Goal: Task Accomplishment & Management: Manage account settings

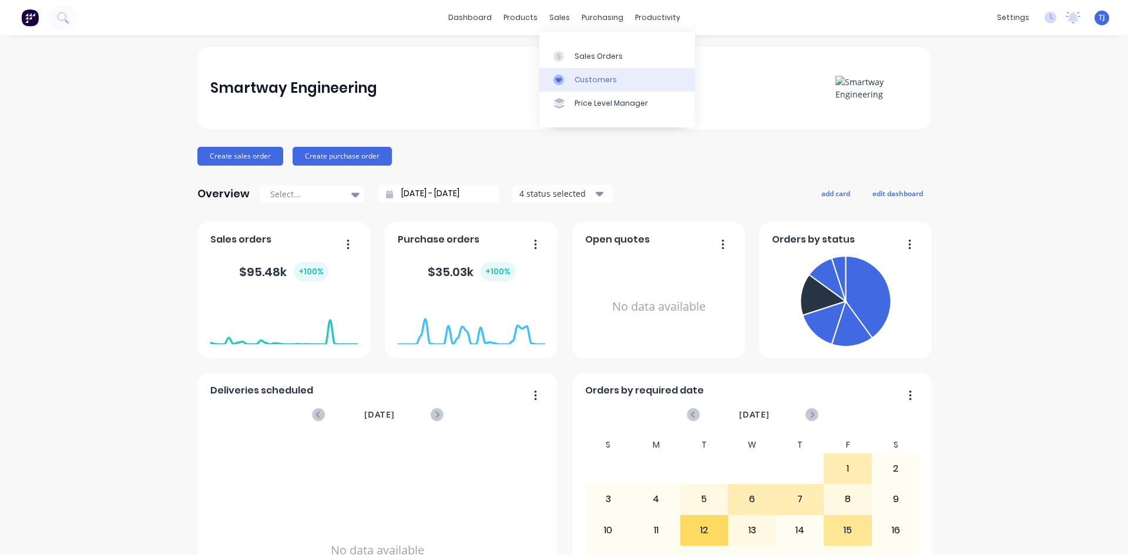
click at [593, 78] on div "Customers" at bounding box center [595, 80] width 42 height 11
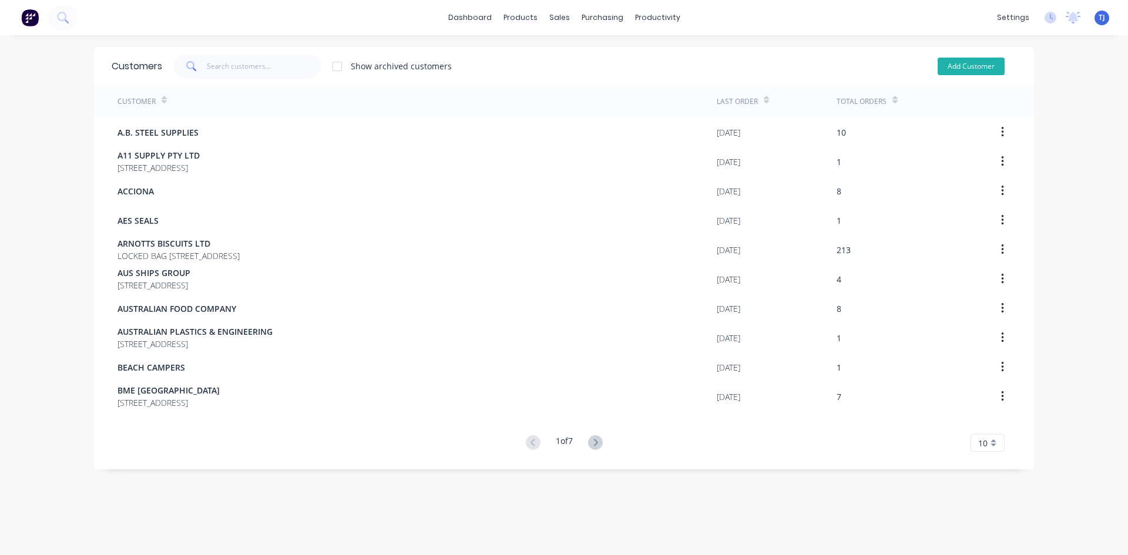
click at [958, 68] on button "Add Customer" at bounding box center [970, 67] width 67 height 18
select select "AU"
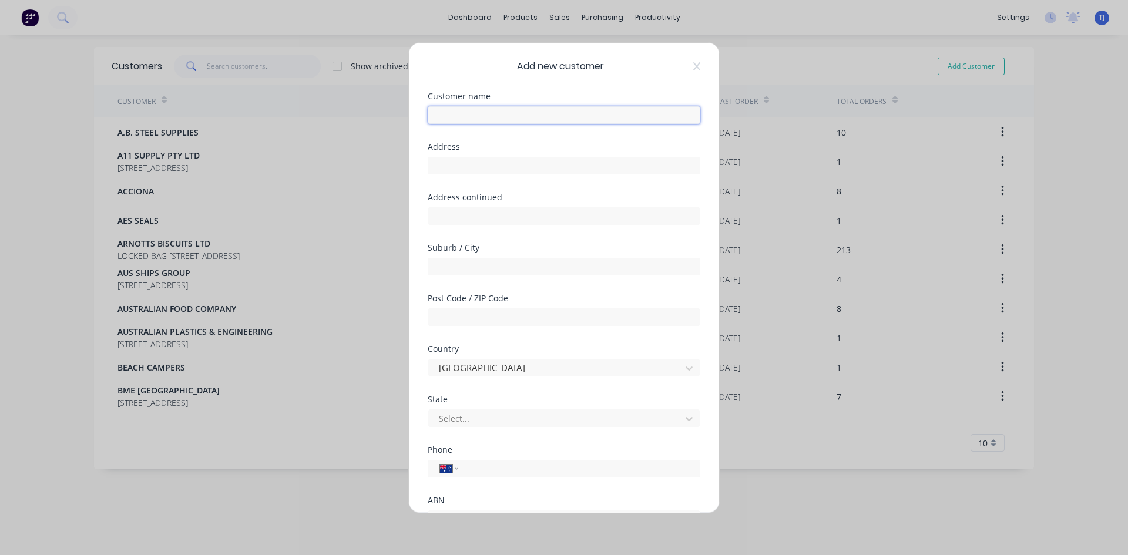
click at [442, 112] on input "text" at bounding box center [564, 115] width 272 height 18
type input "QUEENSLAND DRILLING & BLASTING SERVICES PTY LTD"
click at [439, 171] on input "text" at bounding box center [564, 166] width 272 height 18
type input "[STREET_ADDRESS]"
type input "[GEOGRAPHIC_DATA]"
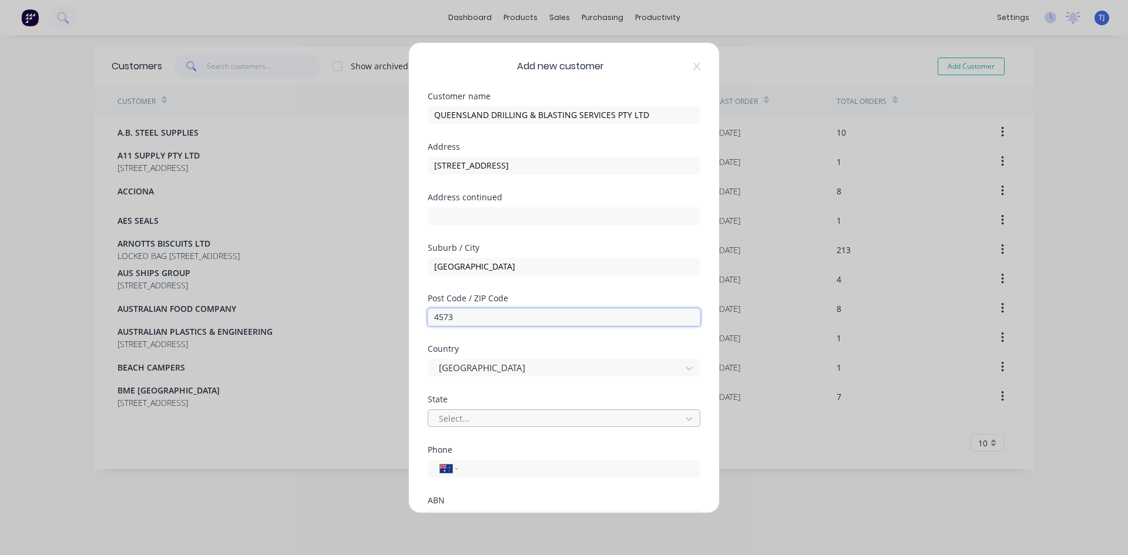
type input "4573"
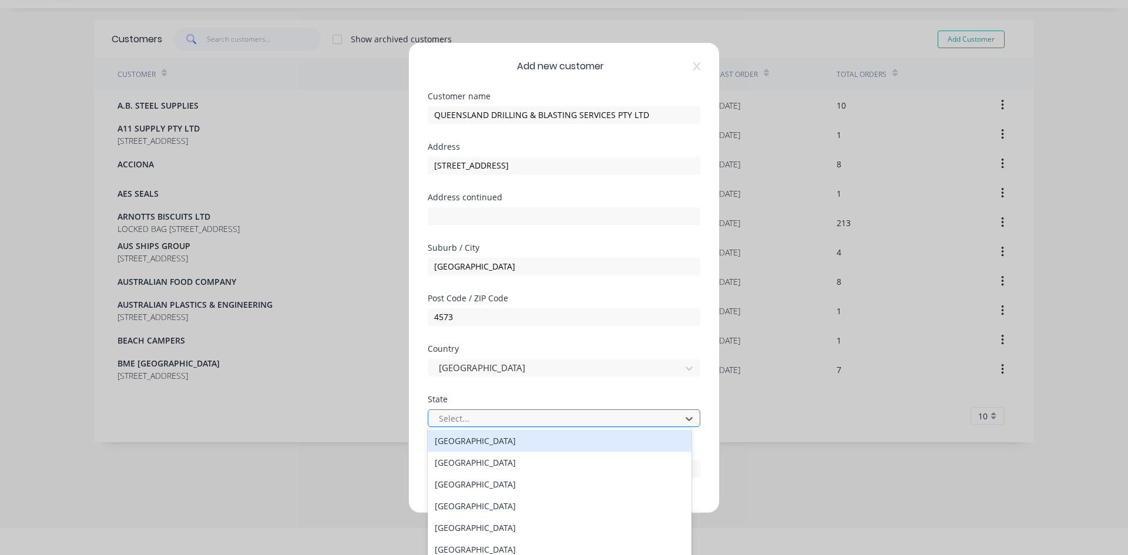
scroll to position [40, 0]
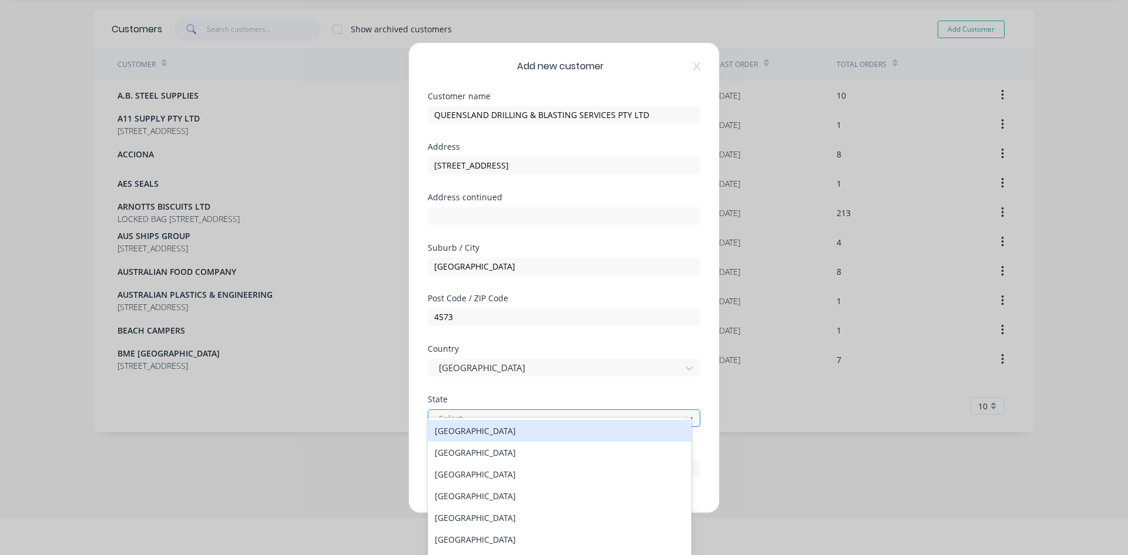
click at [490, 412] on div at bounding box center [555, 418] width 237 height 15
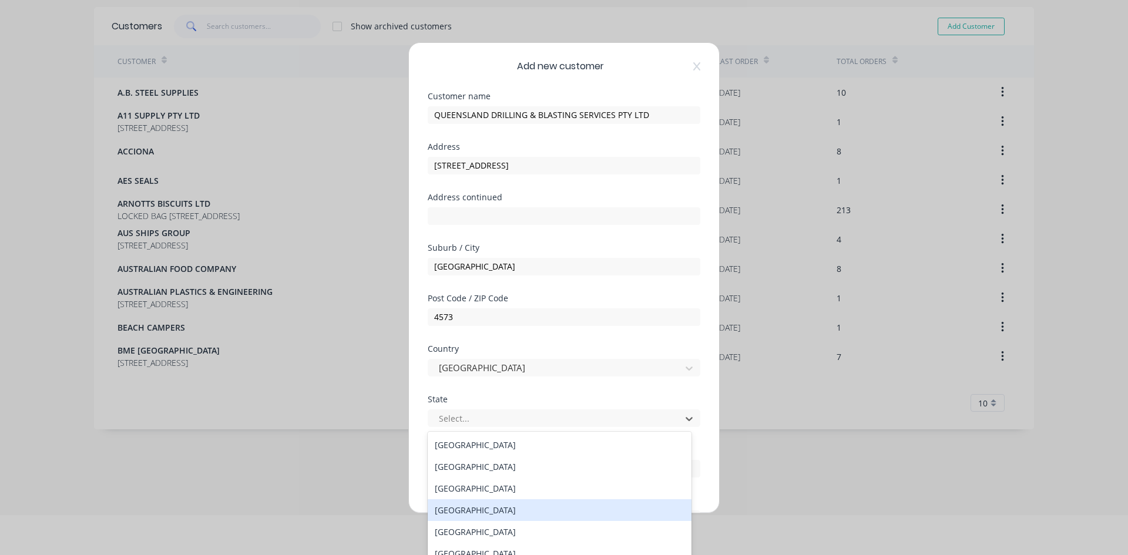
click at [527, 509] on div "[GEOGRAPHIC_DATA]" at bounding box center [560, 510] width 264 height 22
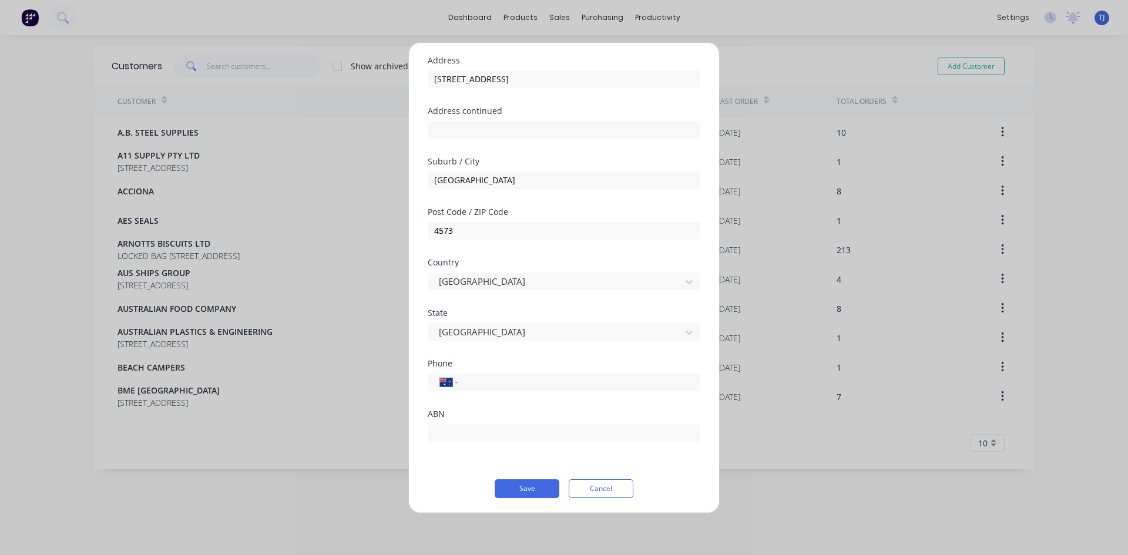
scroll to position [88, 0]
click at [480, 375] on input "tel" at bounding box center [576, 380] width 221 height 14
type input "0459 399 344"
click at [472, 424] on input "text" at bounding box center [564, 431] width 272 height 18
type input "76657377574"
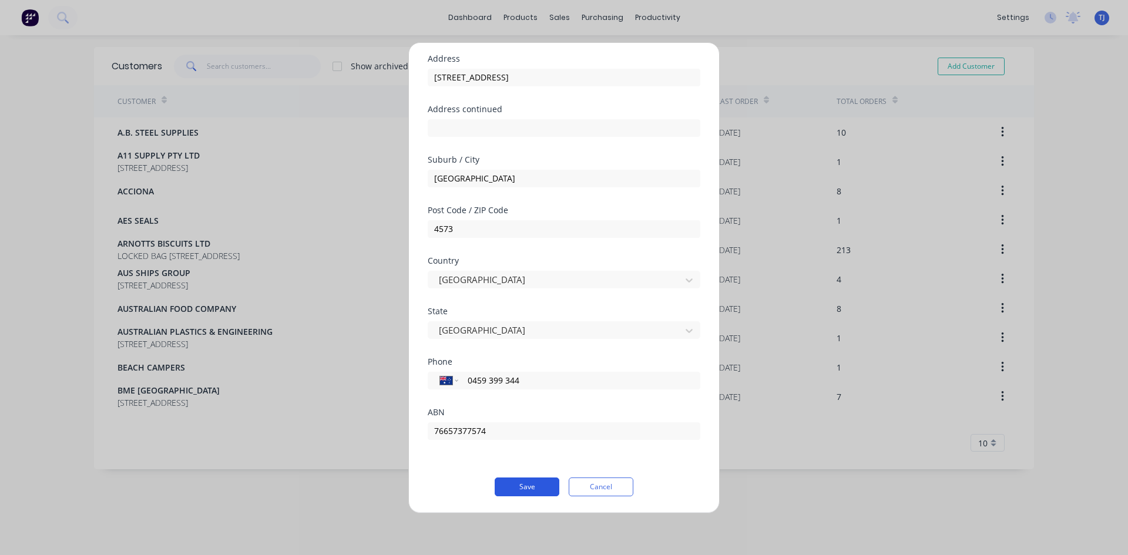
click at [513, 491] on button "Save" at bounding box center [526, 486] width 65 height 19
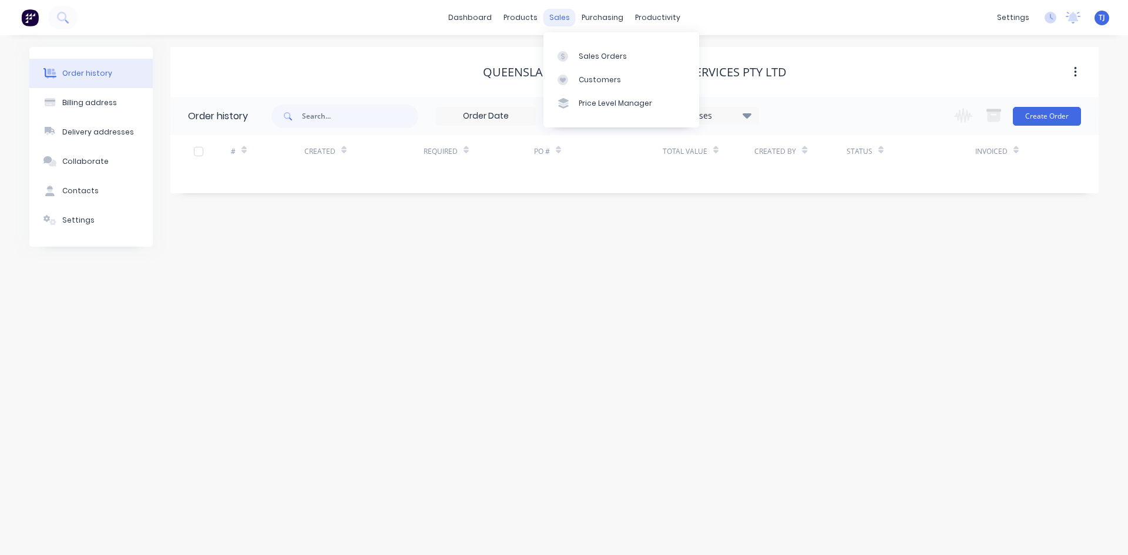
click at [566, 22] on div "sales" at bounding box center [559, 18] width 32 height 18
click at [583, 53] on div "Sales Orders" at bounding box center [602, 56] width 48 height 11
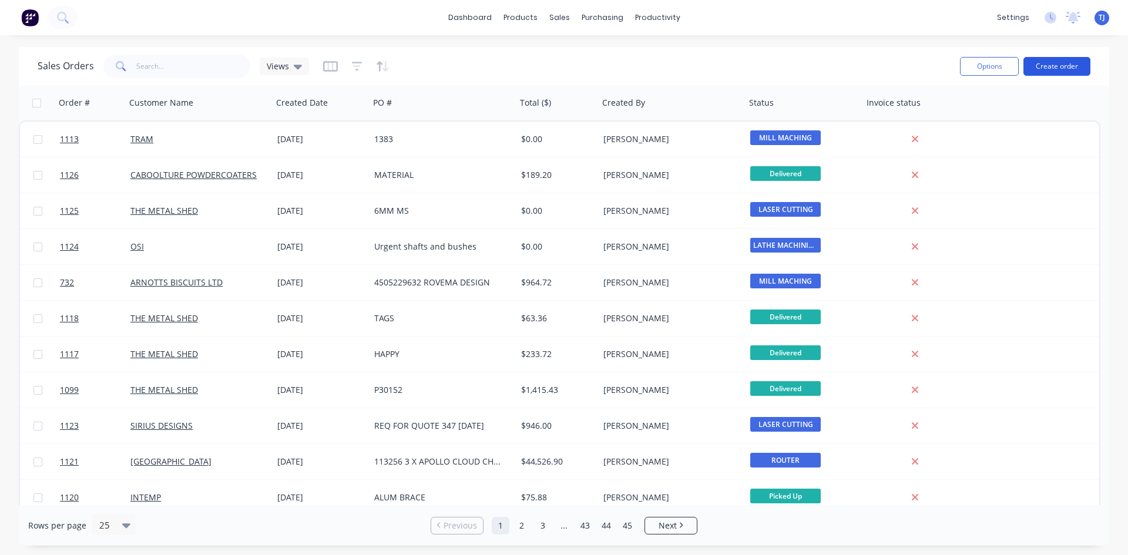
click at [1072, 72] on button "Create order" at bounding box center [1056, 66] width 67 height 19
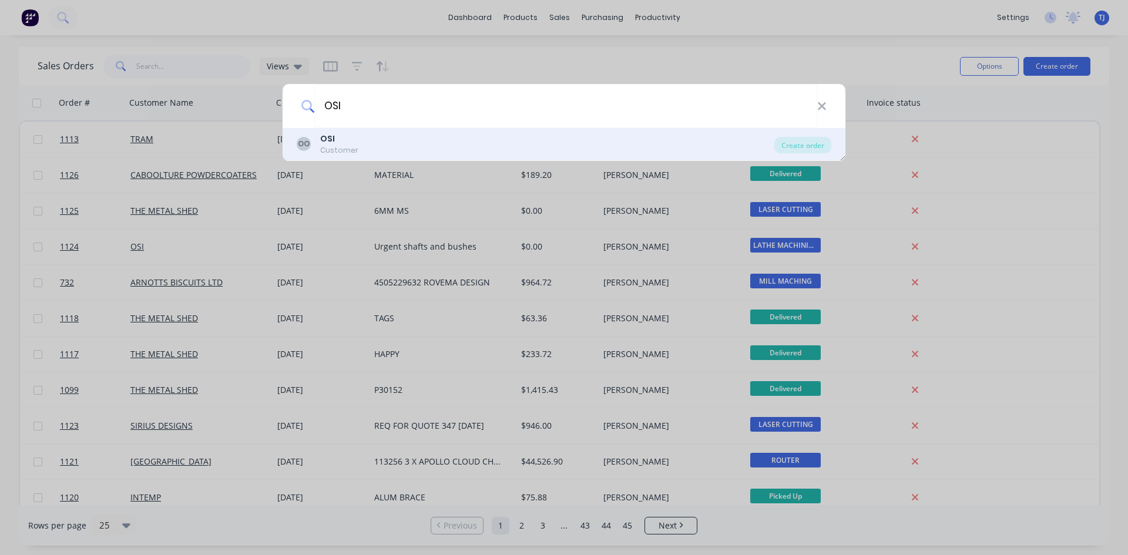
type input "OSI"
click at [399, 143] on div "OO OSI Customer" at bounding box center [535, 144] width 477 height 23
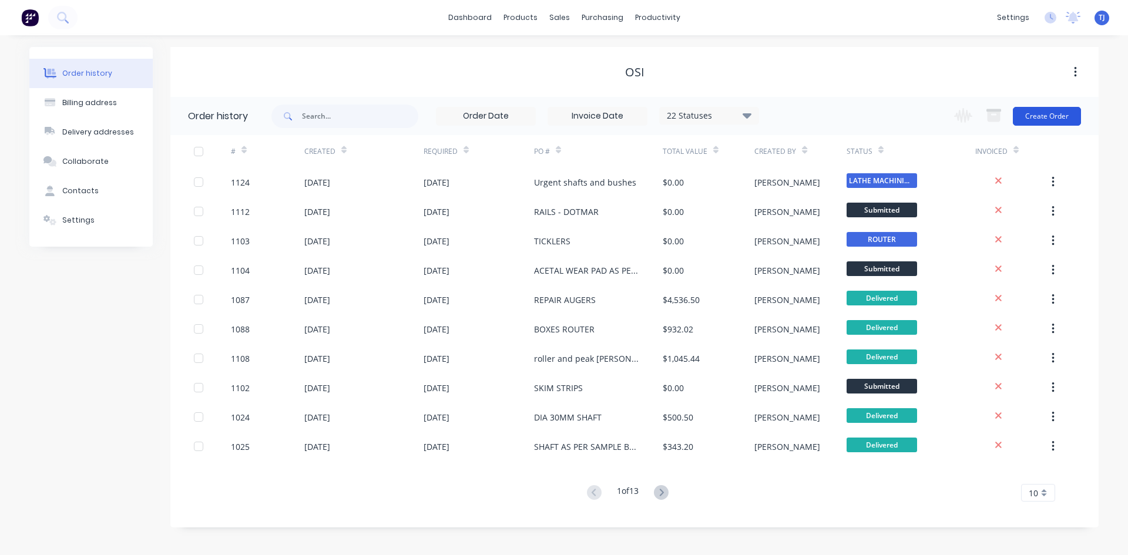
click at [1062, 117] on button "Create Order" at bounding box center [1046, 116] width 68 height 19
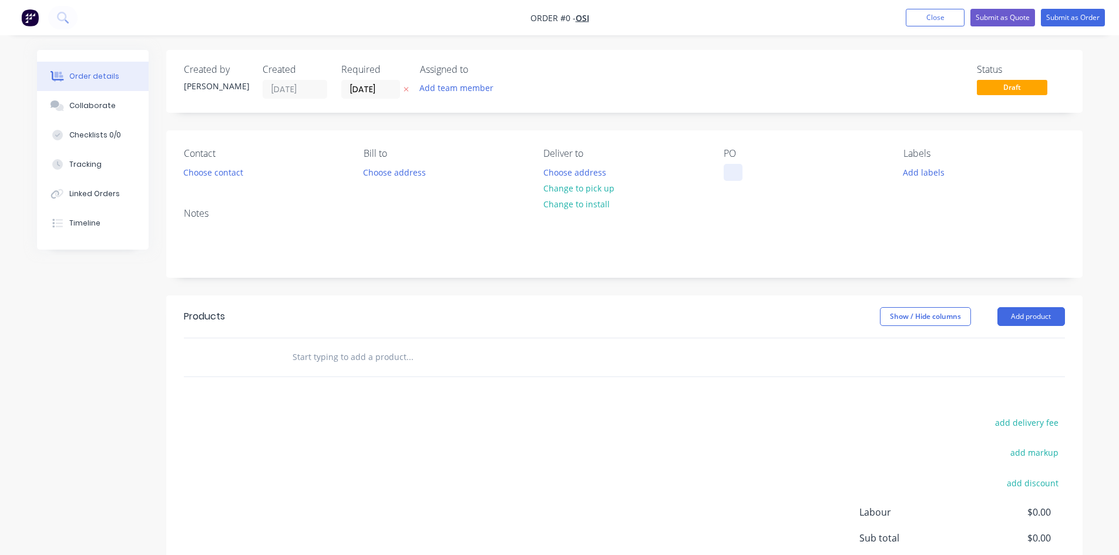
click at [733, 177] on div at bounding box center [732, 172] width 19 height 17
click at [1007, 317] on div "Order details Collaborate Checklists 0/0 Tracking Linked Orders Timeline Order …" at bounding box center [559, 363] width 1069 height 627
click at [1007, 317] on button "Add product" at bounding box center [1031, 316] width 68 height 19
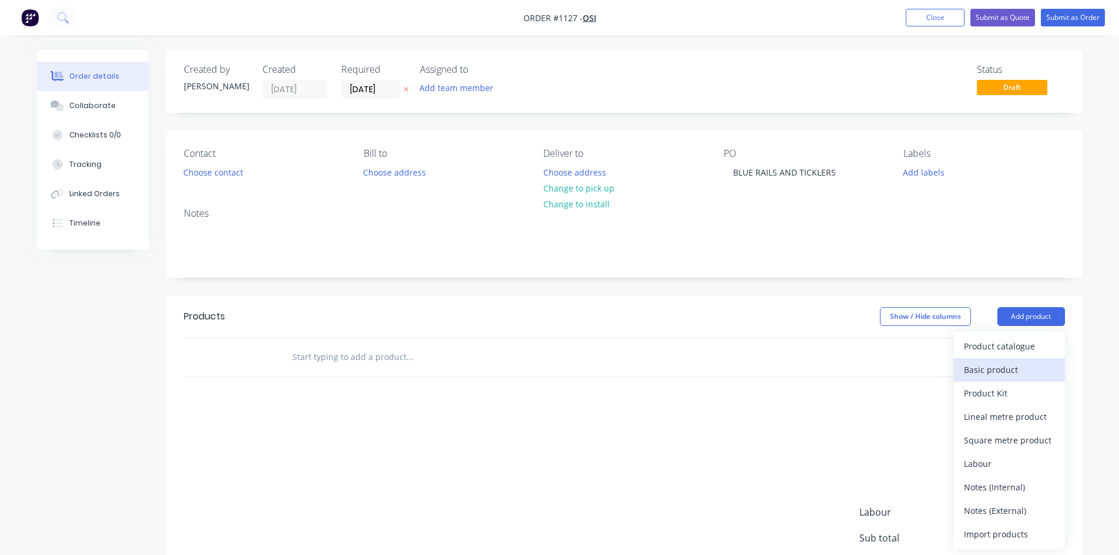
click at [983, 370] on div "Basic product" at bounding box center [1009, 369] width 90 height 17
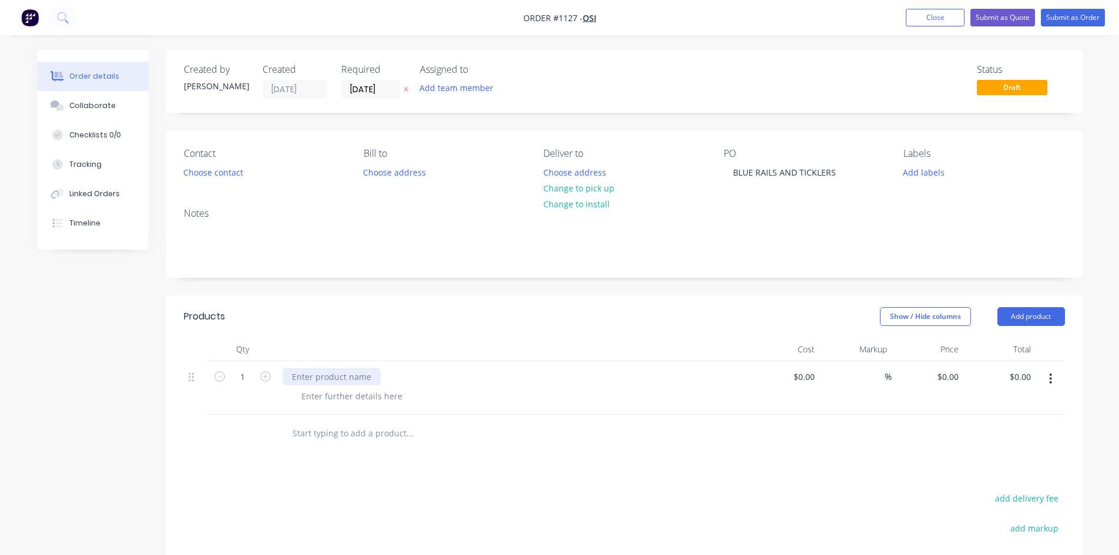
click at [295, 379] on div at bounding box center [331, 376] width 98 height 17
click at [1014, 320] on button "Add product" at bounding box center [1031, 316] width 68 height 19
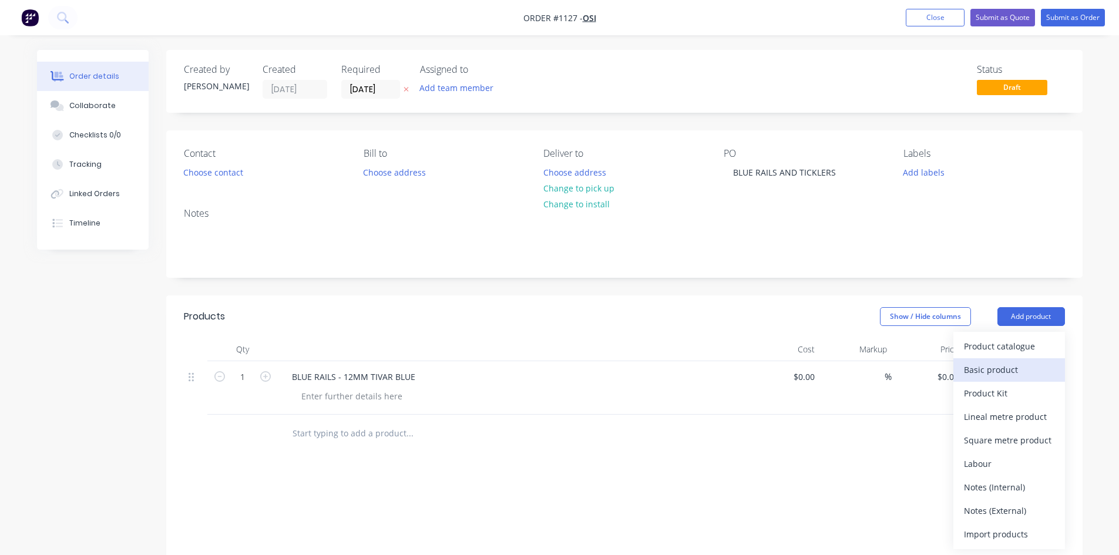
click at [1010, 368] on div "Basic product" at bounding box center [1009, 369] width 90 height 17
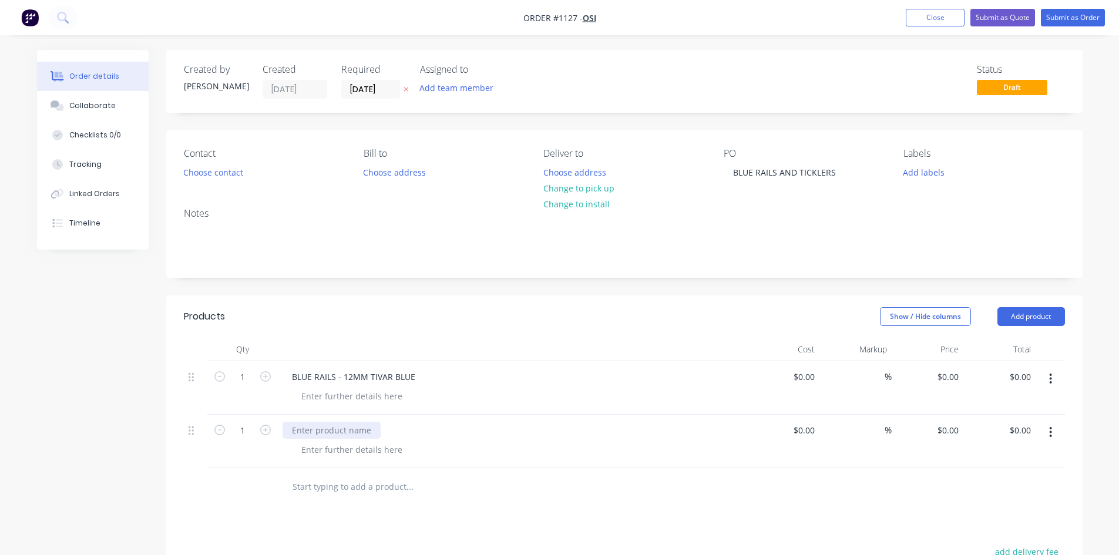
click at [311, 432] on div at bounding box center [331, 430] width 98 height 17
click at [1072, 18] on button "Submit as Order" at bounding box center [1073, 18] width 64 height 18
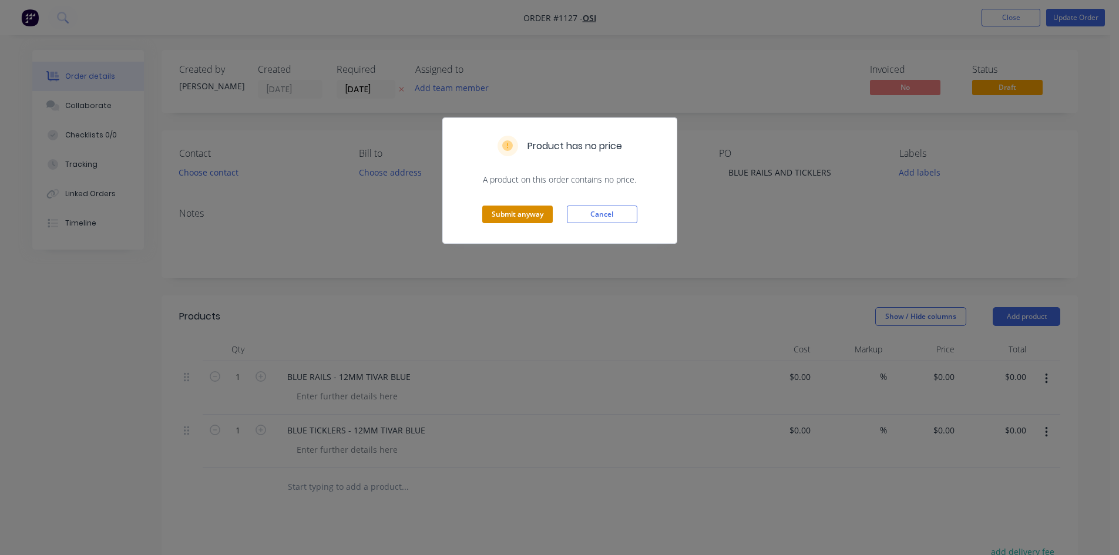
click at [499, 209] on button "Submit anyway" at bounding box center [517, 215] width 70 height 18
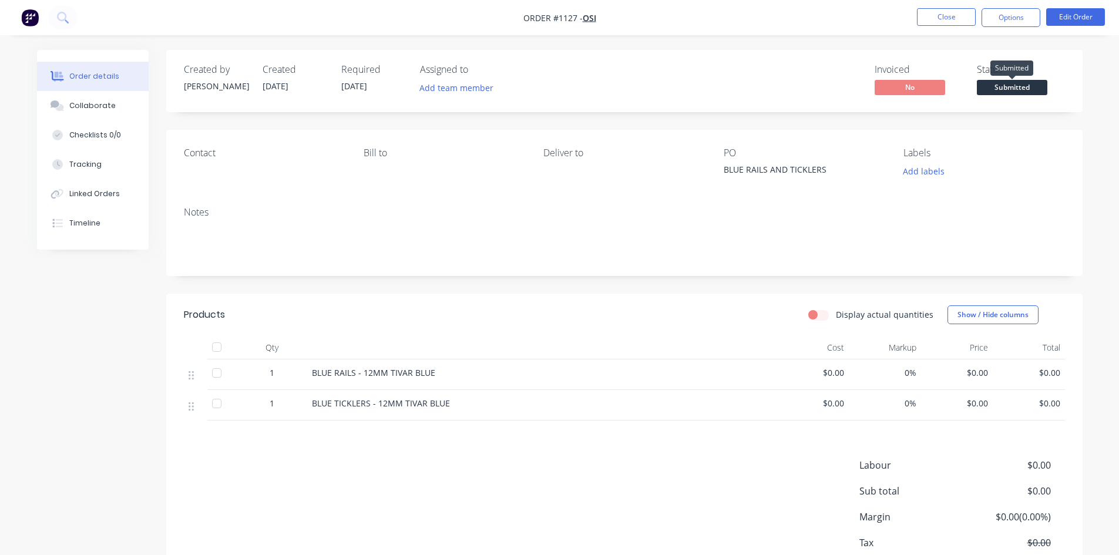
click at [1036, 90] on span "Submitted" at bounding box center [1012, 87] width 70 height 15
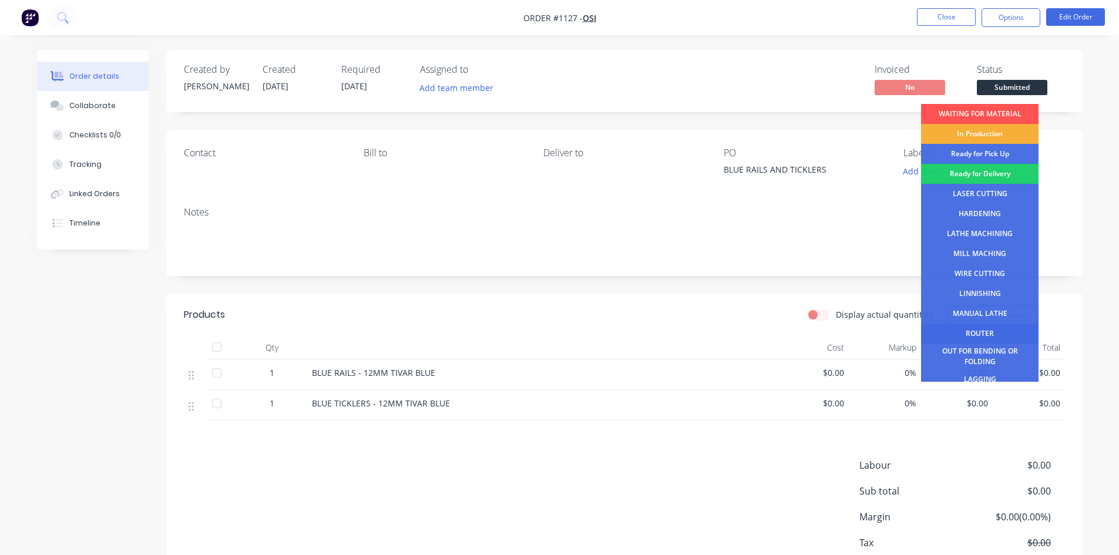
click at [977, 331] on div "ROUTER" at bounding box center [979, 334] width 117 height 20
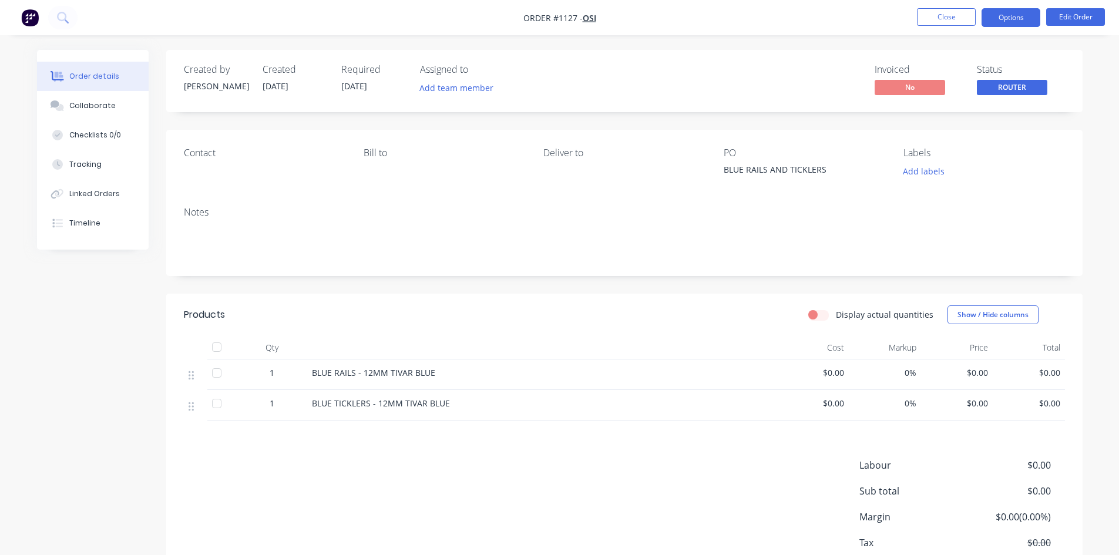
click at [1005, 15] on button "Options" at bounding box center [1010, 17] width 59 height 19
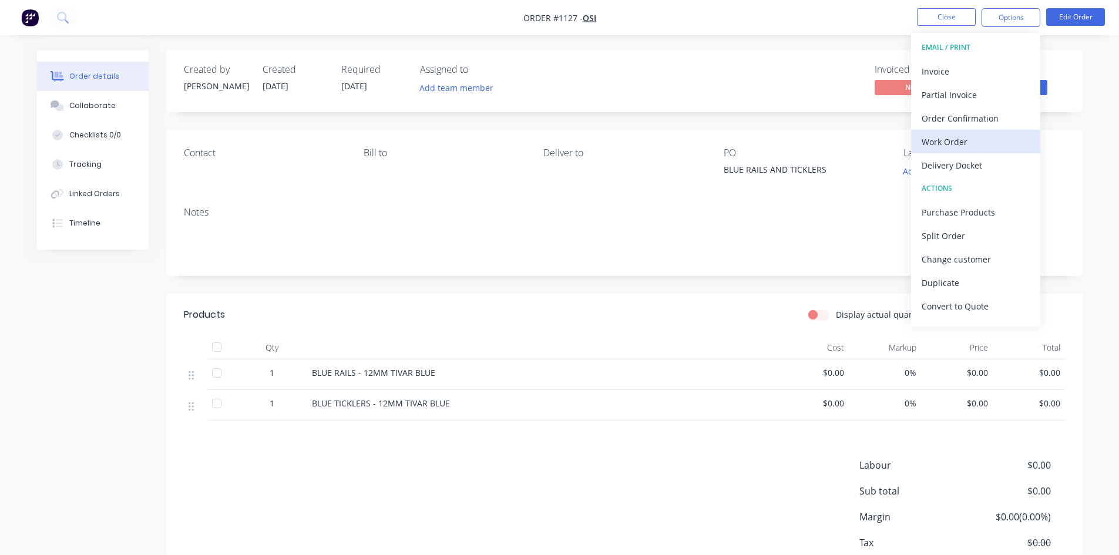
click at [973, 140] on div "Work Order" at bounding box center [975, 141] width 108 height 17
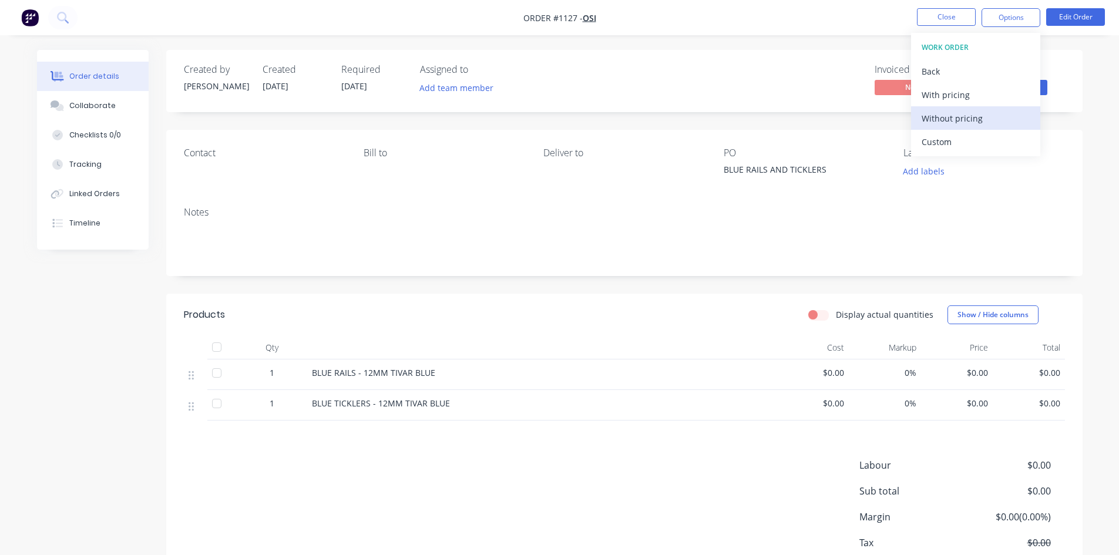
click at [970, 116] on div "Without pricing" at bounding box center [975, 118] width 108 height 17
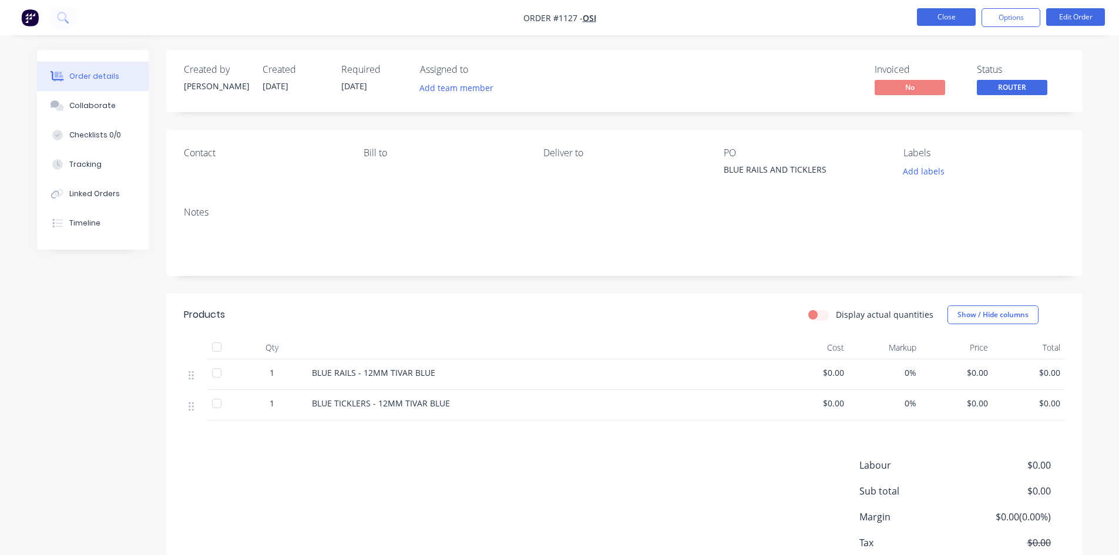
click at [956, 12] on button "Close" at bounding box center [946, 17] width 59 height 18
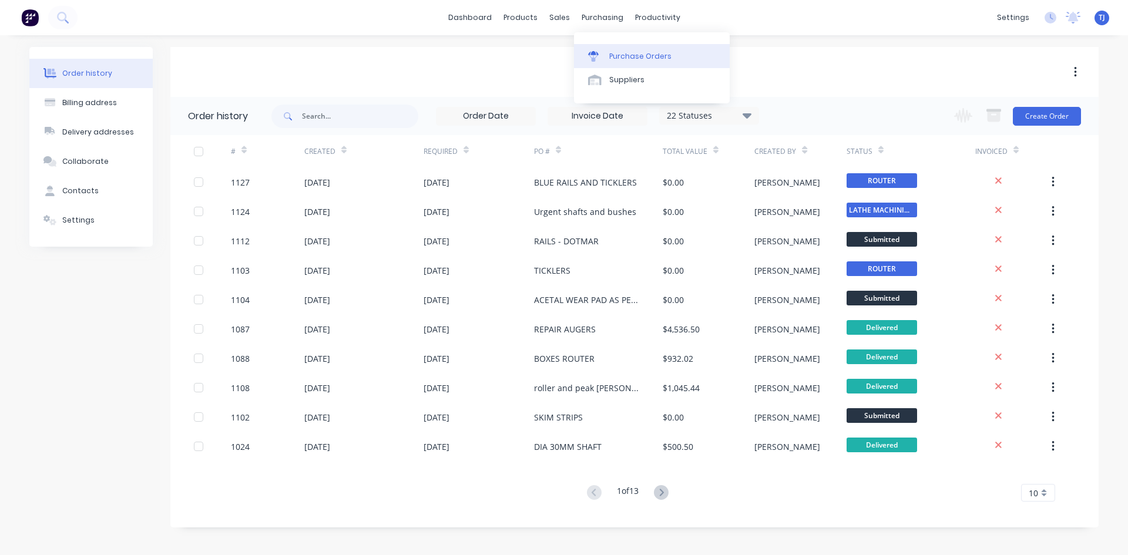
click at [614, 58] on div "Purchase Orders" at bounding box center [640, 56] width 62 height 11
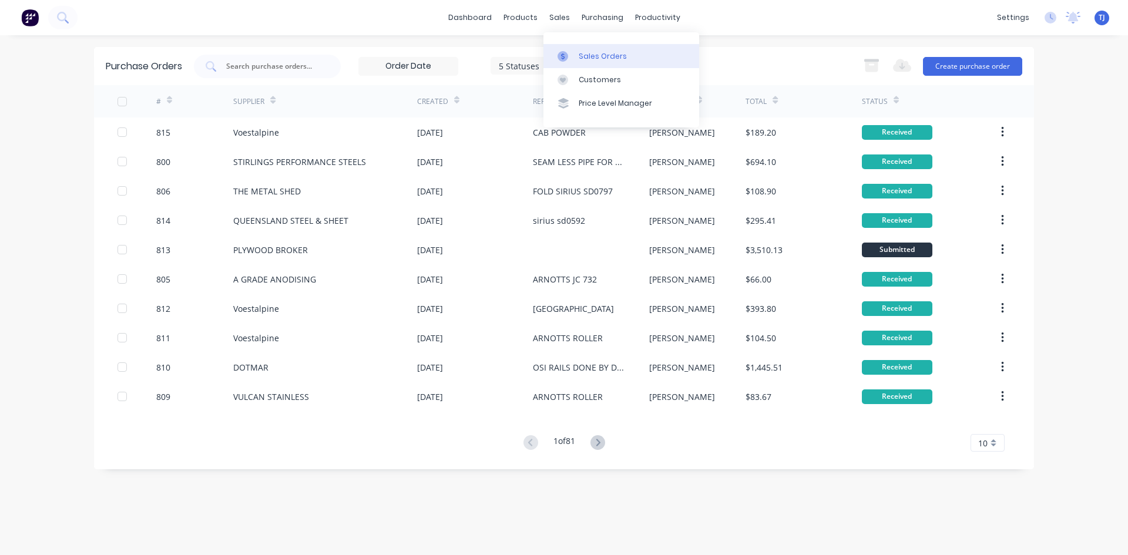
click at [612, 59] on div "Sales Orders" at bounding box center [602, 56] width 48 height 11
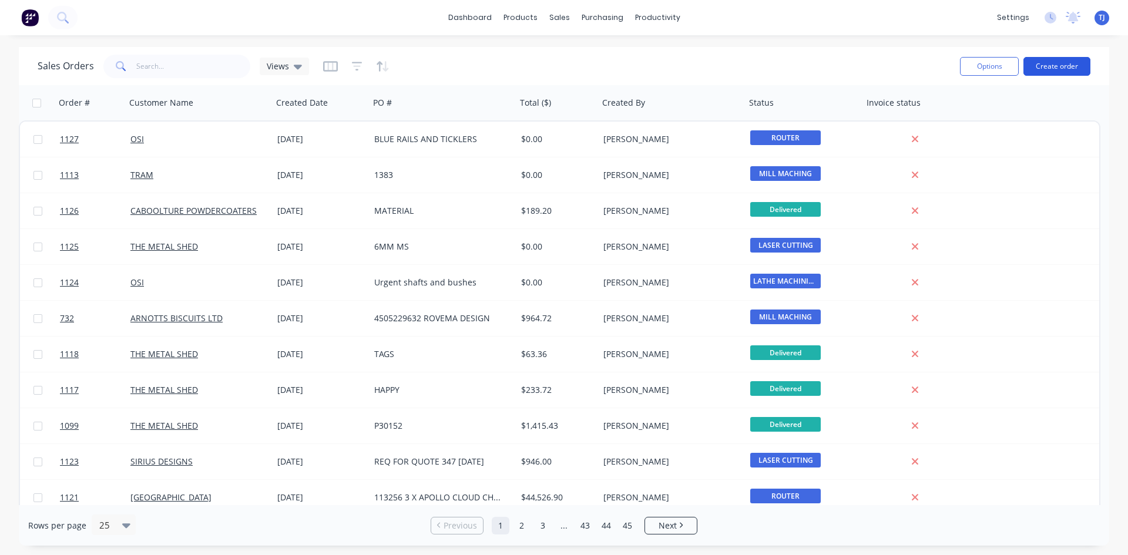
click at [1066, 71] on button "Create order" at bounding box center [1056, 66] width 67 height 19
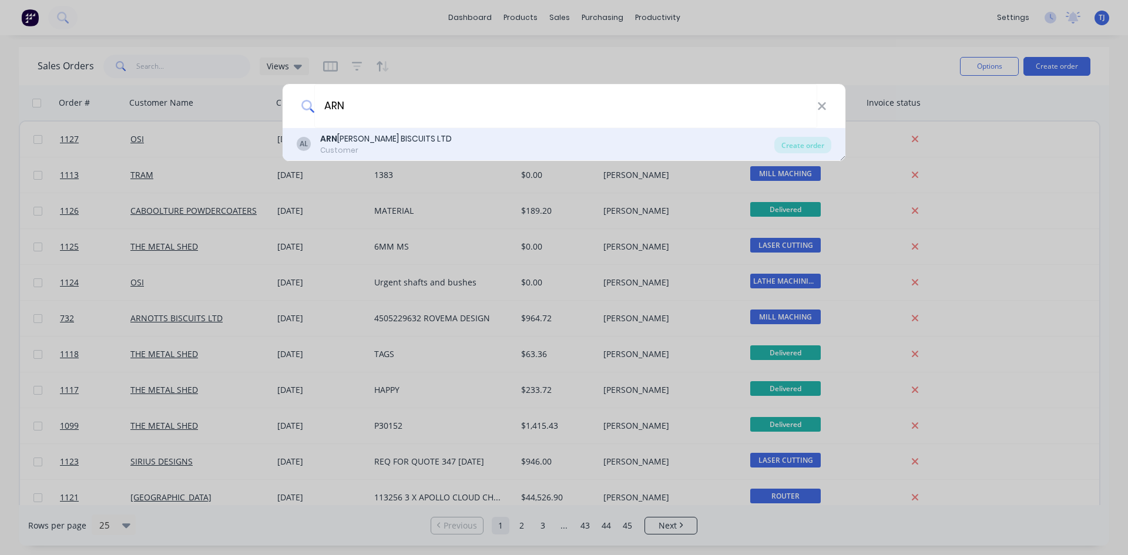
type input "ARN"
click at [337, 152] on div "Customer" at bounding box center [386, 150] width 132 height 11
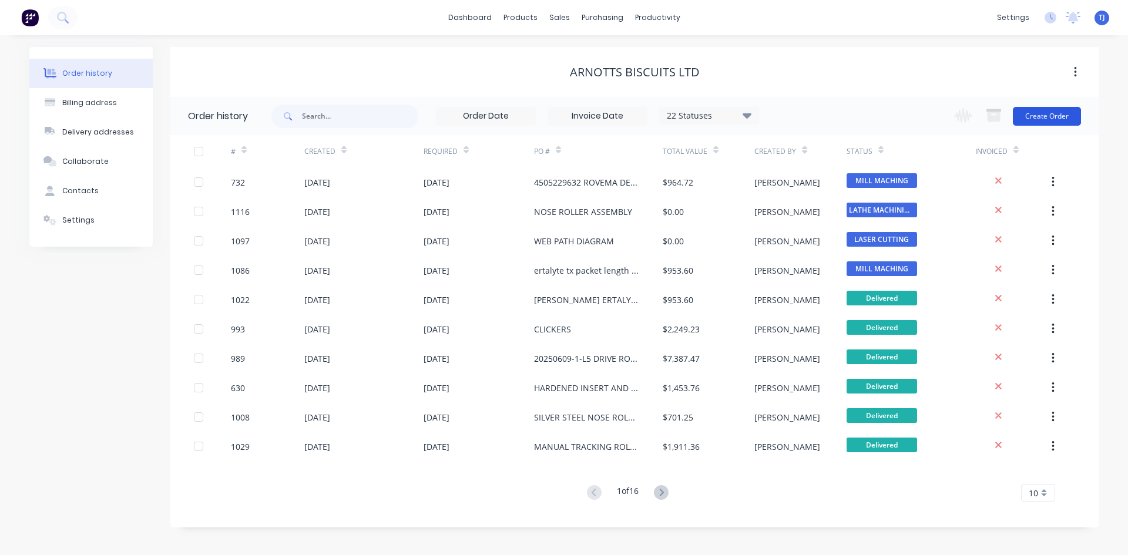
click at [1069, 116] on button "Create Order" at bounding box center [1046, 116] width 68 height 19
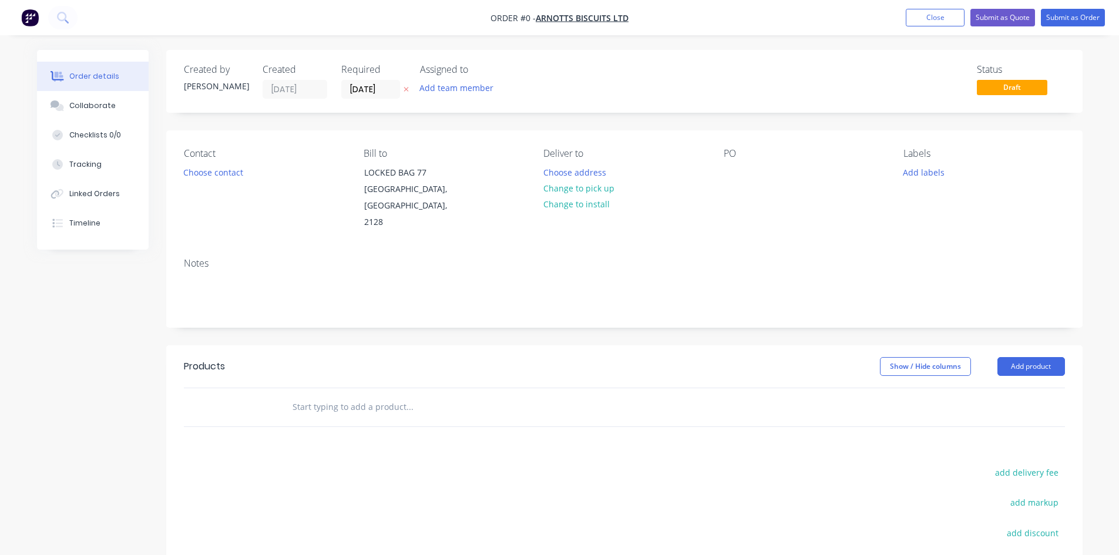
click at [738, 163] on div "PO" at bounding box center [803, 189] width 161 height 83
click at [726, 176] on div at bounding box center [732, 172] width 19 height 17
click at [1035, 352] on div "Order details Collaborate Checklists 0/0 Tracking Linked Orders Timeline Order …" at bounding box center [559, 388] width 1069 height 677
click at [1035, 357] on button "Add product" at bounding box center [1031, 366] width 68 height 19
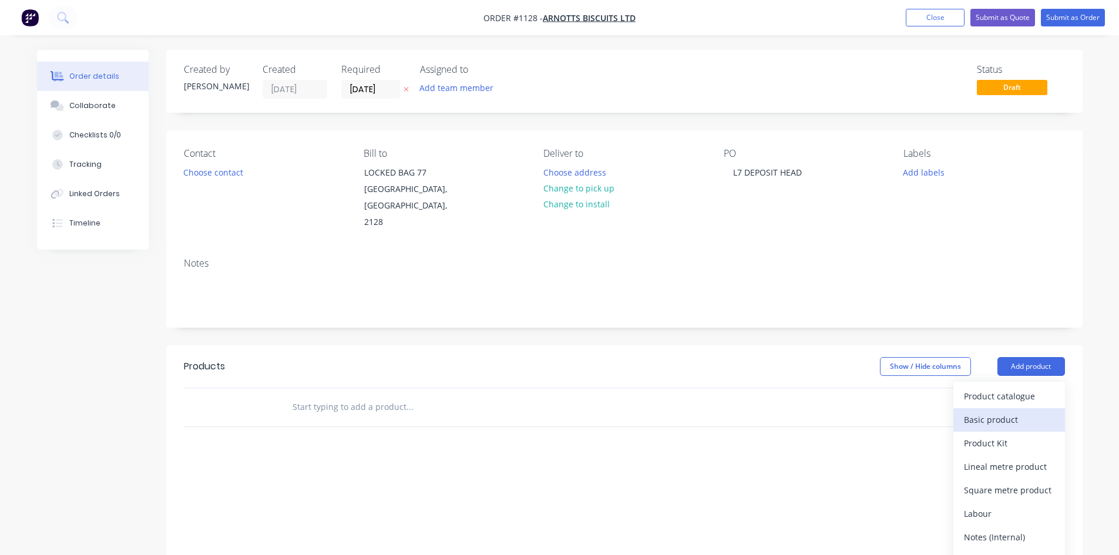
click at [1009, 411] on div "Basic product" at bounding box center [1009, 419] width 90 height 17
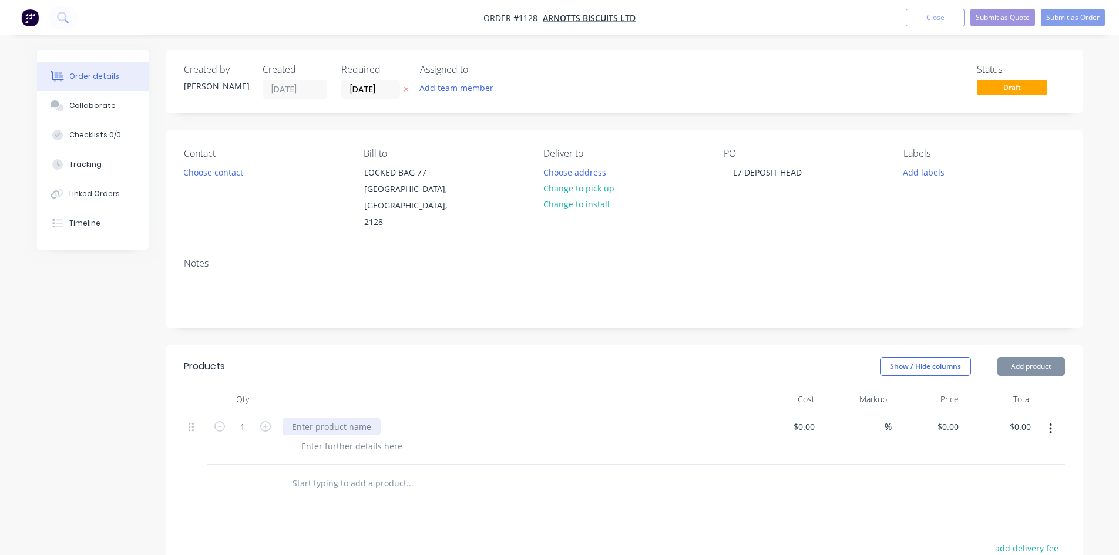
click at [304, 418] on div at bounding box center [331, 426] width 98 height 17
click at [1026, 357] on button "Add product" at bounding box center [1031, 366] width 68 height 19
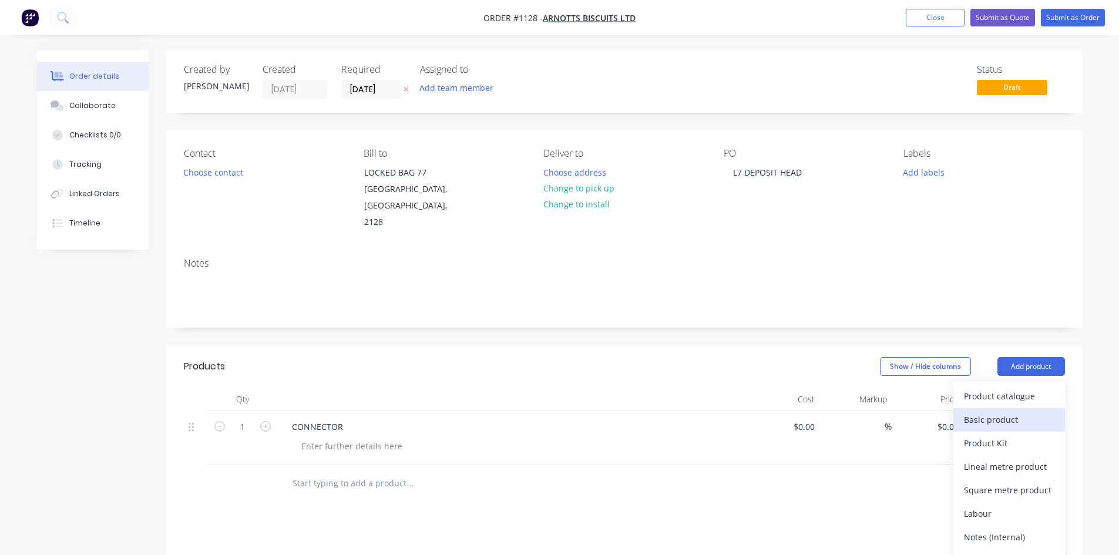
click at [994, 411] on div "Basic product" at bounding box center [1009, 419] width 90 height 17
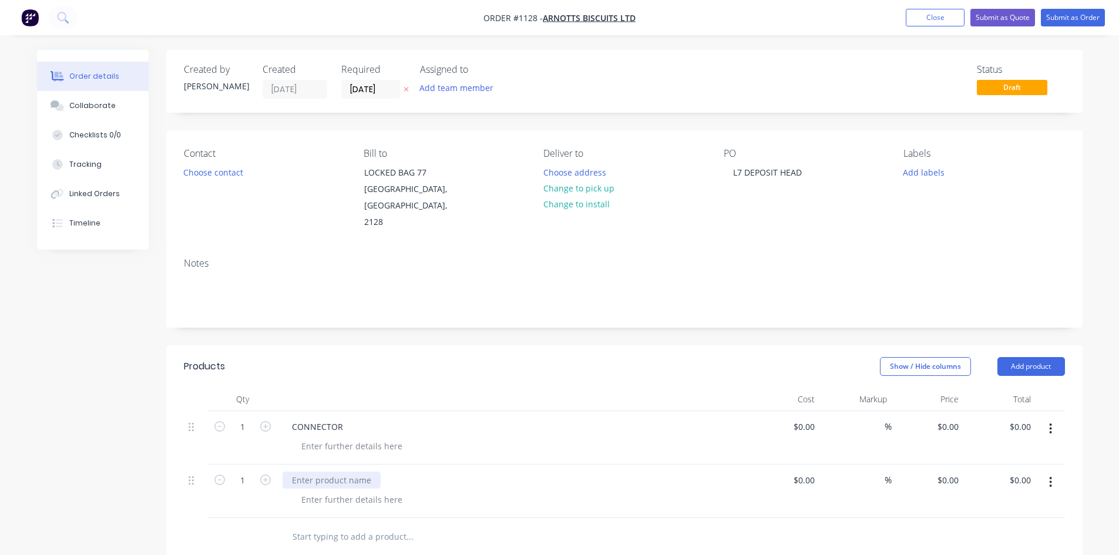
click at [321, 472] on div at bounding box center [331, 480] width 98 height 17
click at [1094, 17] on button "Submit as Order" at bounding box center [1073, 18] width 64 height 18
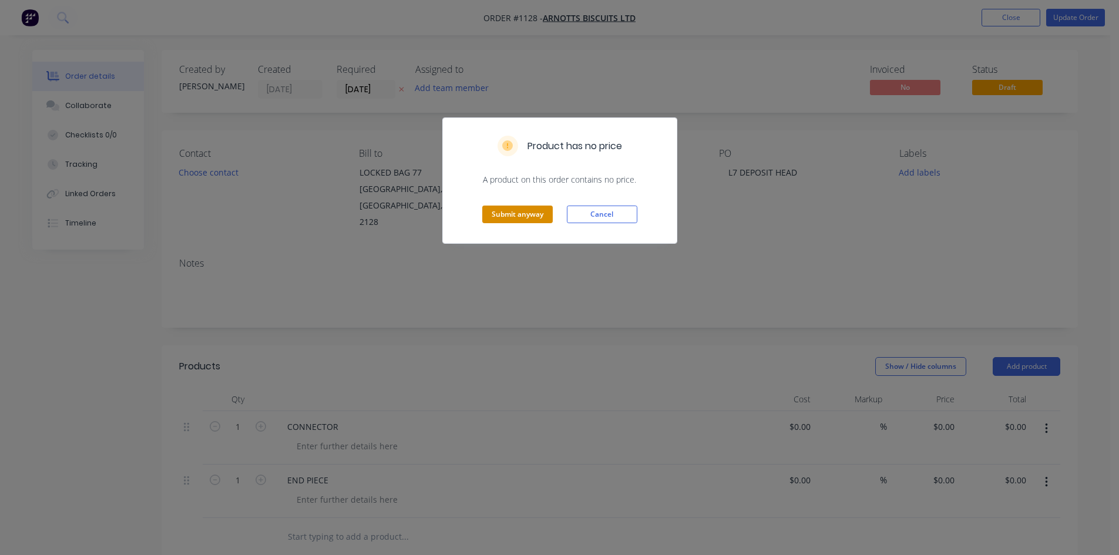
click at [510, 220] on button "Submit anyway" at bounding box center [517, 215] width 70 height 18
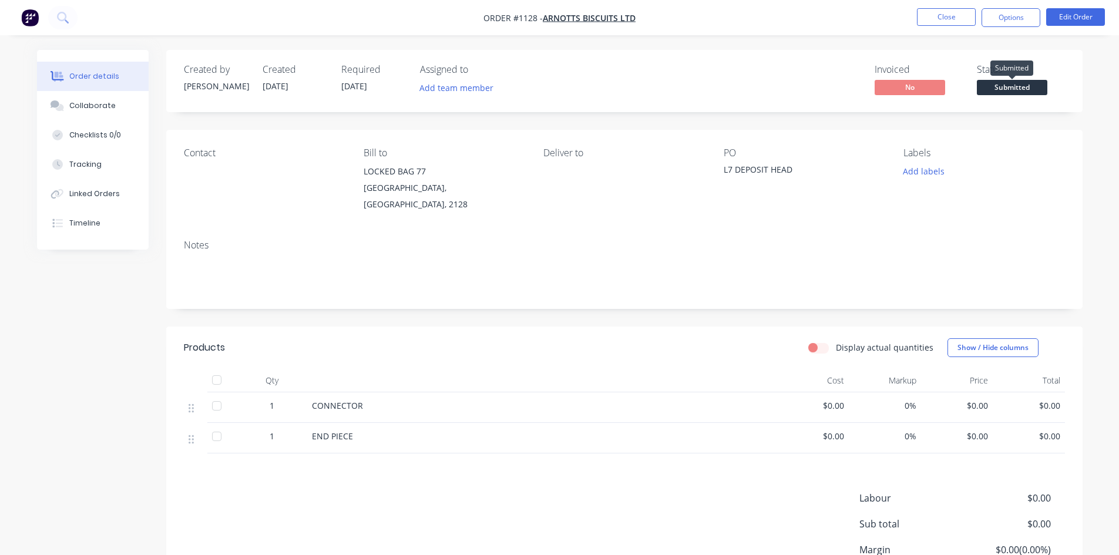
click at [1023, 81] on span "Submitted" at bounding box center [1012, 87] width 70 height 15
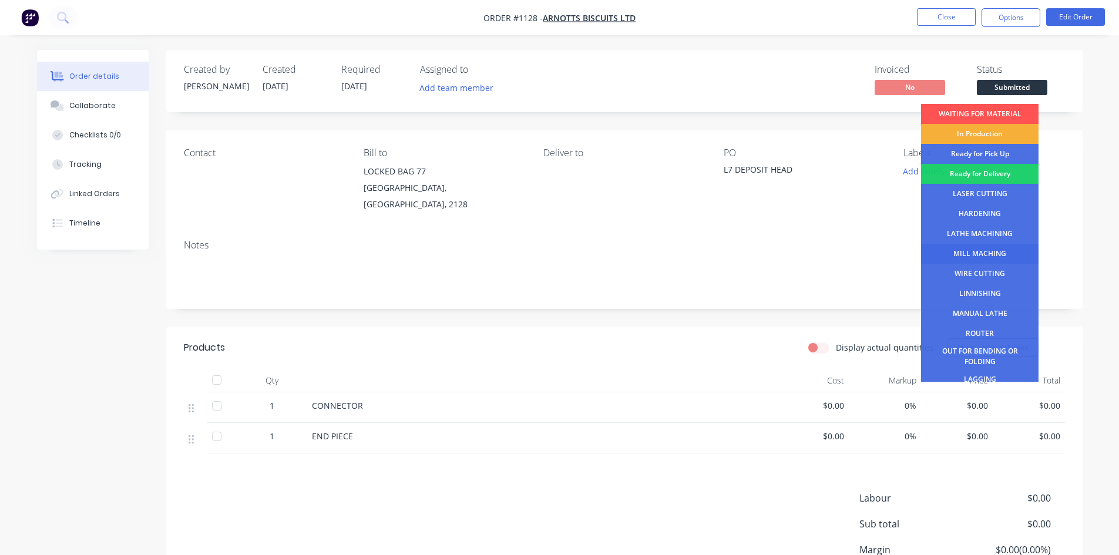
click at [960, 254] on div "MILL MACHING" at bounding box center [979, 254] width 117 height 20
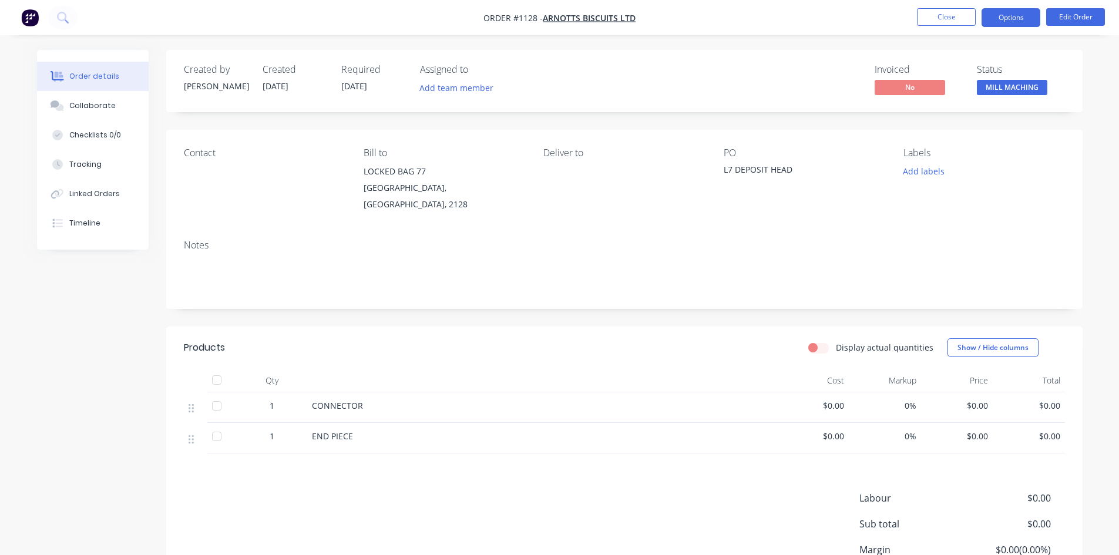
click at [1009, 19] on button "Options" at bounding box center [1010, 17] width 59 height 19
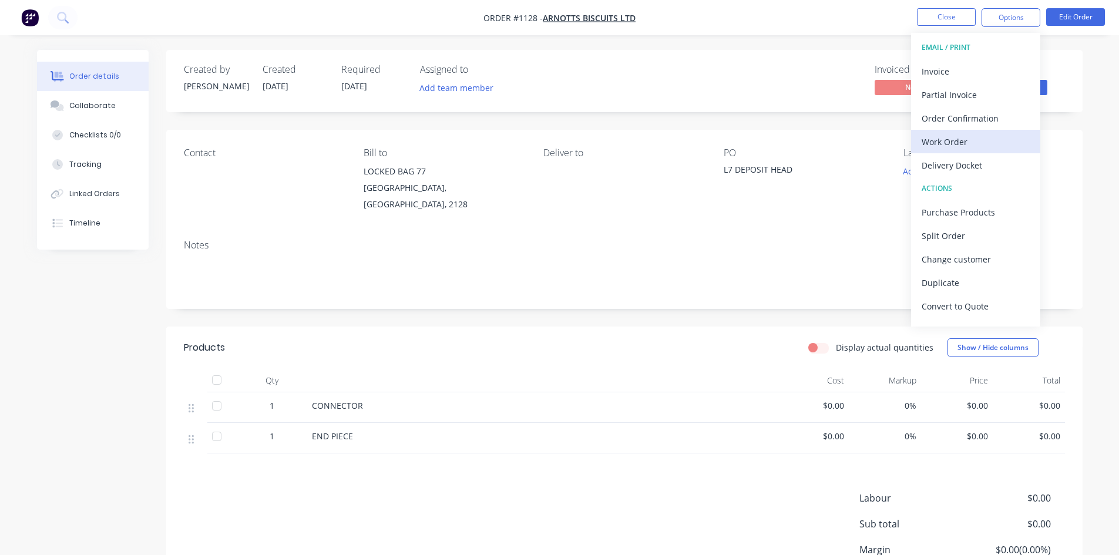
click at [975, 143] on div "Work Order" at bounding box center [975, 141] width 108 height 17
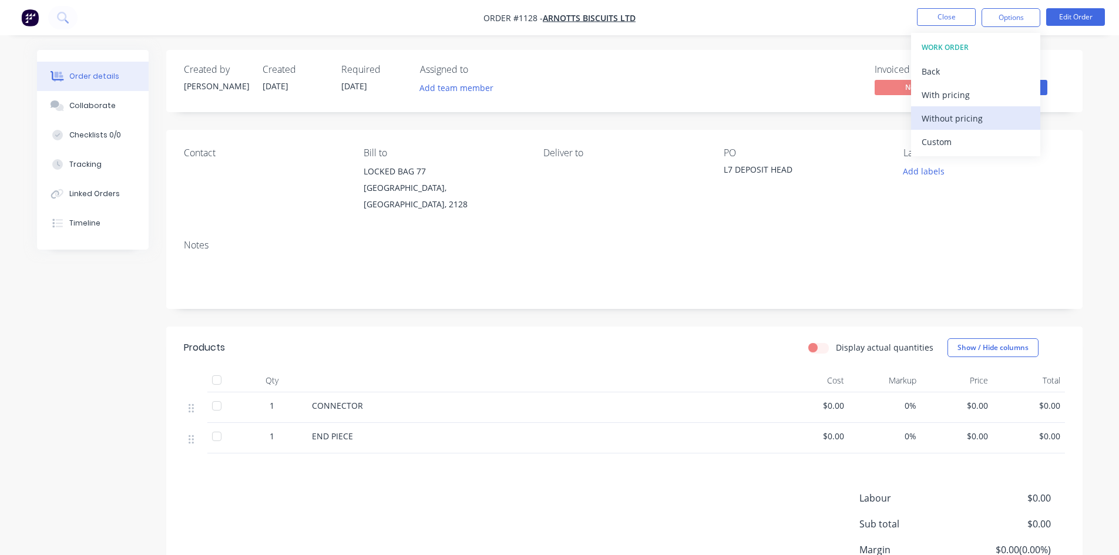
click at [971, 120] on div "Without pricing" at bounding box center [975, 118] width 108 height 17
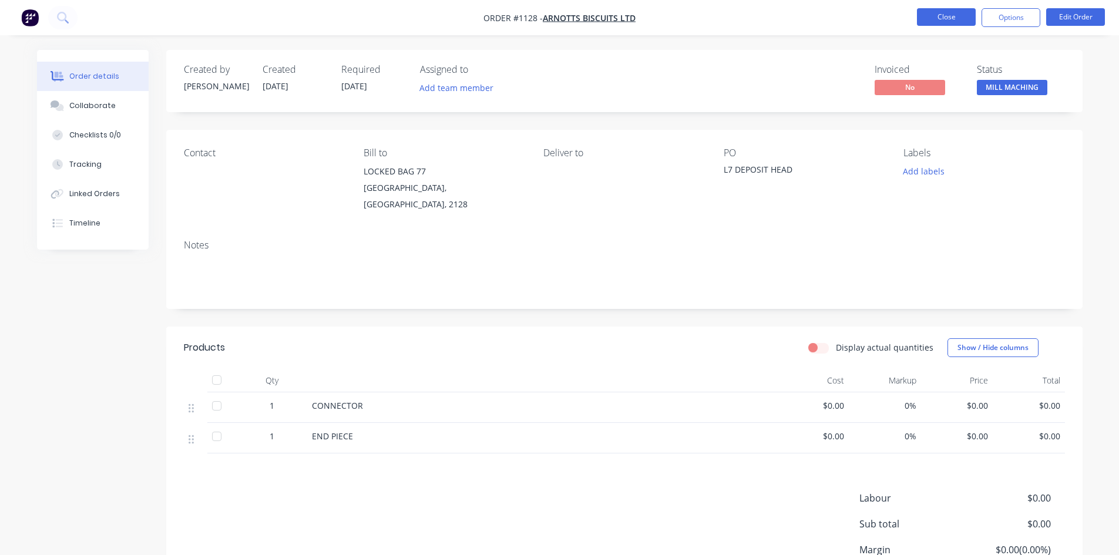
click at [927, 19] on button "Close" at bounding box center [946, 17] width 59 height 18
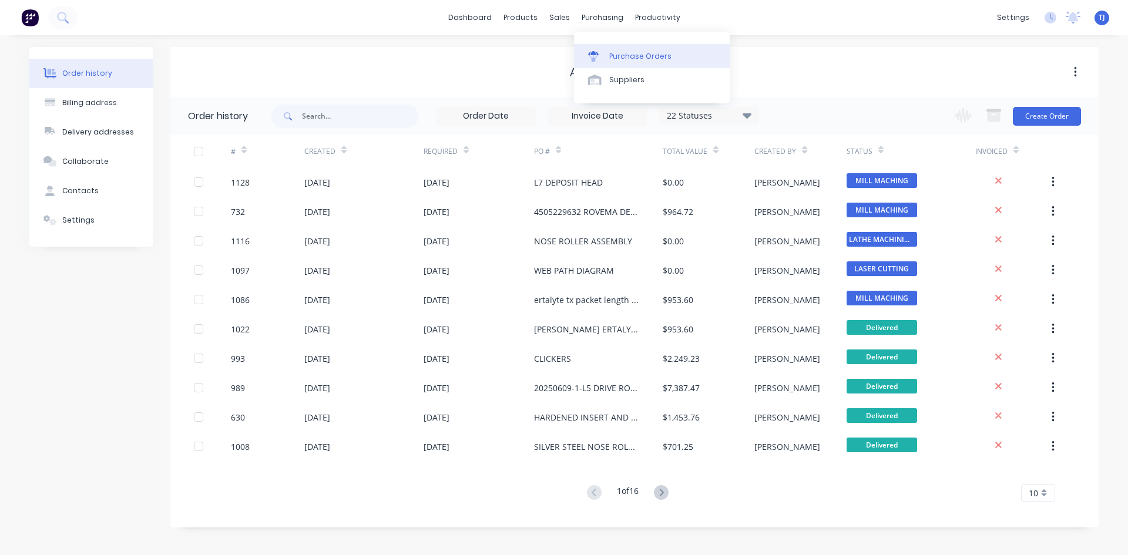
click at [630, 56] on div "Purchase Orders" at bounding box center [640, 56] width 62 height 11
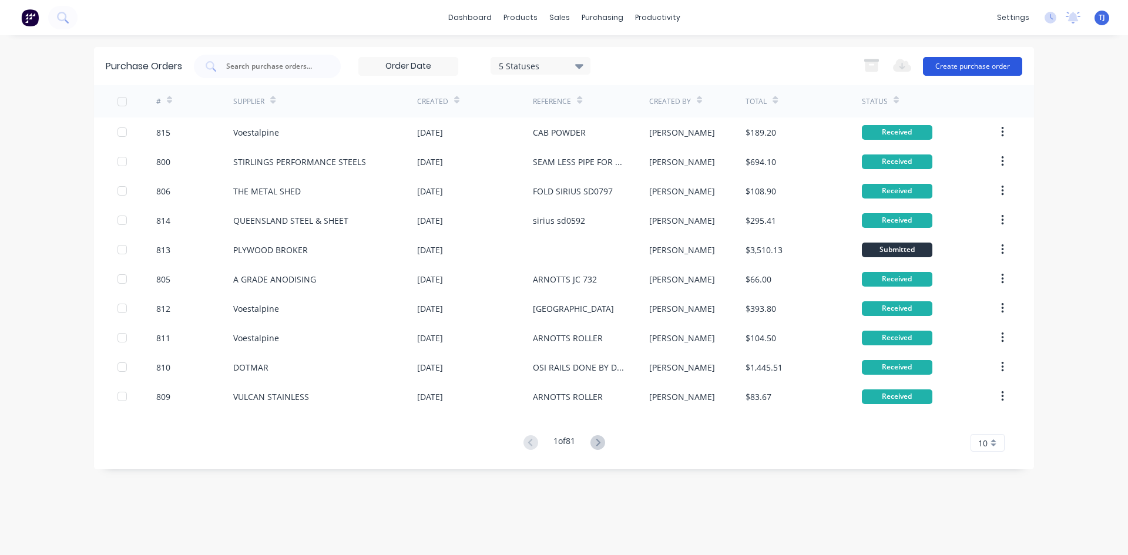
click at [974, 65] on button "Create purchase order" at bounding box center [972, 66] width 99 height 19
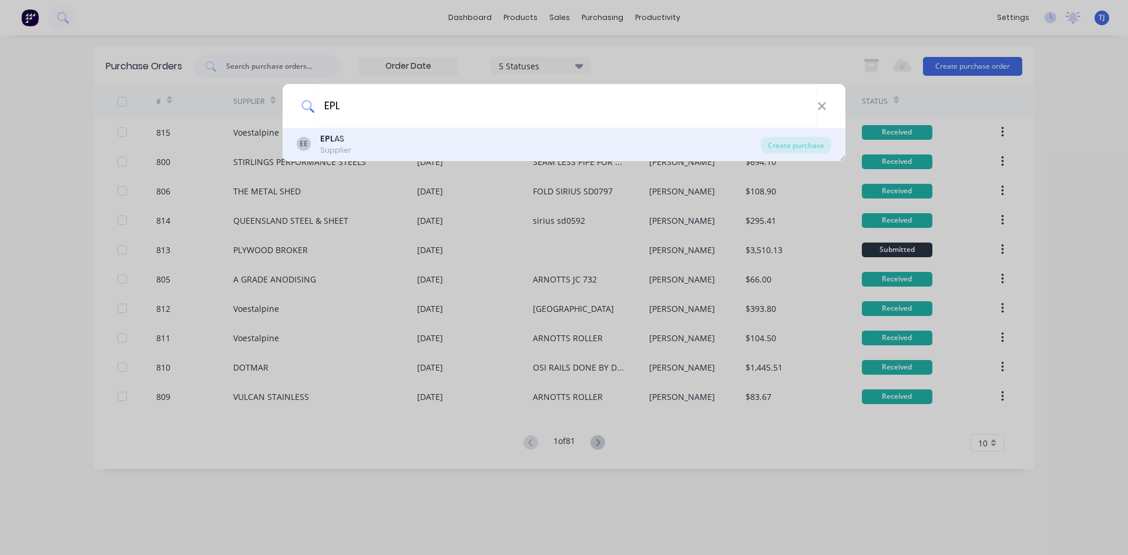
type input "EPL"
click at [350, 144] on div "EE EPL AS Supplier" at bounding box center [529, 144] width 464 height 23
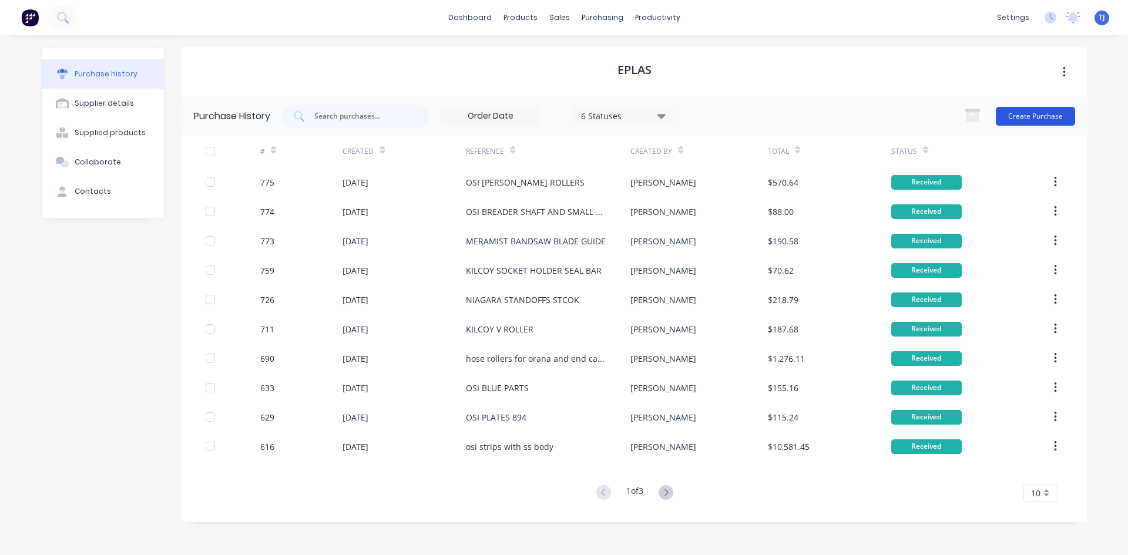
click at [1024, 117] on button "Create Purchase" at bounding box center [1034, 116] width 79 height 19
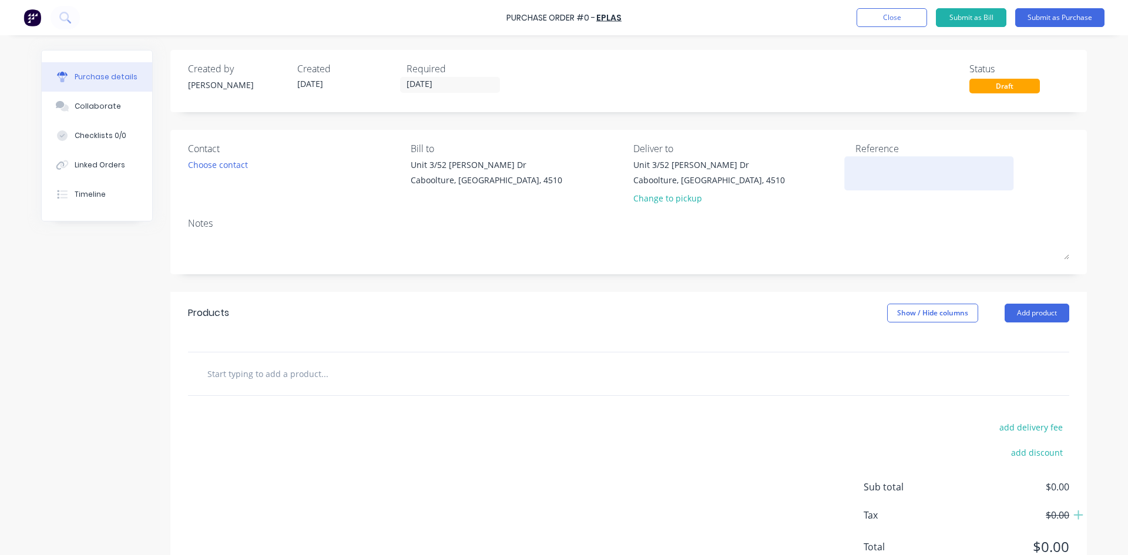
click at [859, 173] on textarea at bounding box center [928, 172] width 147 height 26
type textarea "OSI R"
type textarea "x"
type textarea "OSI RA"
type textarea "x"
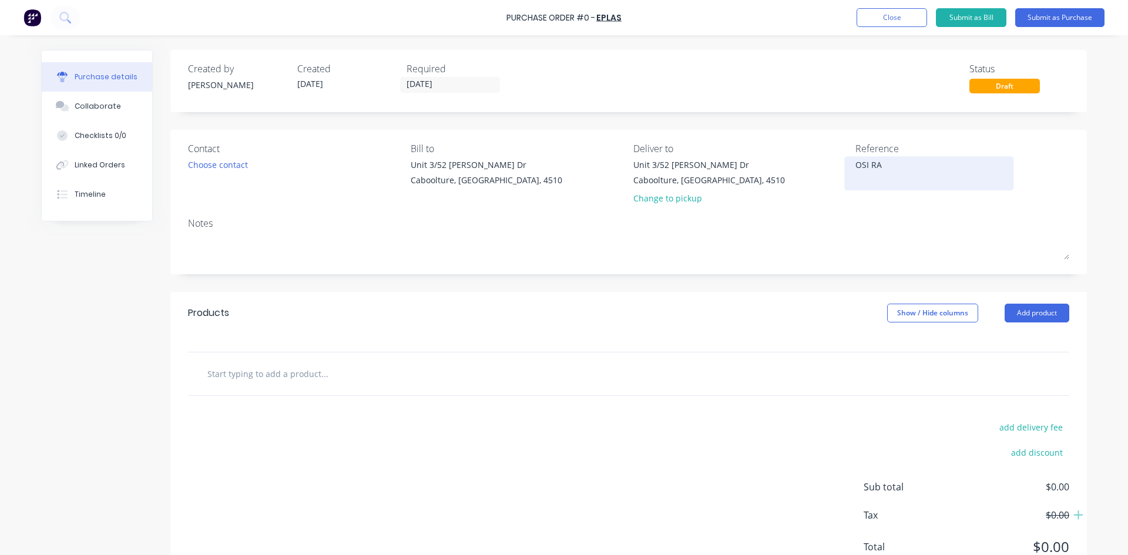
type textarea "OSI RAI"
type textarea "x"
type textarea "OSI RAIL"
type textarea "x"
type textarea "OSI RAILS"
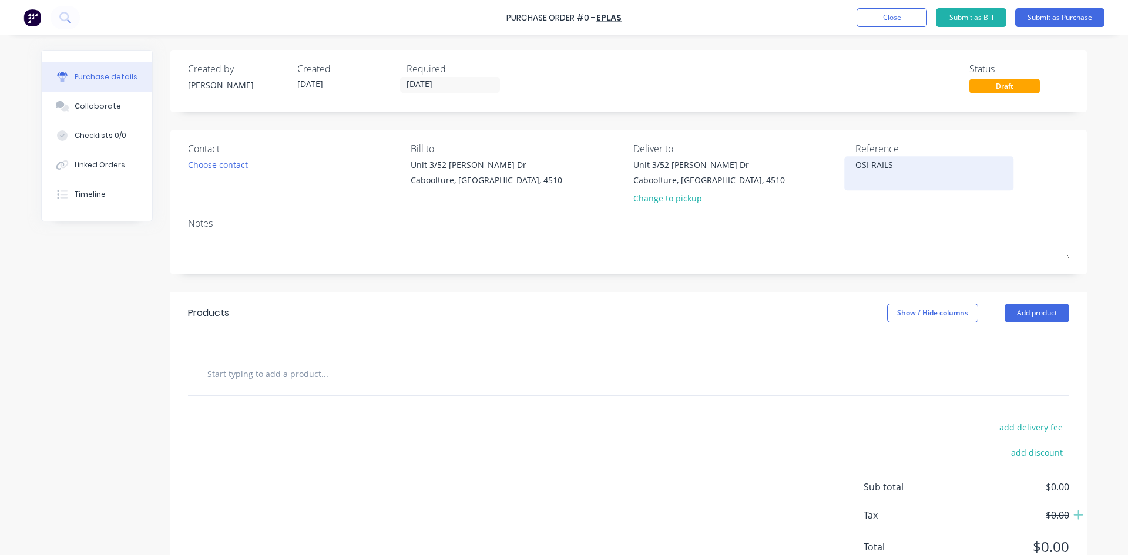
type textarea "x"
type textarea "OSI RAILS"
type textarea "x"
type textarea "OSI RAILS A"
type textarea "x"
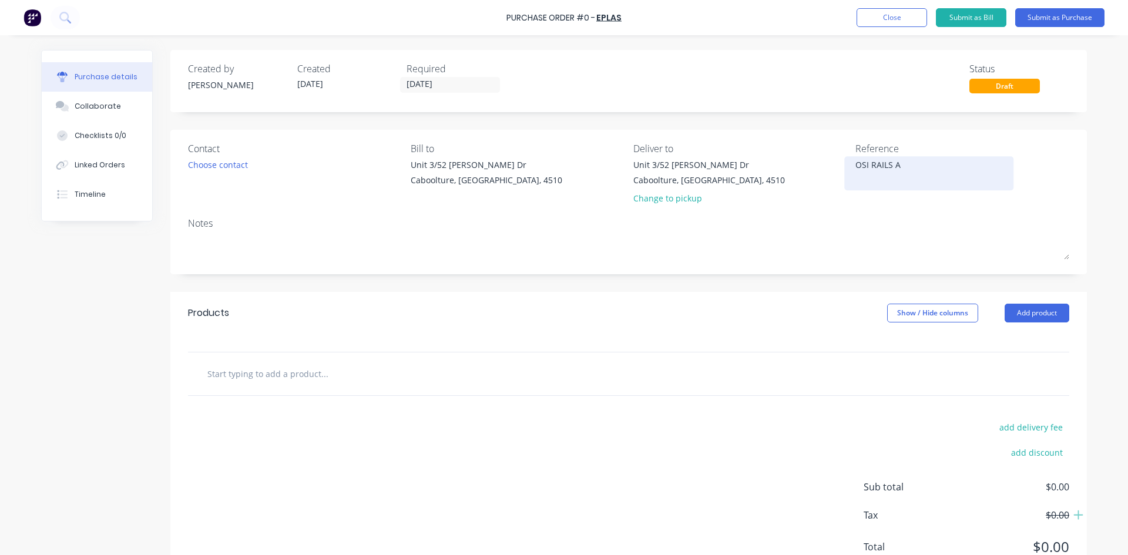
type textarea "OSI RAILS AN"
type textarea "x"
type textarea "OSI RAILS AND"
type textarea "x"
type textarea "OSI RAILS AND"
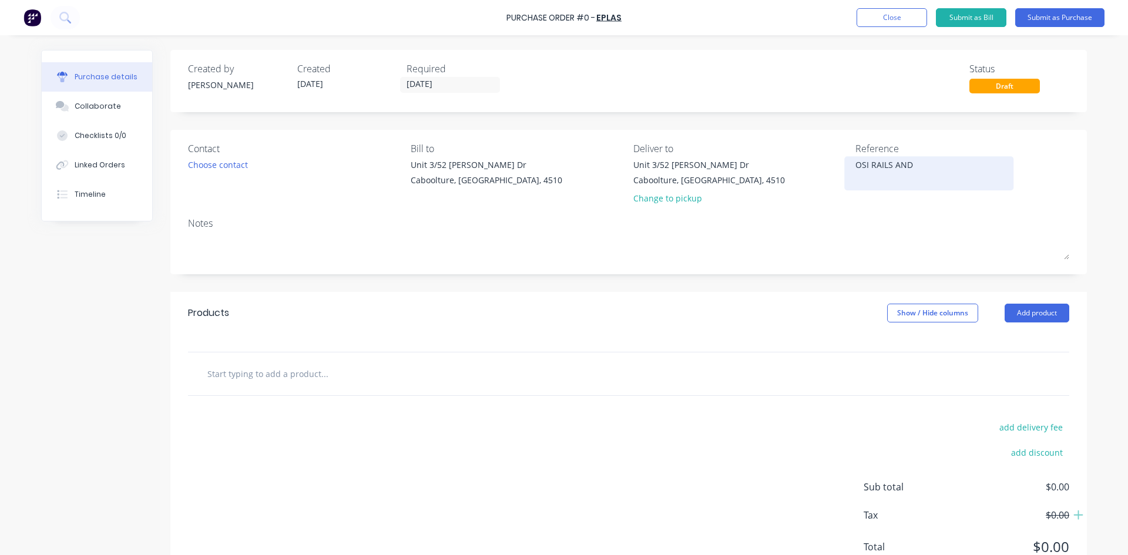
type textarea "x"
type textarea "OSI RAILS AND T"
type textarea "x"
type textarea "OSI RAILS AND TI"
type textarea "x"
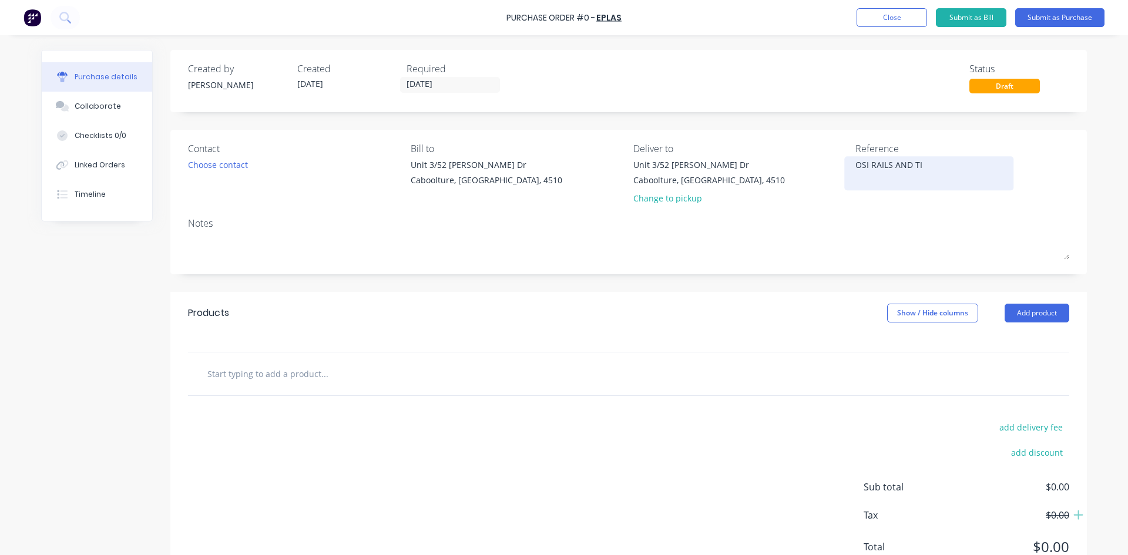
type textarea "OSI RAILS AND [MEDICAL_DATA]"
type textarea "x"
type textarea "OSI RAILS AND TICK"
type textarea "x"
type textarea "OSI RAILS AND TICKL"
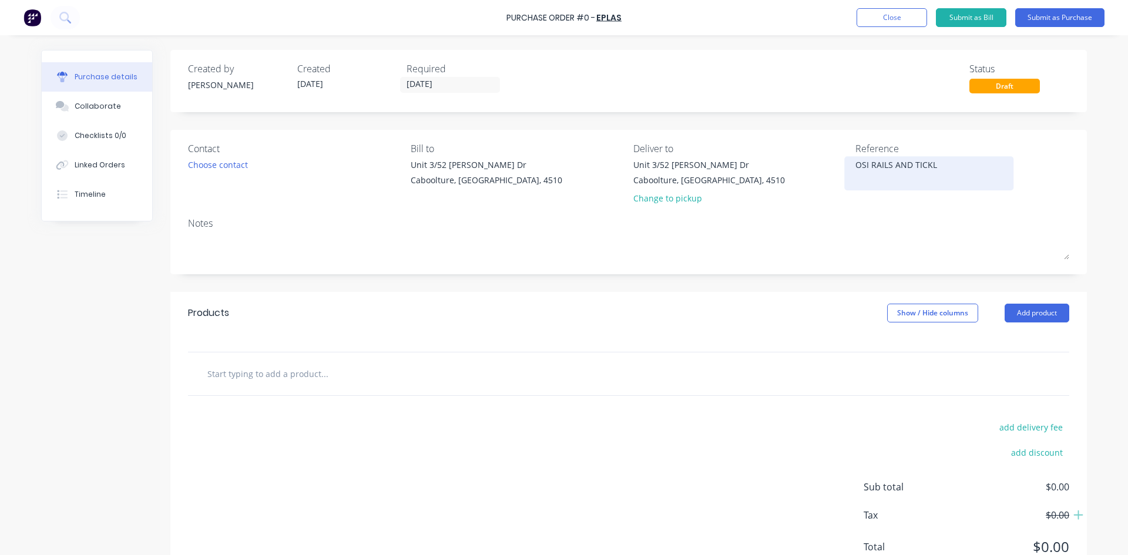
type textarea "x"
type textarea "OSI RAILS AND TICKLE"
type textarea "x"
type textarea "OSI RAILS AND TICKLER"
type textarea "x"
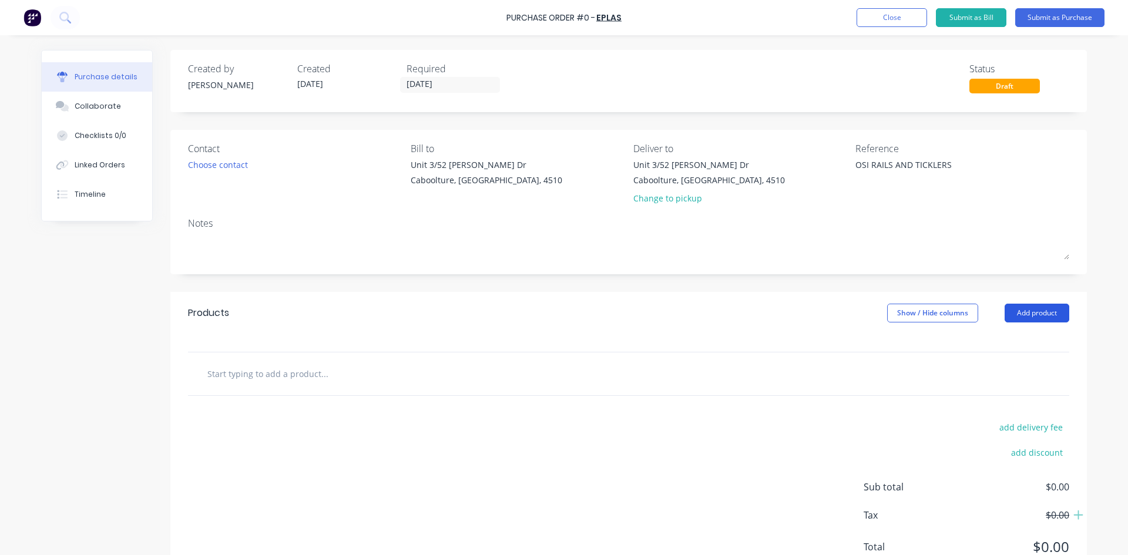
type textarea "OSI RAILS AND TICKLERS"
type textarea "x"
type textarea "OSI RAILS AND TICKLERS"
click at [1026, 314] on button "Add product" at bounding box center [1036, 313] width 65 height 19
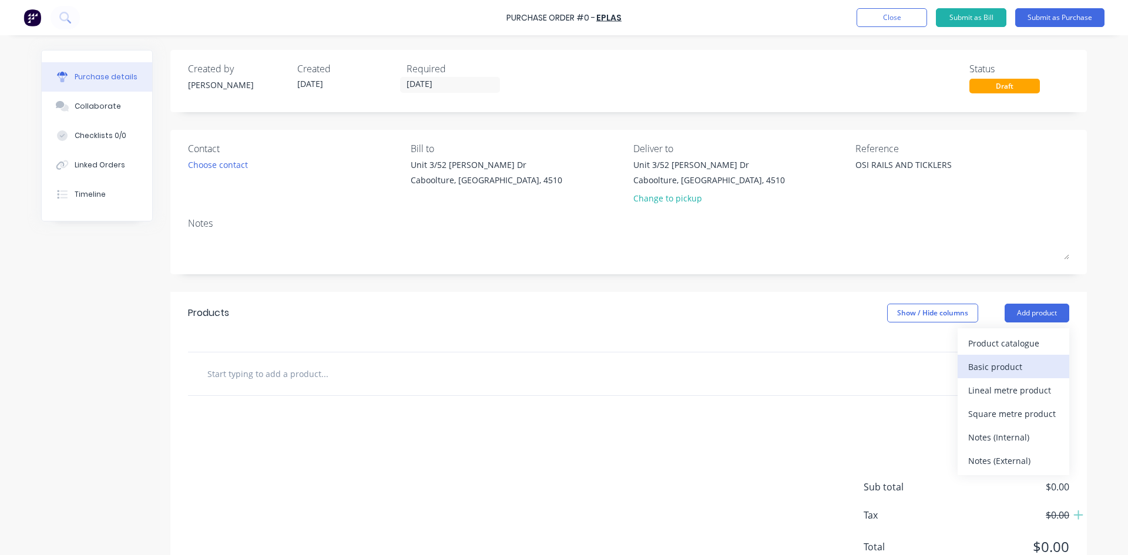
click at [993, 370] on div "Basic product" at bounding box center [1013, 366] width 90 height 17
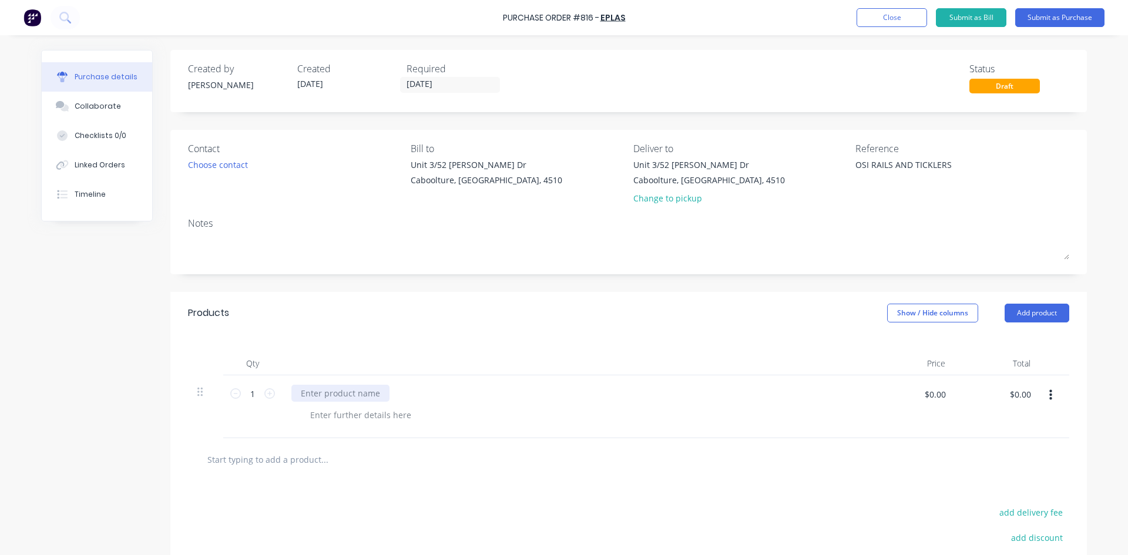
type textarea "x"
click at [326, 395] on div at bounding box center [340, 393] width 98 height 17
type textarea "x"
type input "578"
type textarea "x"
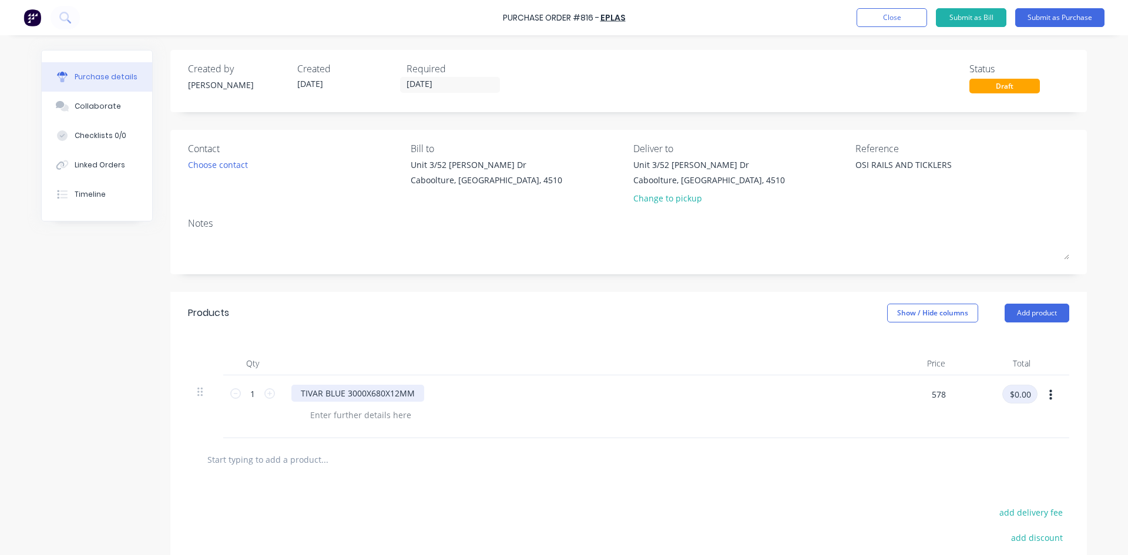
type input "$578.00"
click at [1089, 25] on button "Submit as Purchase" at bounding box center [1059, 17] width 89 height 19
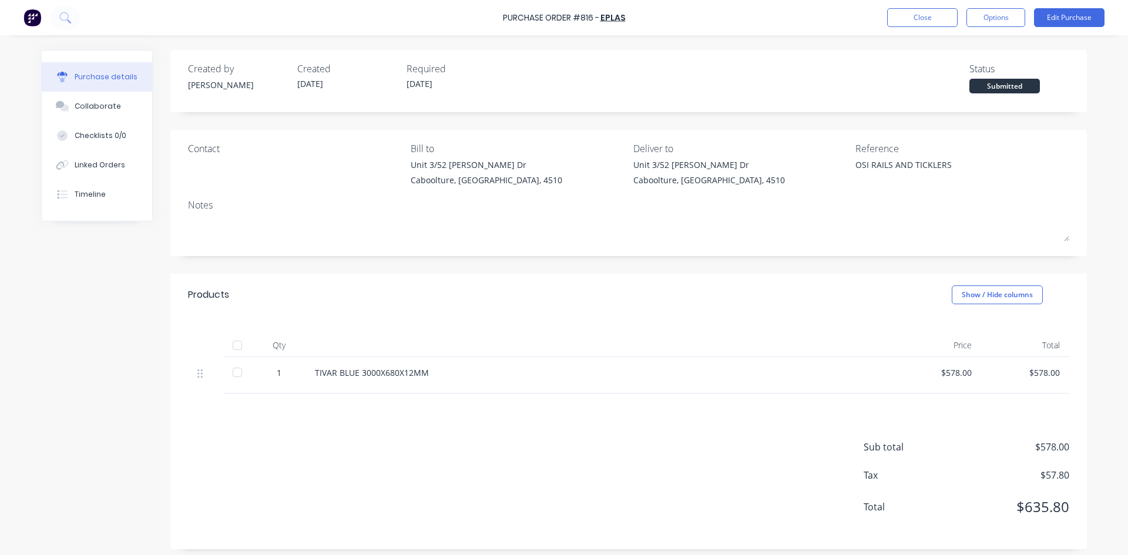
click at [227, 347] on div at bounding box center [237, 345] width 23 height 23
type textarea "x"
click at [97, 163] on div "Linked Orders" at bounding box center [100, 165] width 51 height 11
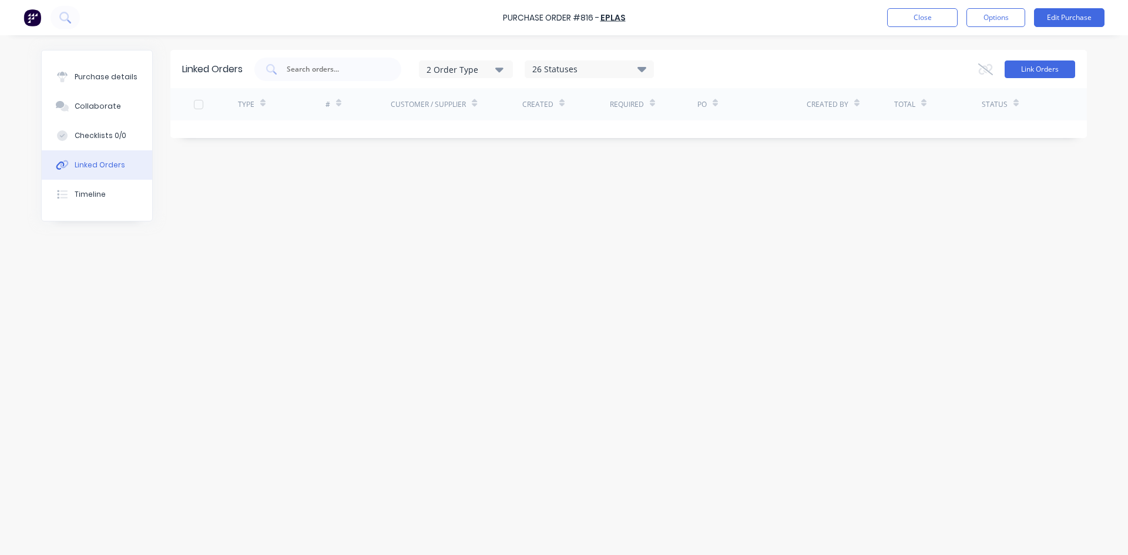
click at [1023, 70] on button "Link Orders" at bounding box center [1039, 69] width 70 height 18
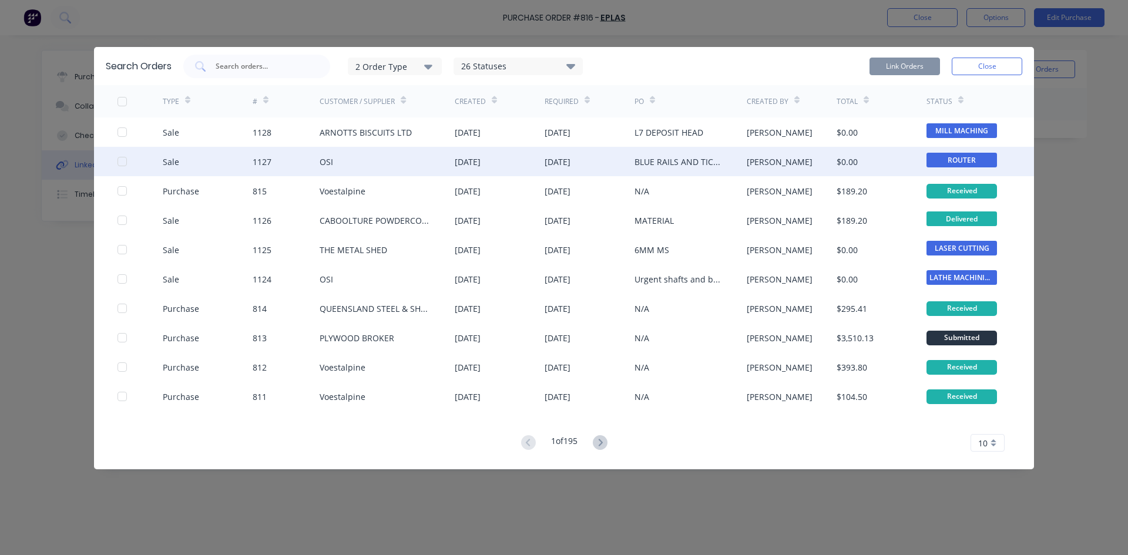
click at [123, 162] on div at bounding box center [121, 161] width 23 height 23
click at [915, 68] on button "Link Orders" at bounding box center [904, 67] width 70 height 18
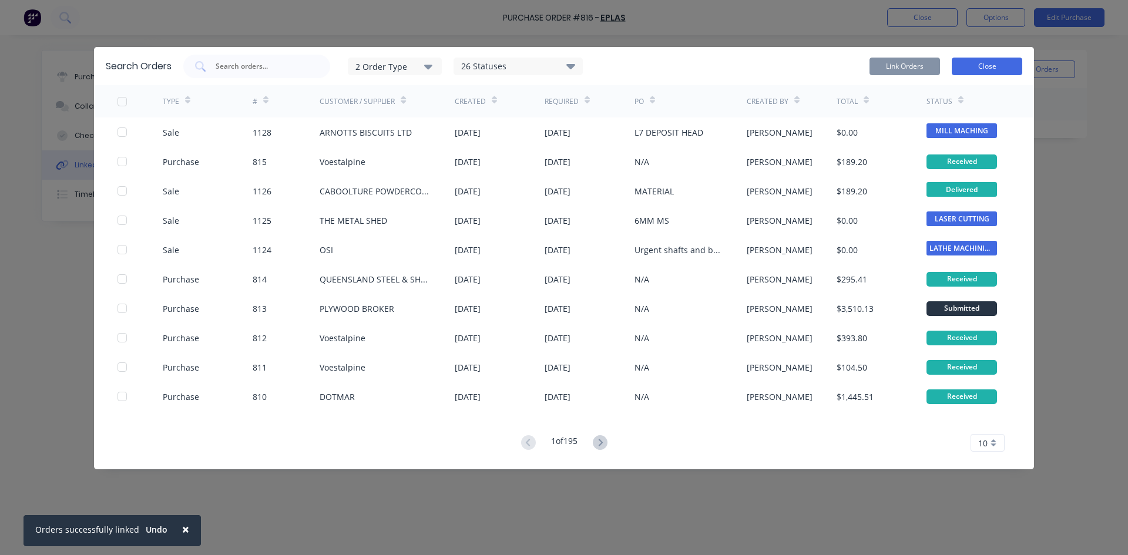
click at [1007, 68] on button "Close" at bounding box center [986, 67] width 70 height 18
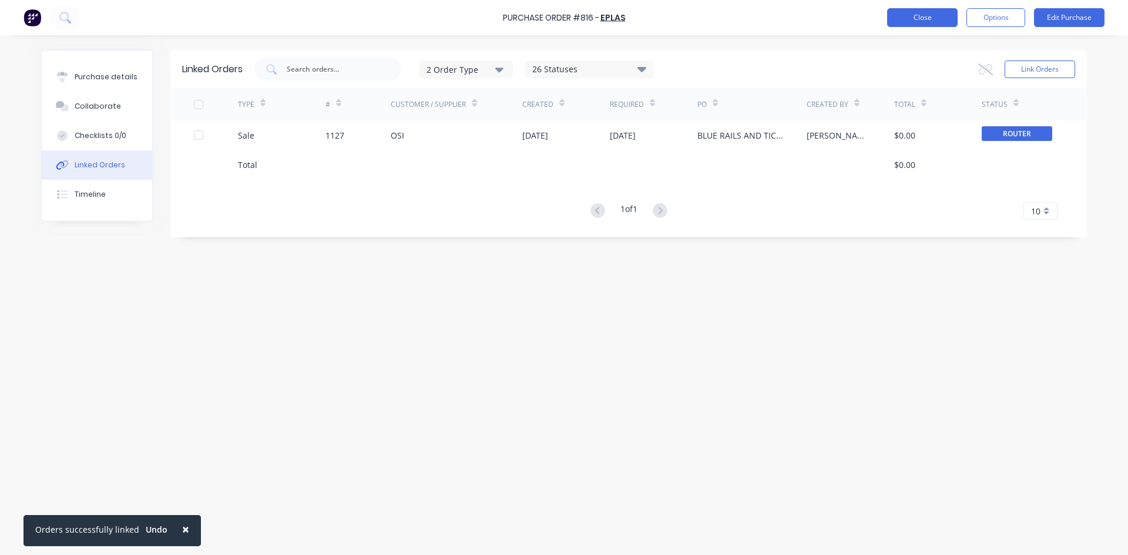
click at [930, 18] on button "Close" at bounding box center [922, 17] width 70 height 19
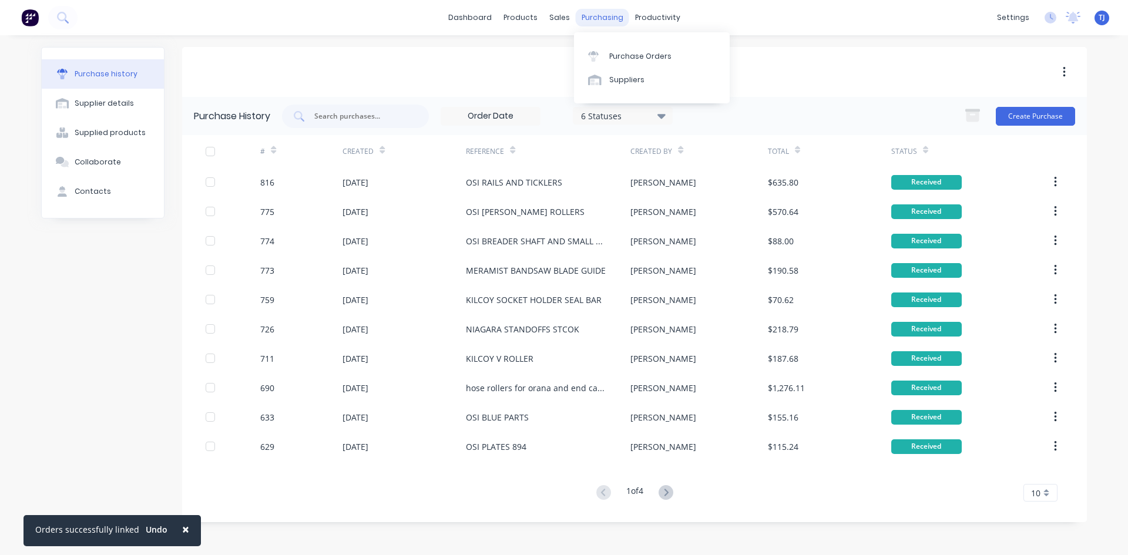
click at [594, 22] on div "purchasing" at bounding box center [602, 18] width 53 height 18
click at [636, 53] on div "Purchase Orders" at bounding box center [640, 56] width 62 height 11
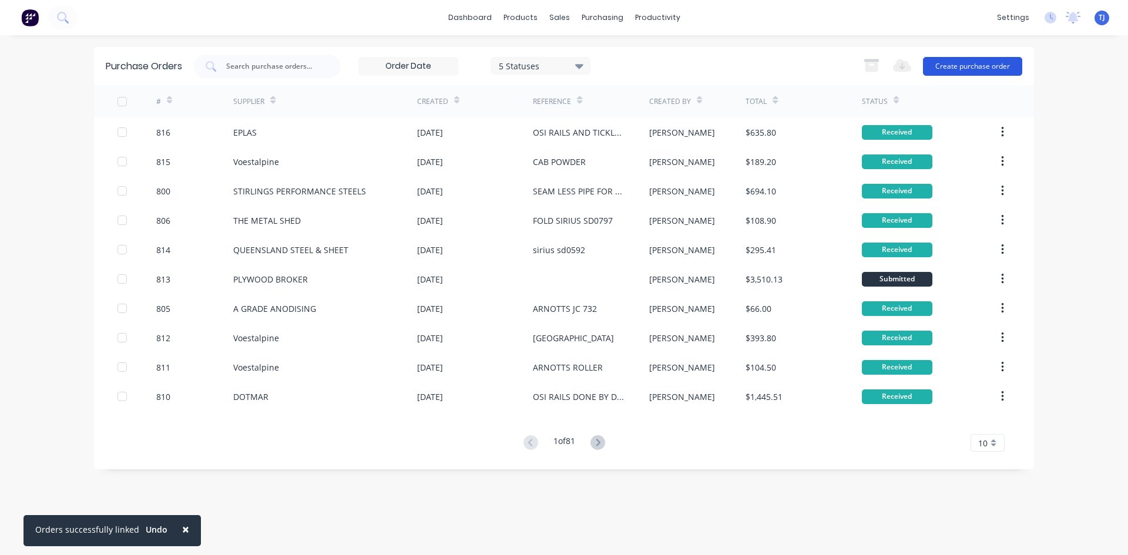
click at [993, 66] on button "Create purchase order" at bounding box center [972, 66] width 99 height 19
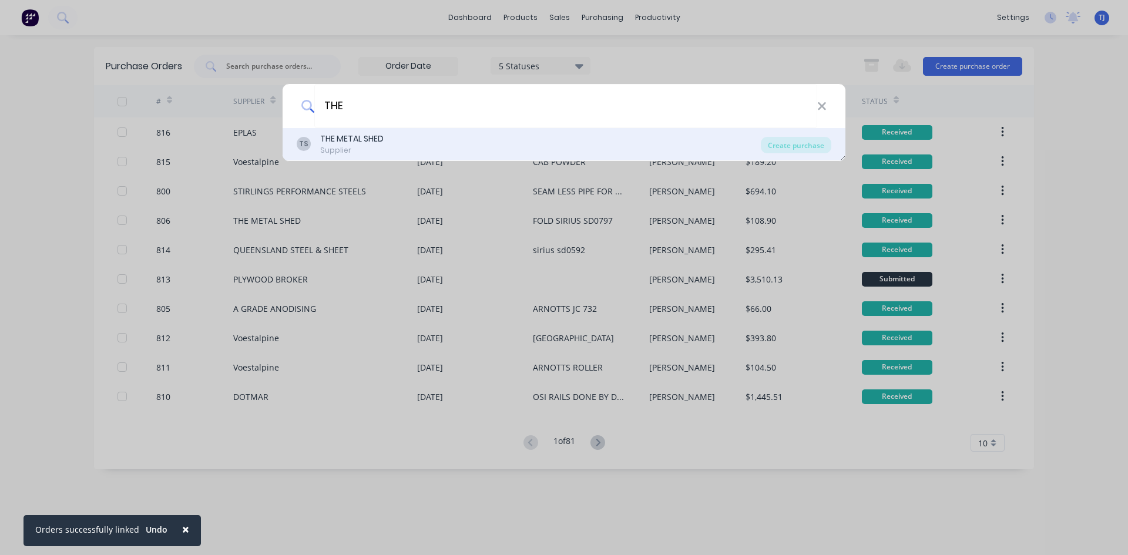
type input "THE"
click at [349, 139] on div "THE METAL SHED" at bounding box center [351, 139] width 63 height 12
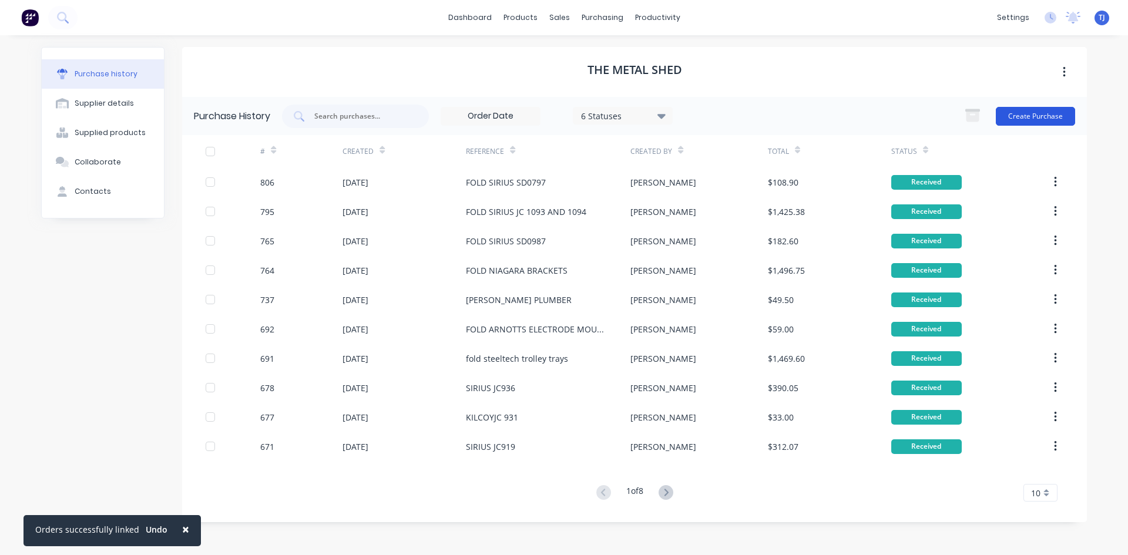
click at [1019, 116] on button "Create Purchase" at bounding box center [1034, 116] width 79 height 19
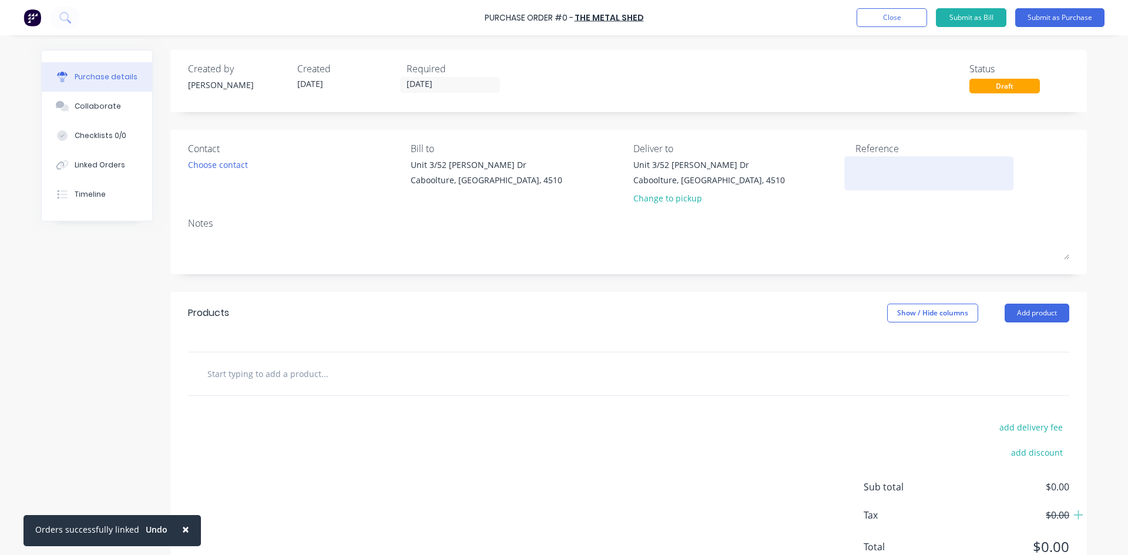
click at [859, 178] on textarea at bounding box center [928, 172] width 147 height 26
type textarea "SIRIUS"
type textarea "x"
type textarea "SIRIUS"
type textarea "x"
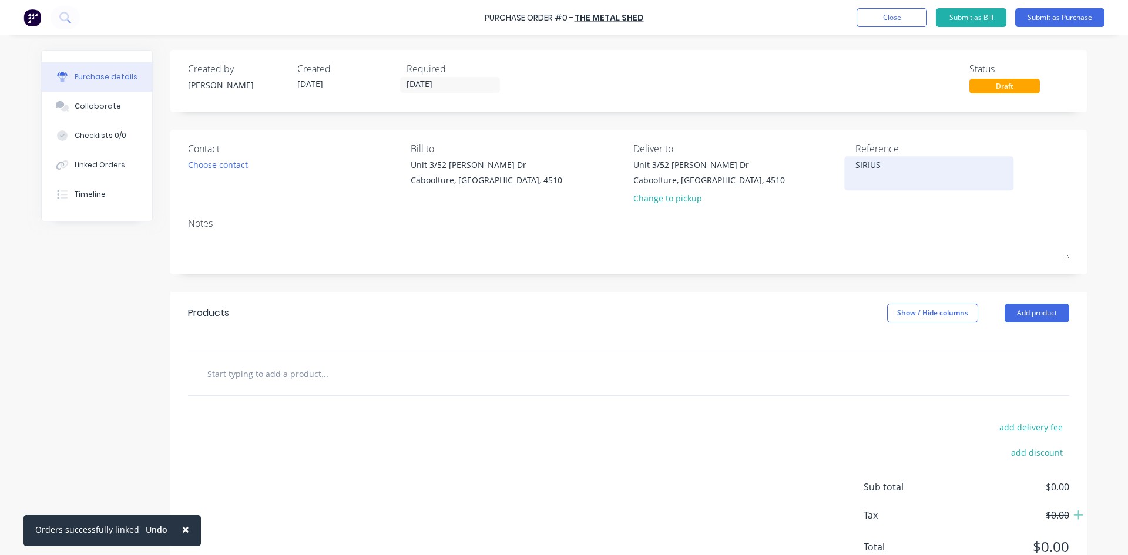
type textarea "[PERSON_NAME]"
type textarea "x"
type textarea "SIRIUS SD"
type textarea "x"
type textarea "SIRIUS SD0"
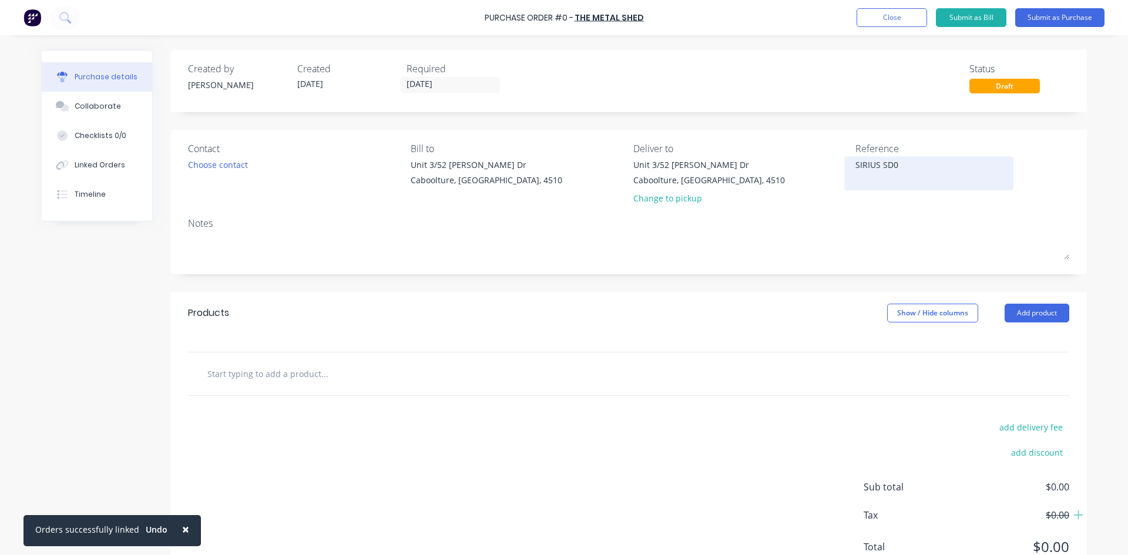
type textarea "x"
type textarea "SIRIUS SD05"
type textarea "x"
type textarea "SIRIUS SD059"
type textarea "x"
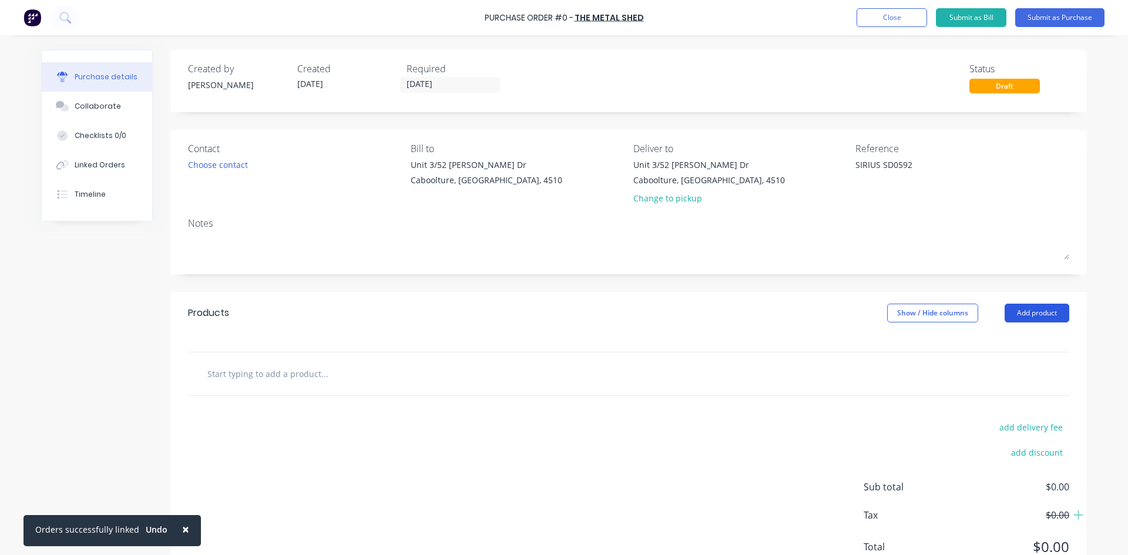
type textarea "SIRIUS SD0592"
type textarea "x"
type textarea "SIRIUS SD0592"
click at [1045, 314] on button "Add product" at bounding box center [1036, 313] width 65 height 19
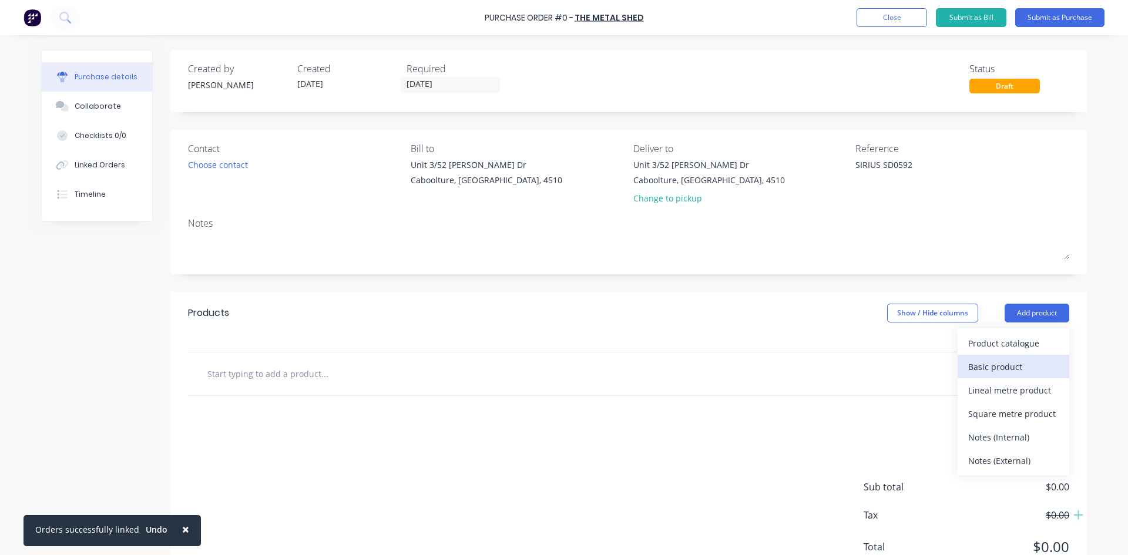
click at [1014, 364] on div "Basic product" at bounding box center [1013, 366] width 90 height 17
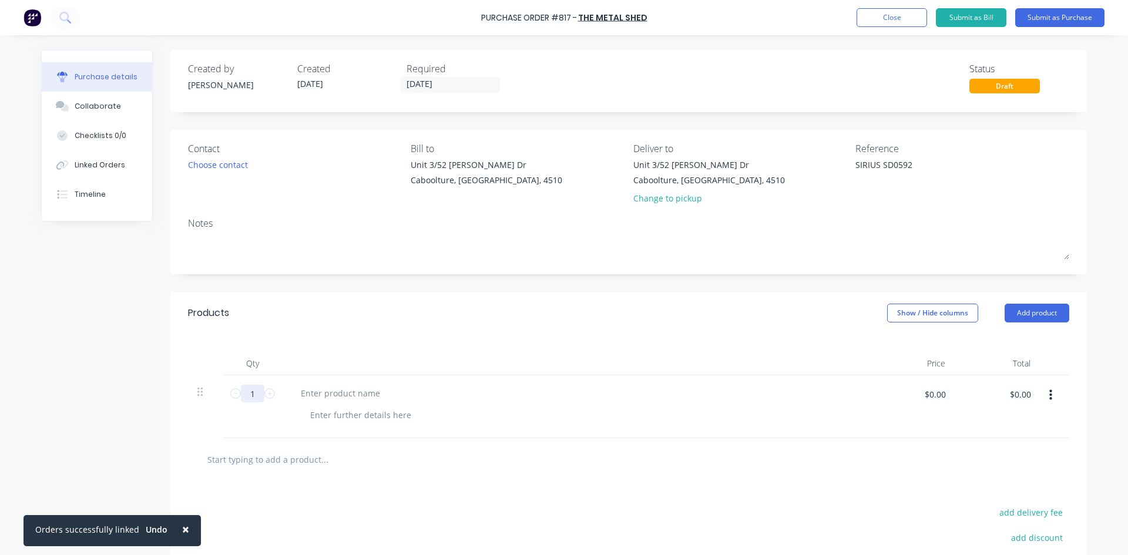
click at [246, 399] on input "1" at bounding box center [252, 394] width 23 height 18
type textarea "x"
type input "2"
type textarea "x"
type input "20"
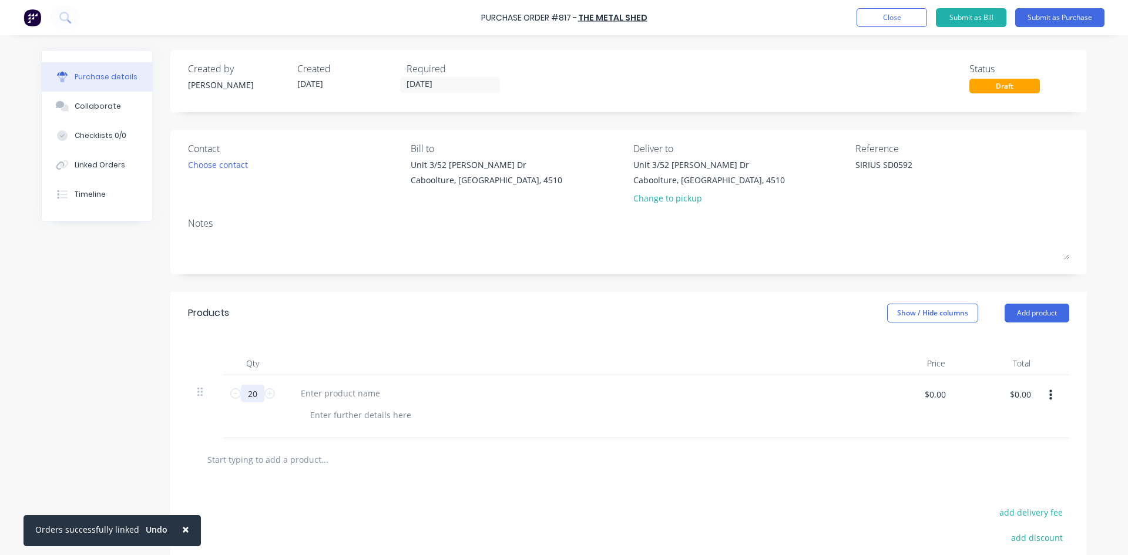
type textarea "x"
type input "200"
type textarea "x"
type input "200"
type textarea "x"
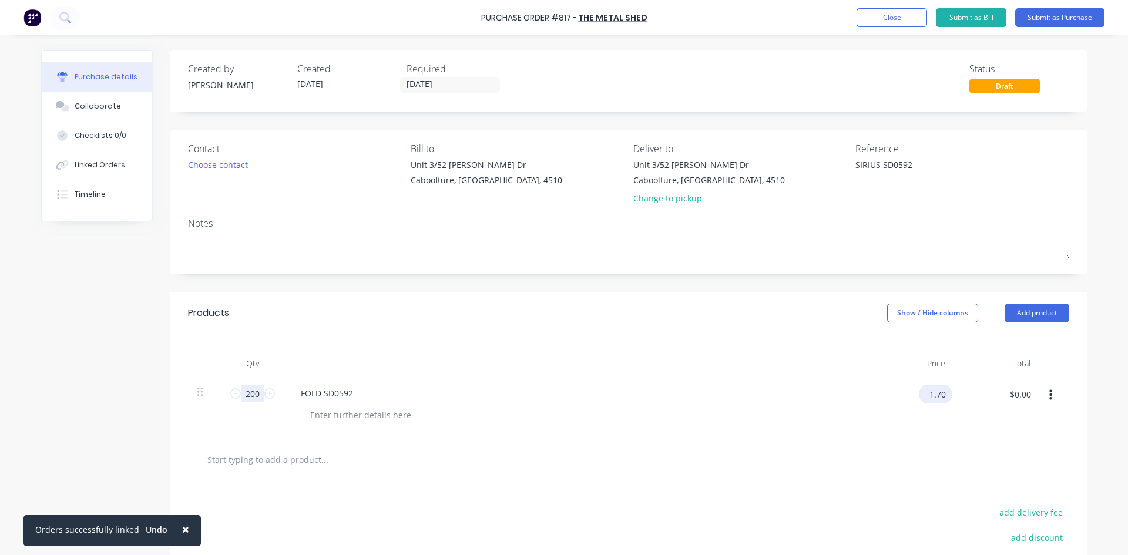
type input "1.70"
type textarea "x"
type input "$1.70"
type input "$340.00"
click at [1055, 13] on button "Submit as Purchase" at bounding box center [1059, 17] width 89 height 19
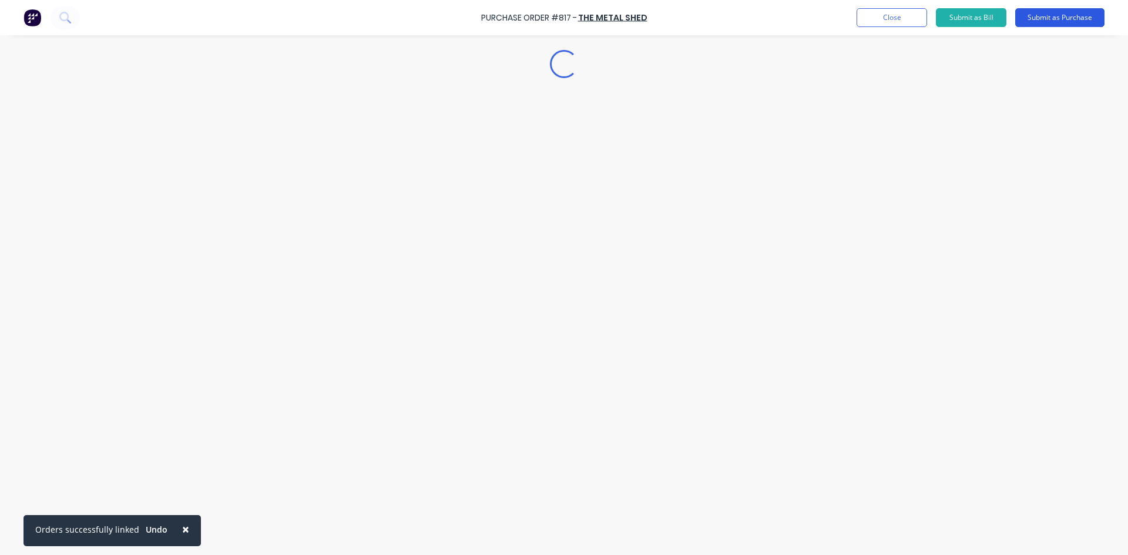
type textarea "x"
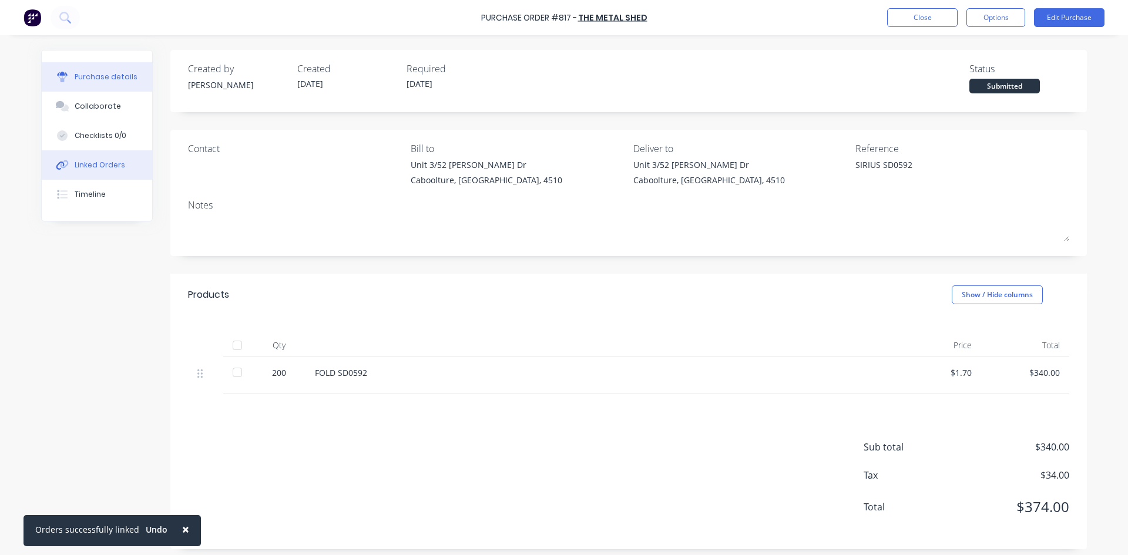
click at [102, 163] on div "Linked Orders" at bounding box center [100, 165] width 51 height 11
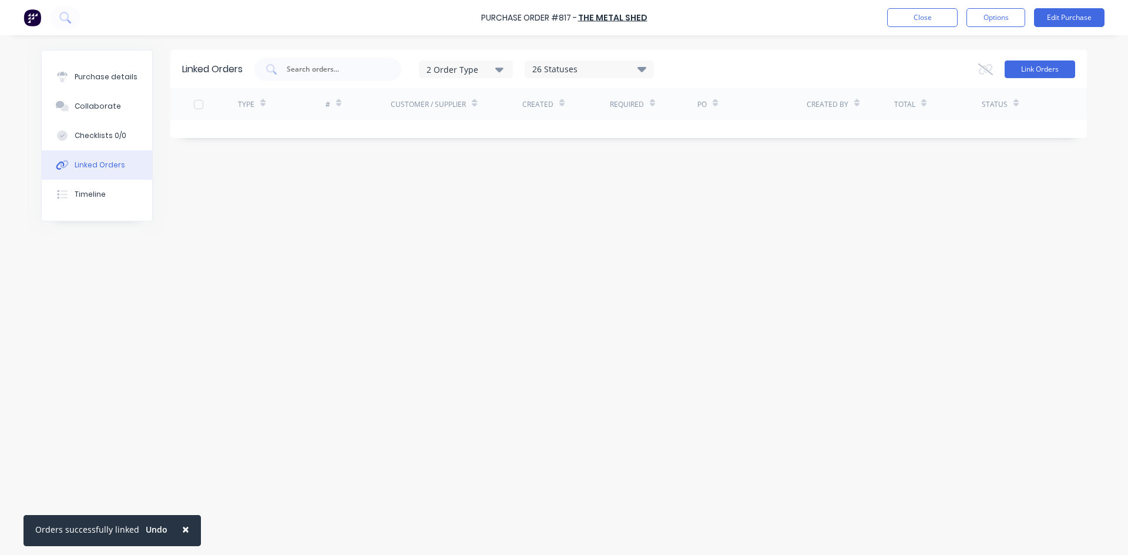
click at [1043, 68] on button "Link Orders" at bounding box center [1039, 69] width 70 height 18
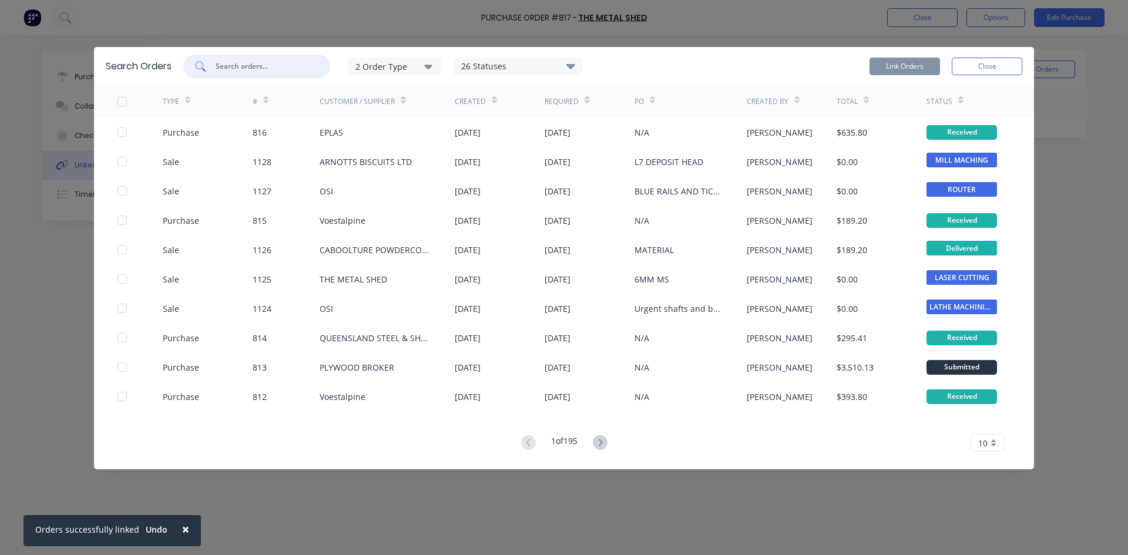
click at [238, 63] on input "text" at bounding box center [262, 66] width 97 height 12
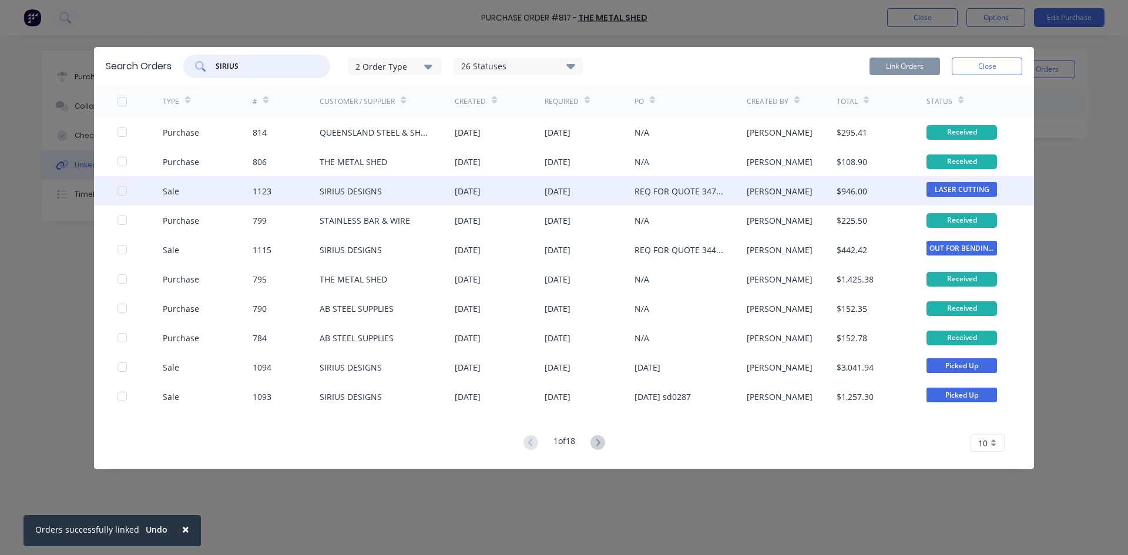
click at [124, 193] on div at bounding box center [121, 190] width 23 height 23
type input "SIRIUS"
click at [886, 71] on button "Link Orders" at bounding box center [904, 67] width 70 height 18
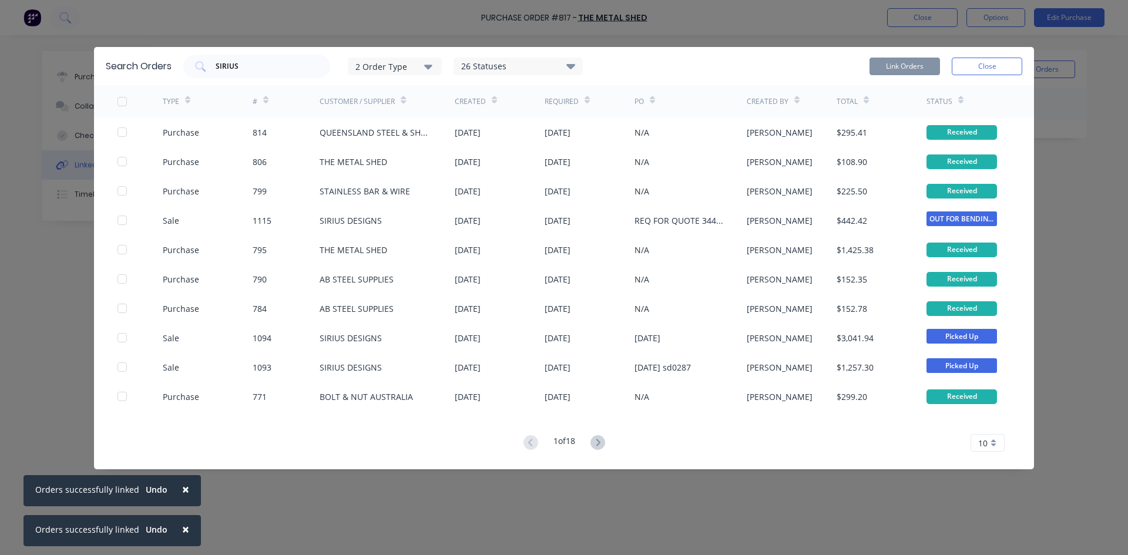
click at [927, 15] on div "Search Orders SIRIUS 2 Order Type 26 Statuses Sales Order Status All Archived D…" at bounding box center [564, 277] width 1128 height 555
click at [982, 73] on button "Close" at bounding box center [986, 67] width 70 height 18
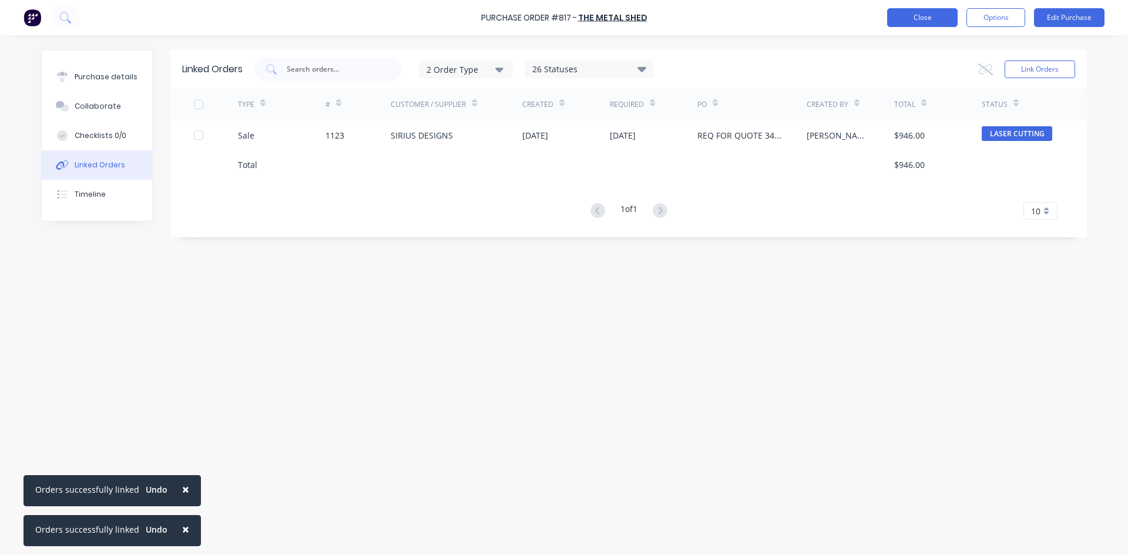
click at [927, 19] on button "Close" at bounding box center [922, 17] width 70 height 19
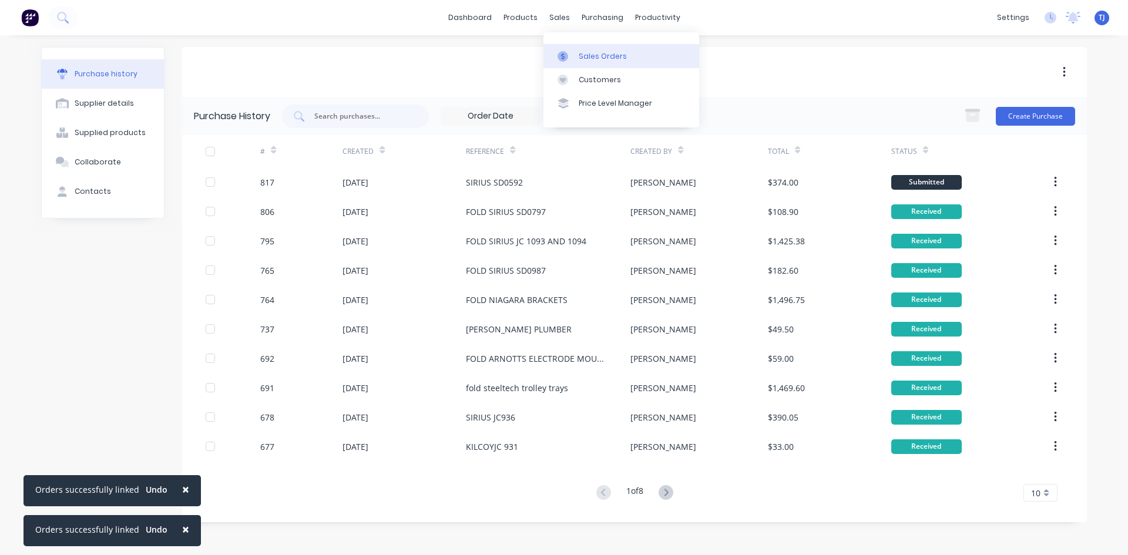
click at [577, 55] on link "Sales Orders" at bounding box center [621, 55] width 156 height 23
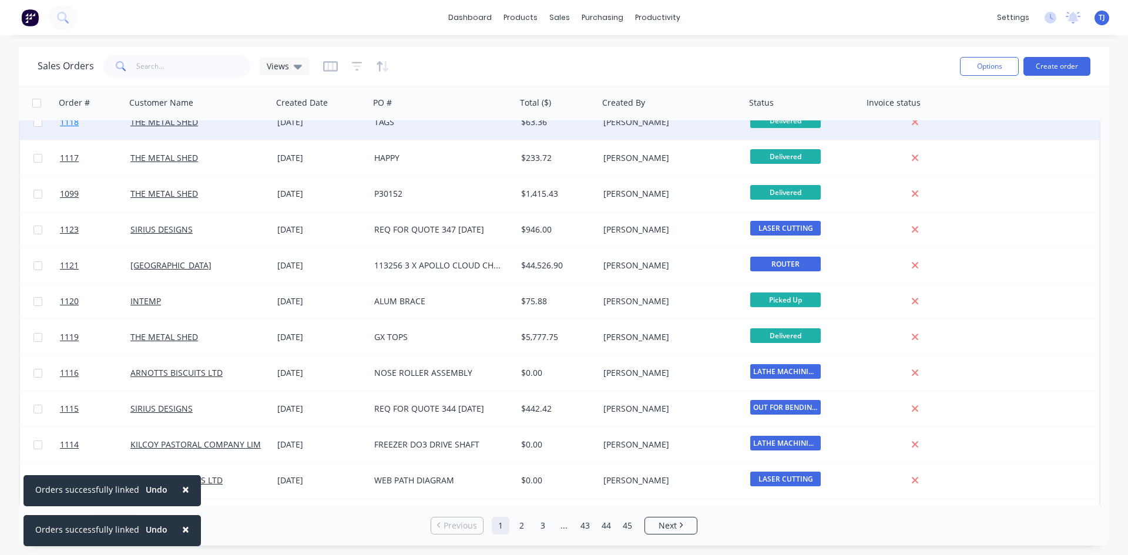
scroll to position [294, 0]
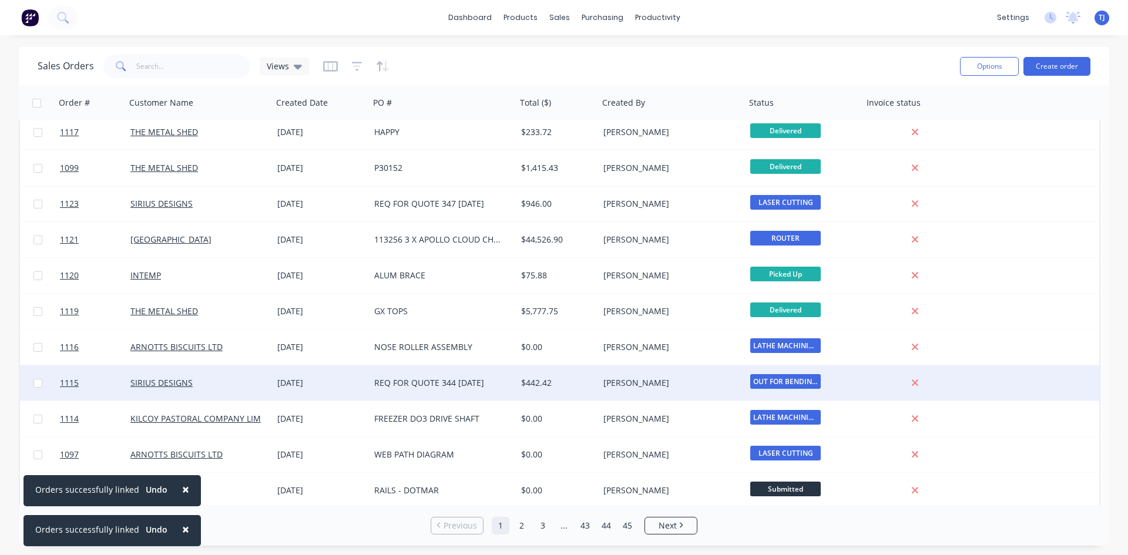
click at [404, 381] on div "REQ FOR QUOTE 344 [DATE]" at bounding box center [439, 383] width 130 height 12
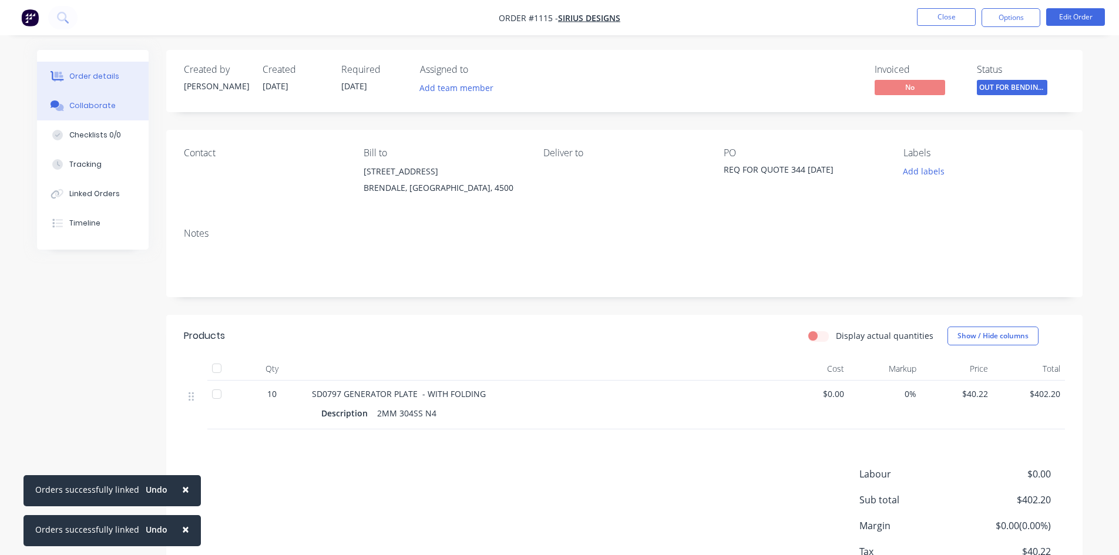
click at [103, 106] on div "Collaborate" at bounding box center [92, 105] width 46 height 11
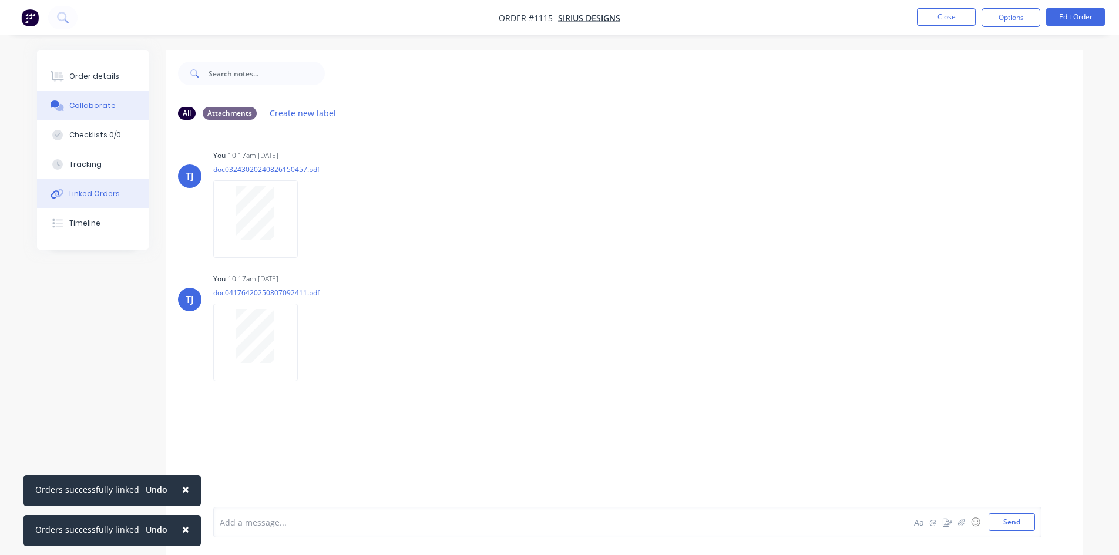
click at [113, 193] on div "Linked Orders" at bounding box center [94, 194] width 51 height 11
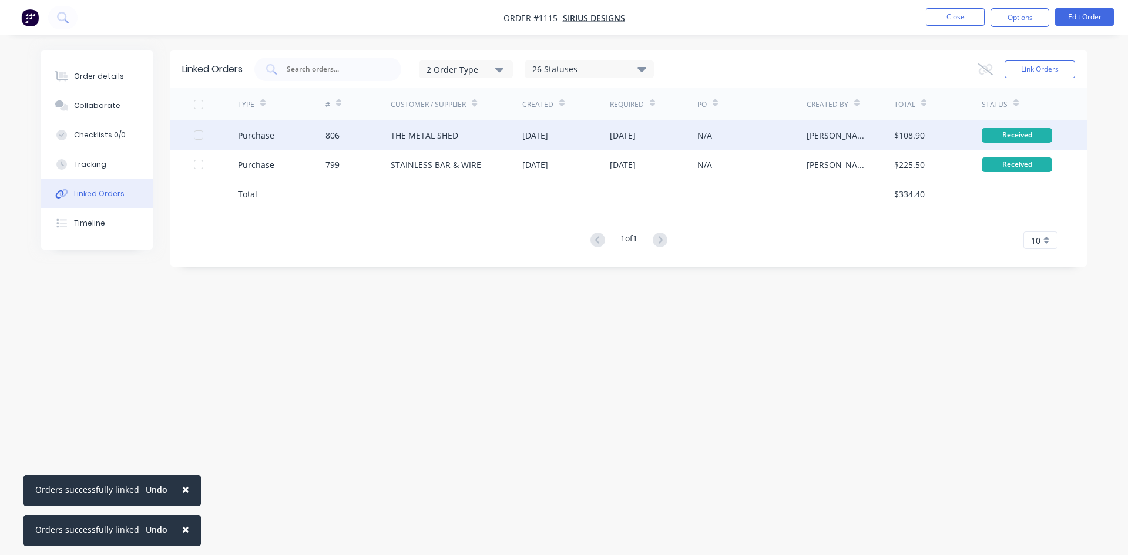
click at [362, 138] on div "806" at bounding box center [358, 134] width 66 height 29
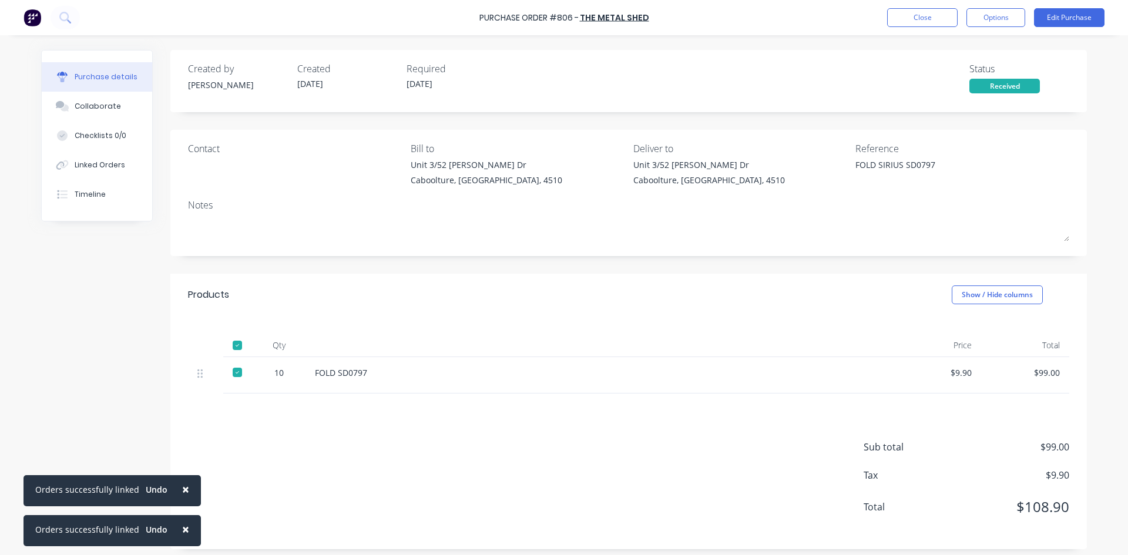
type textarea "x"
click at [90, 163] on div "Linked Orders" at bounding box center [100, 165] width 51 height 11
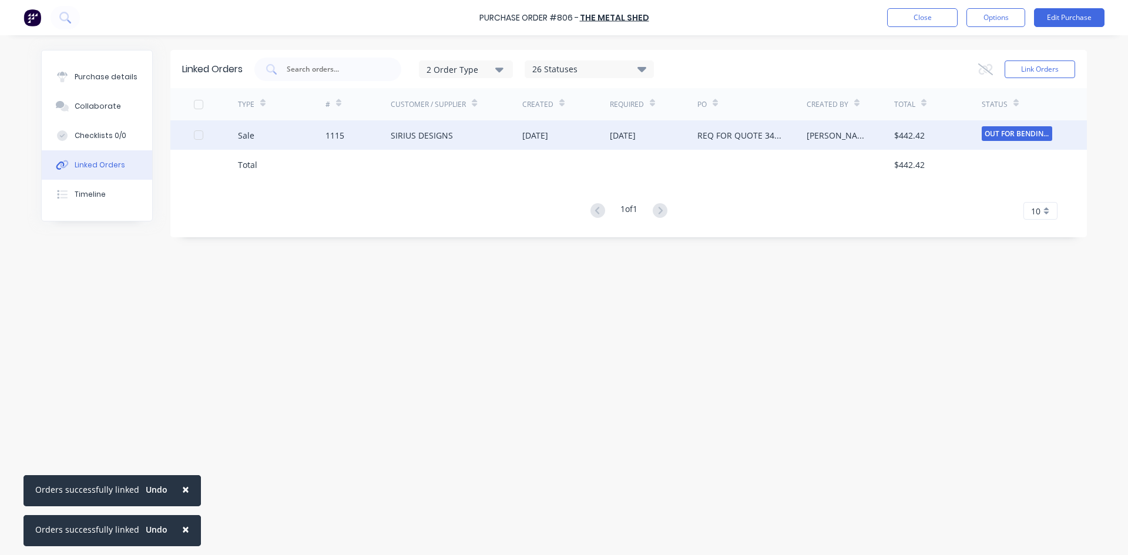
click at [418, 136] on div "SIRIUS DESIGNS" at bounding box center [422, 135] width 62 height 12
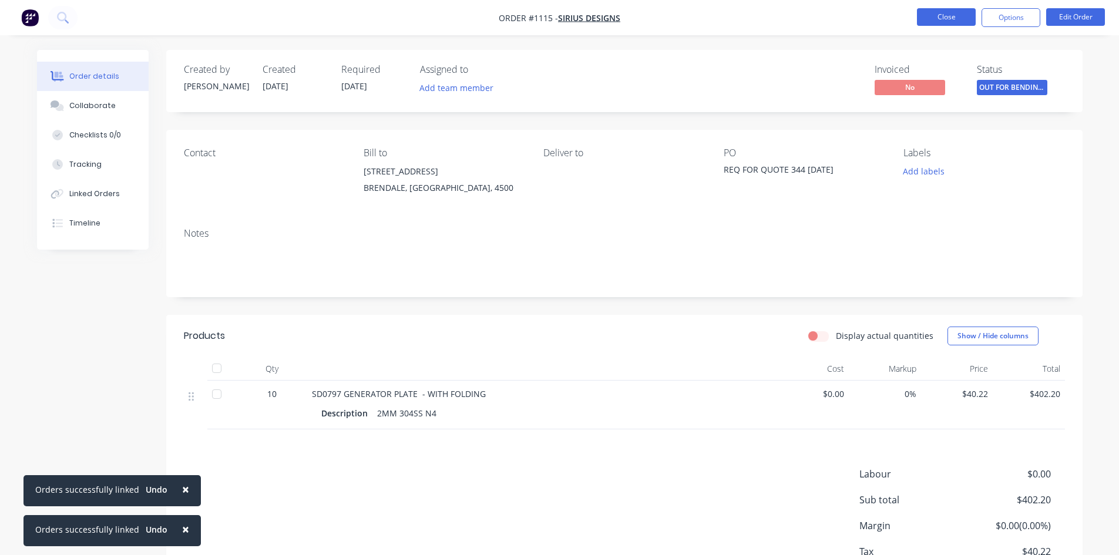
click at [951, 16] on button "Close" at bounding box center [946, 17] width 59 height 18
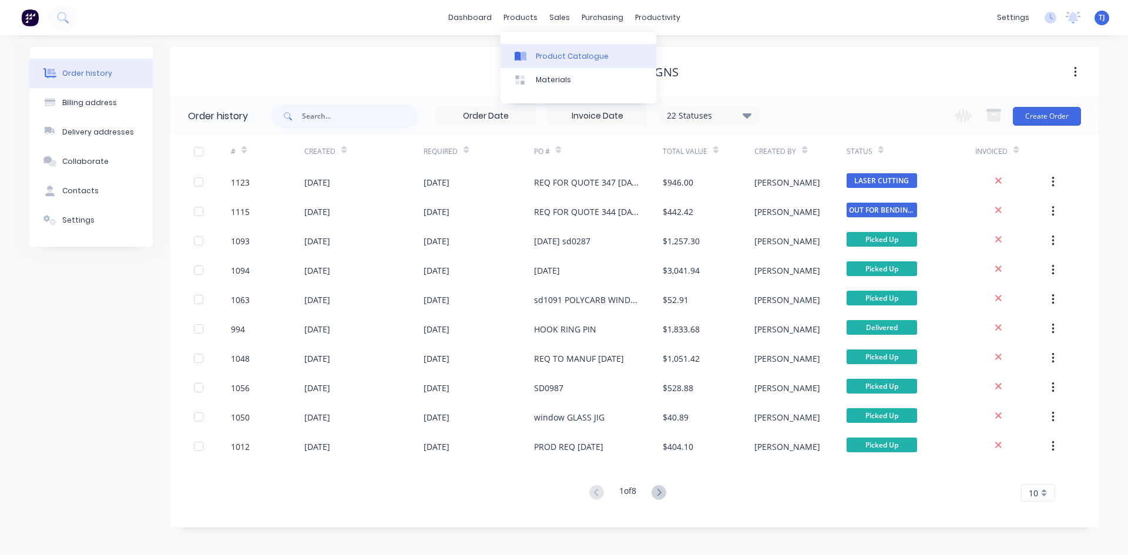
click at [548, 58] on div "Product Catalogue" at bounding box center [572, 56] width 73 height 11
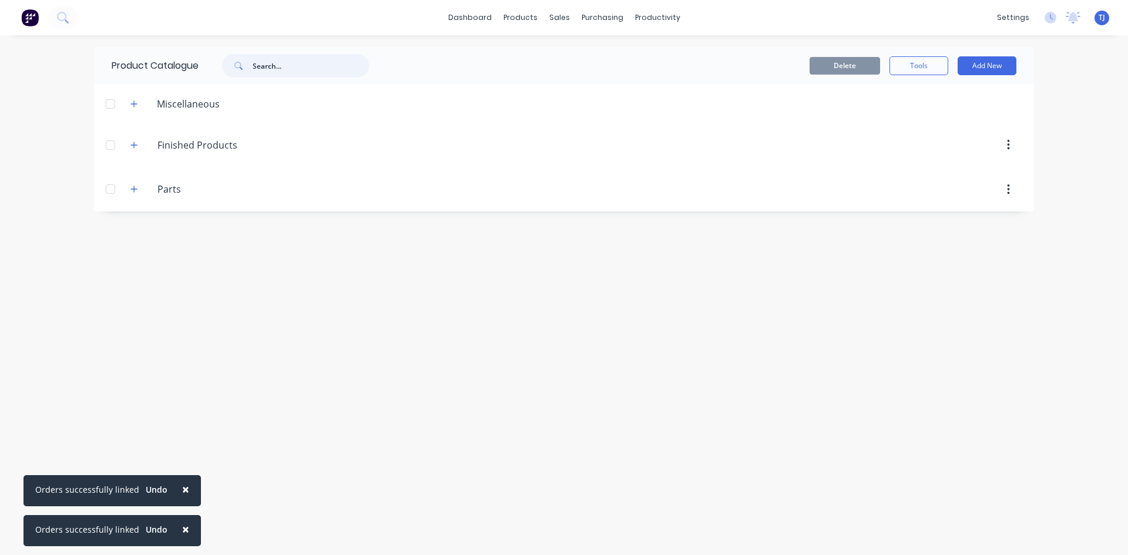
click at [284, 69] on input "text" at bounding box center [311, 65] width 116 height 23
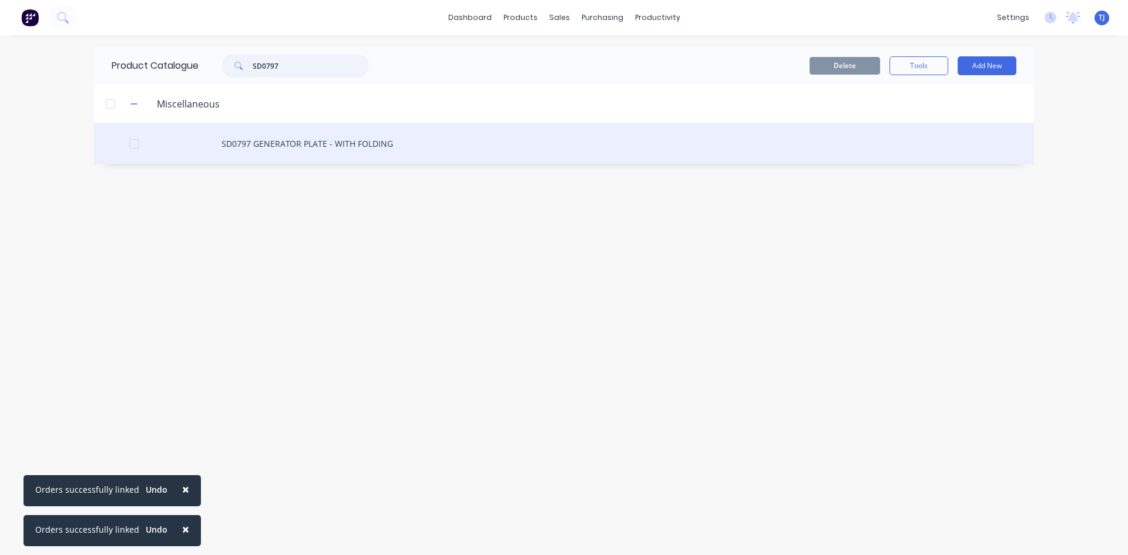
type input "SD0797"
click at [301, 145] on div "SD0797 GENERATOR PLATE - WITH FOLDING" at bounding box center [564, 144] width 940 height 42
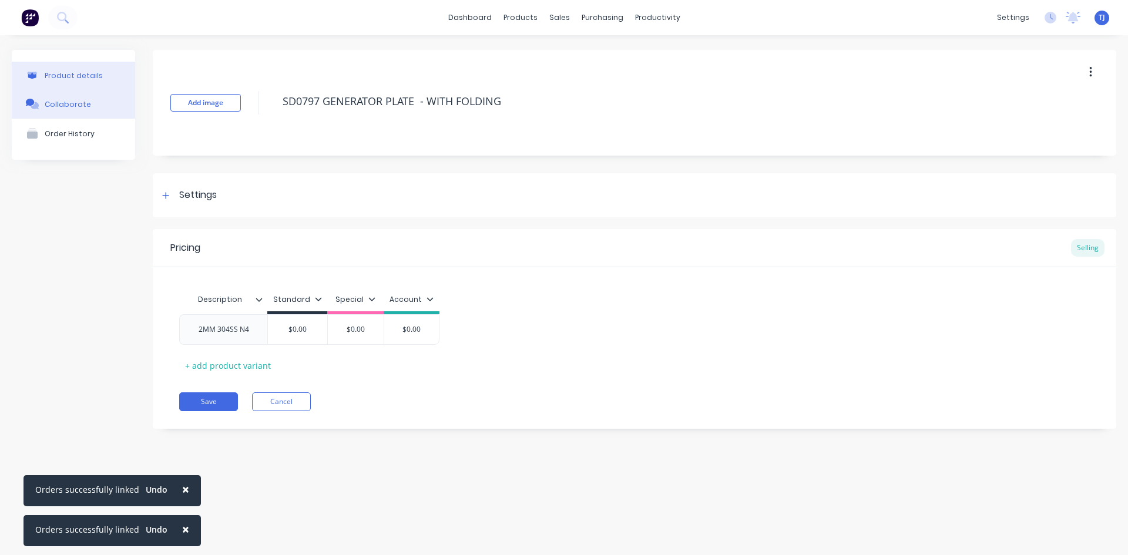
click at [73, 101] on div "Collaborate" at bounding box center [68, 104] width 46 height 9
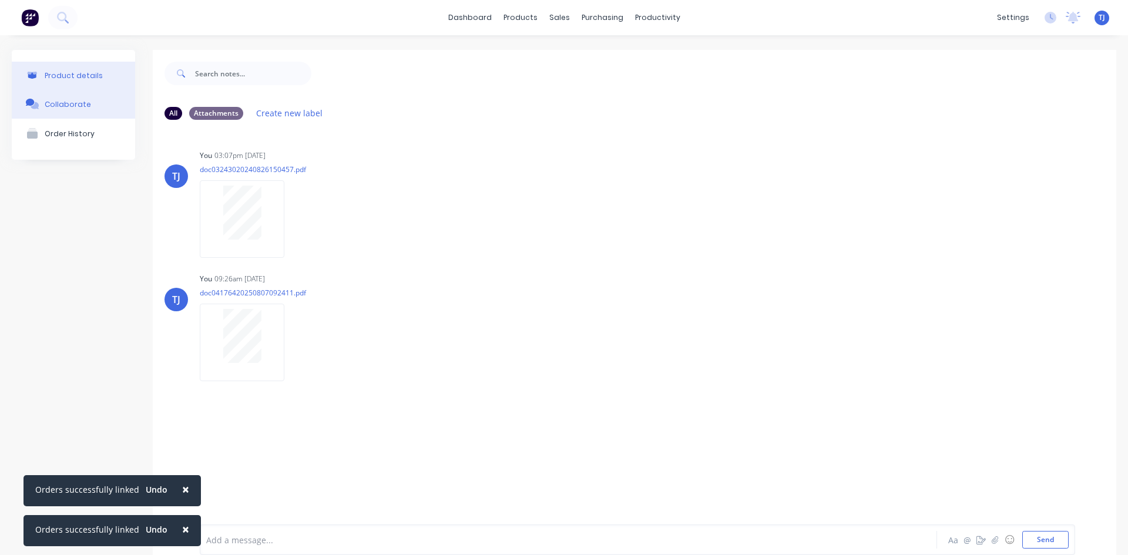
click at [83, 76] on div "Product details" at bounding box center [74, 75] width 58 height 9
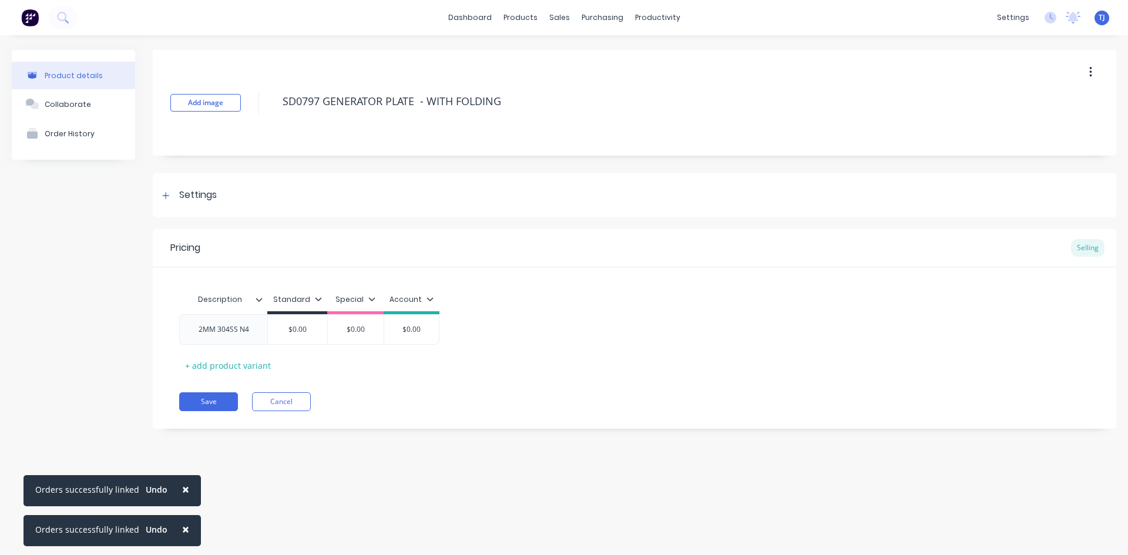
type textarea "x"
click at [255, 334] on div "2MM 304SS N4" at bounding box center [223, 329] width 69 height 15
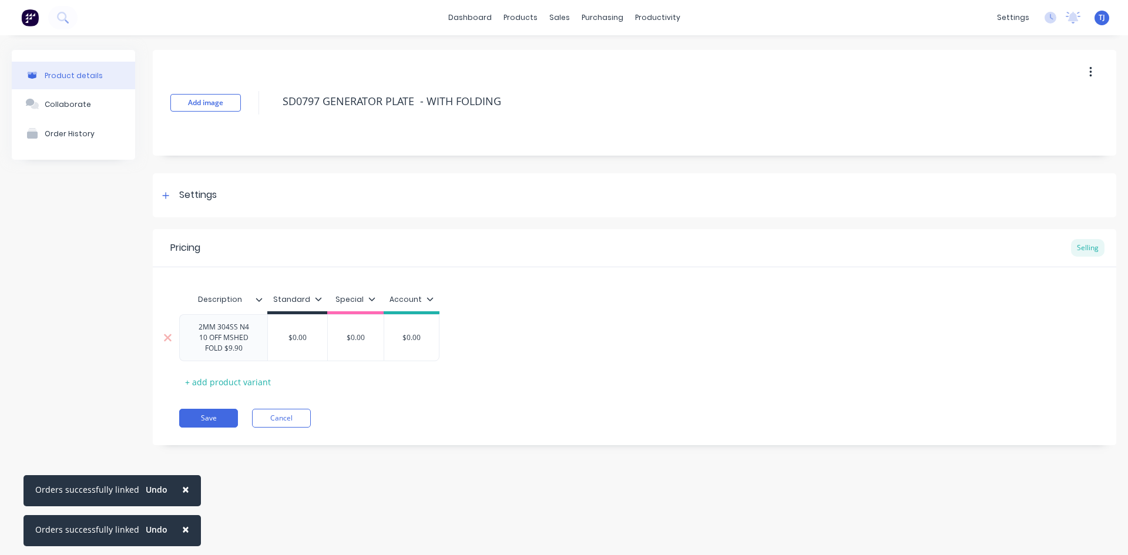
type textarea "x"
type input "$0.00"
click at [309, 341] on div "2MM 304SS N4 10 OFF MSHED FOLD $9.90 $0.00 $0.00 $0.00 $0.00" at bounding box center [309, 337] width 260 height 47
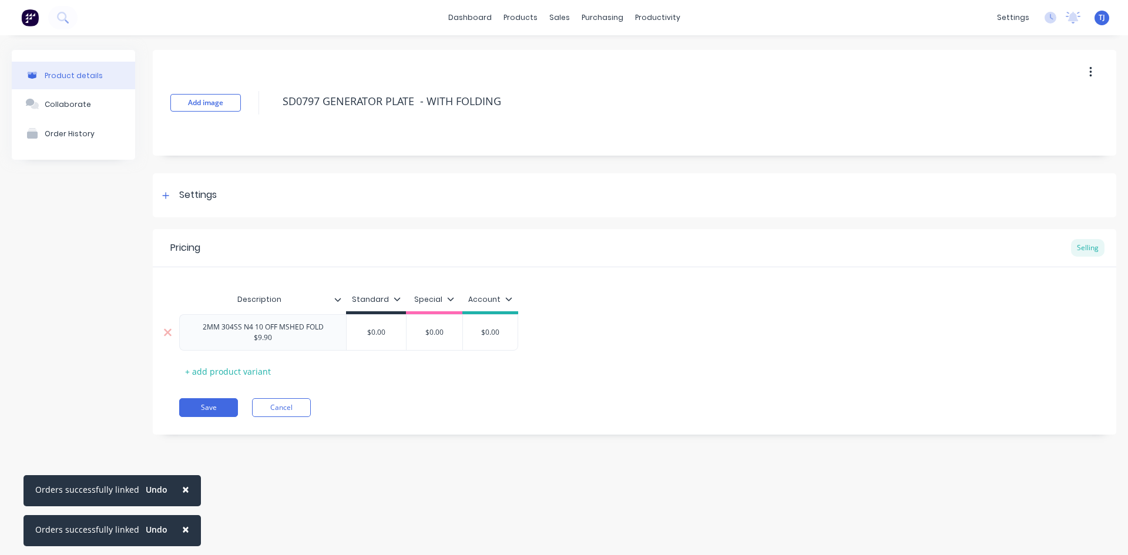
click at [309, 341] on div "2MM 304SS N4 10 OFF MSHED FOLD $9.90" at bounding box center [262, 332] width 157 height 26
click at [386, 334] on input "$0.00" at bounding box center [375, 332] width 59 height 11
type textarea "x"
type input "$4"
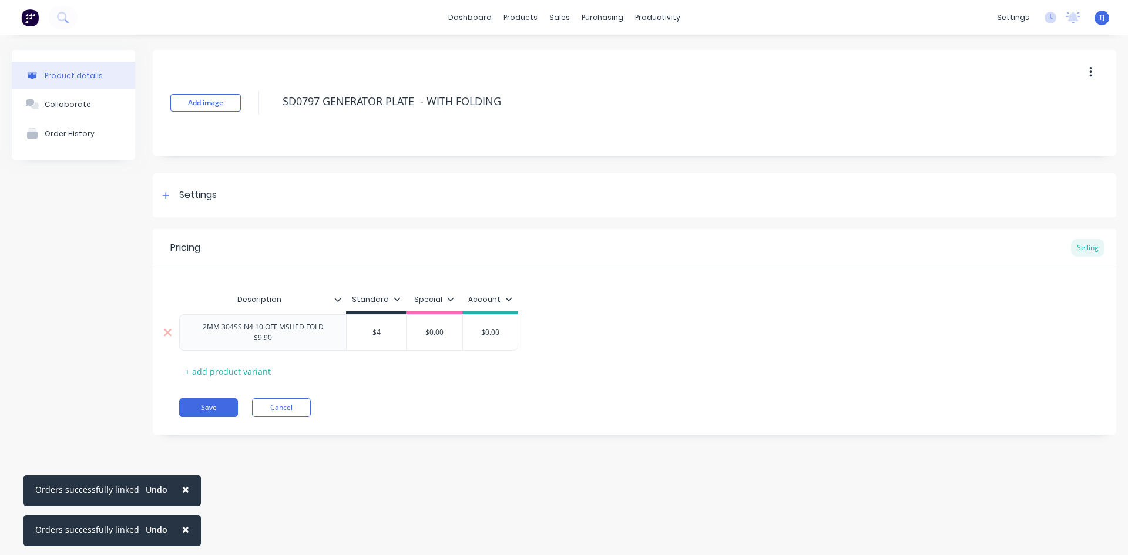
type textarea "x"
type input "$40"
type textarea "x"
type input "$40."
type textarea "x"
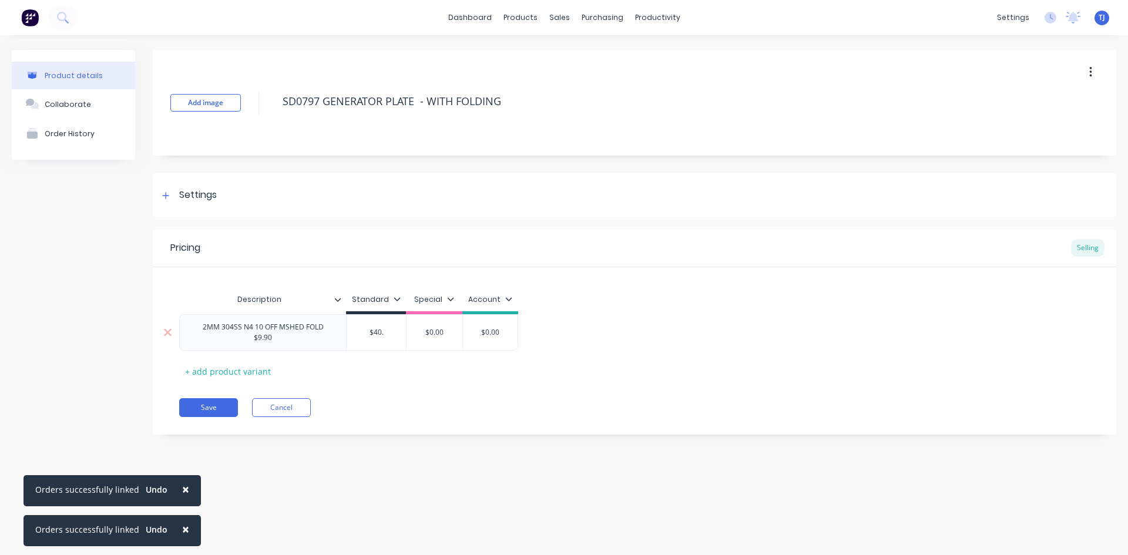
type input "$40.2"
type textarea "x"
type input "$40.22"
click at [188, 408] on button "Save" at bounding box center [208, 407] width 59 height 19
type textarea "x"
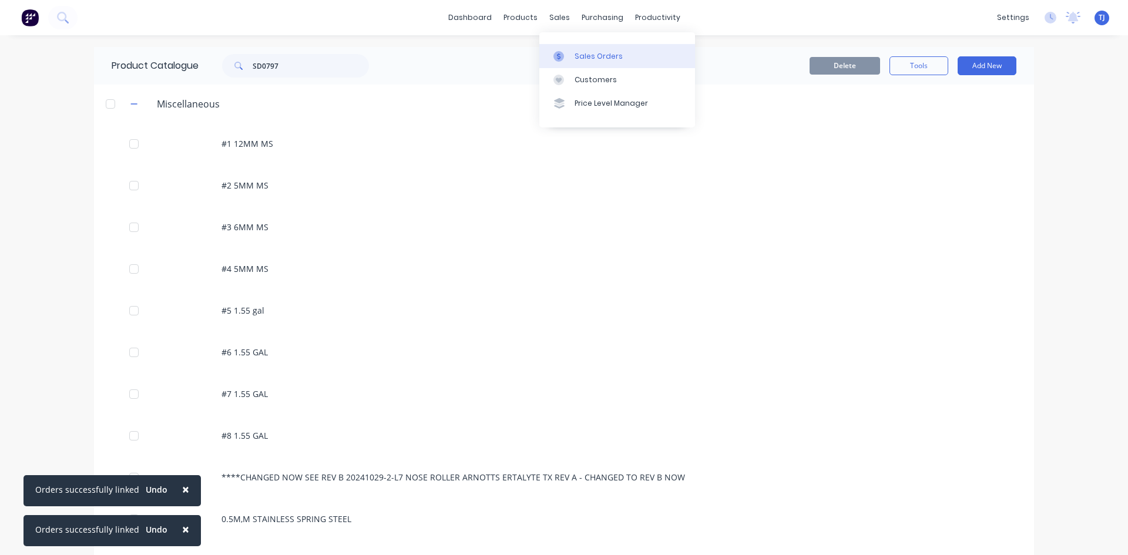
click at [586, 58] on div "Sales Orders" at bounding box center [598, 56] width 48 height 11
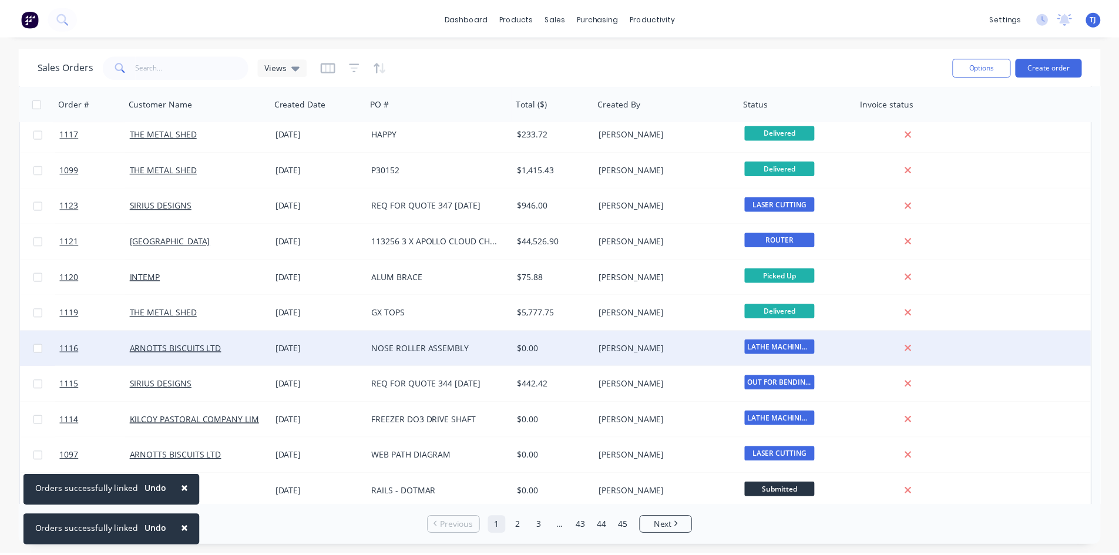
scroll to position [294, 0]
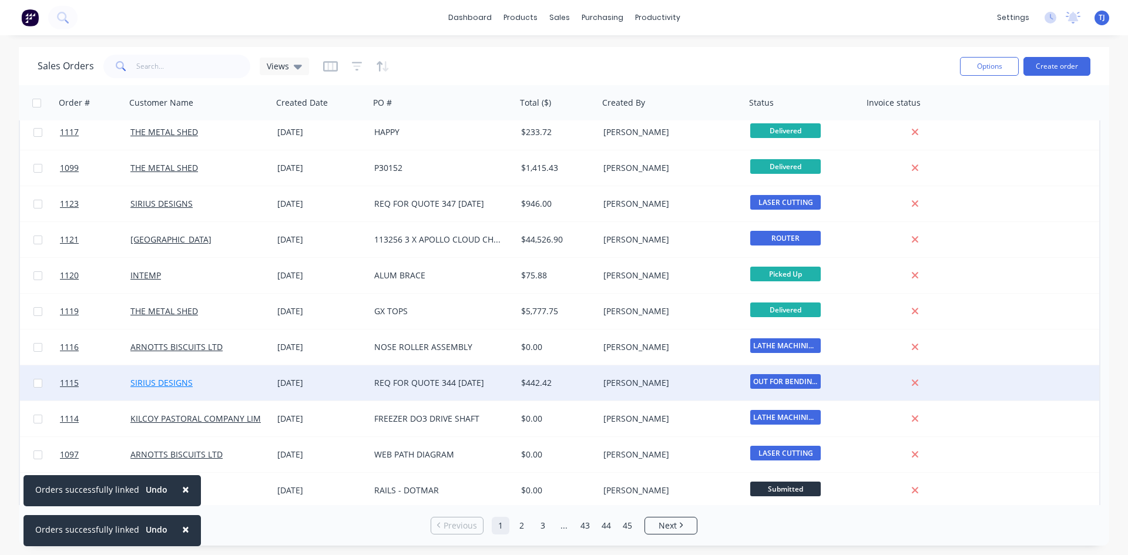
click at [169, 386] on link "SIRIUS DESIGNS" at bounding box center [161, 382] width 62 height 11
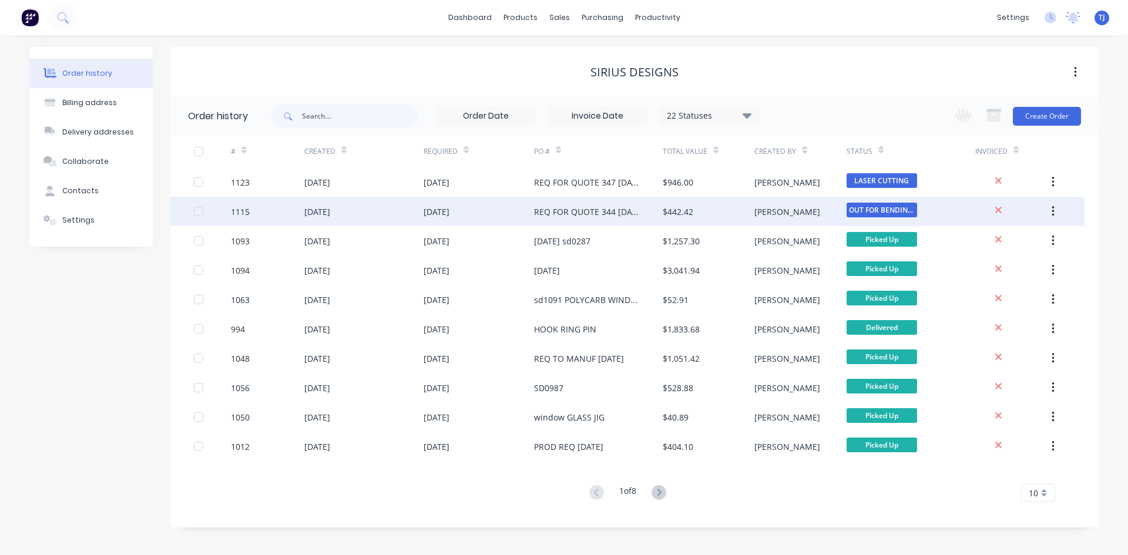
click at [357, 211] on div "[DATE]" at bounding box center [363, 211] width 119 height 29
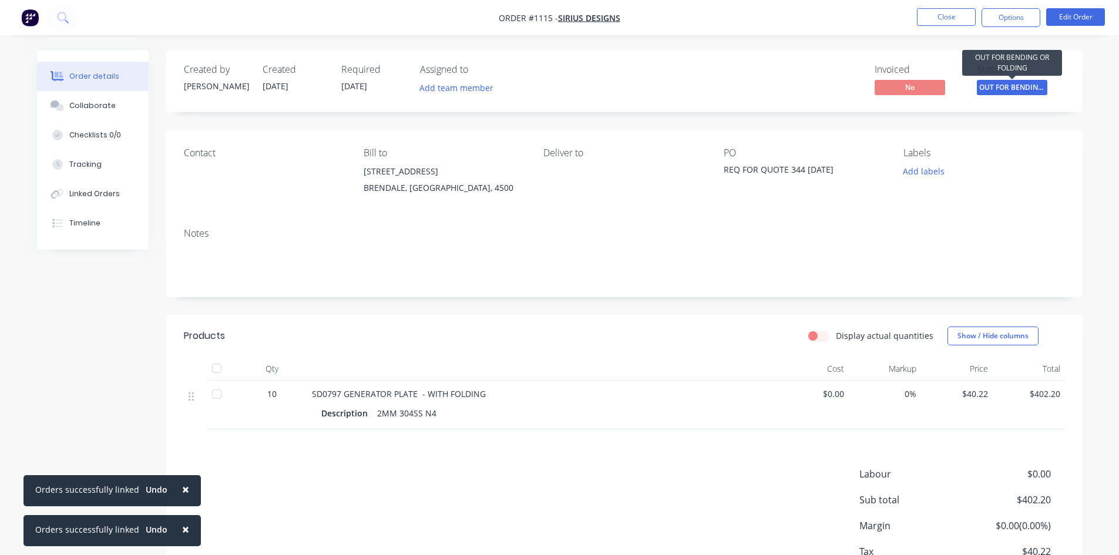
click at [990, 81] on span "OUT FOR BENDING..." at bounding box center [1012, 87] width 70 height 15
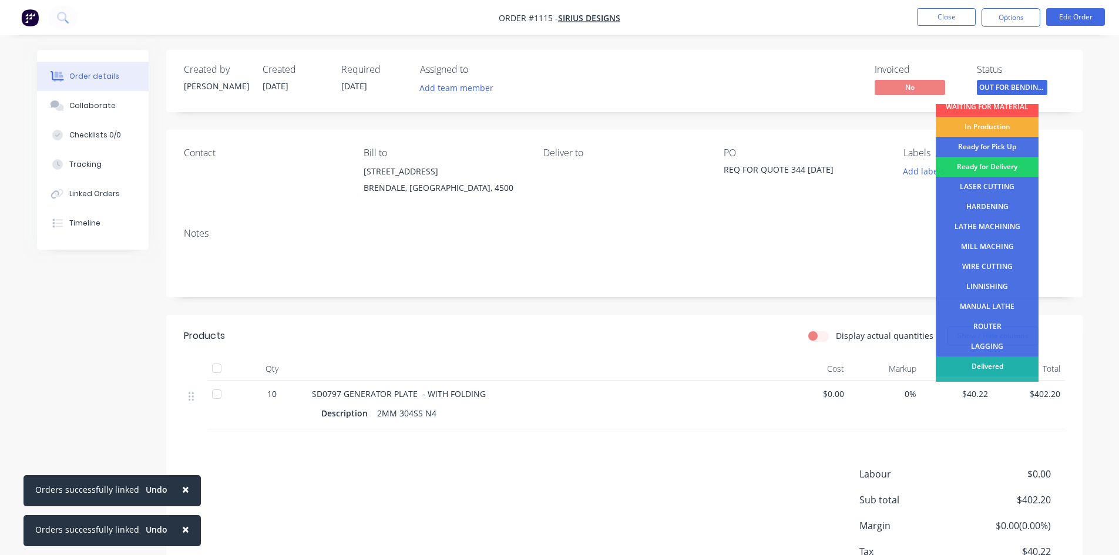
scroll to position [42, 0]
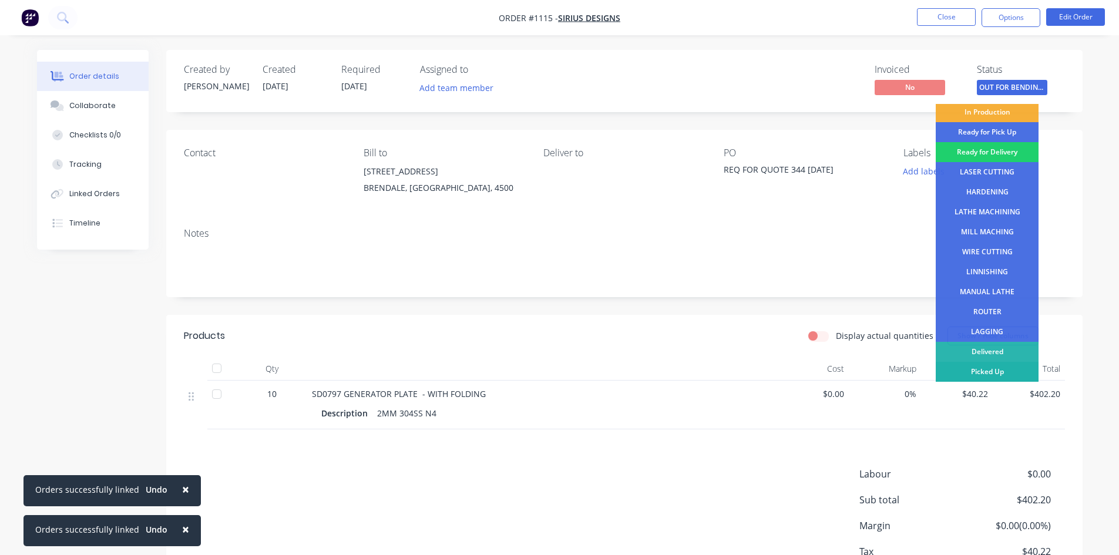
click at [991, 372] on div "Picked Up" at bounding box center [986, 372] width 103 height 20
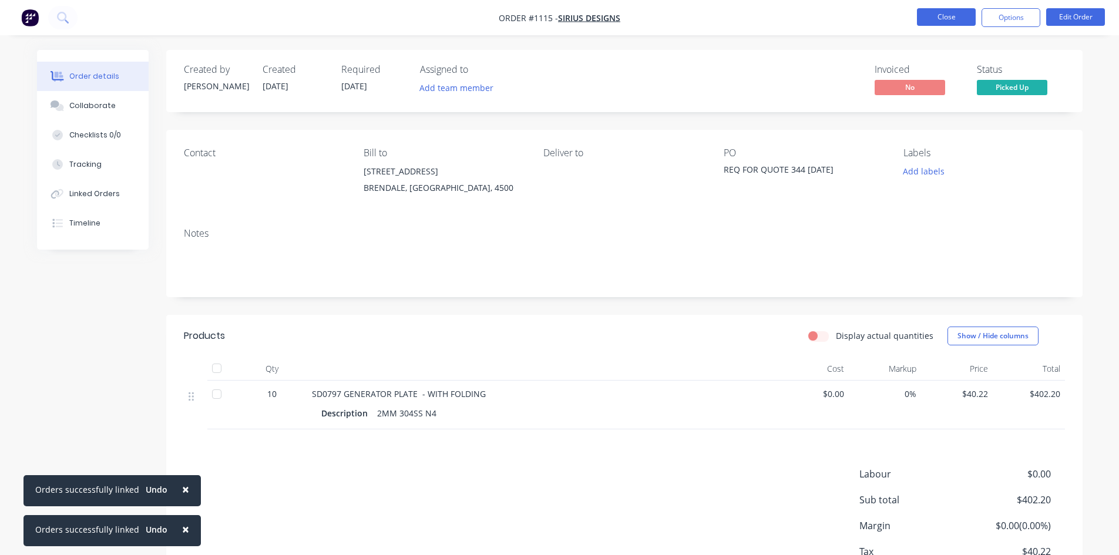
click at [944, 15] on button "Close" at bounding box center [946, 17] width 59 height 18
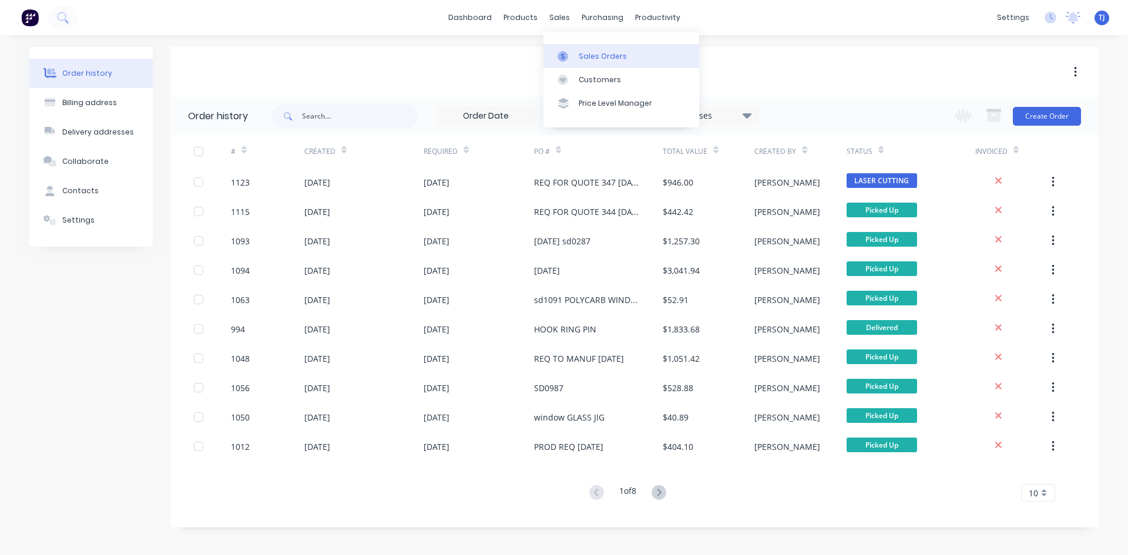
click at [587, 66] on link "Sales Orders" at bounding box center [621, 55] width 156 height 23
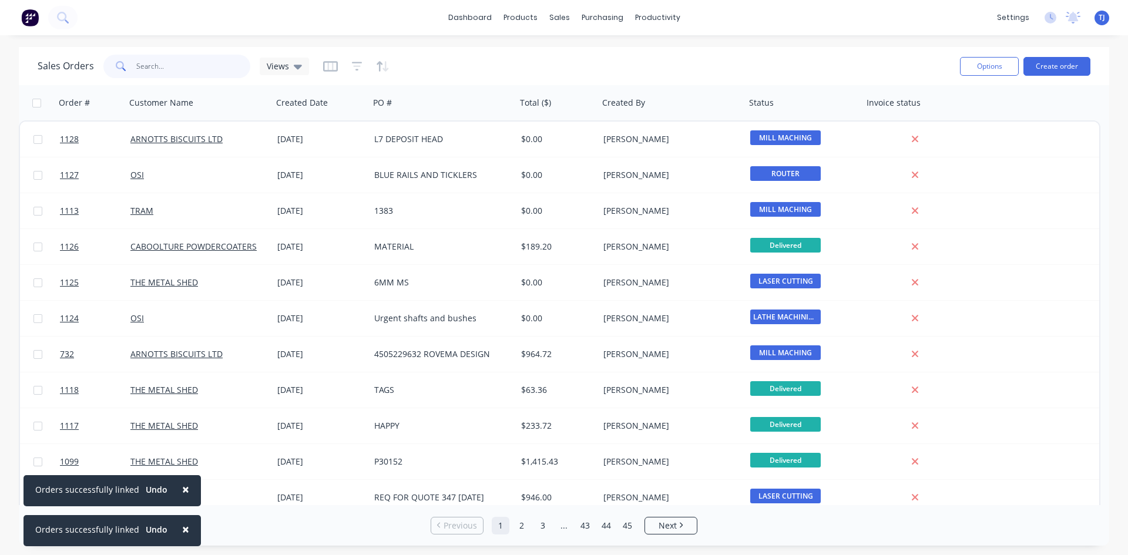
click at [184, 61] on input "text" at bounding box center [193, 66] width 115 height 23
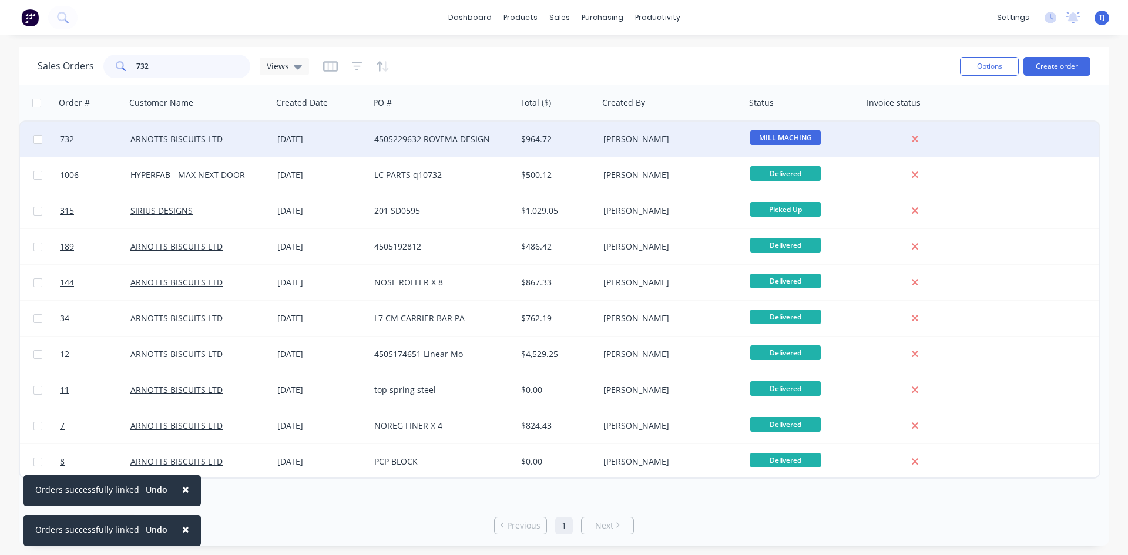
type input "732"
click at [429, 142] on div "4505229632 ROVEMA DESIGN" at bounding box center [439, 139] width 130 height 12
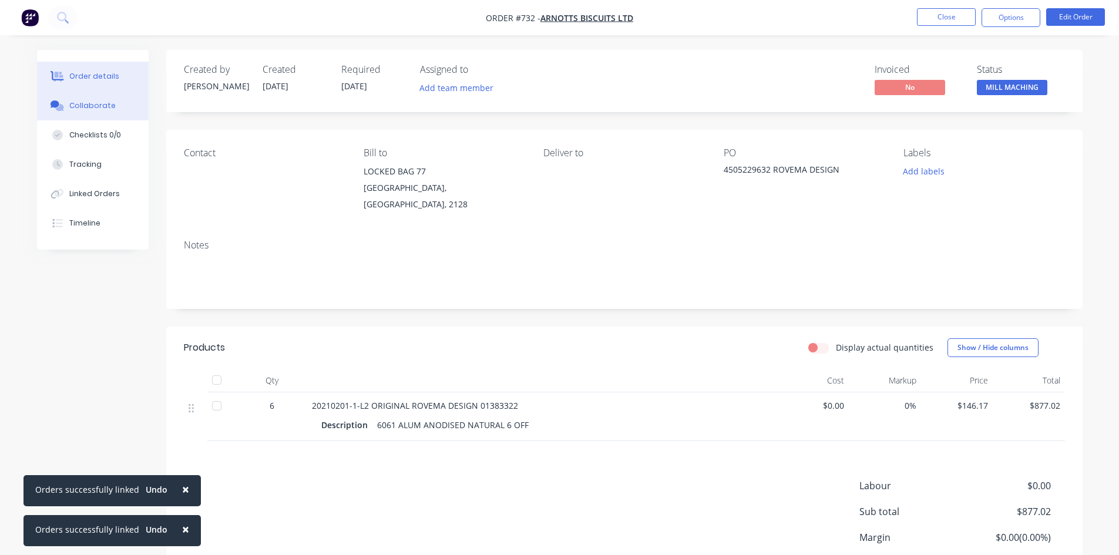
click at [75, 109] on div "Collaborate" at bounding box center [92, 105] width 46 height 11
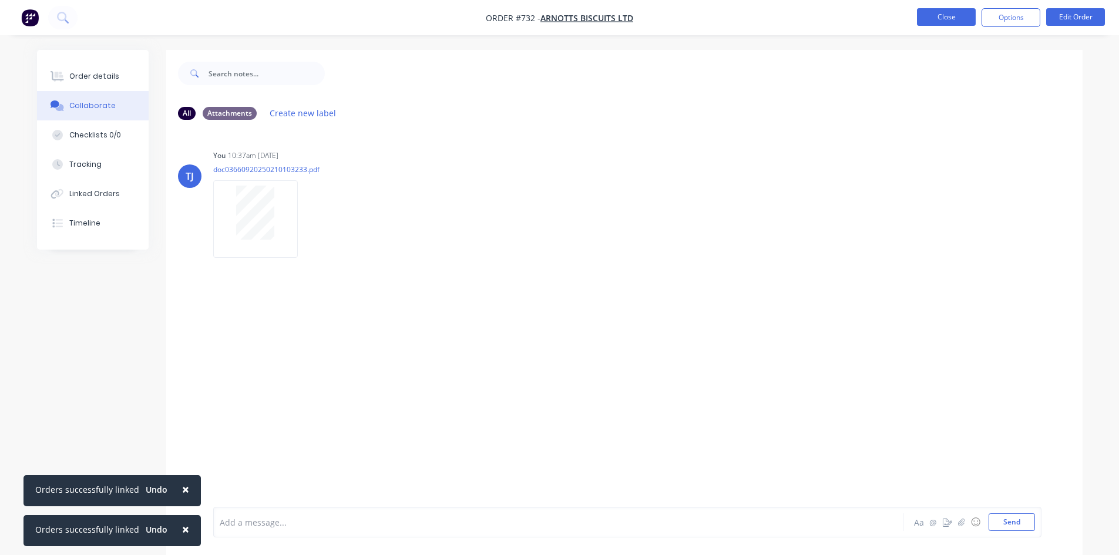
click at [943, 22] on button "Close" at bounding box center [946, 17] width 59 height 18
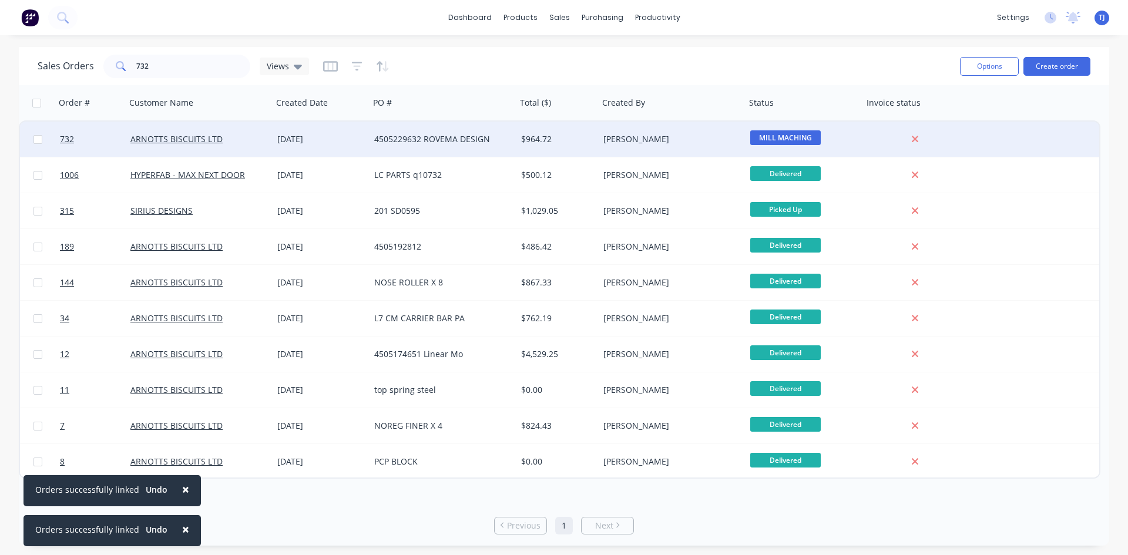
click at [409, 141] on div "4505229632 ROVEMA DESIGN" at bounding box center [439, 139] width 130 height 12
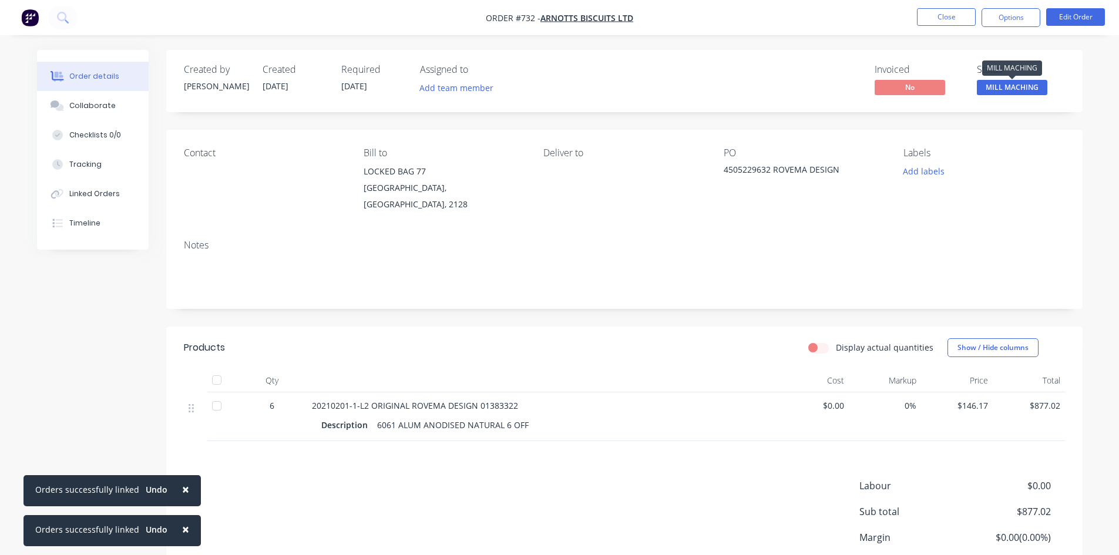
click at [1014, 94] on span "MILL MACHING" at bounding box center [1012, 87] width 70 height 15
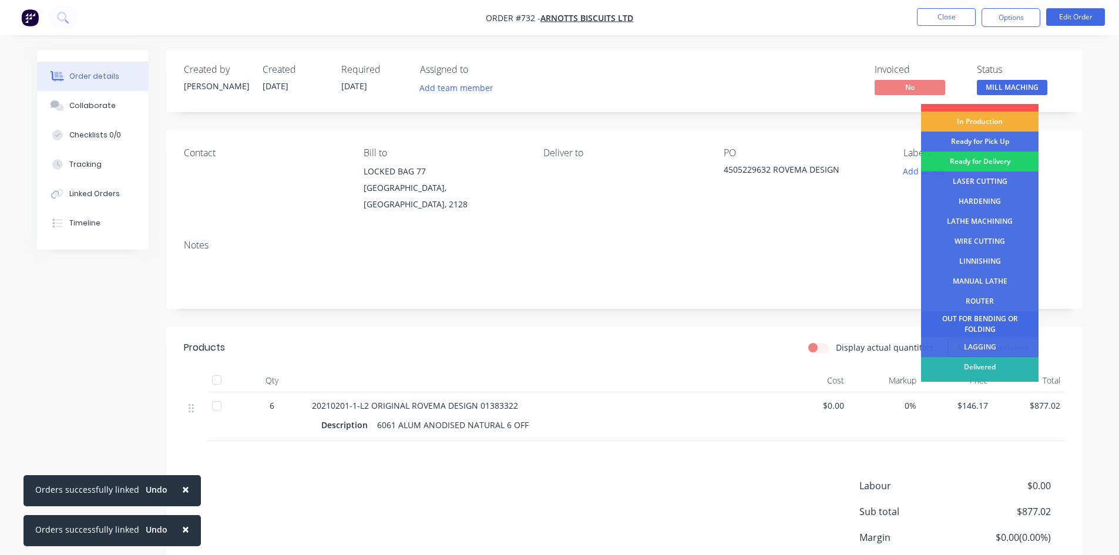
scroll to position [48, 0]
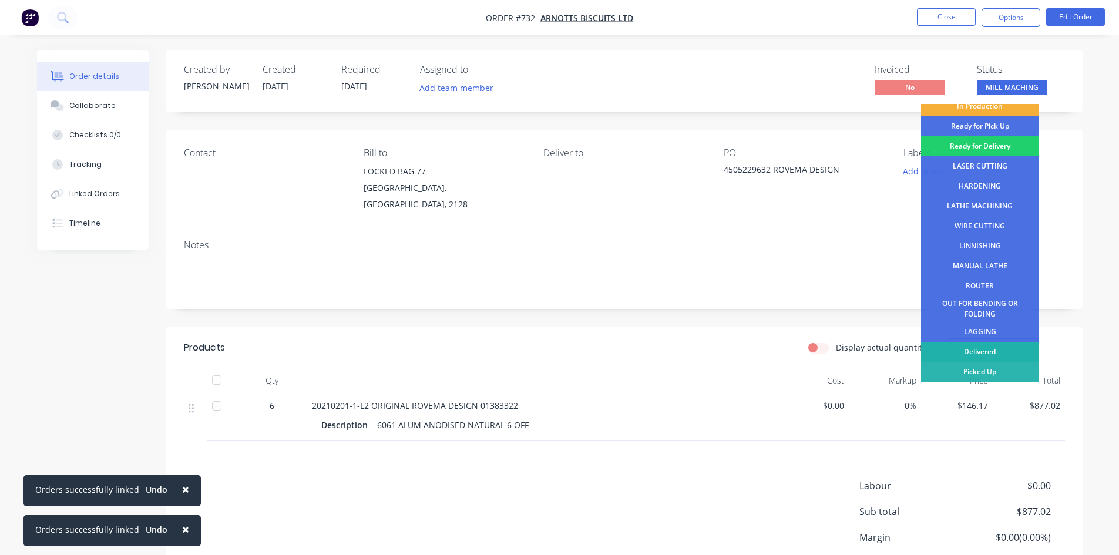
click at [987, 355] on div "Delivered" at bounding box center [979, 352] width 117 height 20
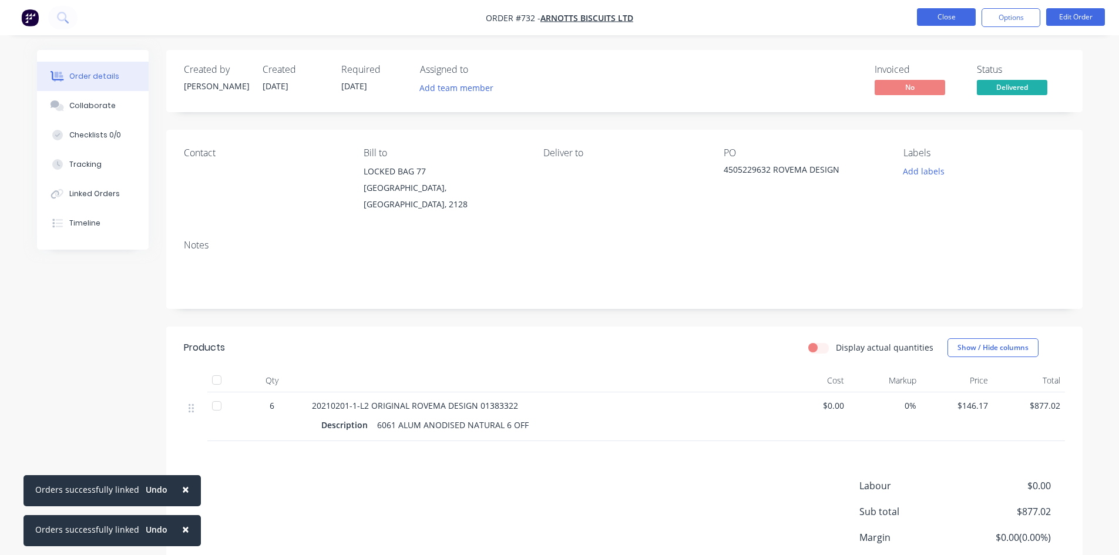
click at [952, 18] on button "Close" at bounding box center [946, 17] width 59 height 18
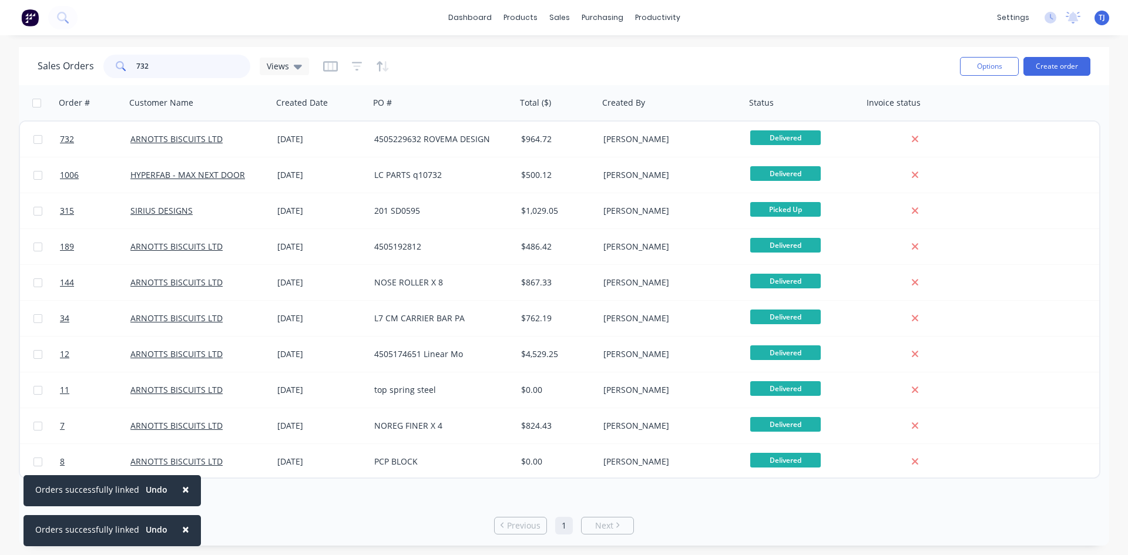
click at [146, 60] on input "732" at bounding box center [193, 66] width 115 height 23
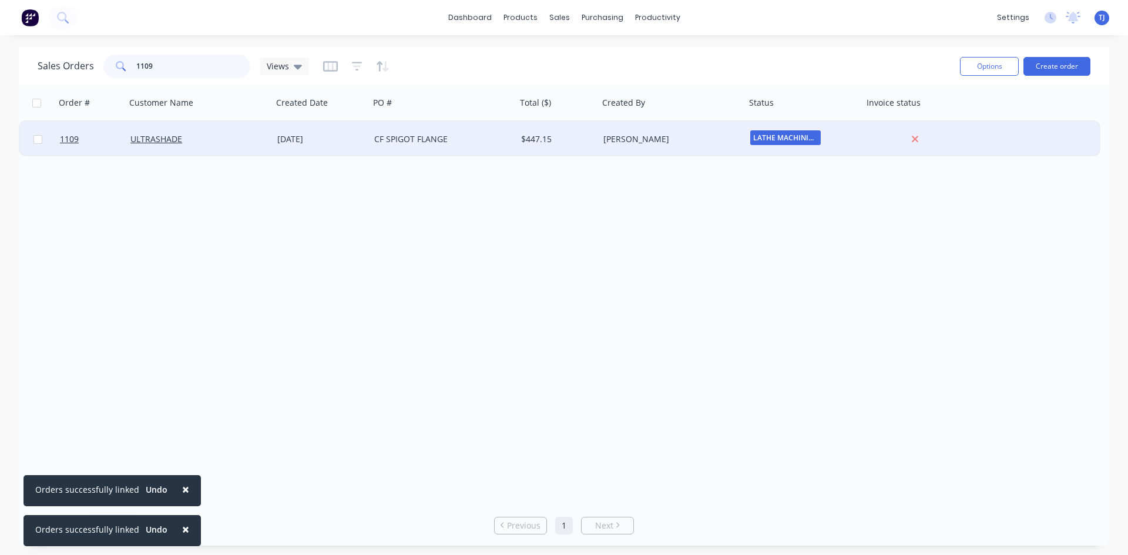
type input "1109"
click at [314, 140] on div "[DATE]" at bounding box center [320, 139] width 87 height 12
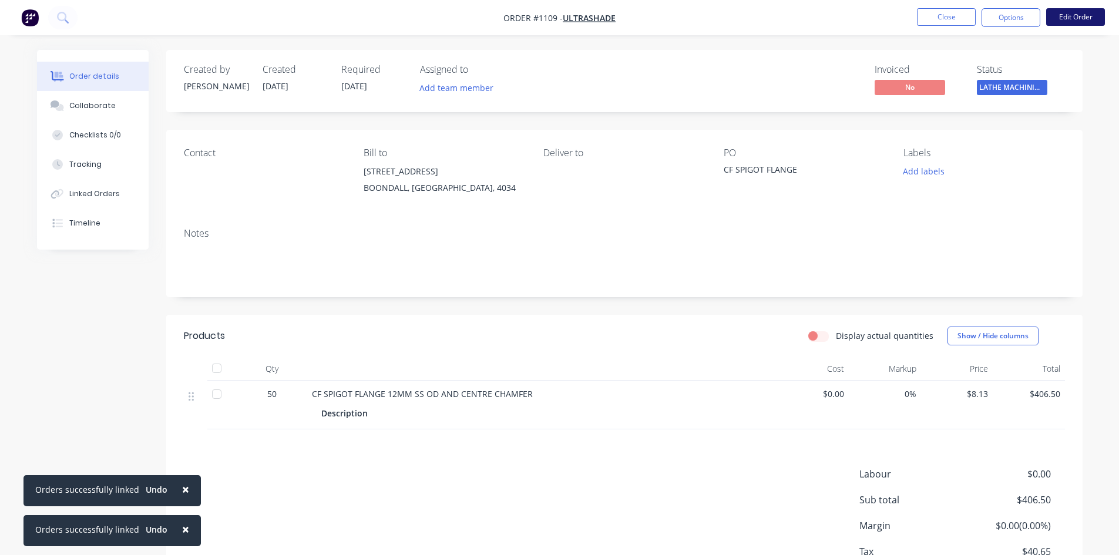
click at [1088, 16] on button "Edit Order" at bounding box center [1075, 17] width 59 height 18
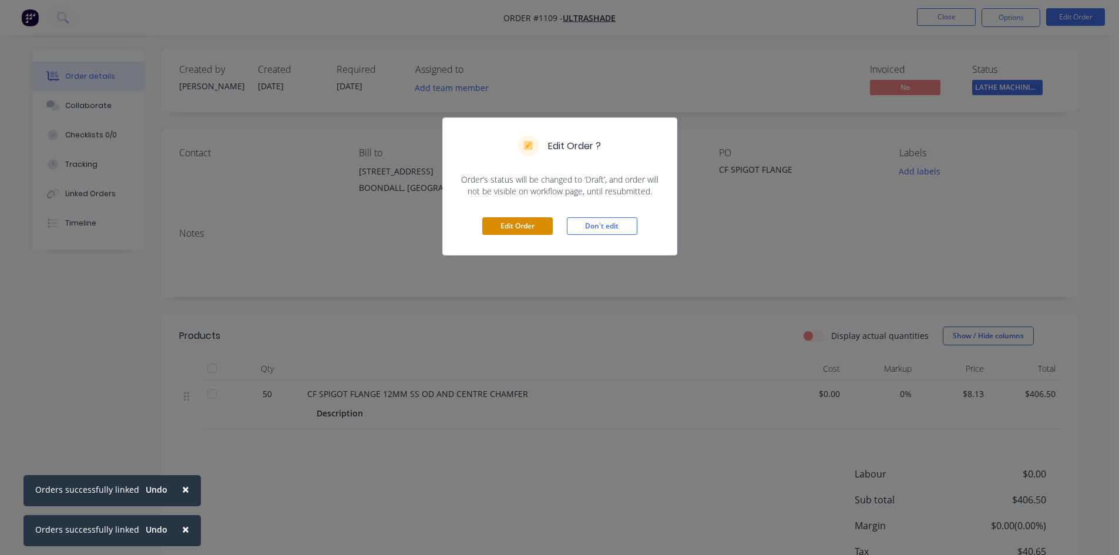
click at [525, 223] on button "Edit Order" at bounding box center [517, 226] width 70 height 18
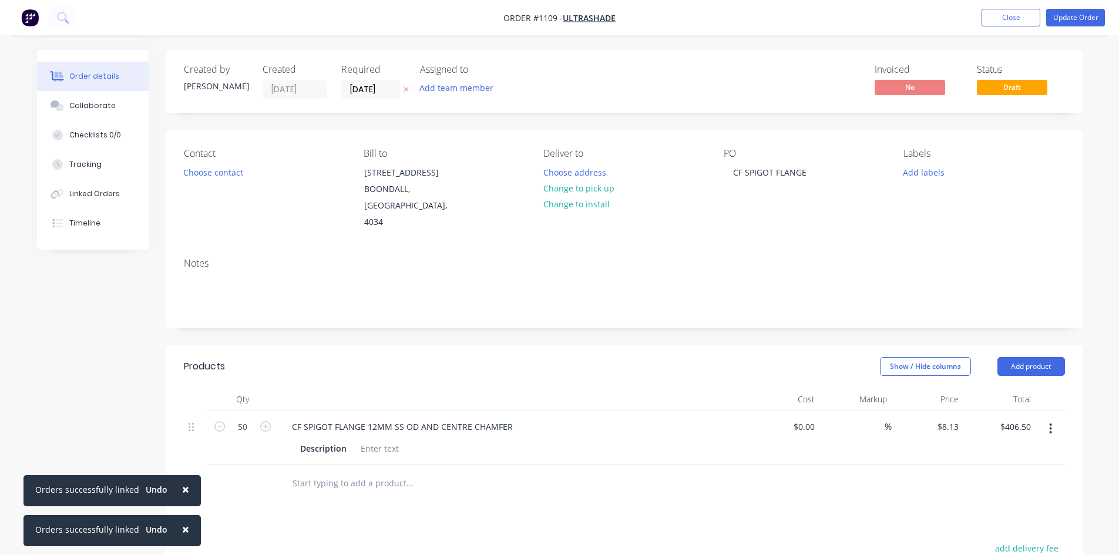
click at [1050, 423] on icon "button" at bounding box center [1050, 428] width 2 height 11
click at [80, 111] on button "Collaborate" at bounding box center [93, 105] width 112 height 29
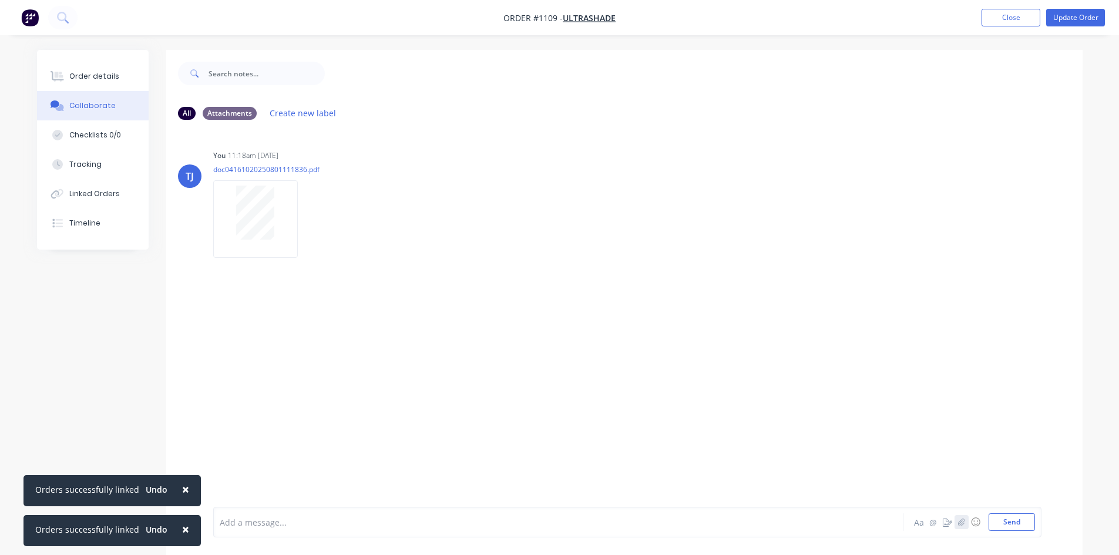
click at [959, 525] on icon "button" at bounding box center [961, 522] width 6 height 8
click at [1021, 526] on button "Send" at bounding box center [1011, 522] width 46 height 18
click at [111, 77] on div "Order details" at bounding box center [94, 76] width 50 height 11
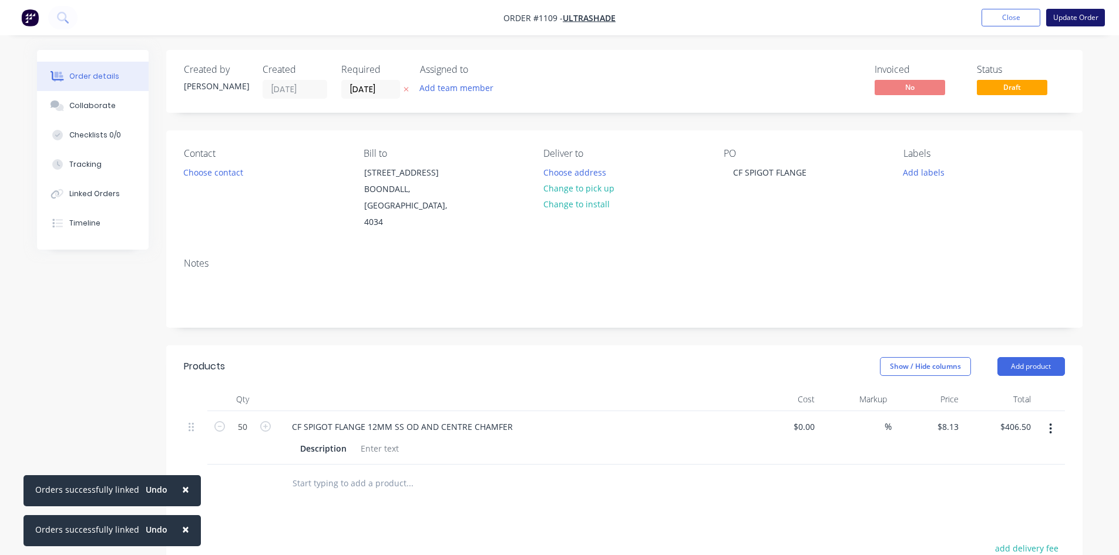
click at [1076, 15] on button "Update Order" at bounding box center [1075, 18] width 59 height 18
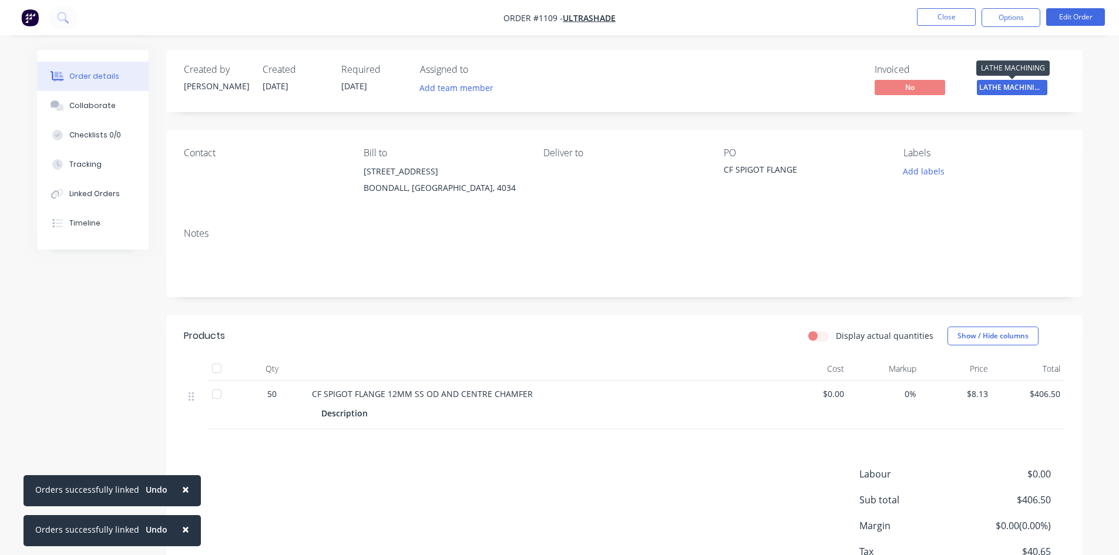
click at [1015, 90] on span "LATHE MACHINING" at bounding box center [1012, 87] width 70 height 15
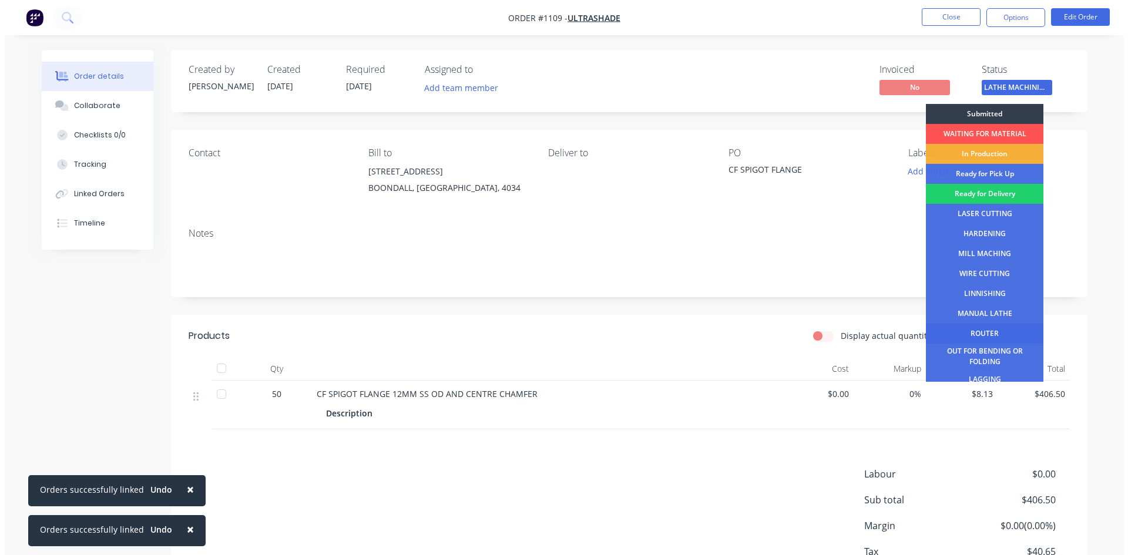
scroll to position [48, 0]
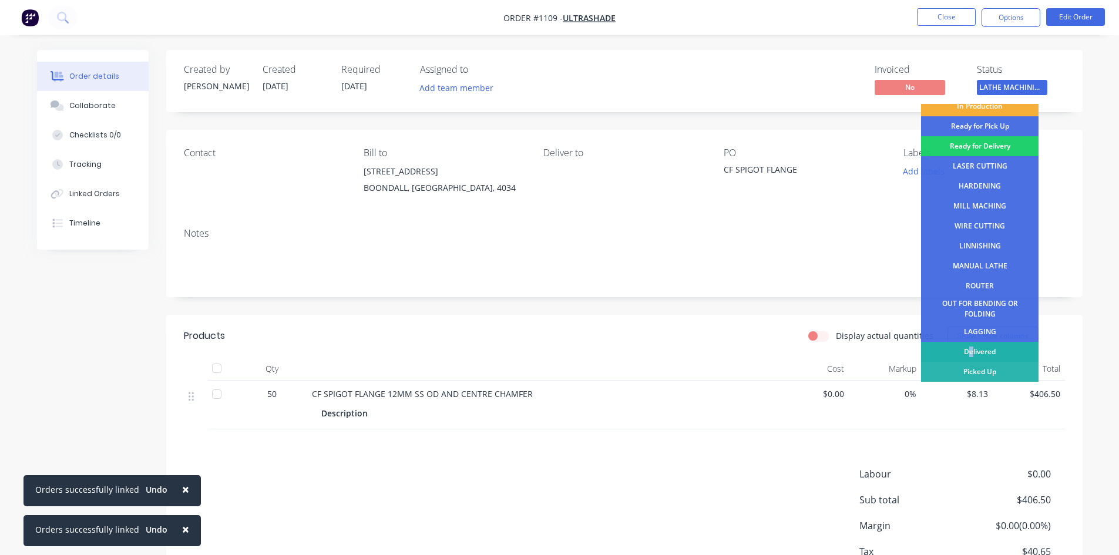
click at [971, 350] on div "Delivered" at bounding box center [979, 352] width 117 height 20
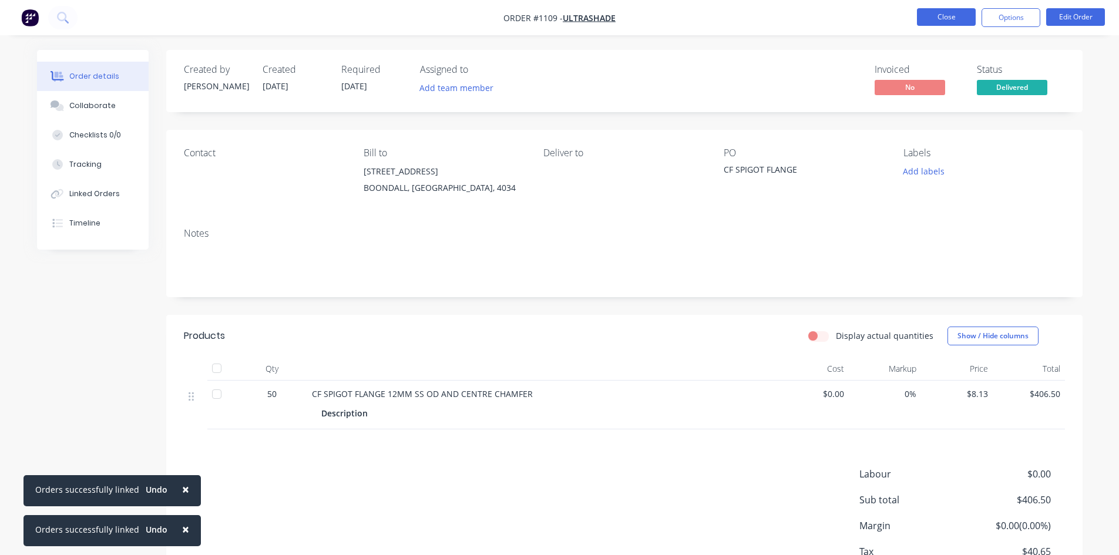
click at [961, 15] on button "Close" at bounding box center [946, 17] width 59 height 18
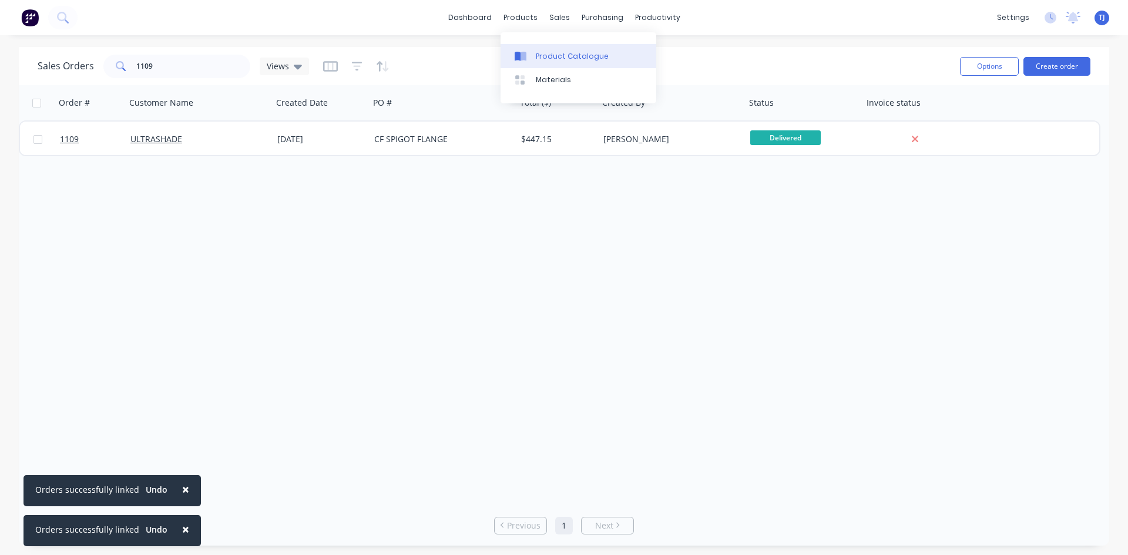
click at [548, 63] on link "Product Catalogue" at bounding box center [578, 55] width 156 height 23
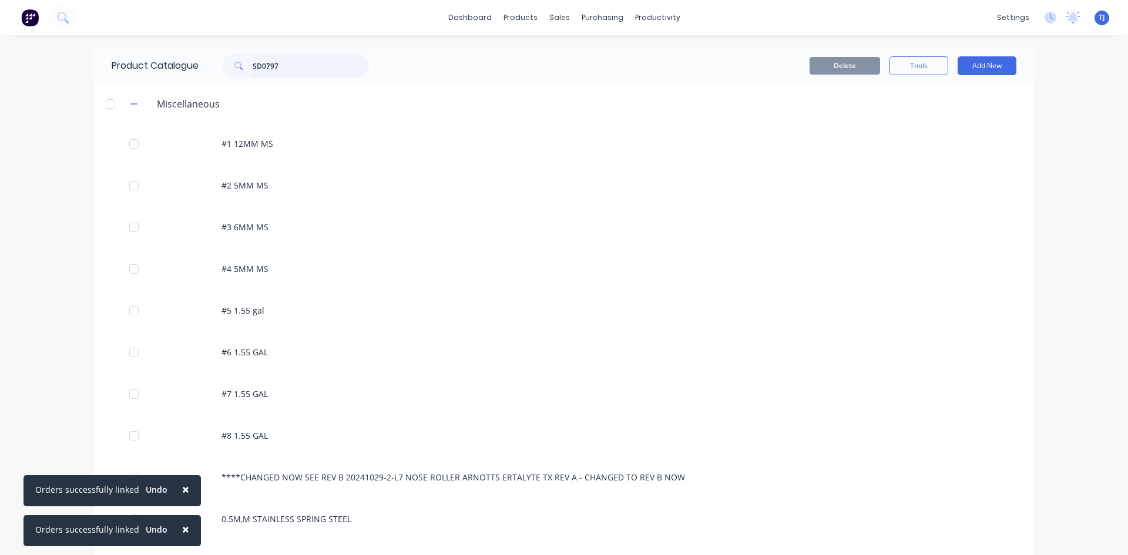
click at [269, 65] on input "SD0797" at bounding box center [311, 65] width 116 height 23
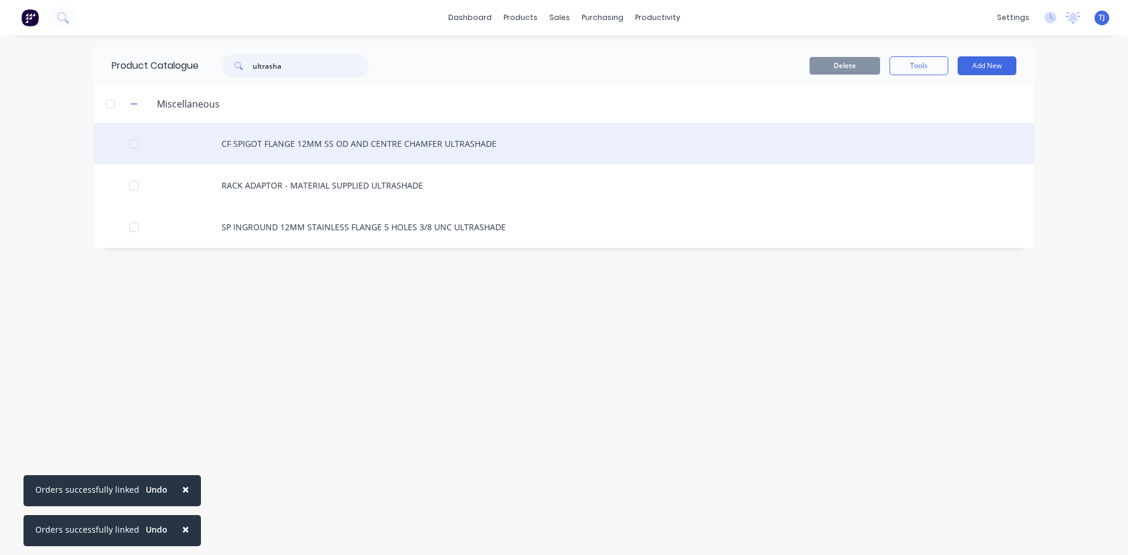
type input "ultrasha"
click at [311, 142] on div "CF SPIGOT FLANGE 12MM SS OD AND CENTRE CHAMFER ULTRASHADE" at bounding box center [564, 144] width 940 height 42
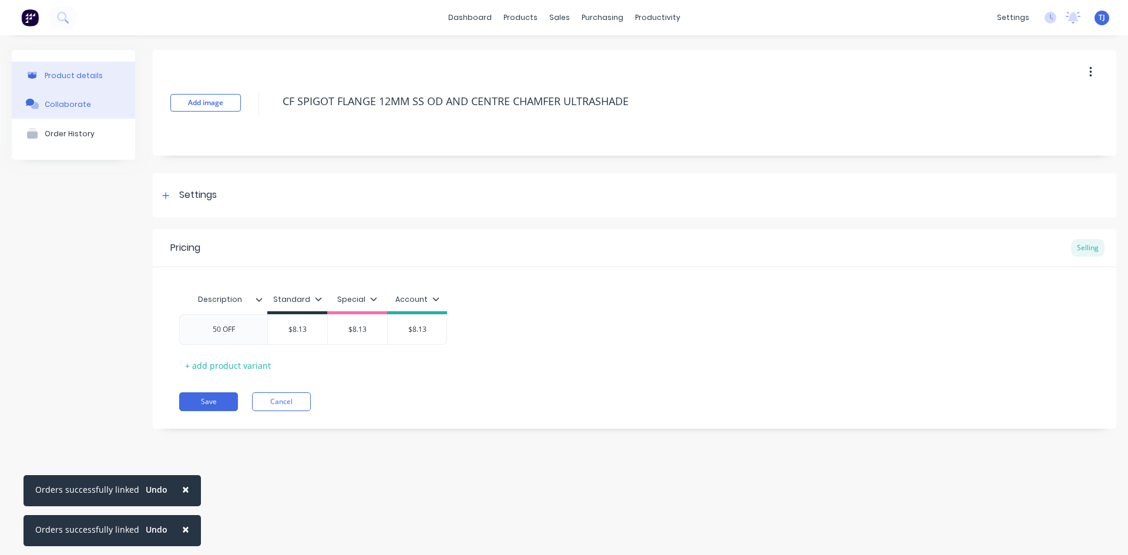
click at [61, 103] on div "Collaborate" at bounding box center [68, 104] width 46 height 9
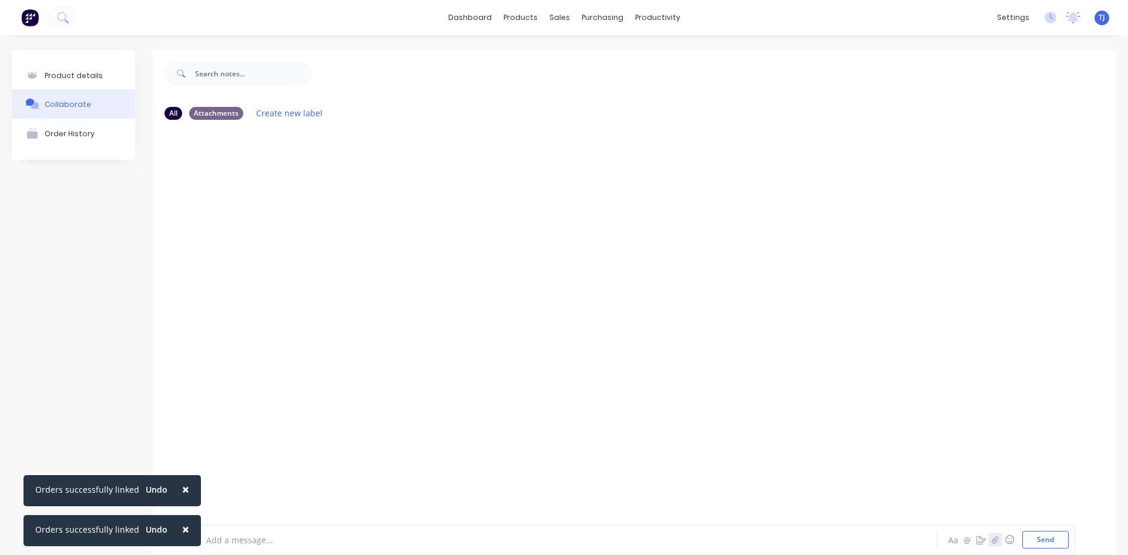
click at [991, 536] on icon "button" at bounding box center [994, 540] width 7 height 8
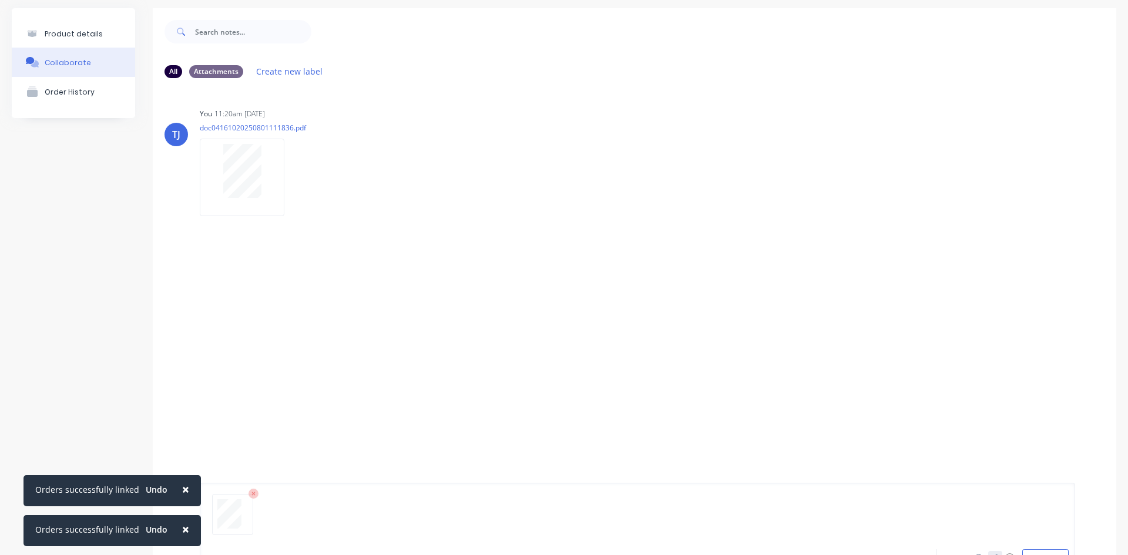
scroll to position [92, 0]
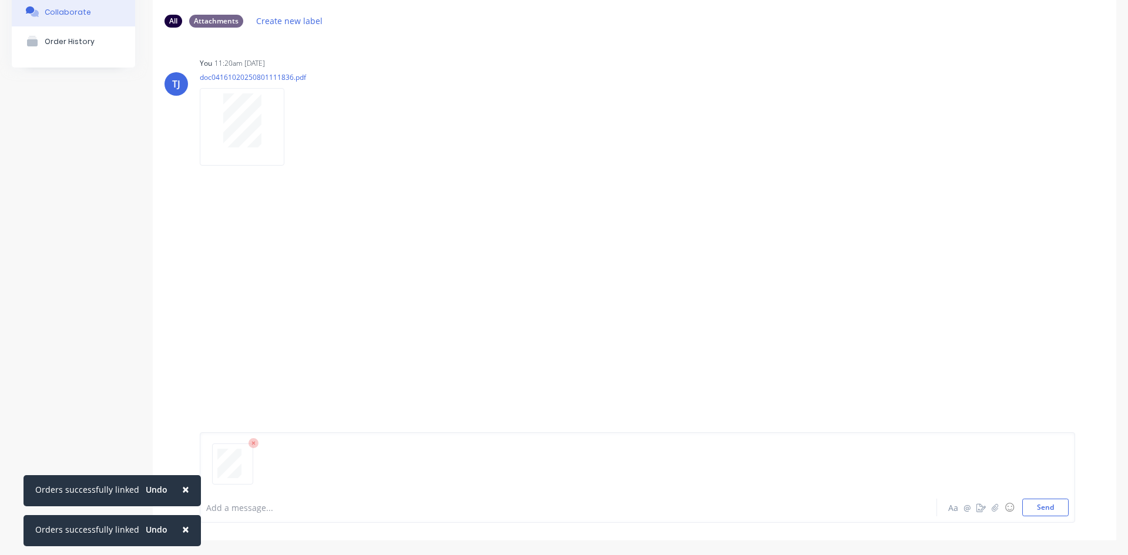
click at [1036, 497] on div at bounding box center [637, 469] width 862 height 60
click at [1031, 513] on button "Send" at bounding box center [1045, 508] width 46 height 18
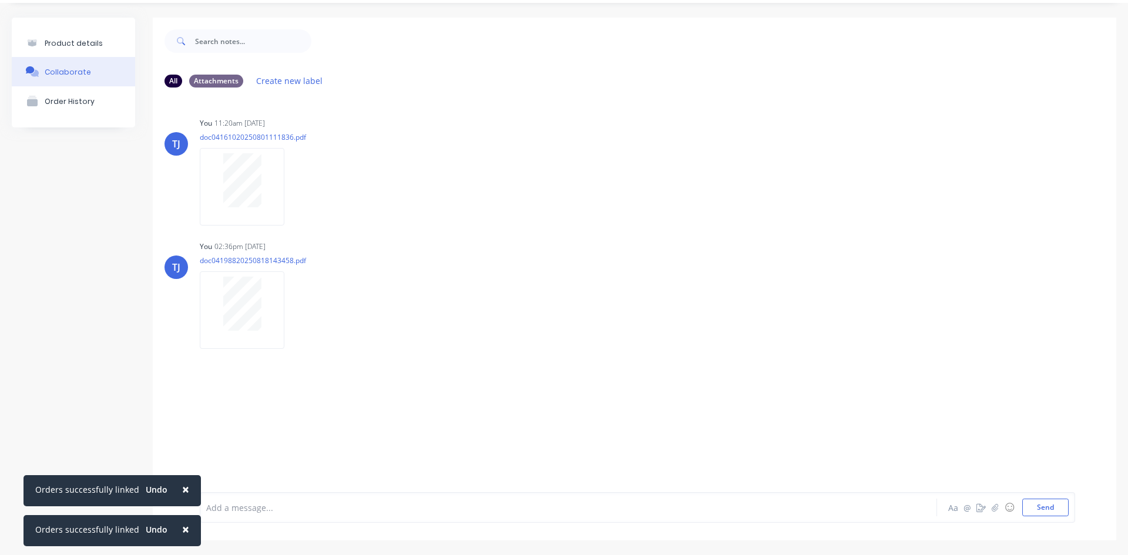
click at [59, 44] on div "Product details" at bounding box center [74, 43] width 58 height 9
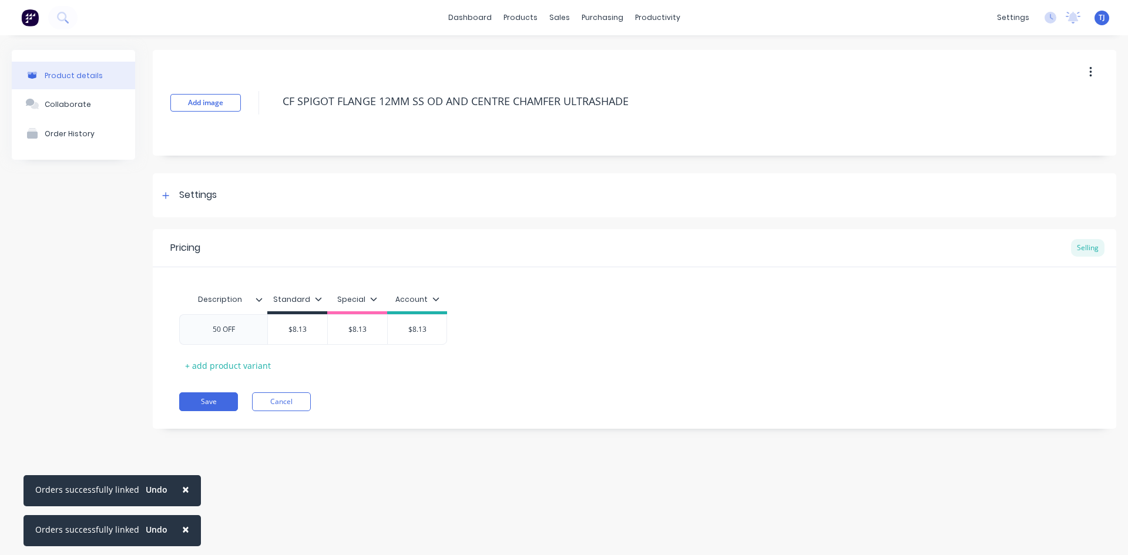
type textarea "x"
click at [589, 61] on div "Sales Orders" at bounding box center [602, 56] width 48 height 11
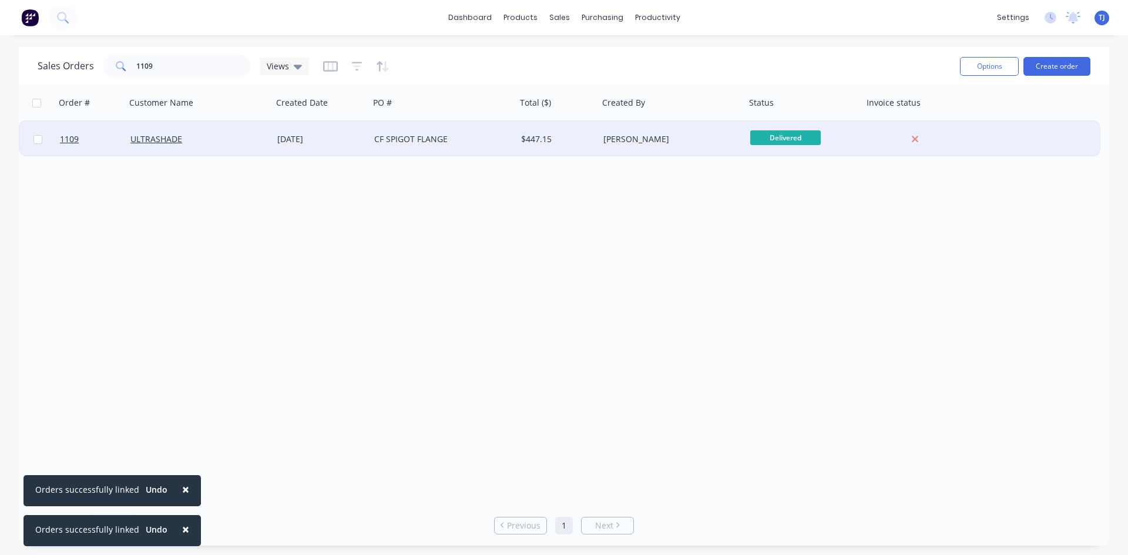
click at [447, 142] on div "CF SPIGOT FLANGE" at bounding box center [439, 139] width 130 height 12
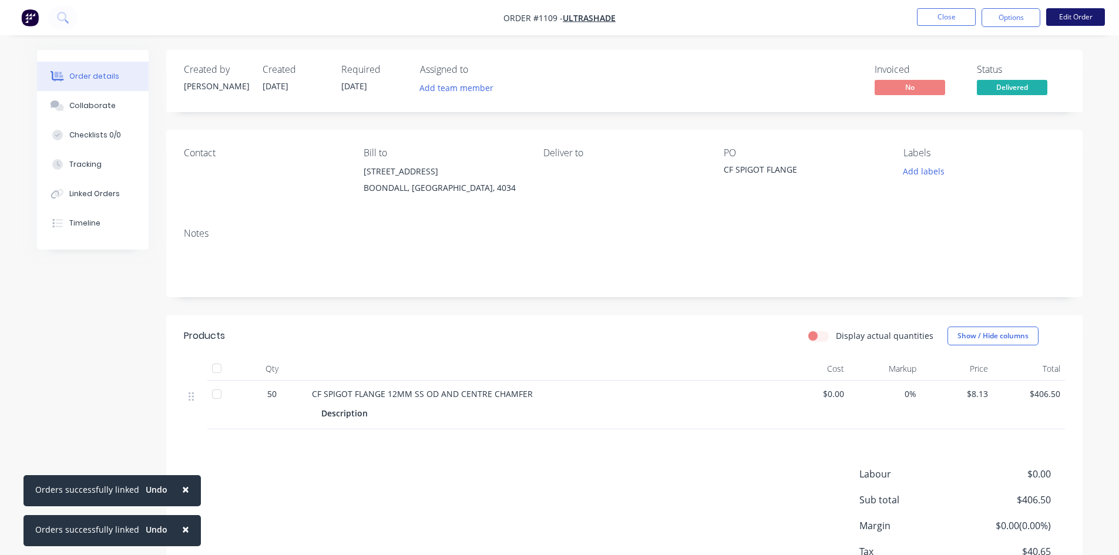
click at [1064, 21] on button "Edit Order" at bounding box center [1075, 17] width 59 height 18
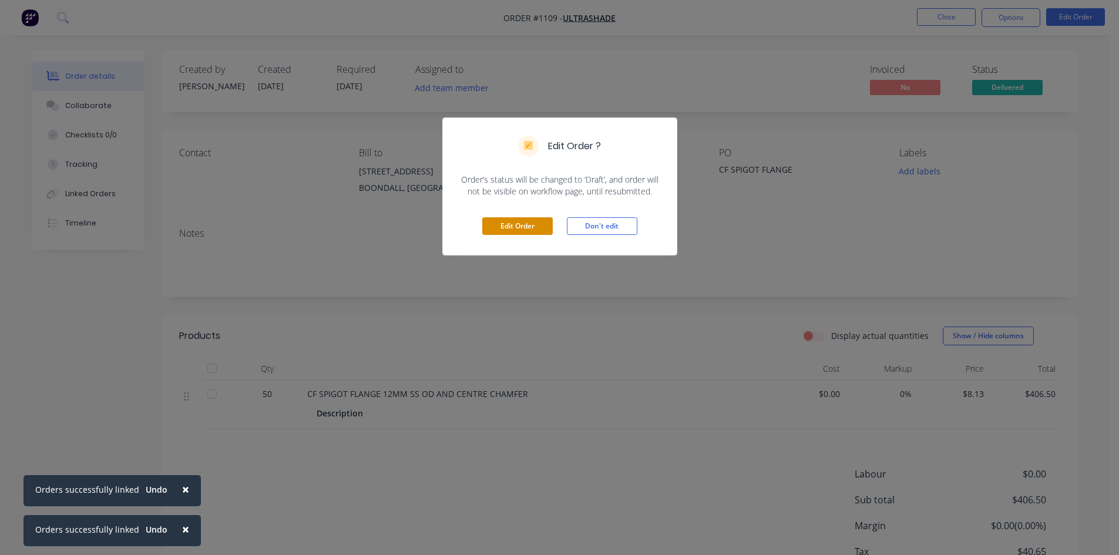
click at [509, 225] on button "Edit Order" at bounding box center [517, 226] width 70 height 18
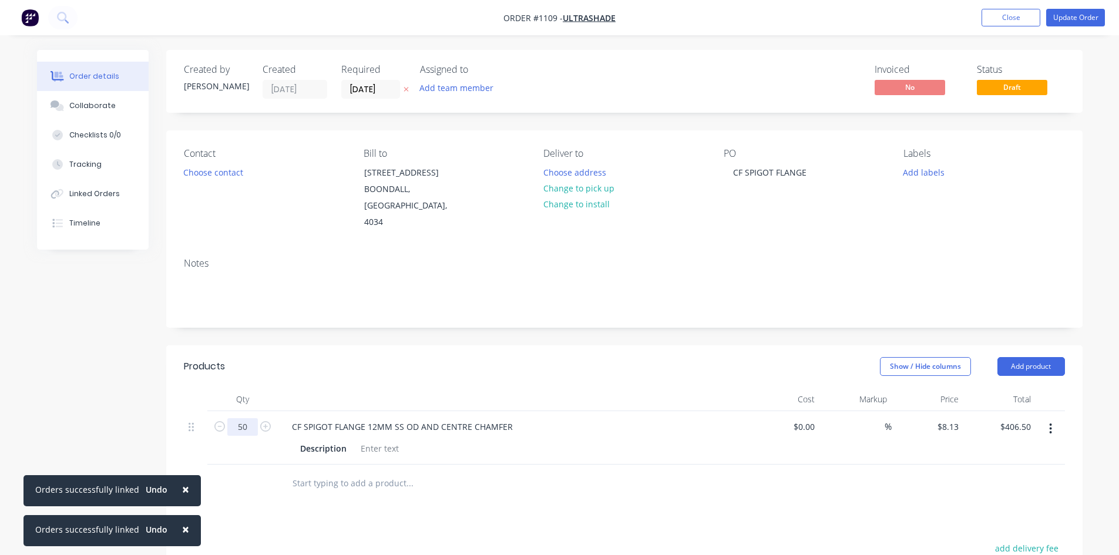
click at [248, 418] on input "50" at bounding box center [242, 427] width 31 height 18
type input "75"
type input "$609.75"
click at [1075, 16] on button "Update Order" at bounding box center [1075, 18] width 59 height 18
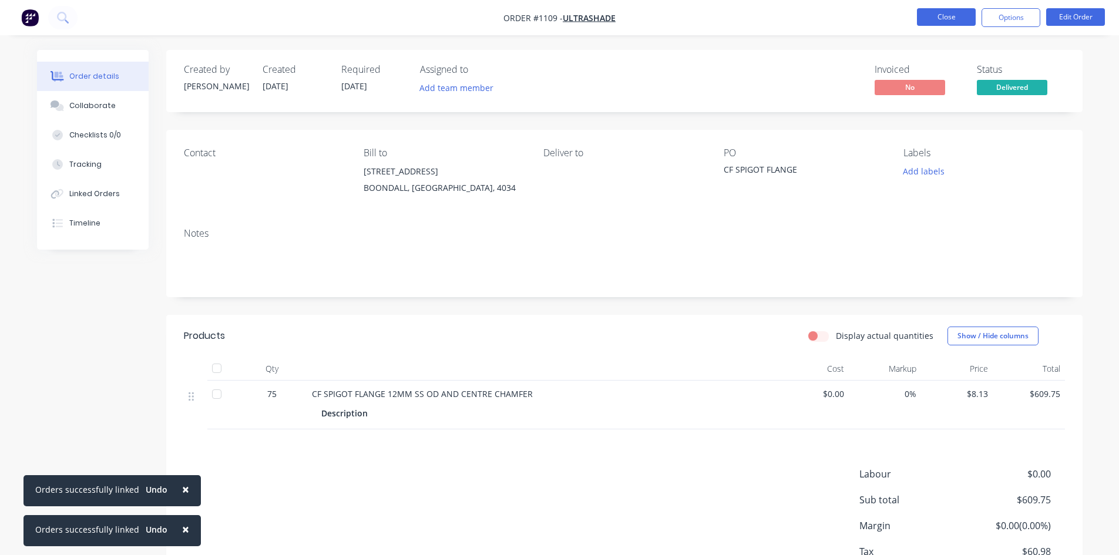
click at [935, 16] on button "Close" at bounding box center [946, 17] width 59 height 18
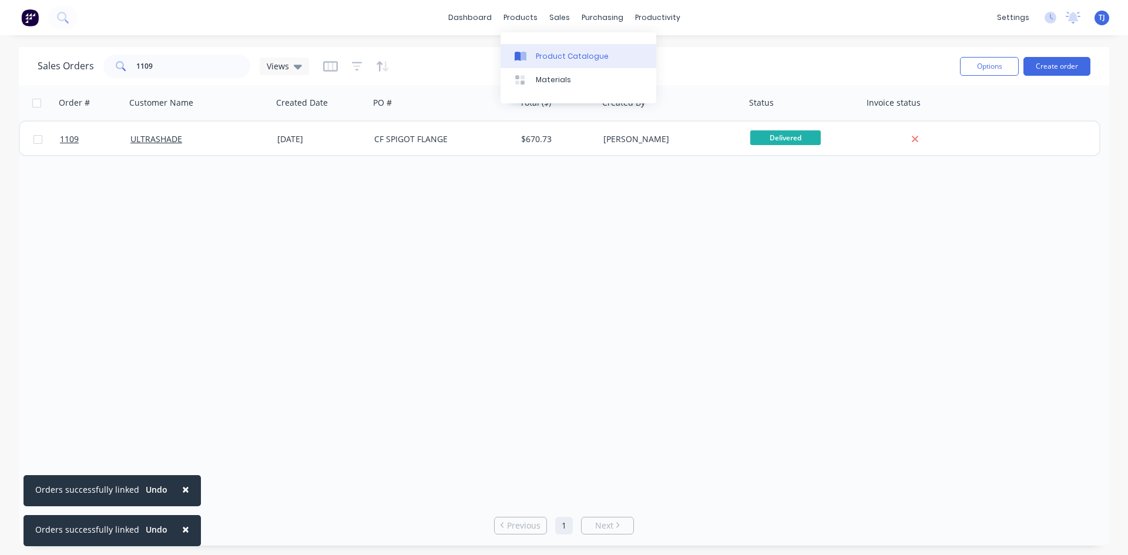
click at [531, 60] on div at bounding box center [523, 56] width 18 height 11
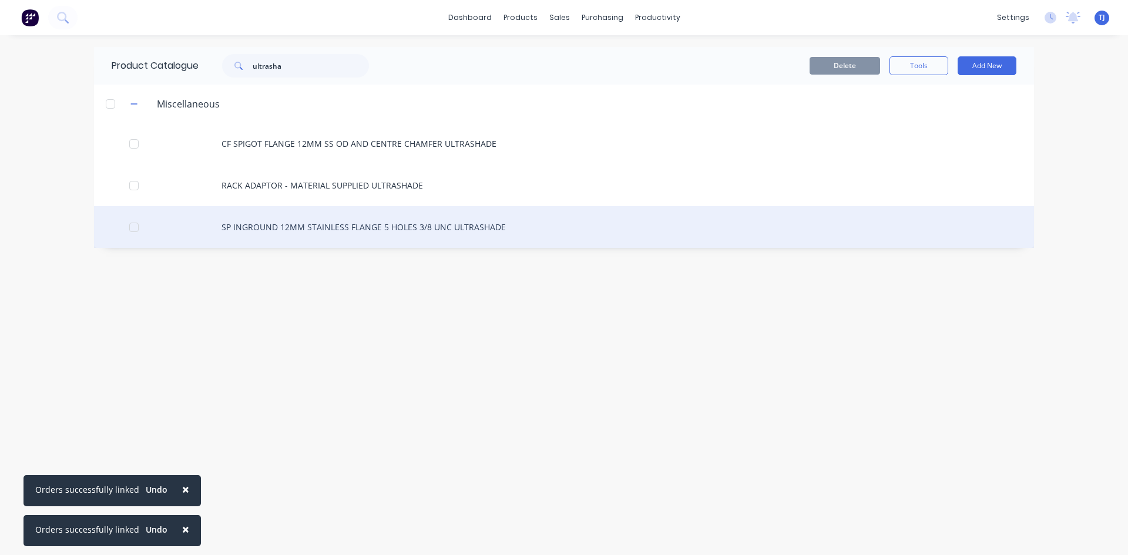
click at [419, 223] on div "SP INGROUND 12MM STAINLESS FLANGE 5 HOLES 3/8 UNC ULTRASHADE" at bounding box center [564, 227] width 940 height 42
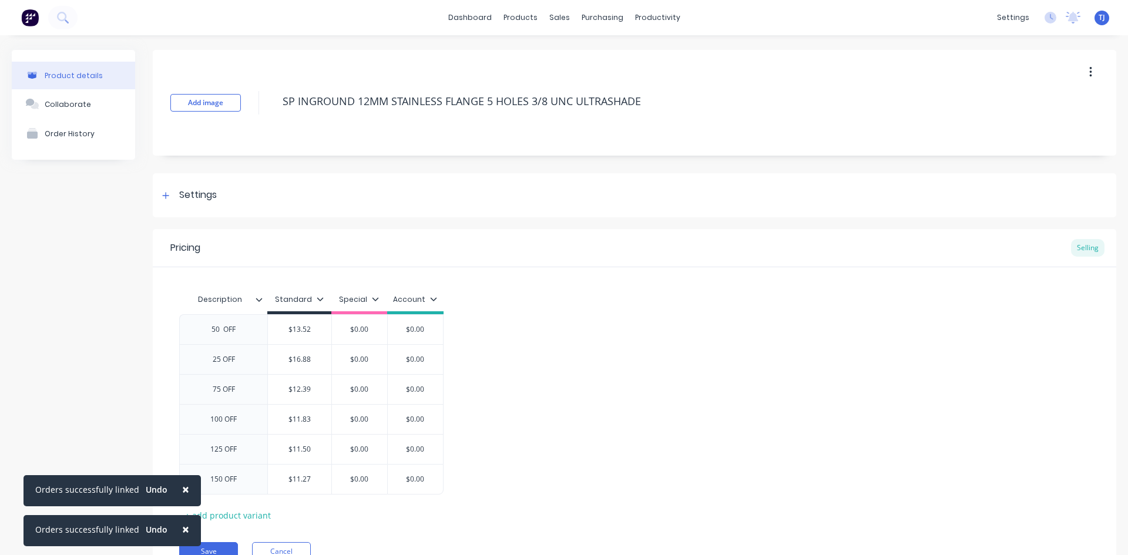
type textarea "x"
click at [65, 106] on div "Collaborate" at bounding box center [68, 104] width 46 height 9
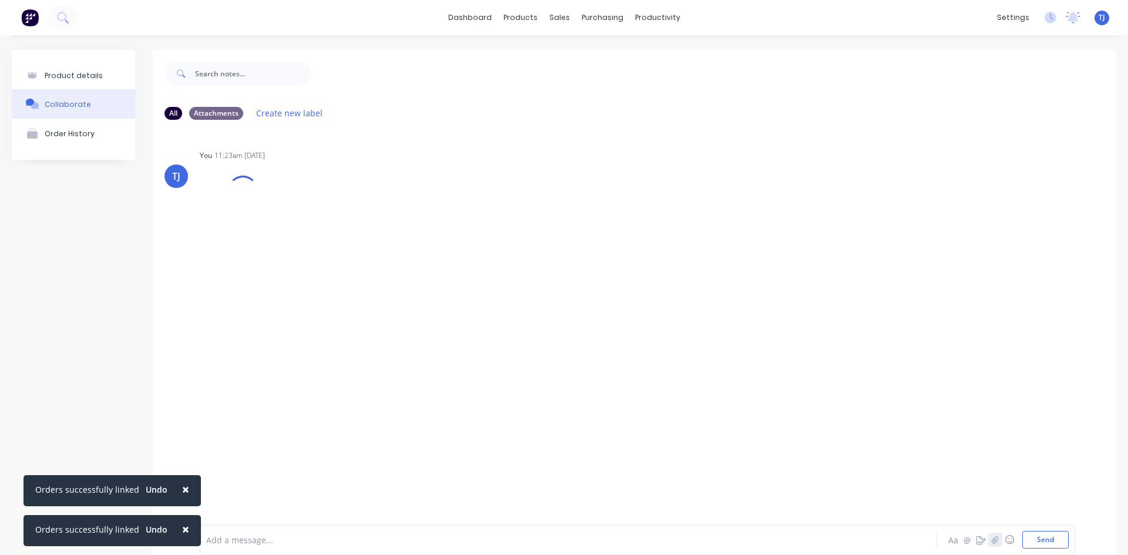
click at [991, 539] on icon "button" at bounding box center [994, 540] width 7 height 8
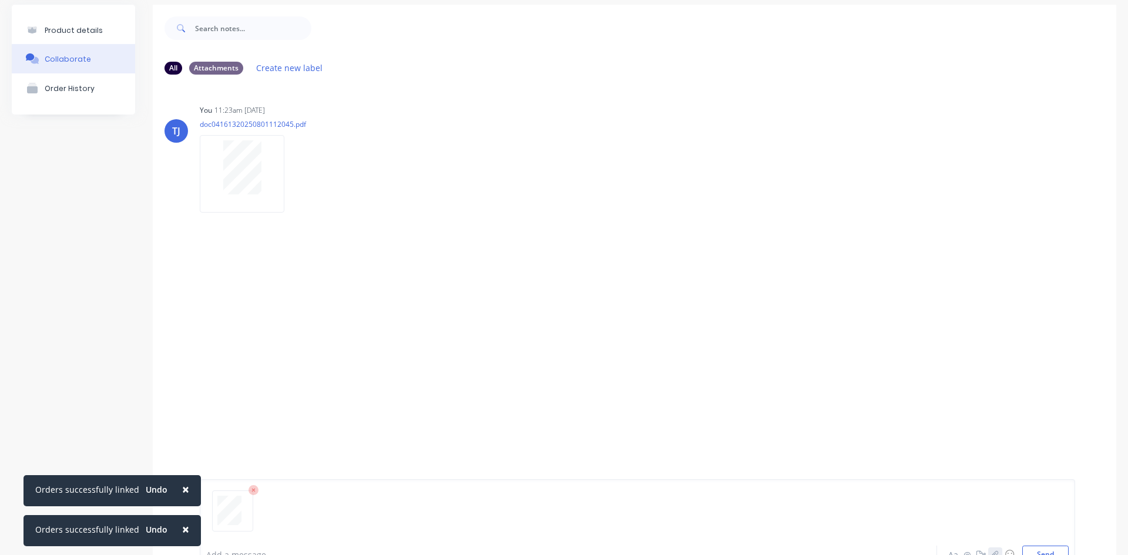
scroll to position [92, 0]
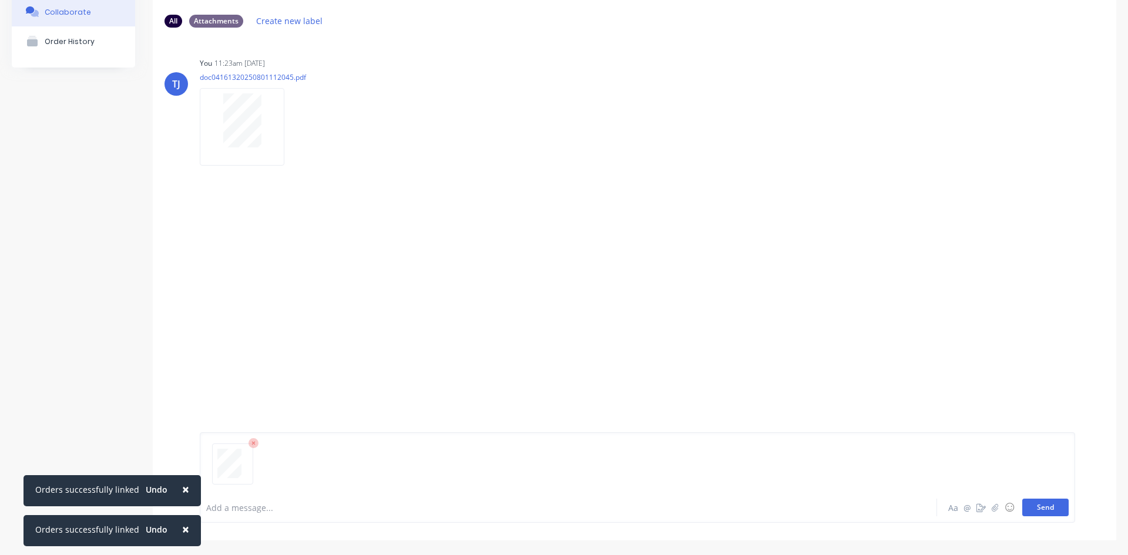
click at [1046, 510] on button "Send" at bounding box center [1045, 508] width 46 height 18
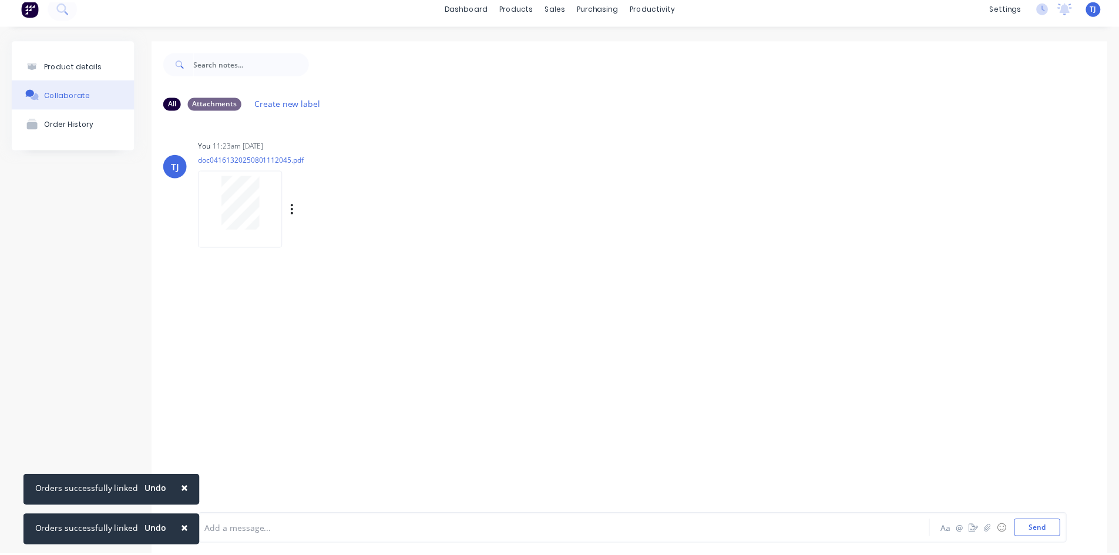
scroll to position [0, 0]
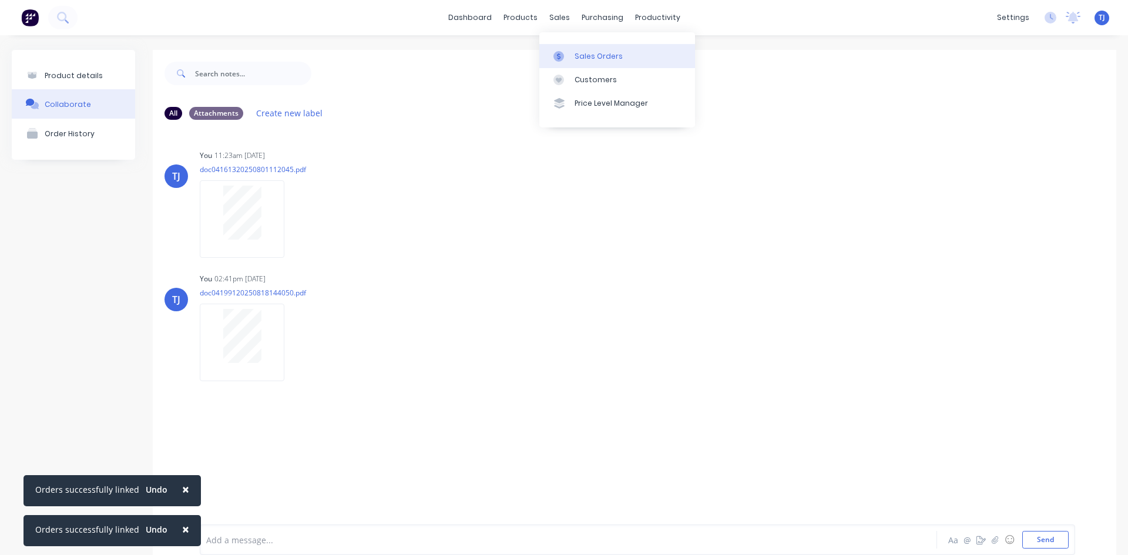
click at [587, 52] on div "Sales Orders" at bounding box center [598, 56] width 48 height 11
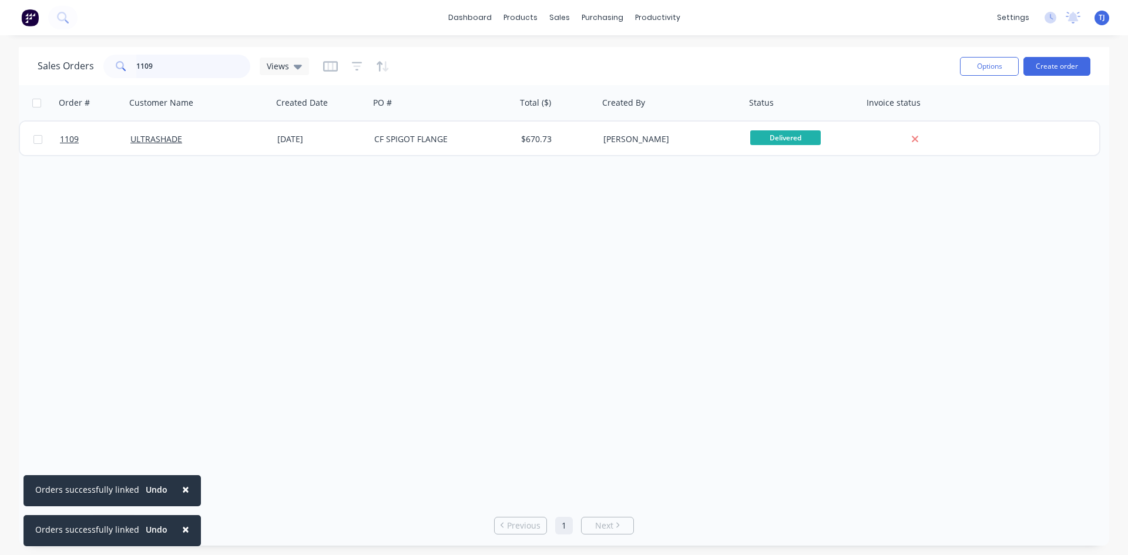
click at [157, 63] on input "1109" at bounding box center [193, 66] width 115 height 23
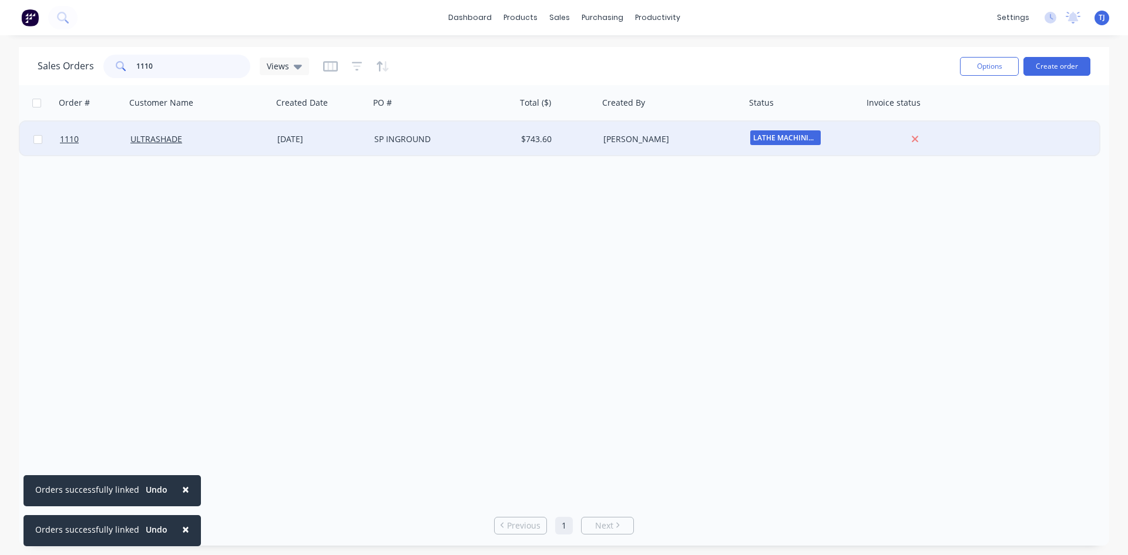
type input "1110"
click at [427, 140] on div "SP INGROUND" at bounding box center [439, 139] width 130 height 12
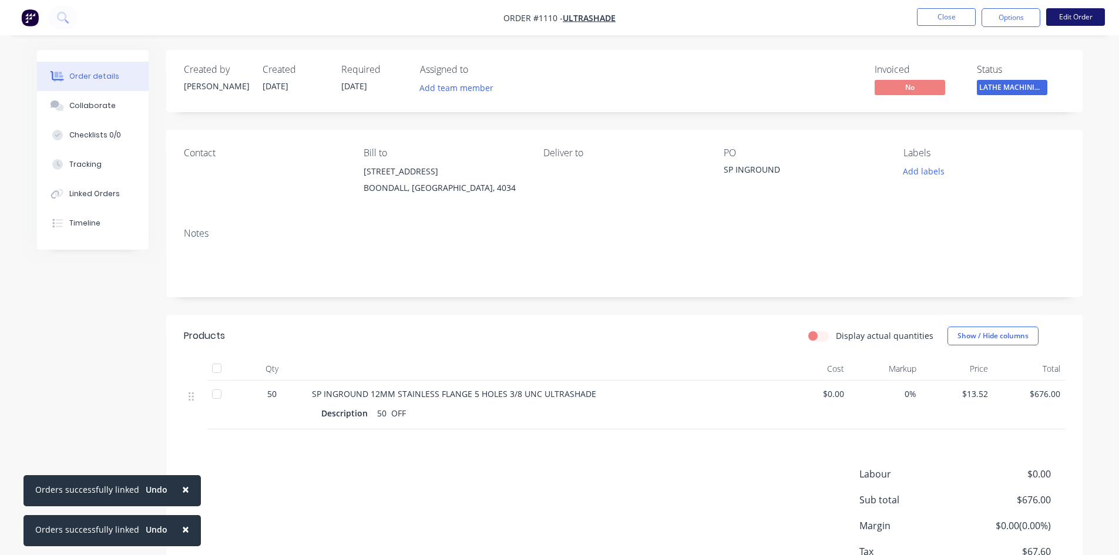
click at [1049, 19] on button "Edit Order" at bounding box center [1075, 17] width 59 height 18
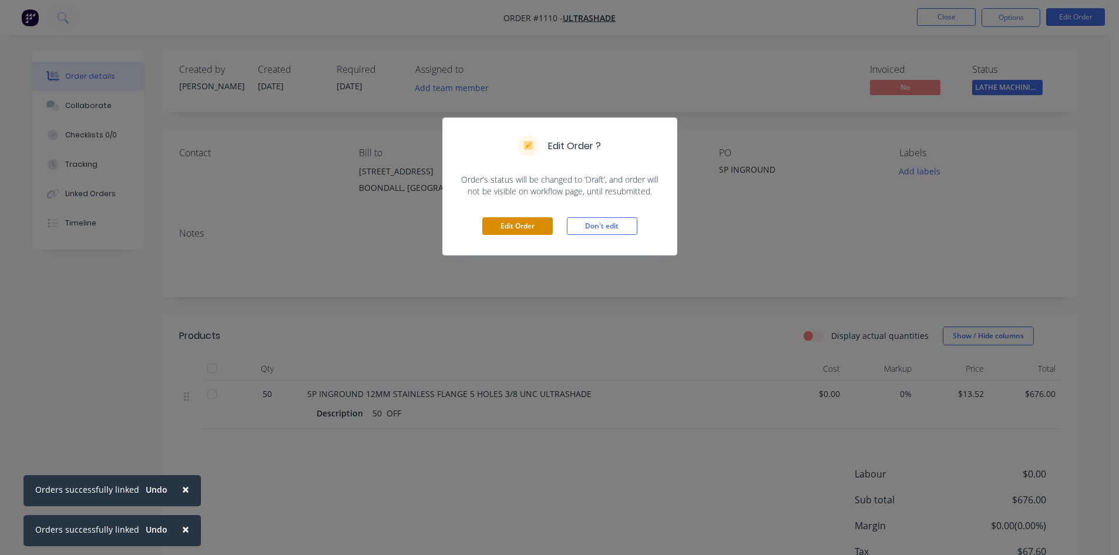
click at [539, 231] on button "Edit Order" at bounding box center [517, 226] width 70 height 18
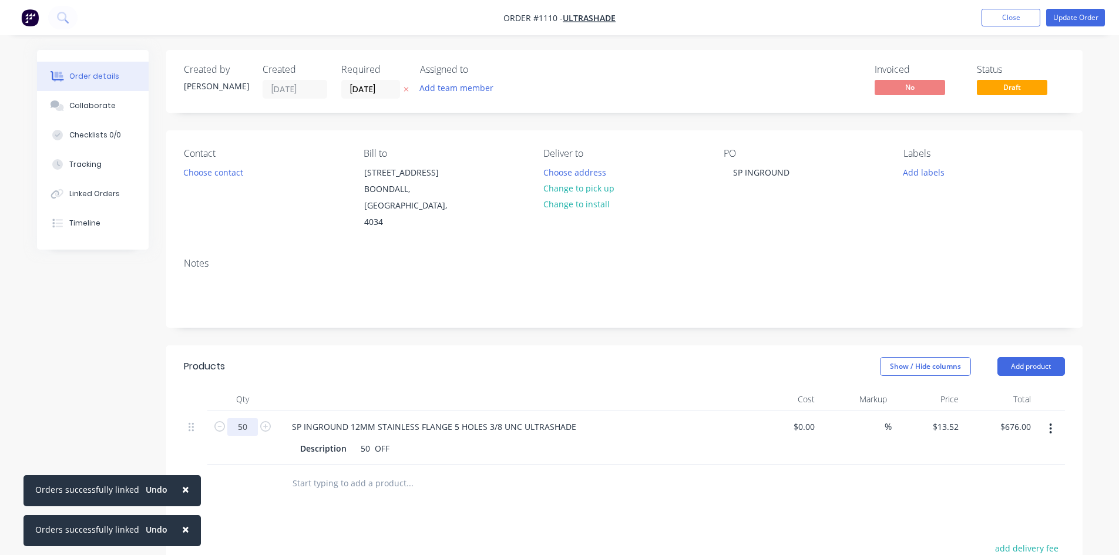
click at [246, 418] on input "50" at bounding box center [242, 427] width 31 height 18
type input "30"
type input "13.52"
type input "$405.60"
click at [943, 418] on input "13.52" at bounding box center [949, 426] width 27 height 17
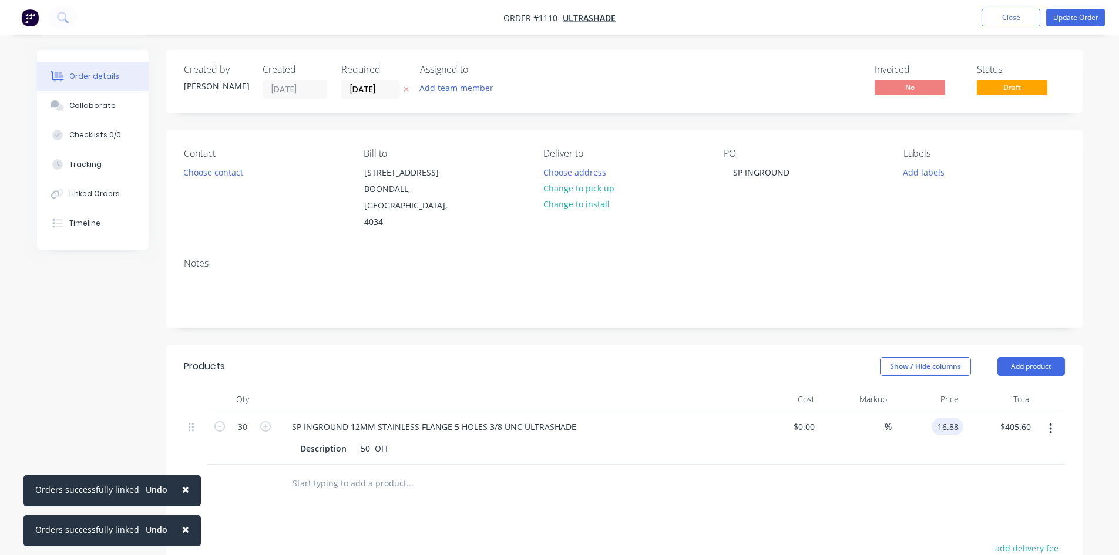
type input "$16.88"
type input "$506.40"
click at [87, 105] on div "Collaborate" at bounding box center [92, 105] width 46 height 11
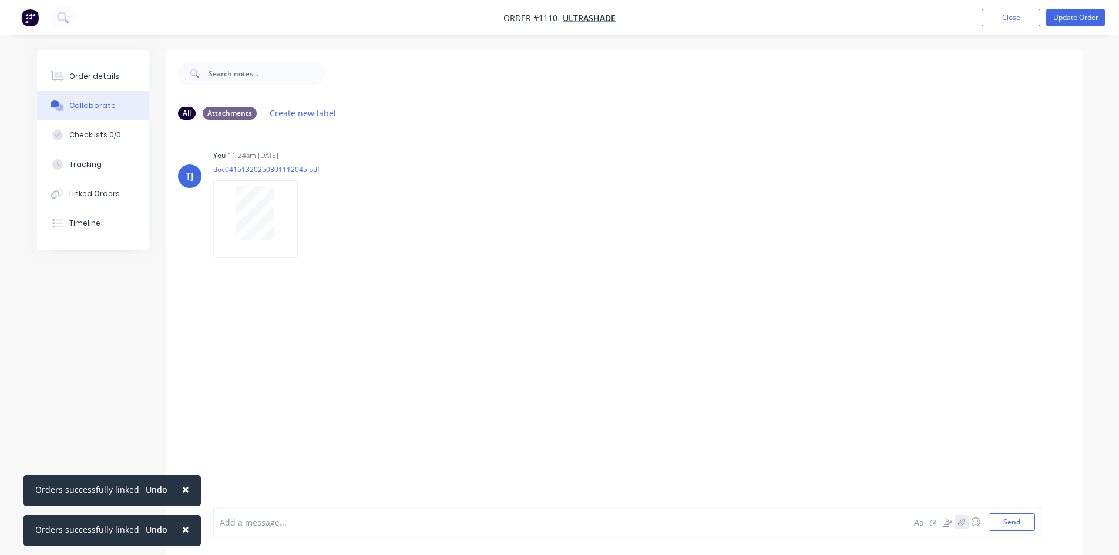
click at [958, 515] on button "button" at bounding box center [961, 522] width 14 height 14
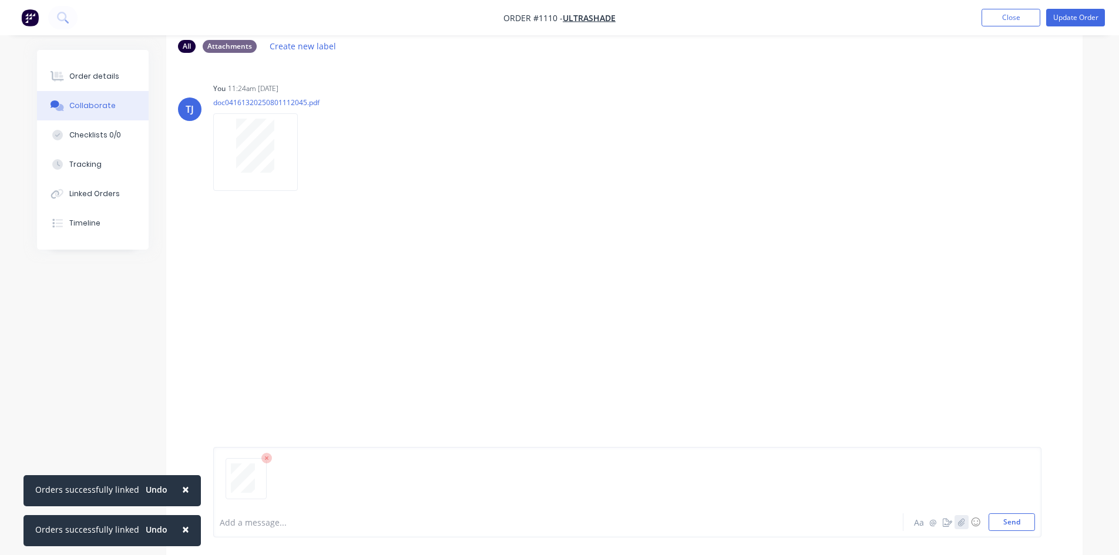
scroll to position [78, 0]
click at [1000, 515] on button "Send" at bounding box center [1011, 522] width 46 height 18
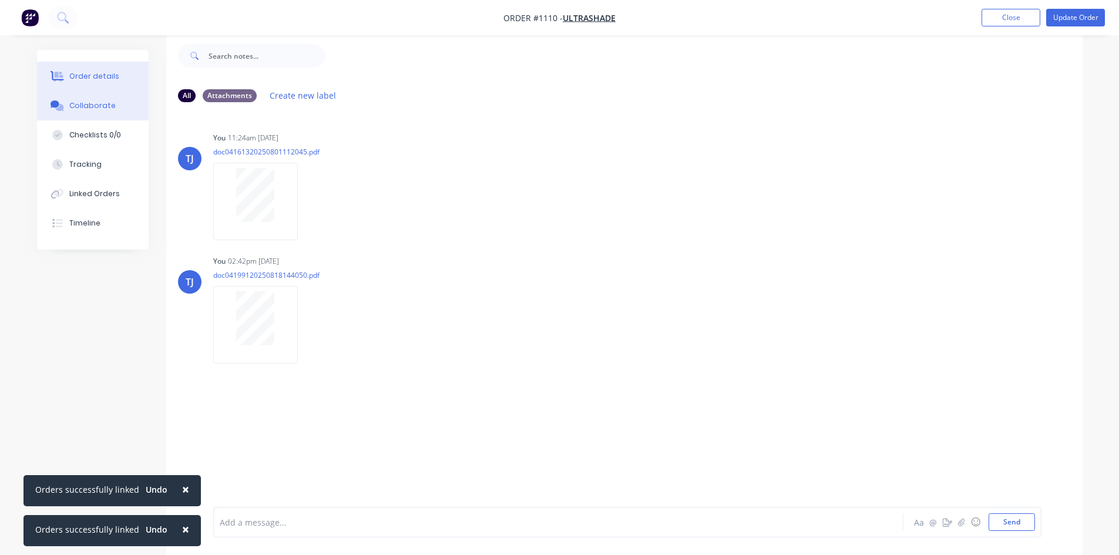
click at [80, 79] on div "Order details" at bounding box center [94, 76] width 50 height 11
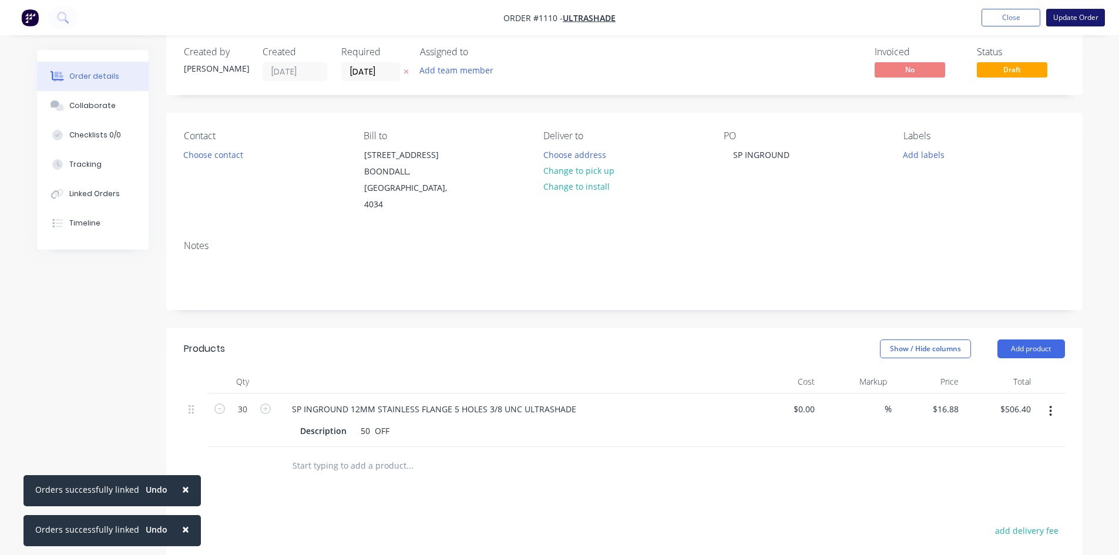
click at [1077, 19] on button "Update Order" at bounding box center [1075, 18] width 59 height 18
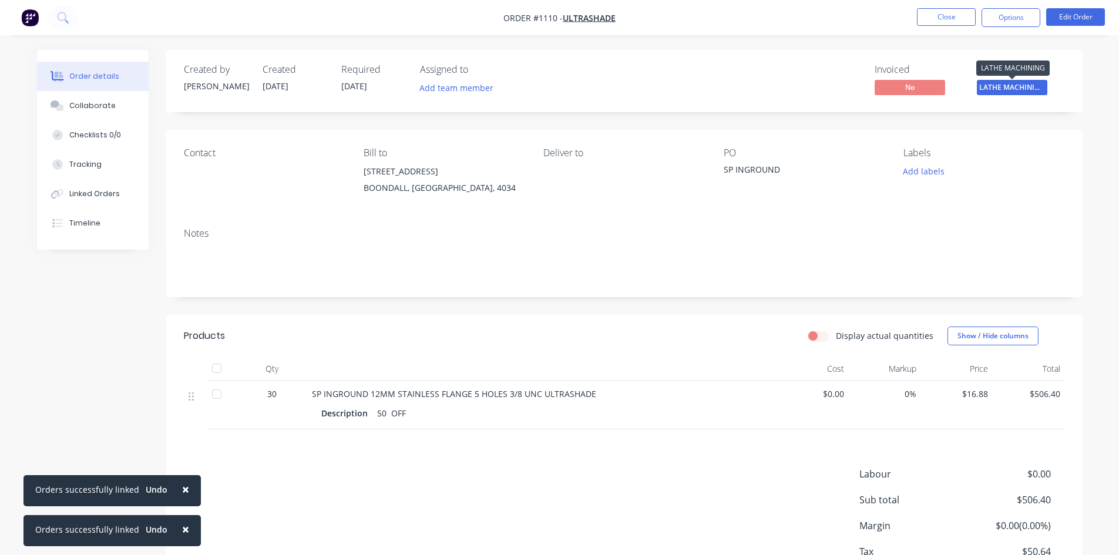
click at [1033, 87] on span "LATHE MACHINING" at bounding box center [1012, 87] width 70 height 15
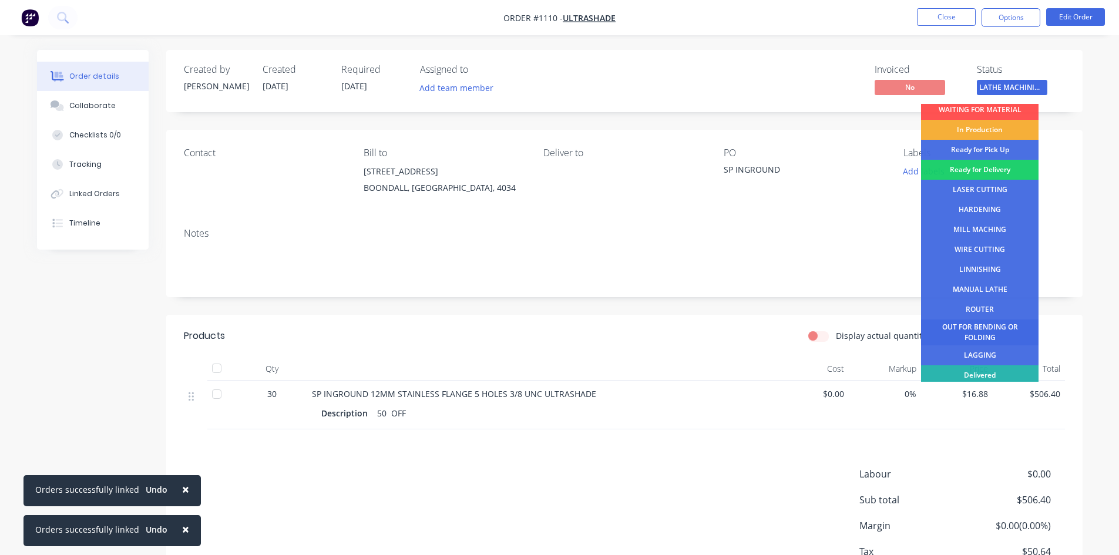
scroll to position [48, 0]
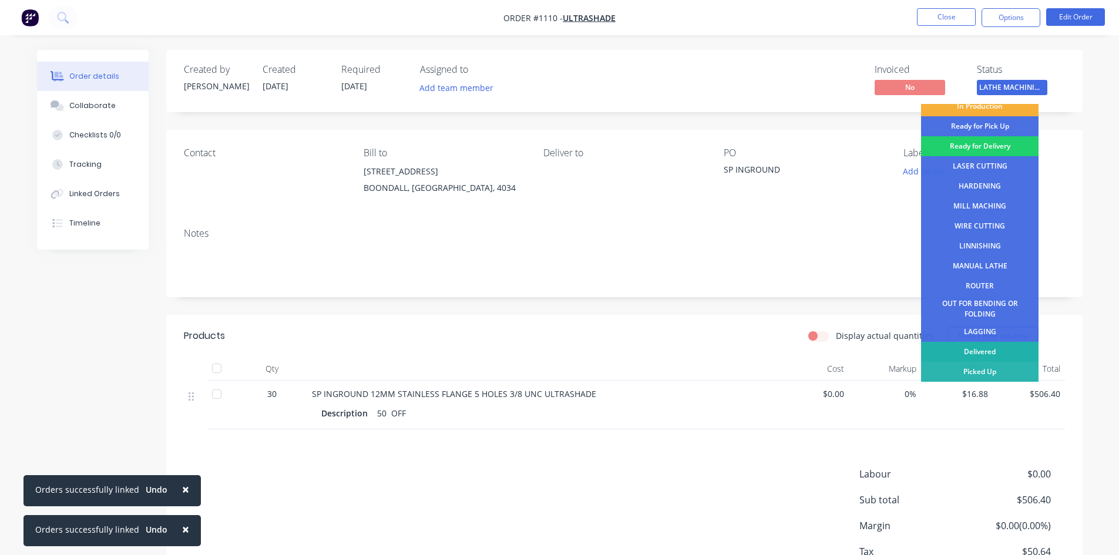
click at [997, 352] on div "Delivered" at bounding box center [979, 352] width 117 height 20
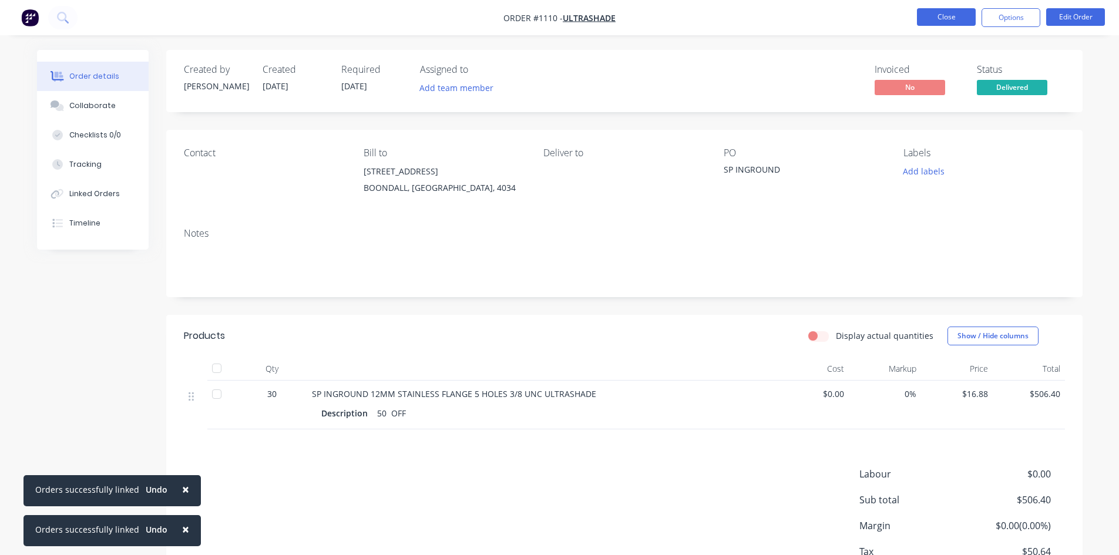
click at [959, 20] on button "Close" at bounding box center [946, 17] width 59 height 18
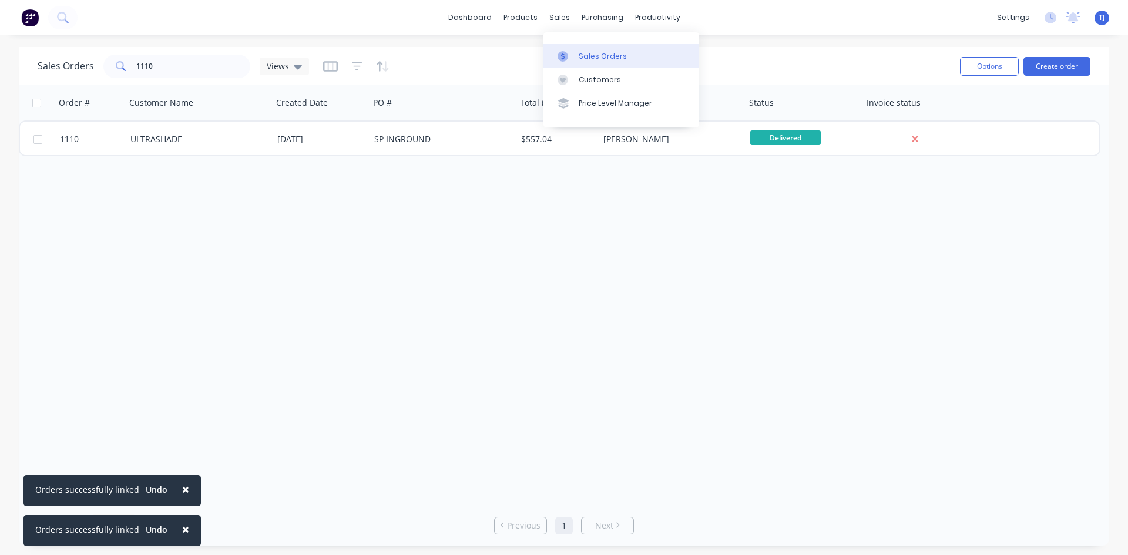
click at [589, 59] on div "Sales Orders" at bounding box center [602, 56] width 48 height 11
click at [157, 66] on input "1110" at bounding box center [193, 66] width 115 height 23
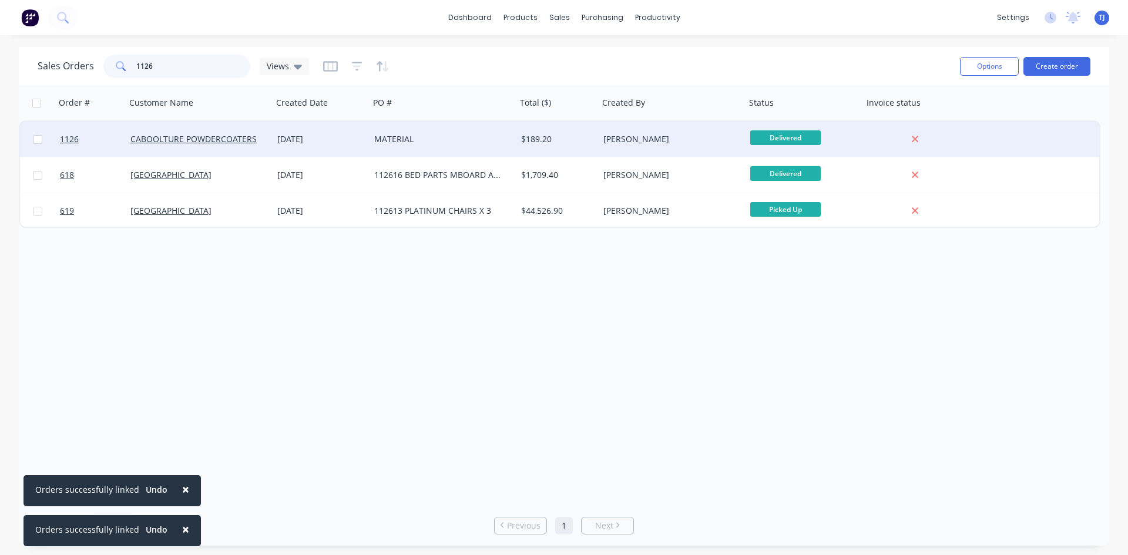
type input "1126"
click at [381, 139] on div "MATERIAL" at bounding box center [439, 139] width 130 height 12
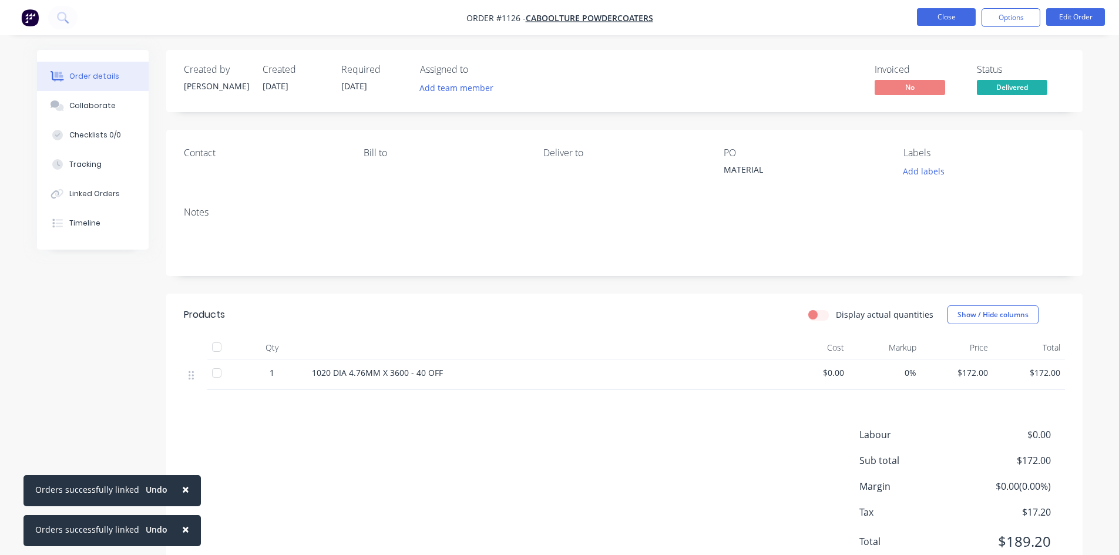
click at [944, 18] on button "Close" at bounding box center [946, 17] width 59 height 18
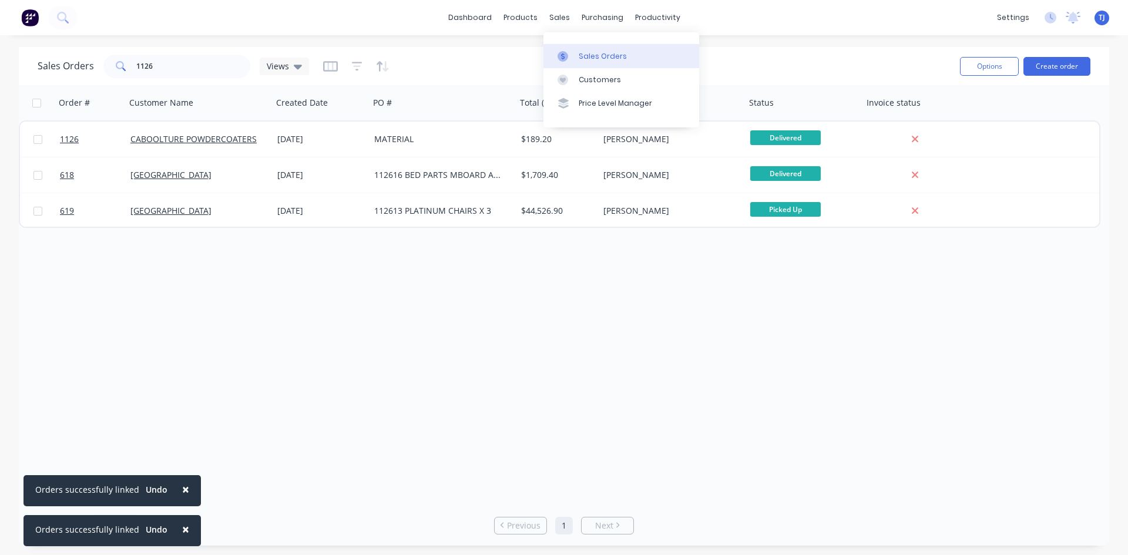
click at [598, 65] on link "Sales Orders" at bounding box center [621, 55] width 156 height 23
click at [1067, 60] on button "Create order" at bounding box center [1056, 66] width 67 height 19
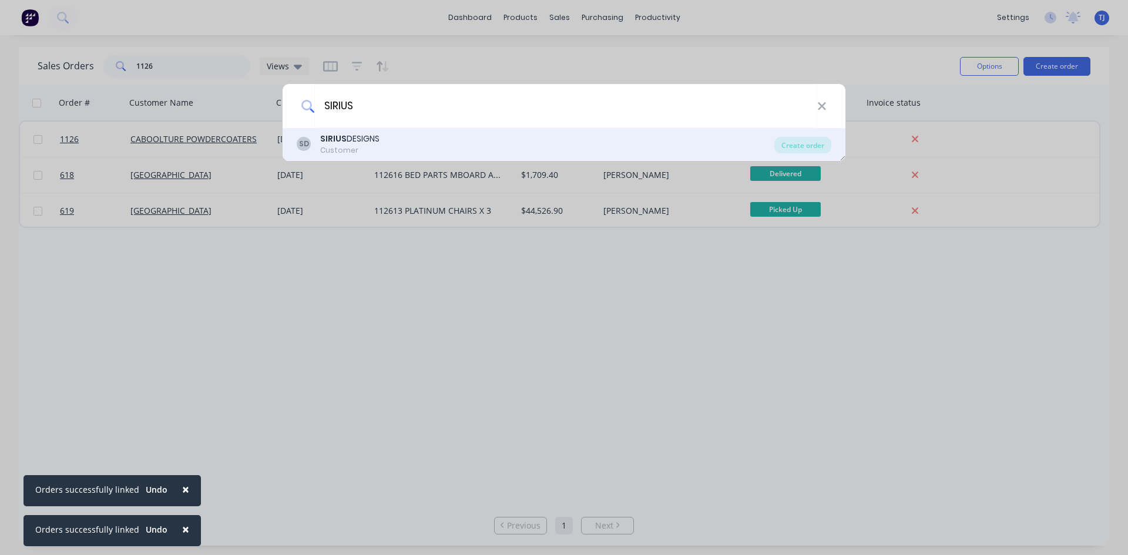
type input "SIRIUS"
click at [366, 147] on div "Customer" at bounding box center [349, 150] width 59 height 11
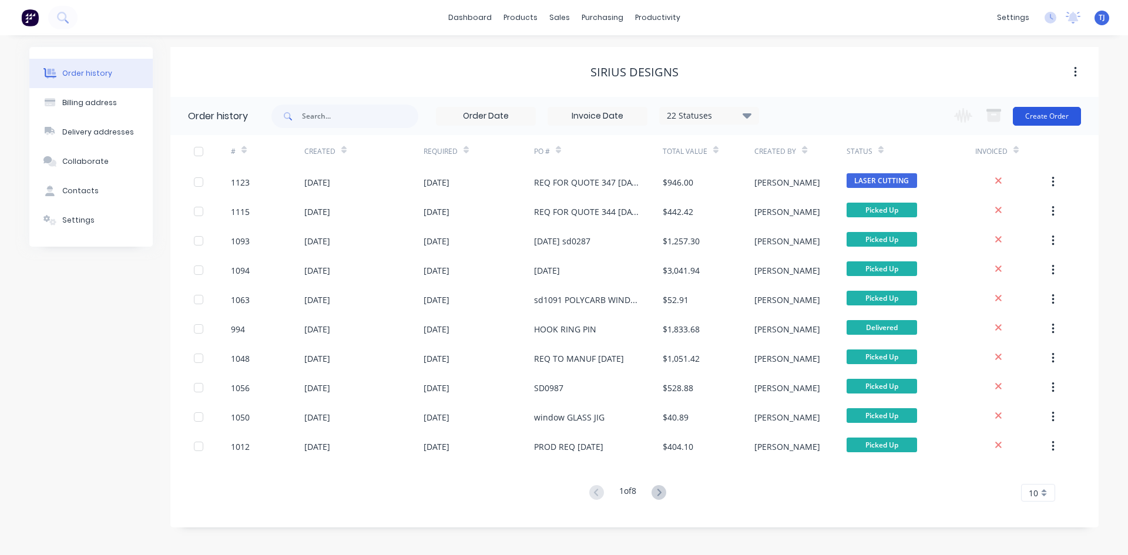
click at [1056, 119] on button "Create Order" at bounding box center [1046, 116] width 68 height 19
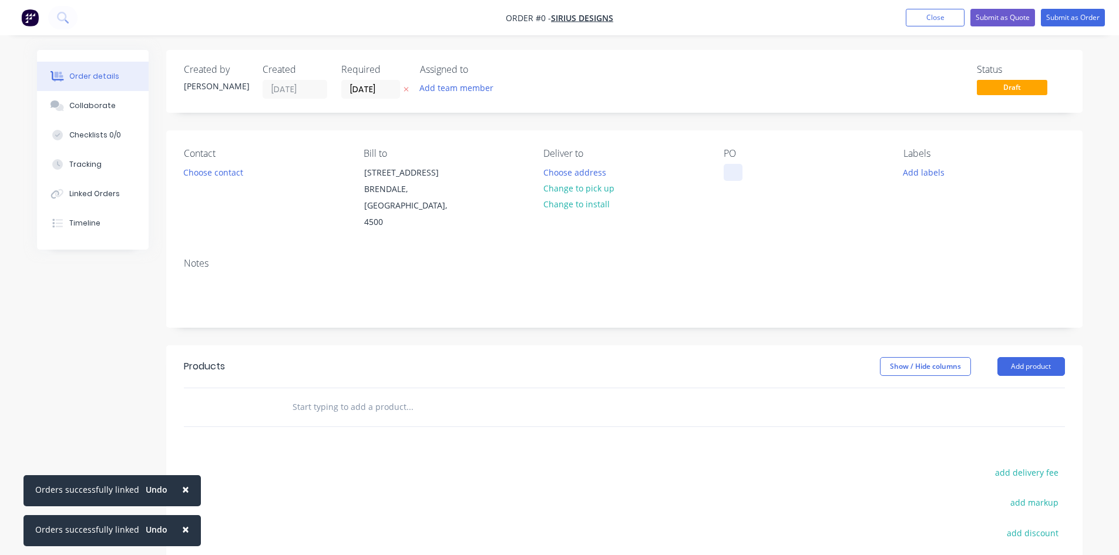
click at [731, 171] on div at bounding box center [732, 172] width 19 height 17
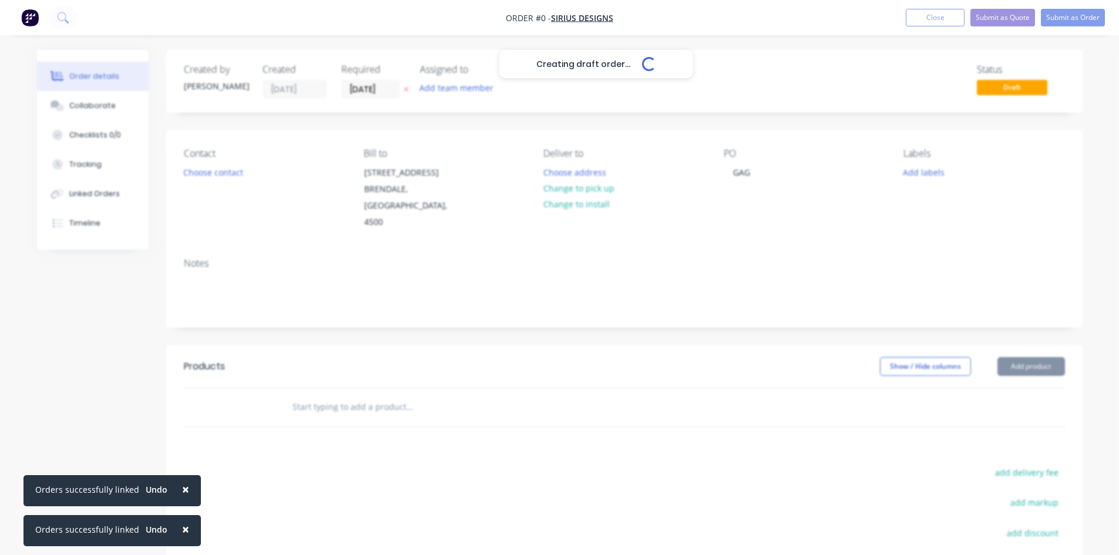
click at [1032, 351] on div "Creating draft order... Loading... Order details Collaborate Checklists 0/0 Tra…" at bounding box center [559, 388] width 1069 height 677
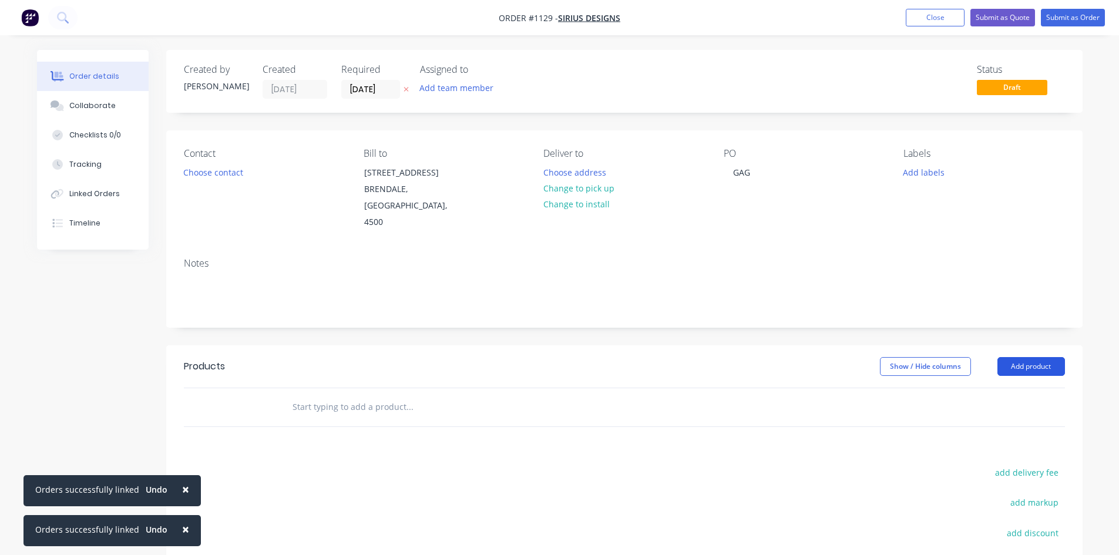
click at [1032, 357] on button "Add product" at bounding box center [1031, 366] width 68 height 19
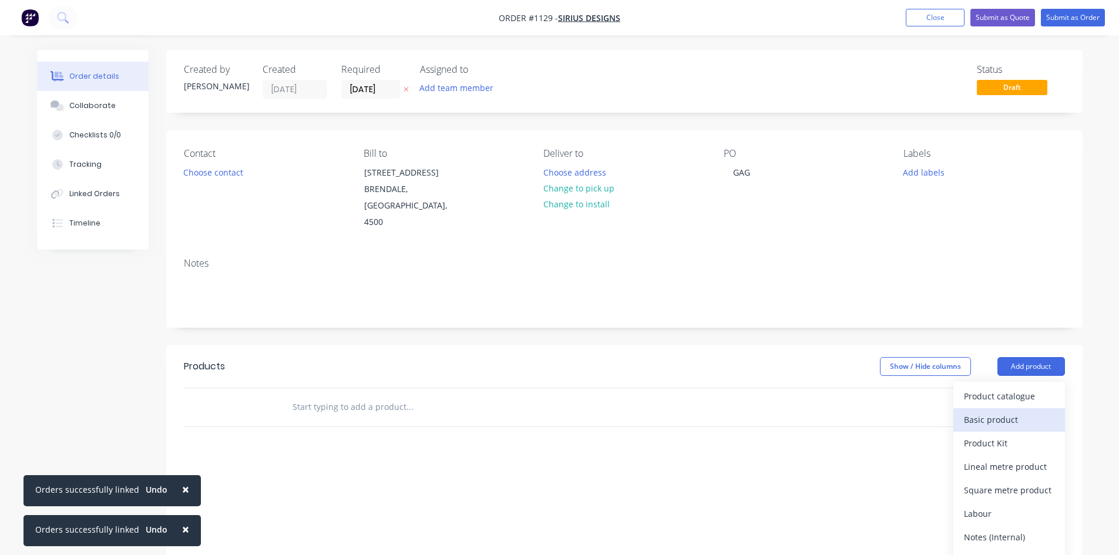
click at [1007, 411] on div "Basic product" at bounding box center [1009, 419] width 90 height 17
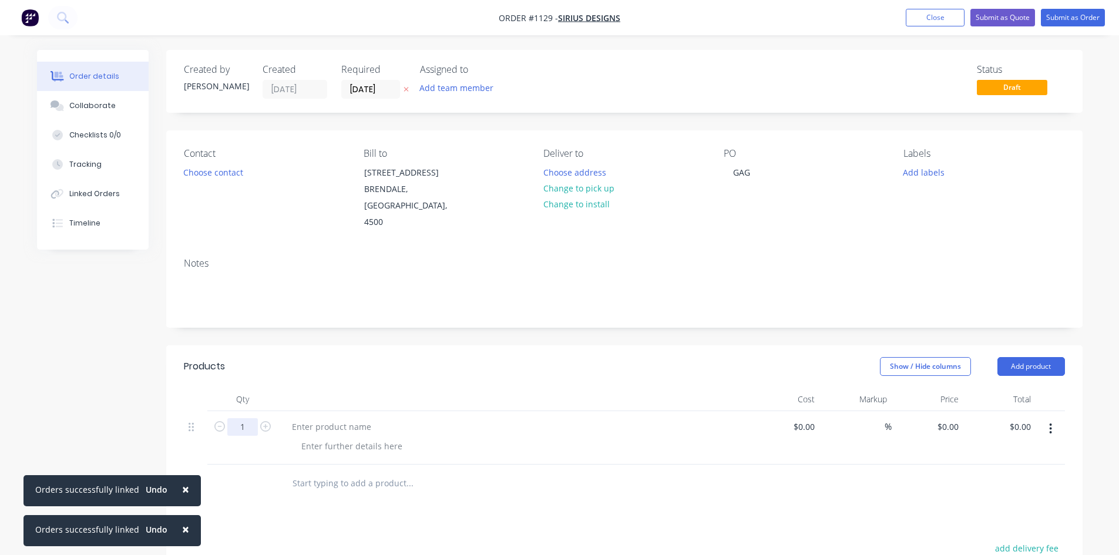
click at [247, 418] on input "1" at bounding box center [242, 427] width 31 height 18
type input "20"
click at [301, 418] on div at bounding box center [331, 426] width 98 height 17
type input "$0.00"
type input "$14.91"
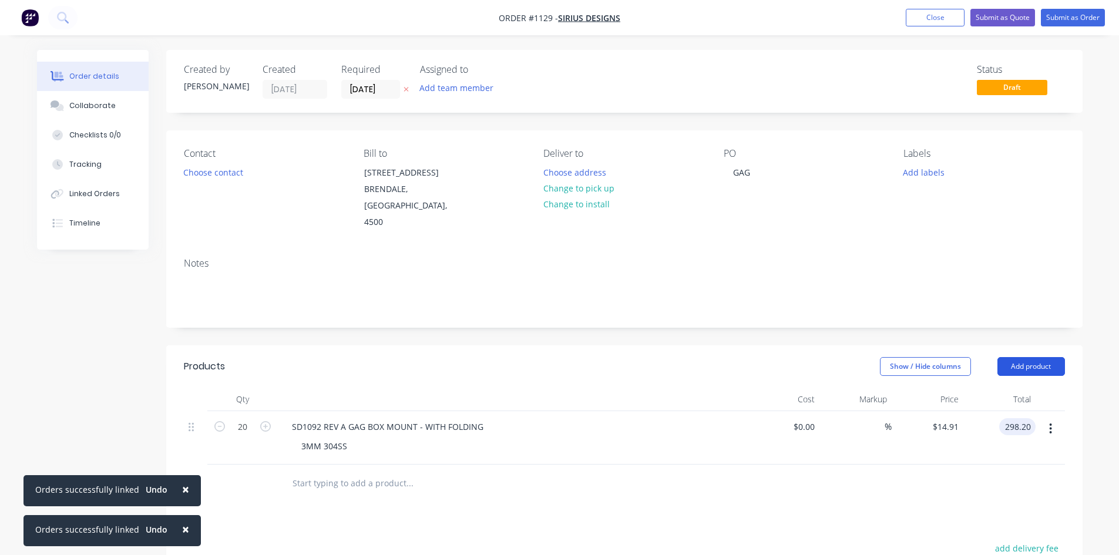
type input "$298.20"
click at [1022, 357] on button "Add product" at bounding box center [1031, 366] width 68 height 19
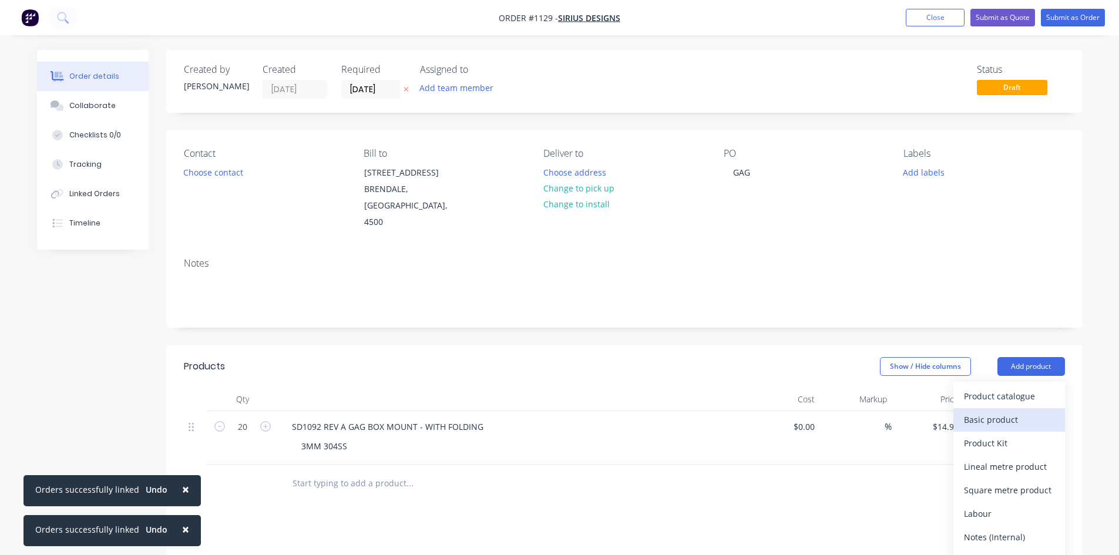
click at [1005, 411] on div "Basic product" at bounding box center [1009, 419] width 90 height 17
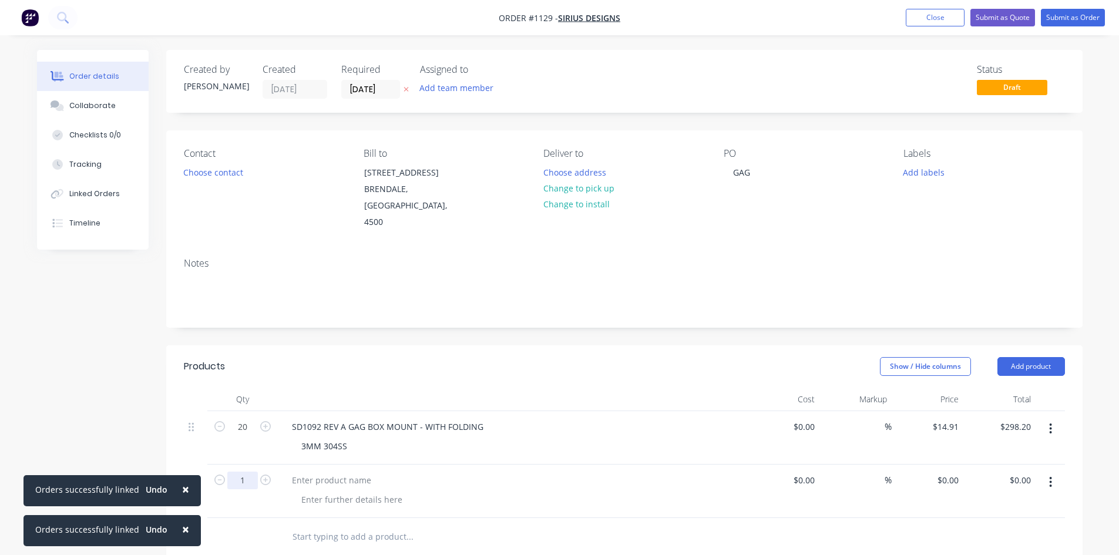
click at [239, 436] on input "1" at bounding box center [242, 427] width 31 height 18
type input "20"
click at [295, 472] on div at bounding box center [331, 480] width 98 height 17
type input "$0.00"
type input "$9.74"
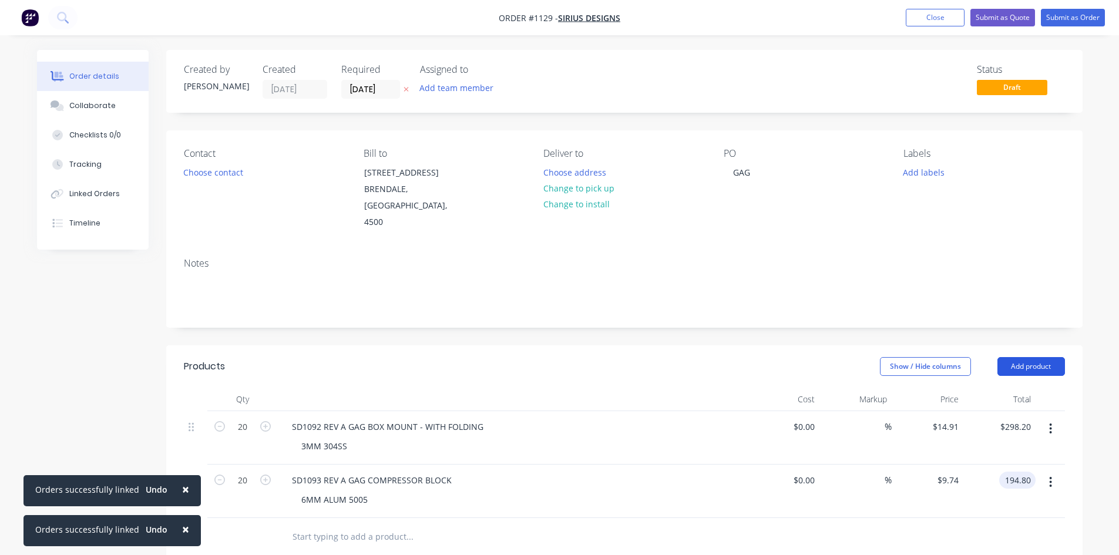
type input "$194.80"
click at [1039, 357] on button "Add product" at bounding box center [1031, 366] width 68 height 19
click at [1009, 411] on div "Basic product" at bounding box center [1009, 419] width 90 height 17
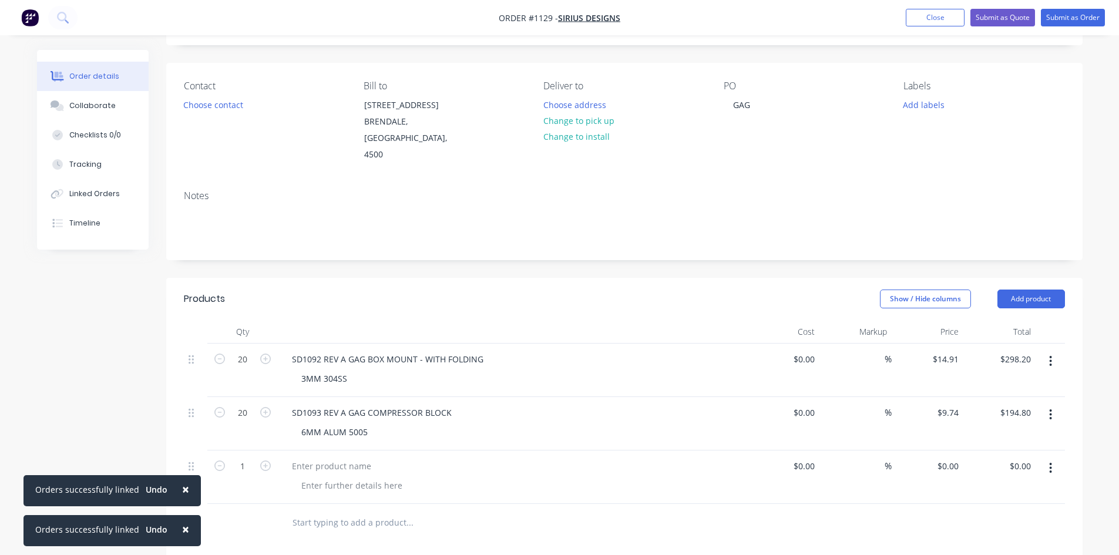
scroll to position [176, 0]
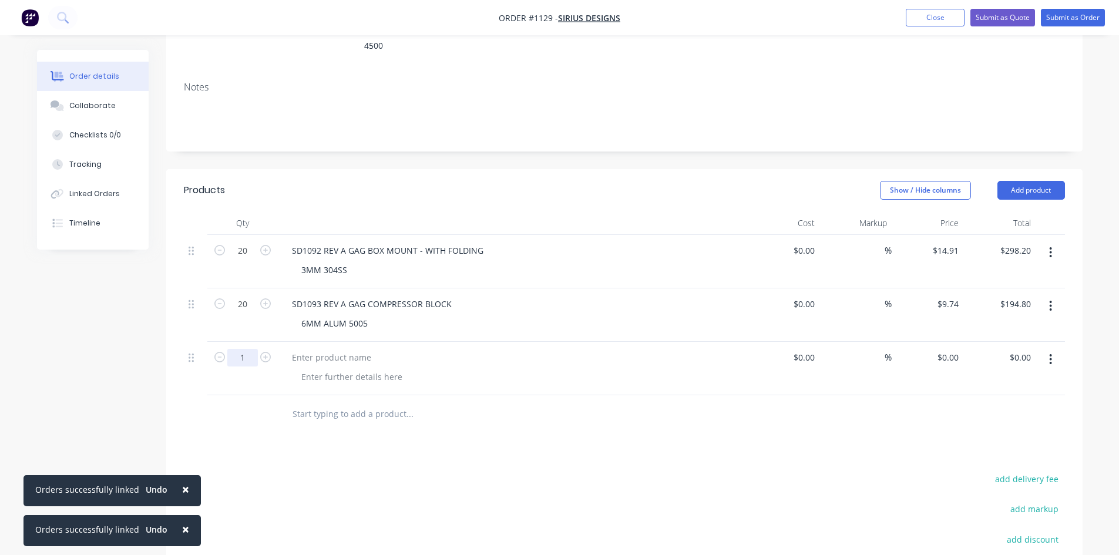
click at [247, 260] on input "1" at bounding box center [242, 251] width 31 height 18
type input "20"
type input "$0.00"
type input "$11.33"
type input "$226.60"
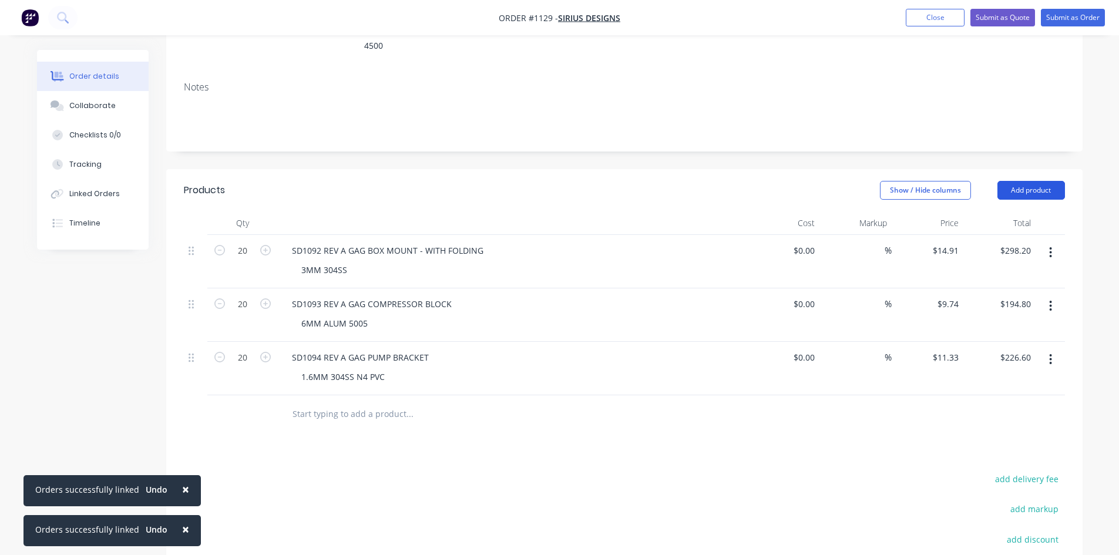
click at [1037, 181] on button "Add product" at bounding box center [1031, 190] width 68 height 19
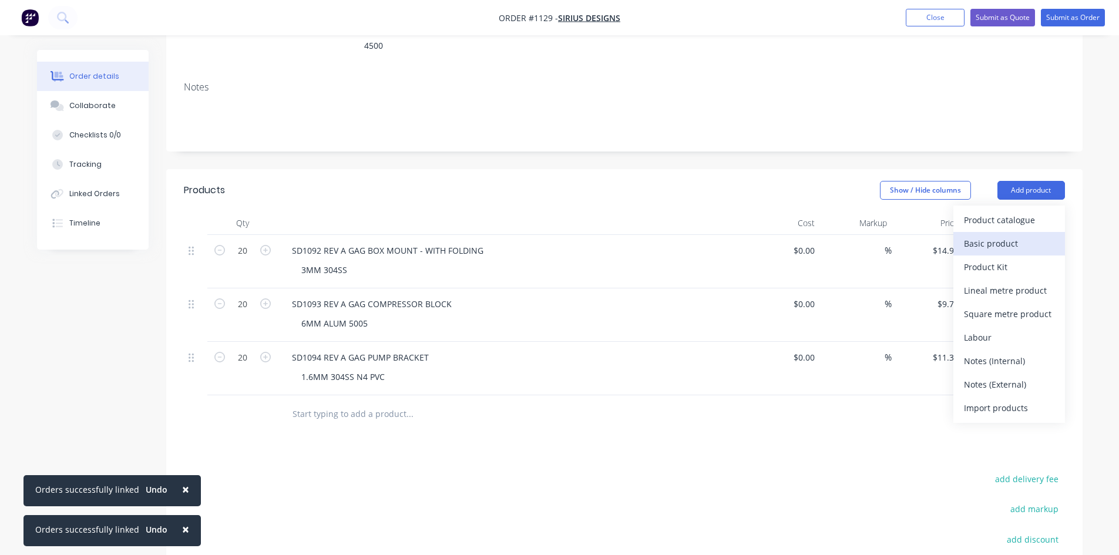
click at [1021, 235] on div "Basic product" at bounding box center [1009, 243] width 90 height 17
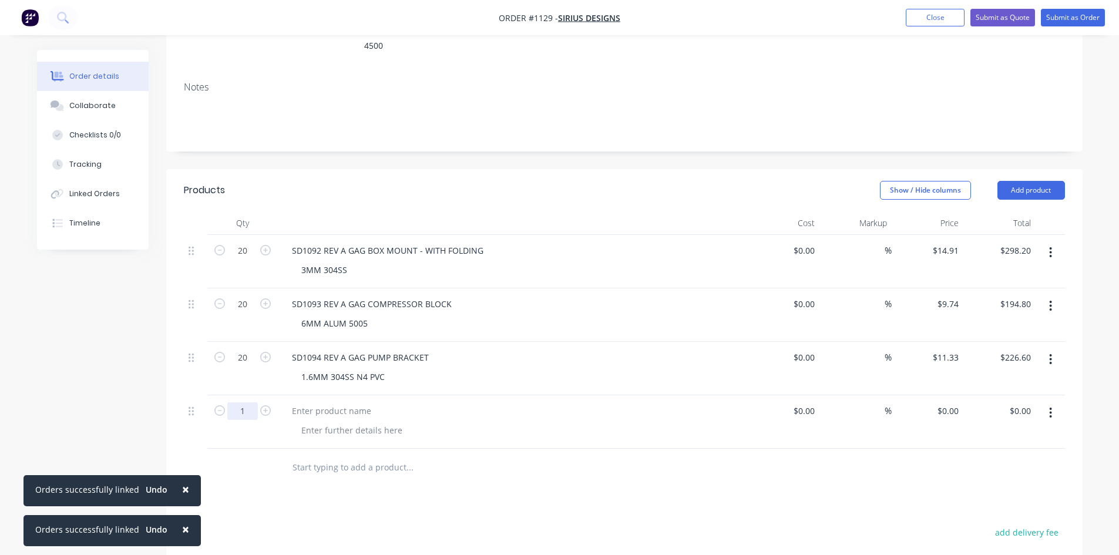
click at [244, 260] on input "1" at bounding box center [242, 251] width 31 height 18
type input "20"
type input "$0.00"
type input "$35.86"
type input "$717.20"
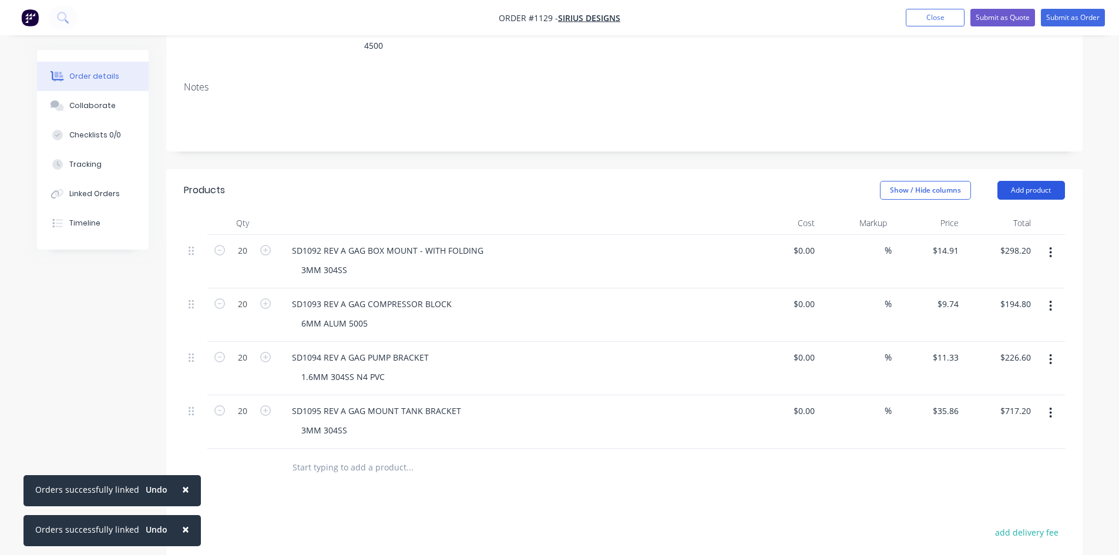
click at [1034, 181] on button "Add product" at bounding box center [1031, 190] width 68 height 19
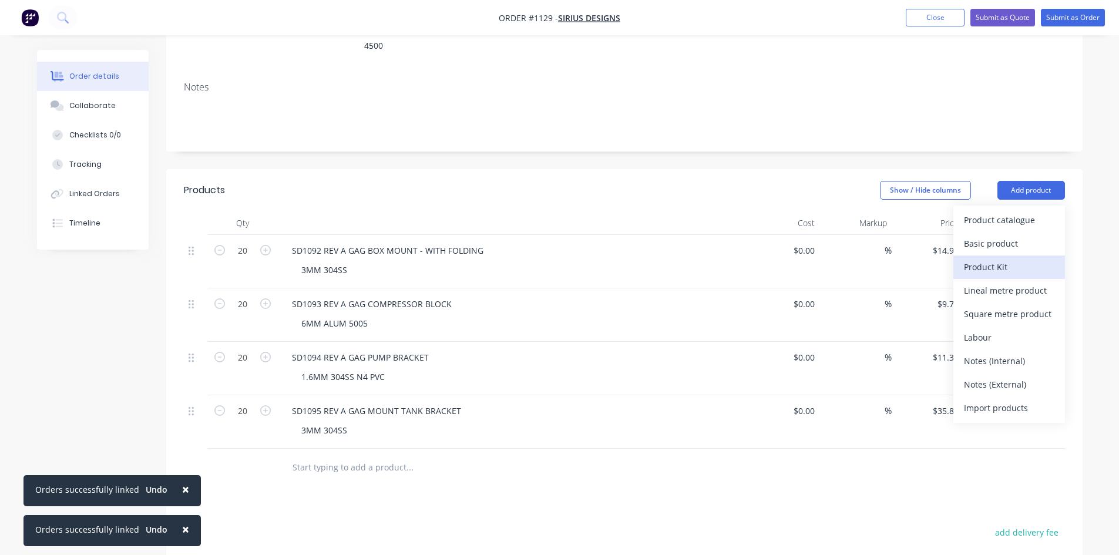
click at [1007, 258] on div "Product Kit" at bounding box center [1009, 266] width 90 height 17
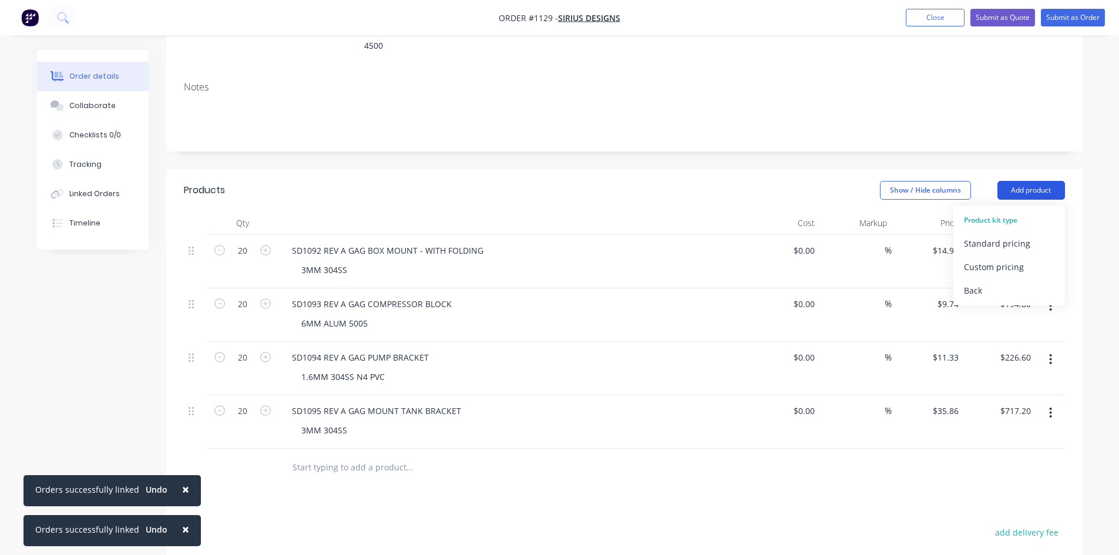
click at [1017, 181] on button "Add product" at bounding box center [1031, 190] width 68 height 19
click at [510, 487] on div "Products Show / Hide columns Add product Product kit type Standard pricing Cust…" at bounding box center [624, 469] width 916 height 600
click at [1015, 181] on button "Add product" at bounding box center [1031, 190] width 68 height 19
click at [326, 402] on div "SD1095 REV A GAG MOUNT TANK BRACKET" at bounding box center [376, 410] width 188 height 17
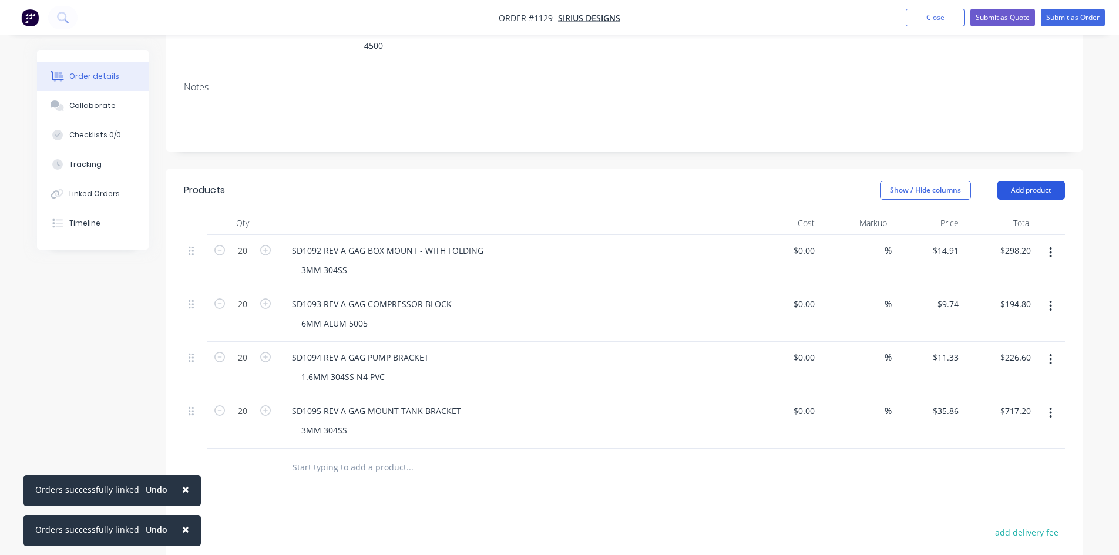
click at [1015, 181] on button "Add product" at bounding box center [1031, 190] width 68 height 19
click at [999, 235] on div "Standard pricing" at bounding box center [1009, 243] width 90 height 17
click at [1054, 456] on button "button" at bounding box center [1050, 466] width 28 height 21
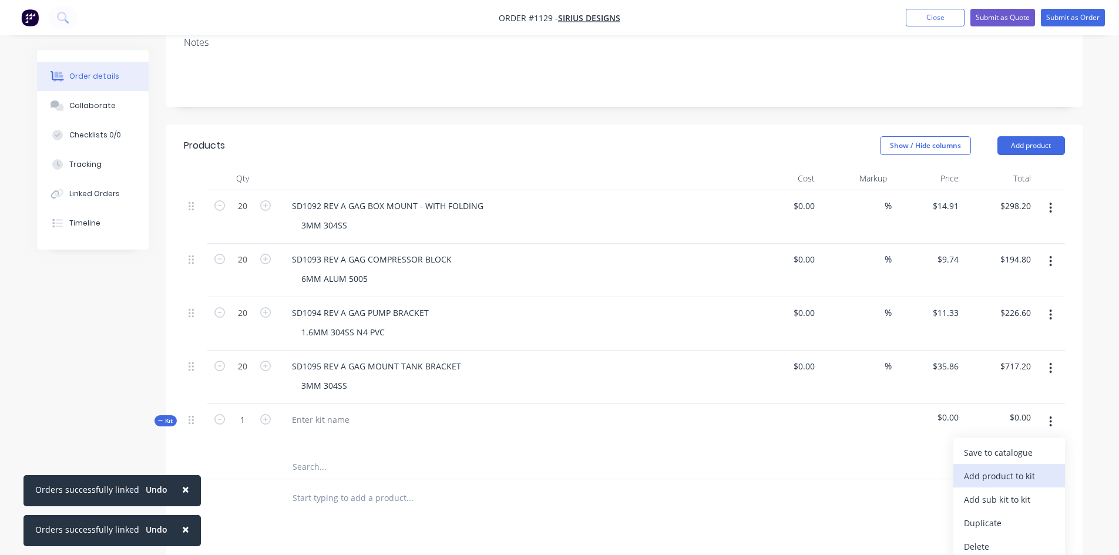
scroll to position [294, 0]
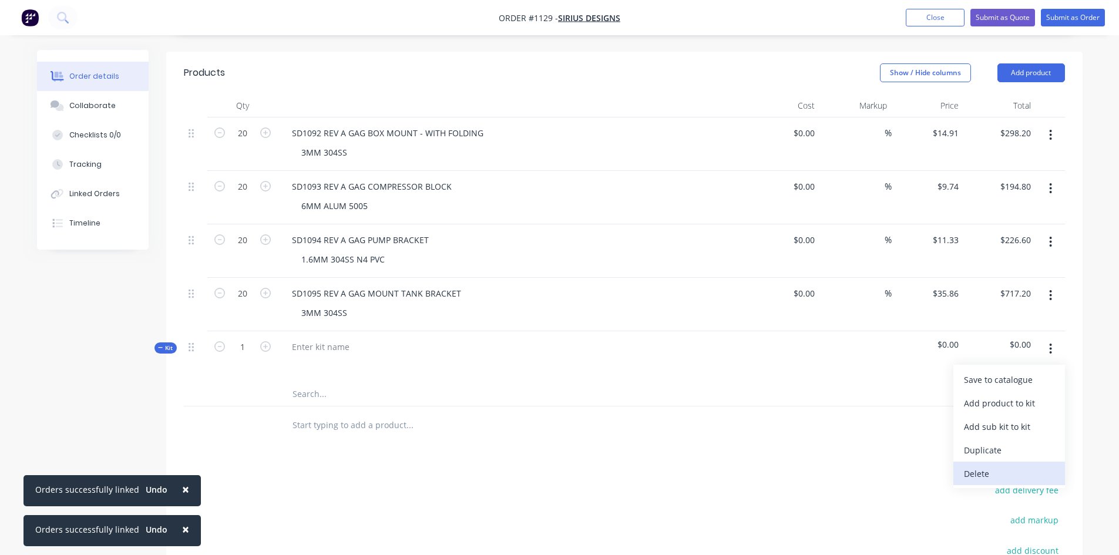
click at [984, 465] on div "Delete" at bounding box center [1009, 473] width 90 height 17
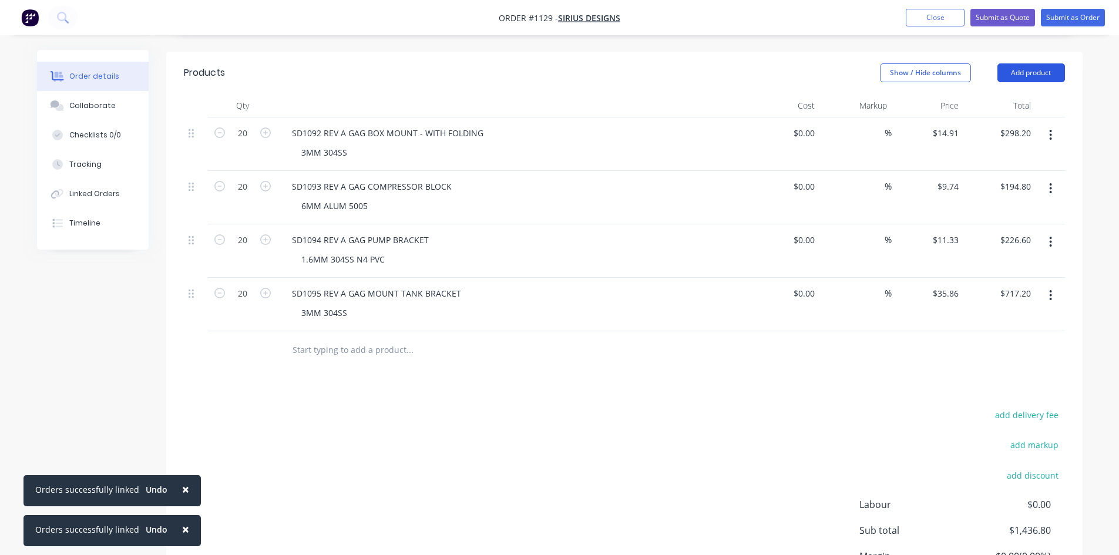
click at [1026, 63] on button "Add product" at bounding box center [1031, 72] width 68 height 19
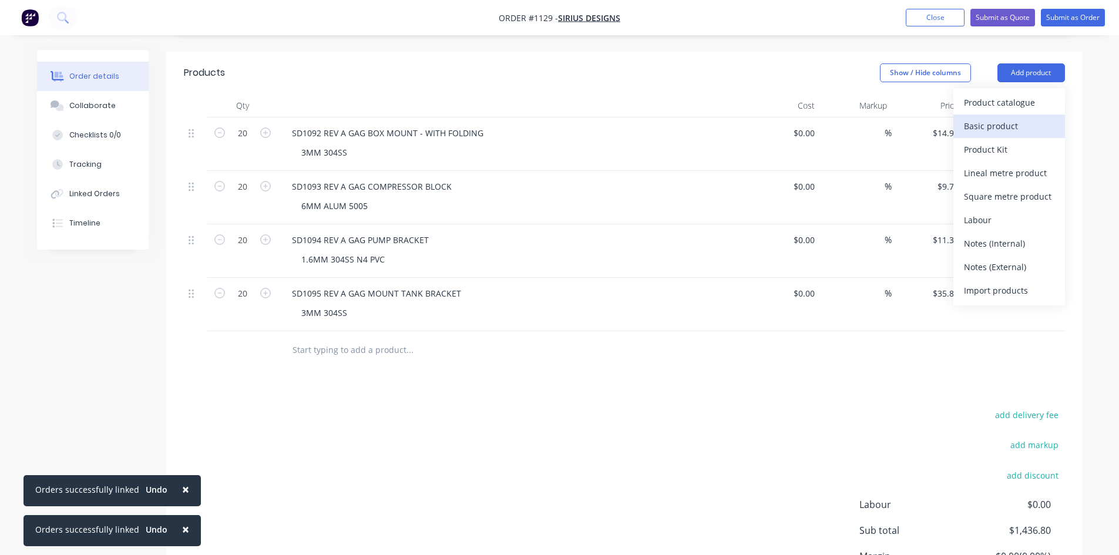
click at [1021, 117] on div "Basic product" at bounding box center [1009, 125] width 90 height 17
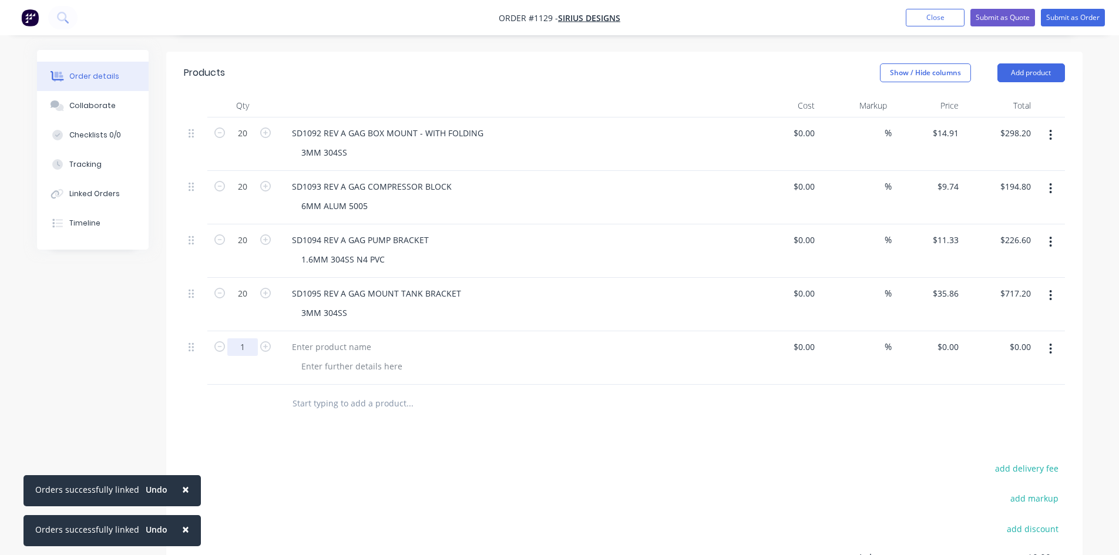
click at [243, 142] on input "1" at bounding box center [242, 133] width 31 height 18
type input "20"
type input "$0.00"
type input "$10.68"
type input "$213.60"
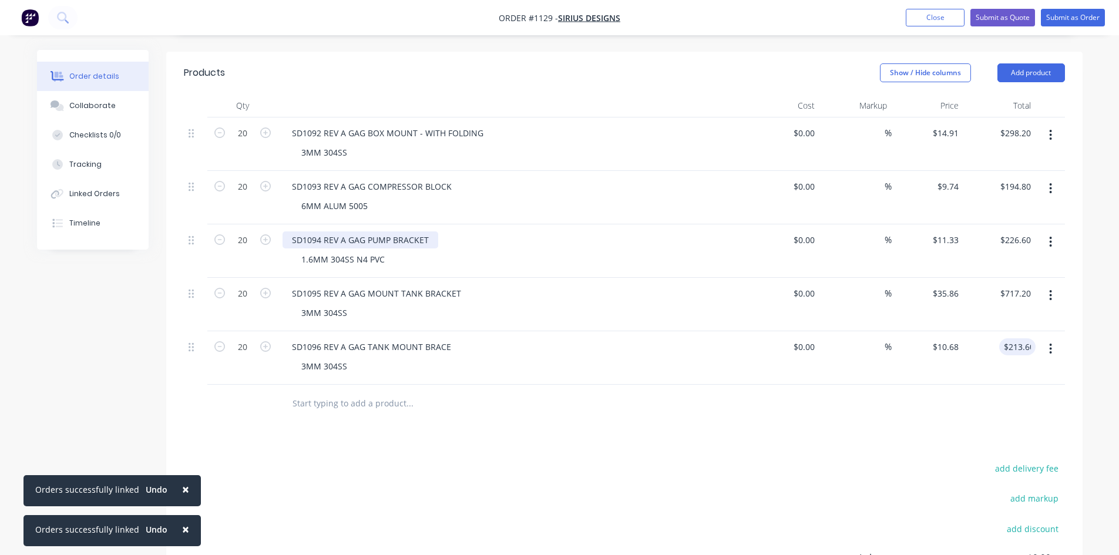
click at [432, 231] on div "SD1094 REV A GAG PUMP BRACKET" at bounding box center [360, 239] width 156 height 17
click at [464, 285] on div "SD1095 REV A GAG MOUNT TANK BRACKET" at bounding box center [376, 293] width 188 height 17
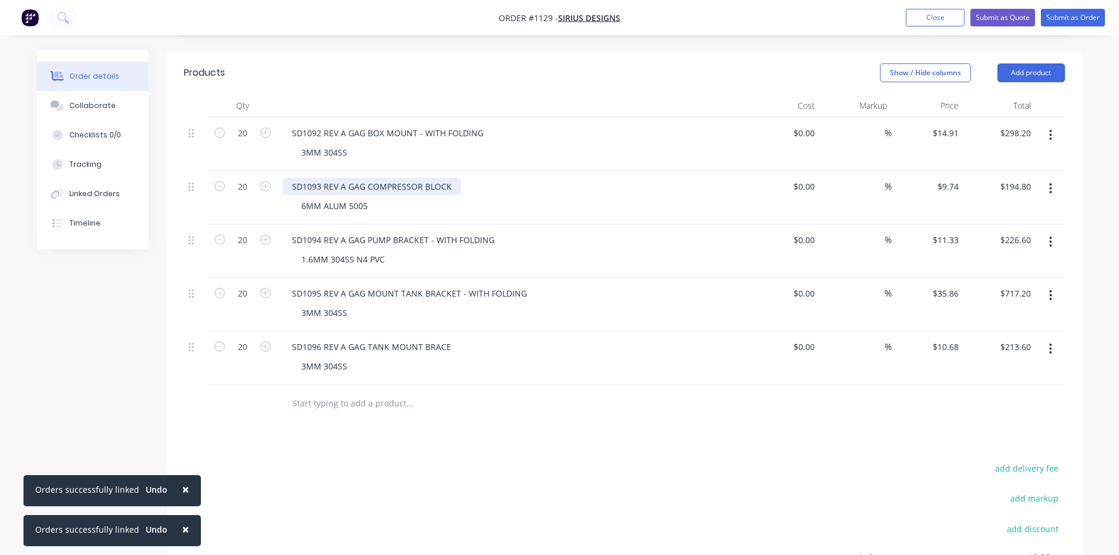
click at [454, 178] on div "SD1093 REV A GAG COMPRESSOR BLOCK" at bounding box center [371, 186] width 179 height 17
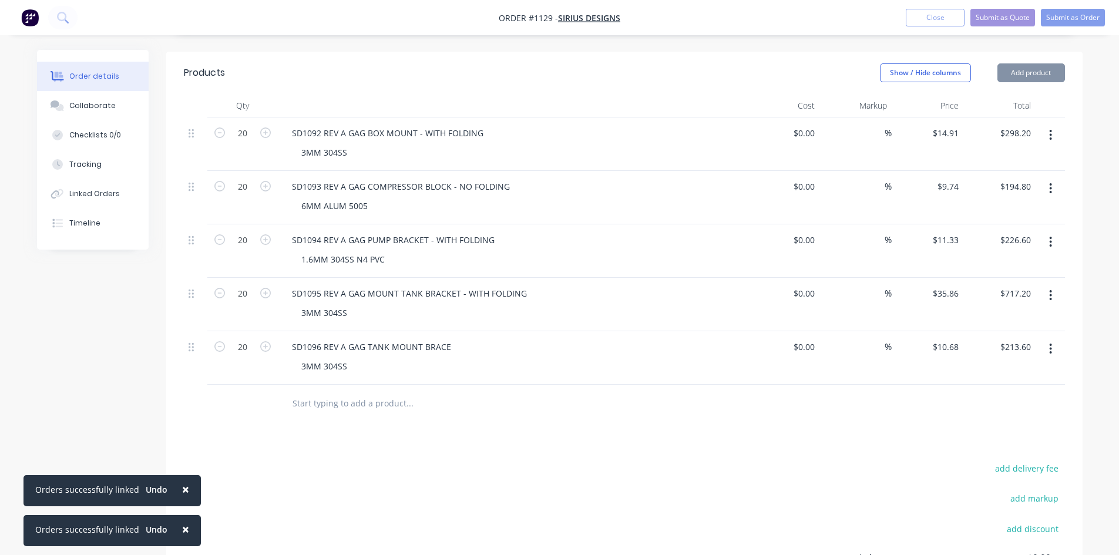
click at [456, 338] on div "SD1096 REV A GAG TANK MOUNT BRACE" at bounding box center [512, 346] width 460 height 17
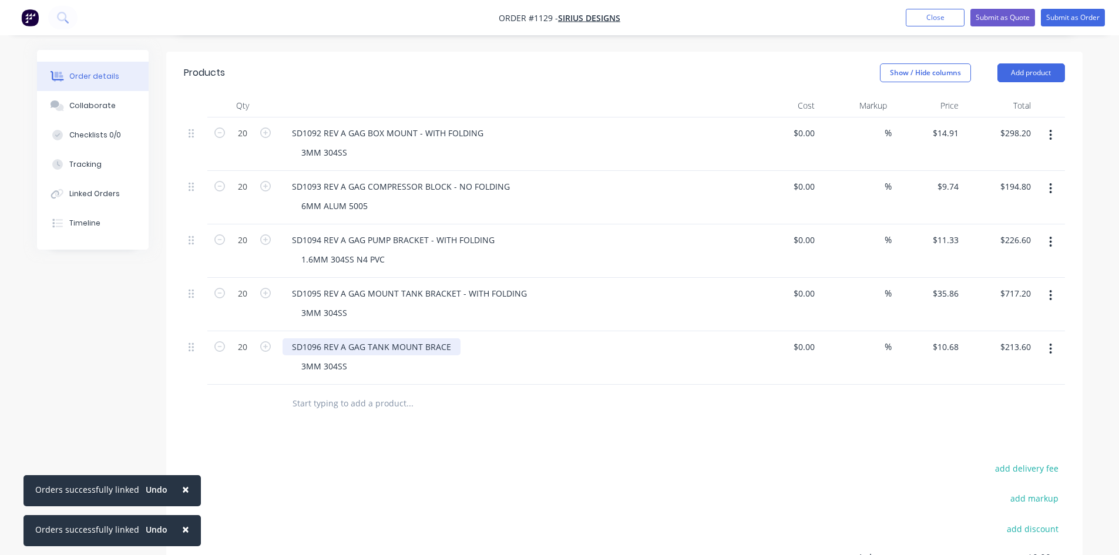
click at [452, 338] on div "SD1096 REV A GAG TANK MOUNT BRACE" at bounding box center [371, 346] width 178 height 17
click at [1017, 63] on button "Add product" at bounding box center [1031, 72] width 68 height 19
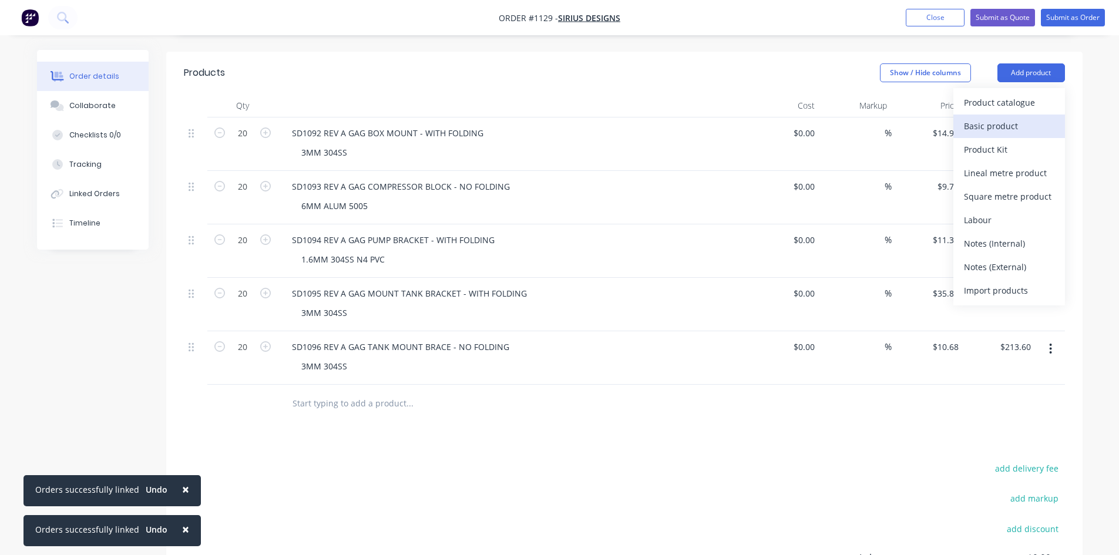
click at [1019, 117] on div "Basic product" at bounding box center [1009, 125] width 90 height 17
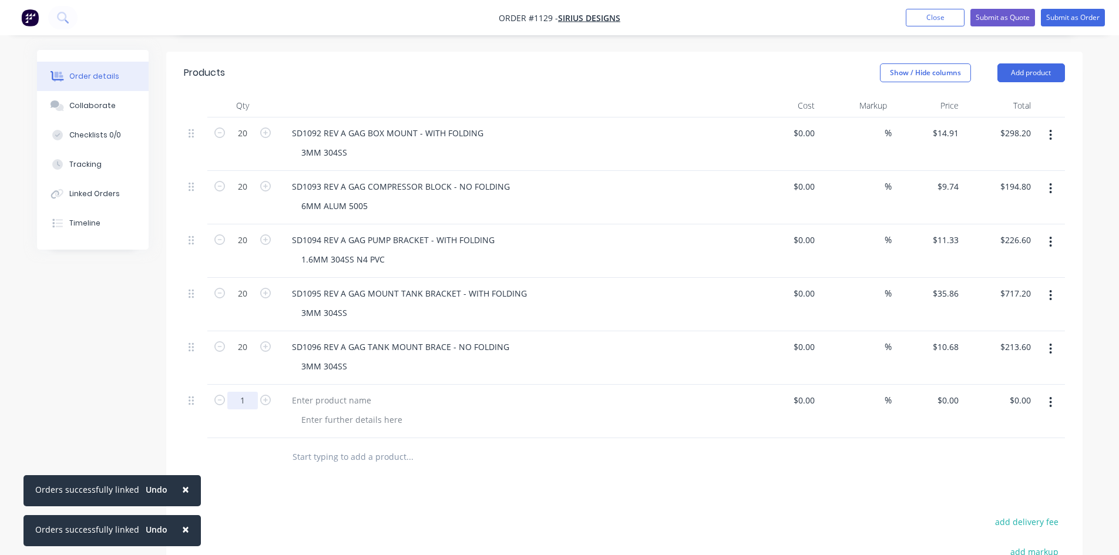
click at [244, 142] on input "1" at bounding box center [242, 133] width 31 height 18
type input "20"
click at [258, 393] on button "button" at bounding box center [265, 399] width 15 height 12
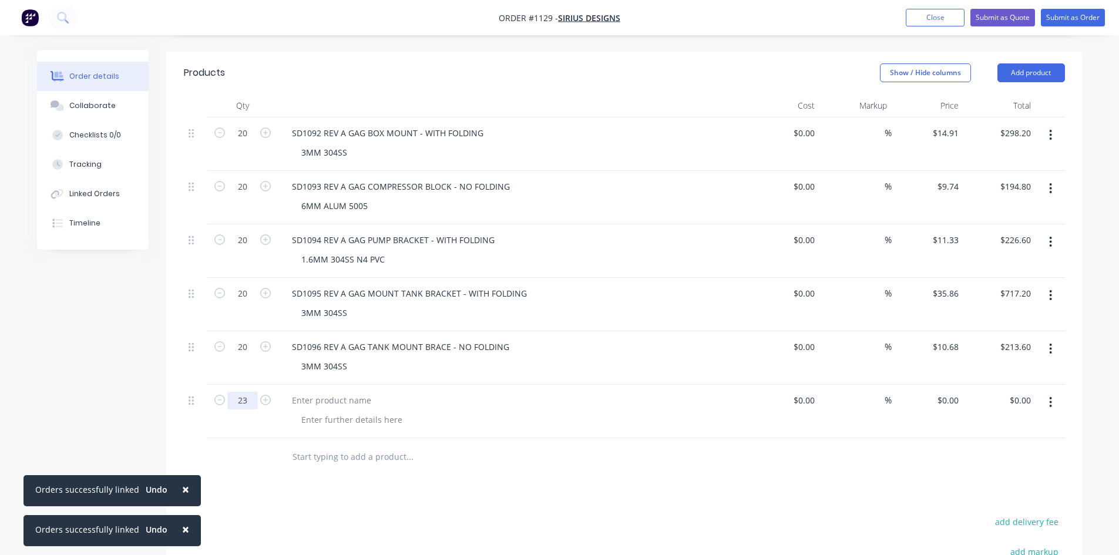
click at [258, 393] on button "button" at bounding box center [265, 399] width 15 height 12
click at [252, 142] on input "24" at bounding box center [242, 133] width 31 height 18
type input "20"
type input "$0.00"
type input "$44.26"
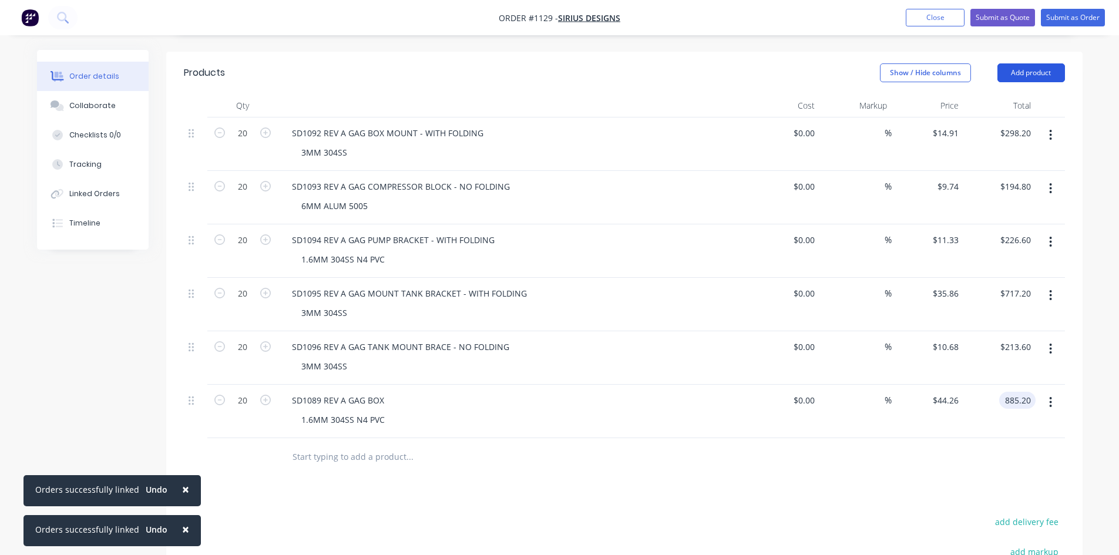
type input "$885.20"
click at [1056, 63] on button "Add product" at bounding box center [1031, 72] width 68 height 19
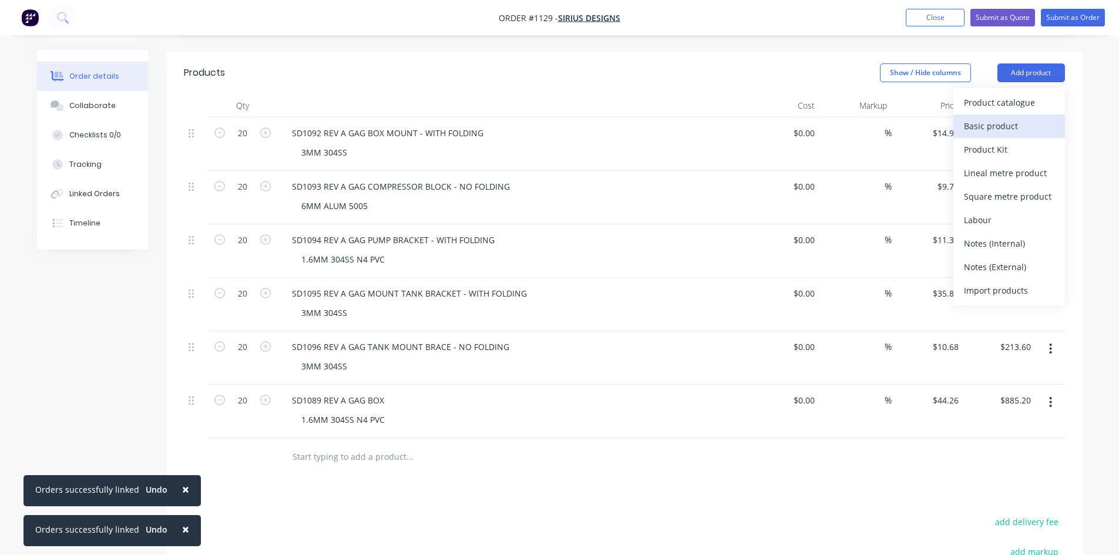
click at [1014, 117] on div "Basic product" at bounding box center [1009, 125] width 90 height 17
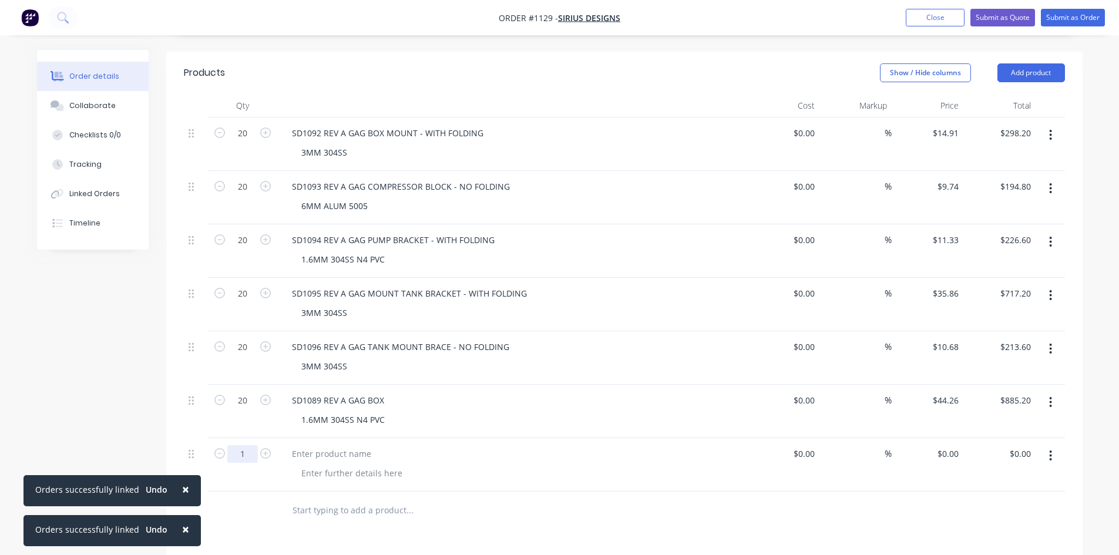
click at [240, 142] on input "1" at bounding box center [242, 133] width 31 height 18
type input "20"
click at [240, 142] on input "20" at bounding box center [242, 133] width 31 height 18
type input "20"
click at [333, 445] on div "SD1090" at bounding box center [512, 453] width 460 height 17
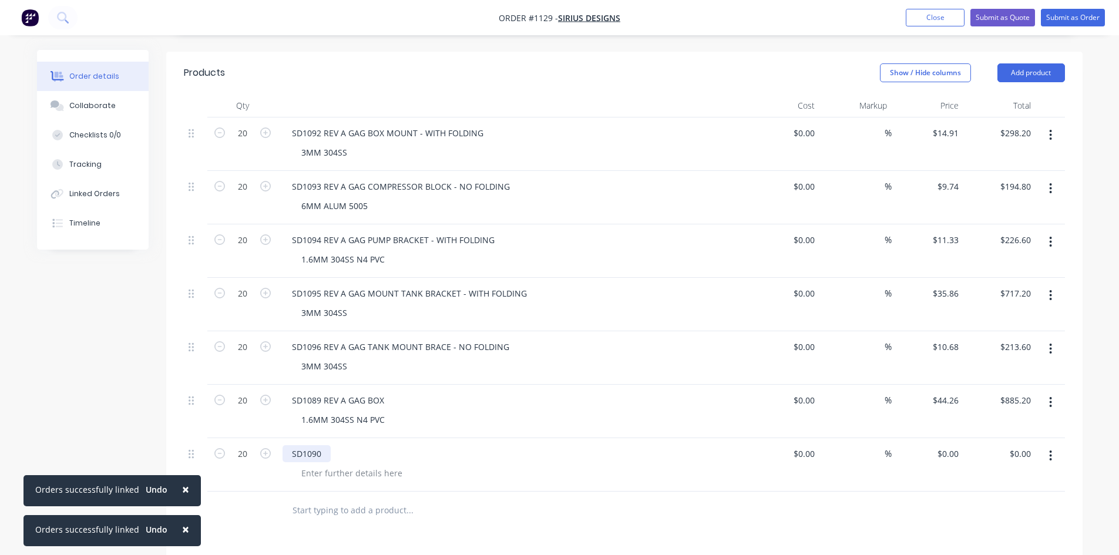
click at [326, 445] on div "SD1090" at bounding box center [306, 453] width 48 height 17
click at [391, 392] on div "SD1089 REV A GAG BOX" at bounding box center [337, 400] width 111 height 17
click at [365, 445] on div "SD1090 GAG LID" at bounding box center [512, 453] width 460 height 17
click at [358, 445] on div "SD1090 GAG LID" at bounding box center [323, 453] width 82 height 17
click at [299, 465] on div at bounding box center [352, 473] width 120 height 17
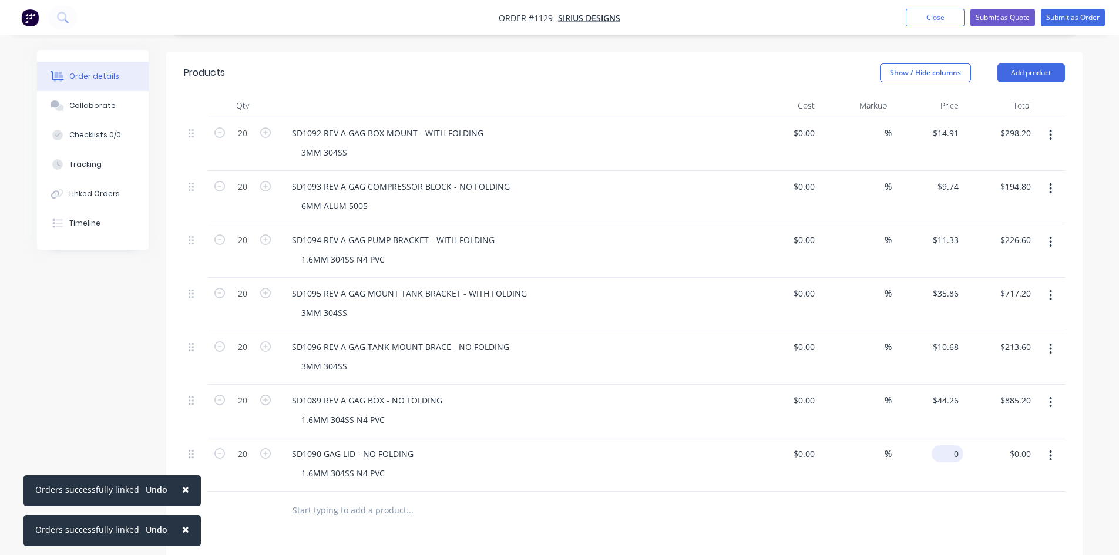
click at [946, 445] on div "0 $0.00" at bounding box center [947, 453] width 32 height 17
type input "$18.18"
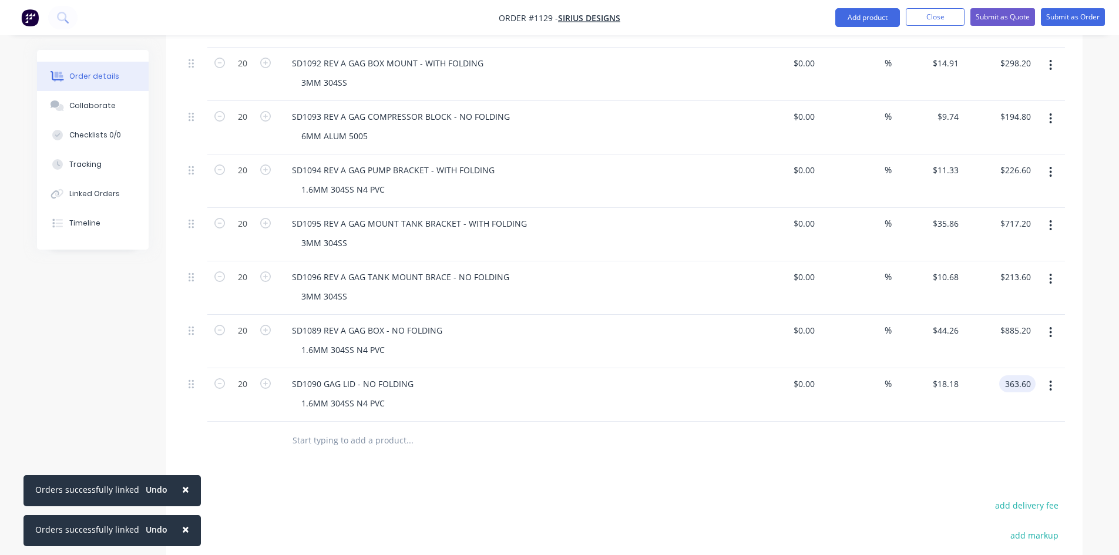
scroll to position [375, 0]
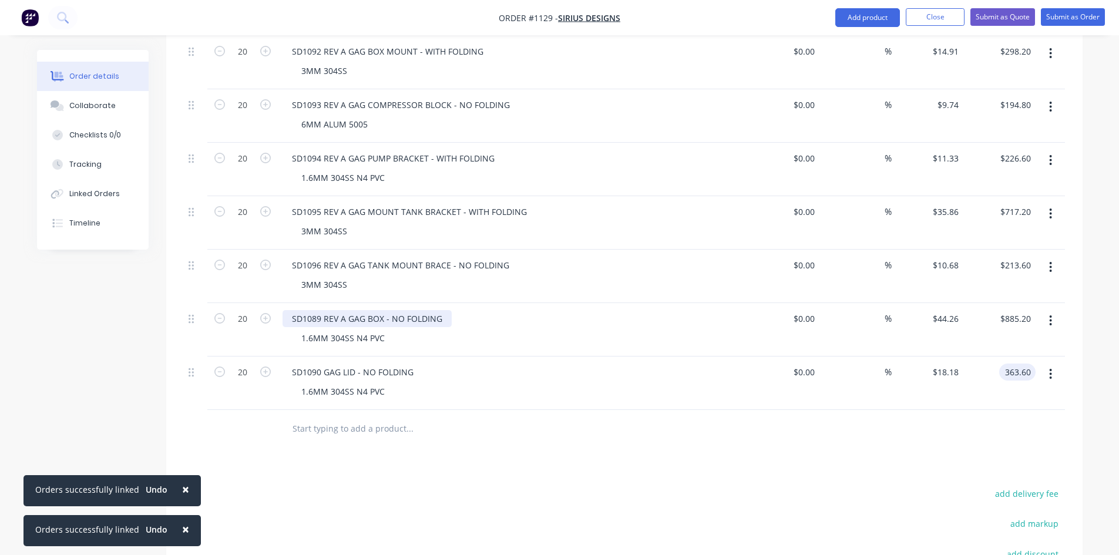
type input "$363.60"
click at [443, 310] on div "SD1089 REV A GAG BOX - NO FOLDING" at bounding box center [366, 318] width 169 height 17
click at [413, 364] on div "SD1090 GAG LID - NO FOLDING" at bounding box center [352, 372] width 140 height 17
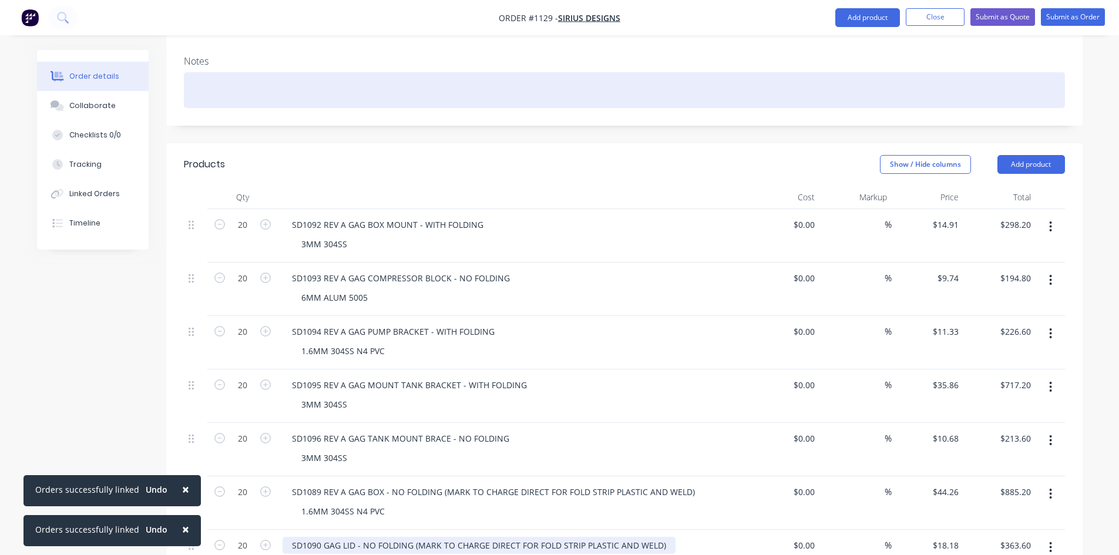
scroll to position [199, 0]
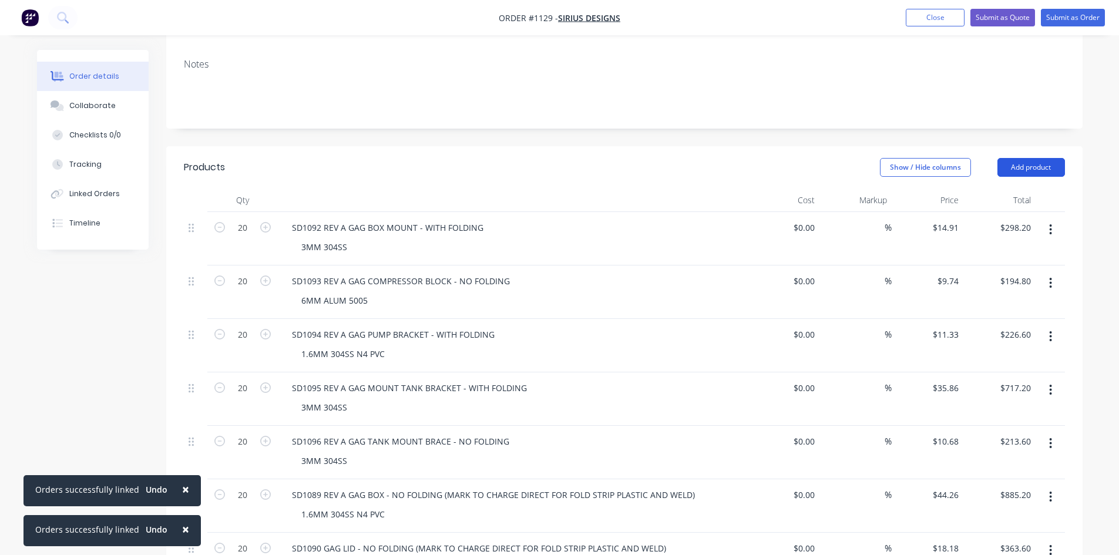
click at [1026, 158] on button "Add product" at bounding box center [1031, 167] width 68 height 19
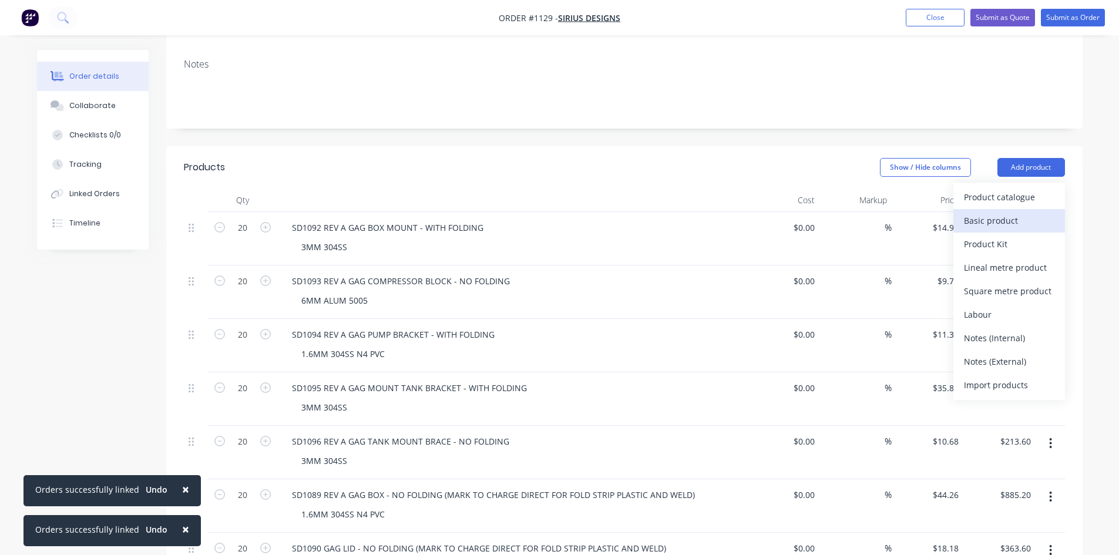
click at [1002, 212] on div "Basic product" at bounding box center [1009, 220] width 90 height 17
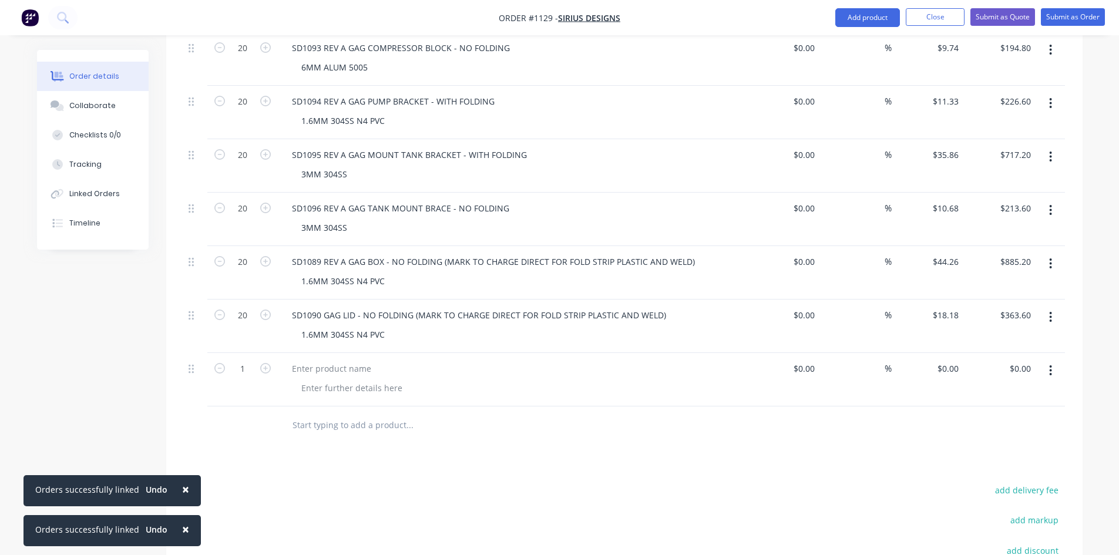
scroll to position [434, 0]
type input "20"
type input "$0.00"
type input "$24.05"
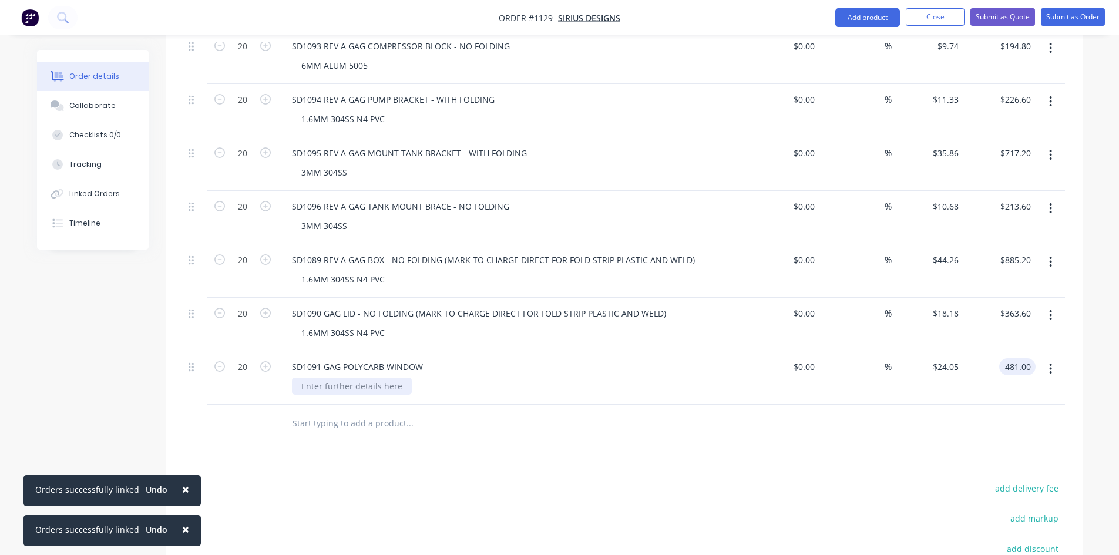
type input "$481.00"
click at [350, 378] on div at bounding box center [352, 386] width 120 height 17
click at [1051, 364] on icon "button" at bounding box center [1050, 369] width 2 height 11
click at [1027, 391] on div "Save to catalogue" at bounding box center [1009, 399] width 90 height 17
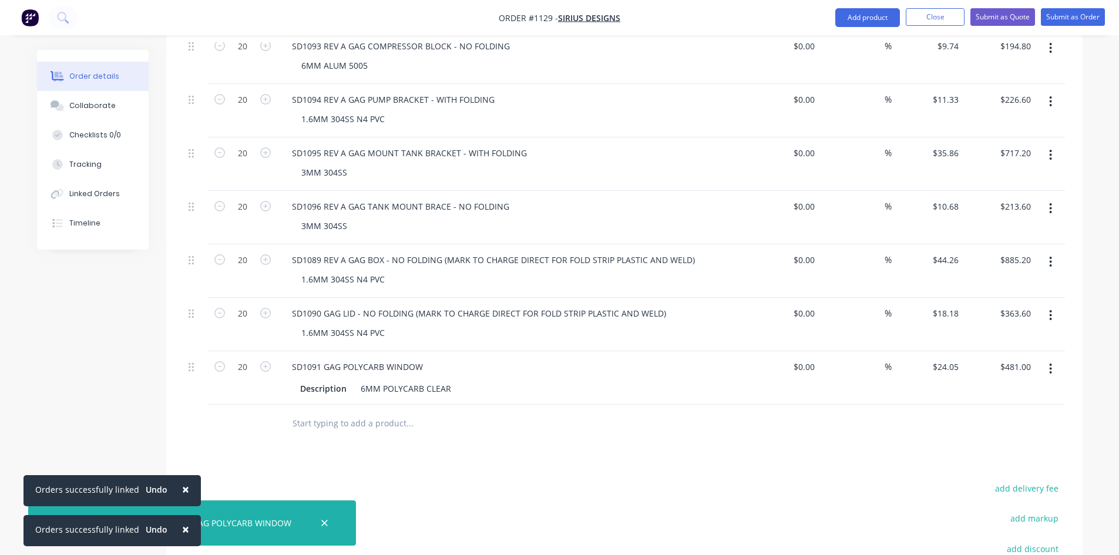
click at [1048, 305] on button "button" at bounding box center [1050, 315] width 28 height 21
click at [1015, 338] on div "Save to catalogue" at bounding box center [1009, 346] width 90 height 17
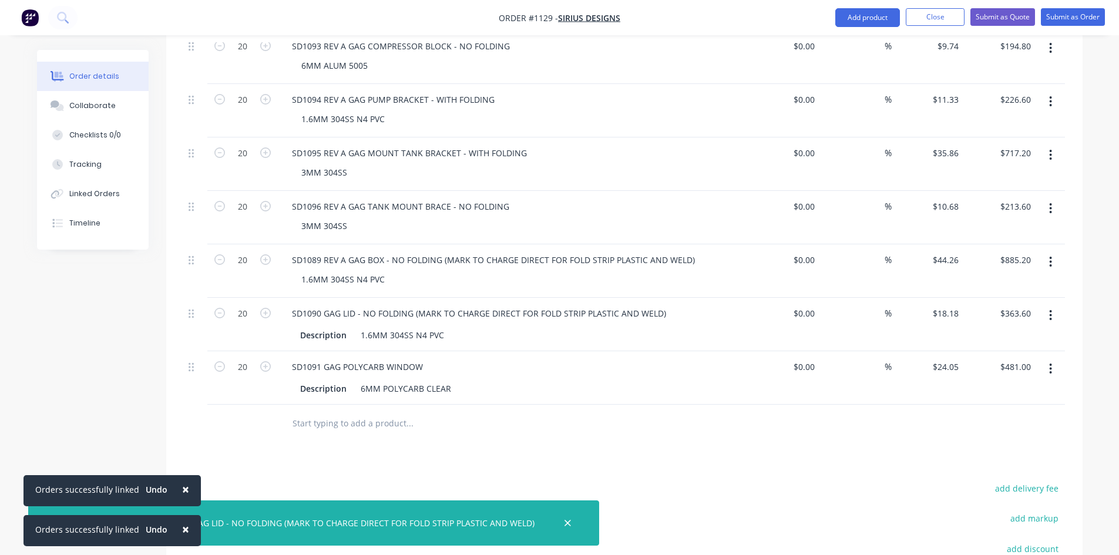
click at [1049, 255] on icon "button" at bounding box center [1050, 261] width 3 height 13
click at [1021, 284] on div "Save to catalogue" at bounding box center [1009, 292] width 90 height 17
click at [1049, 202] on icon "button" at bounding box center [1050, 208] width 3 height 13
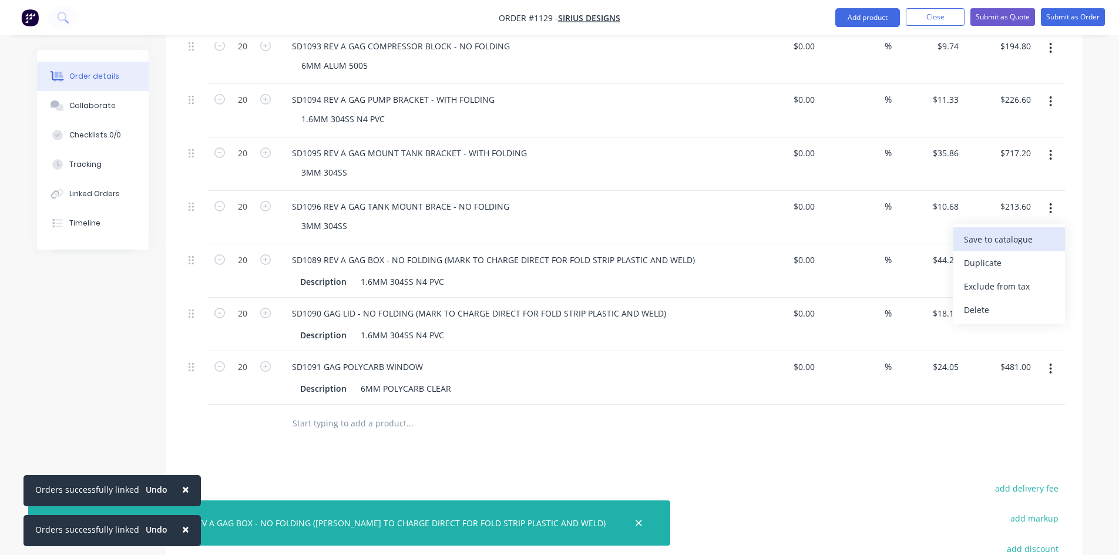
click at [1019, 231] on div "Save to catalogue" at bounding box center [1009, 239] width 90 height 17
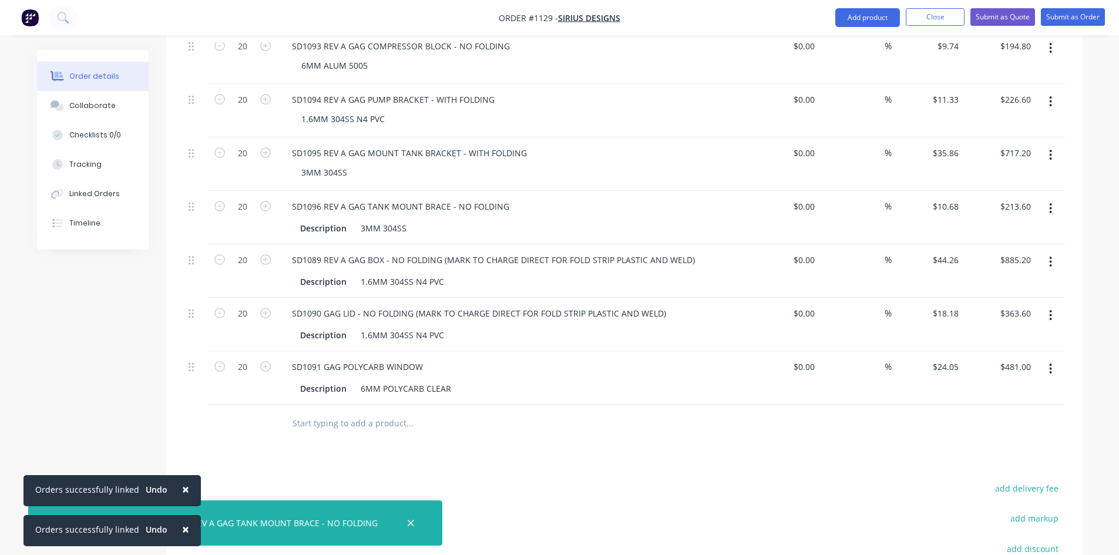
click at [1048, 144] on button "button" at bounding box center [1050, 154] width 28 height 21
click at [1022, 177] on div "Save to catalogue" at bounding box center [1009, 185] width 90 height 17
click at [1049, 95] on icon "button" at bounding box center [1050, 101] width 3 height 13
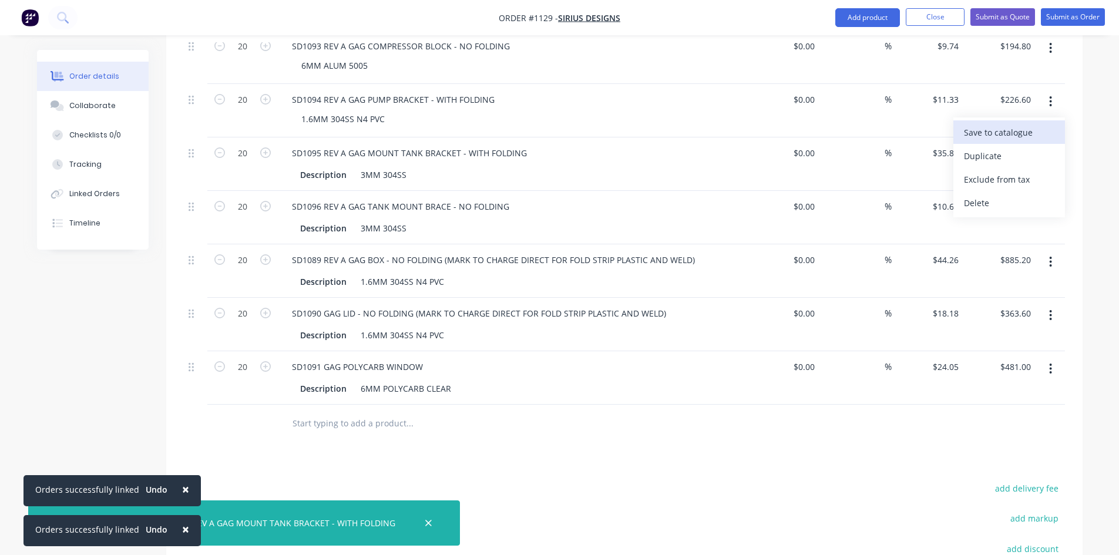
click at [1021, 124] on div "Save to catalogue" at bounding box center [1009, 132] width 90 height 17
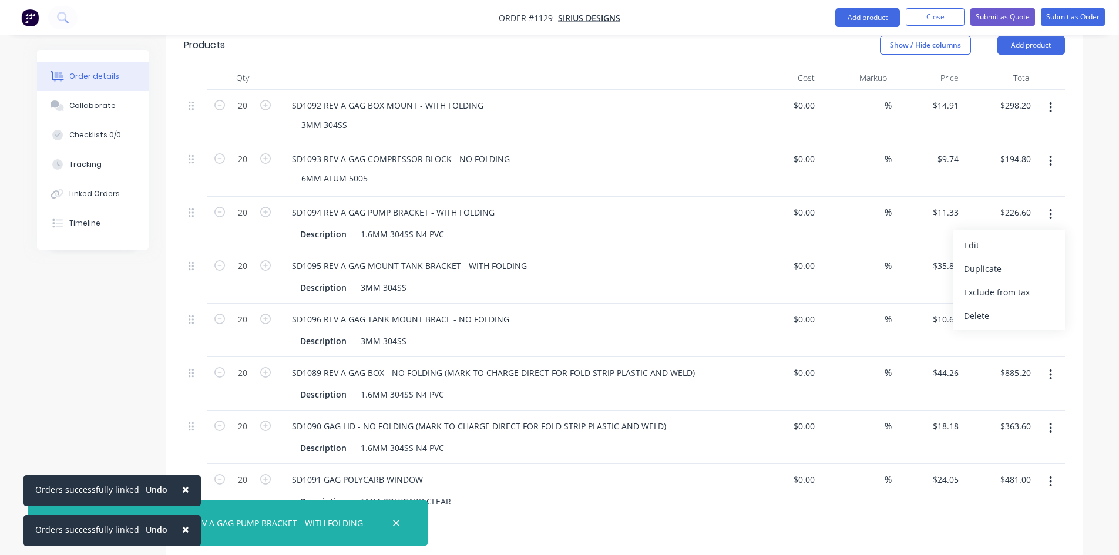
scroll to position [317, 0]
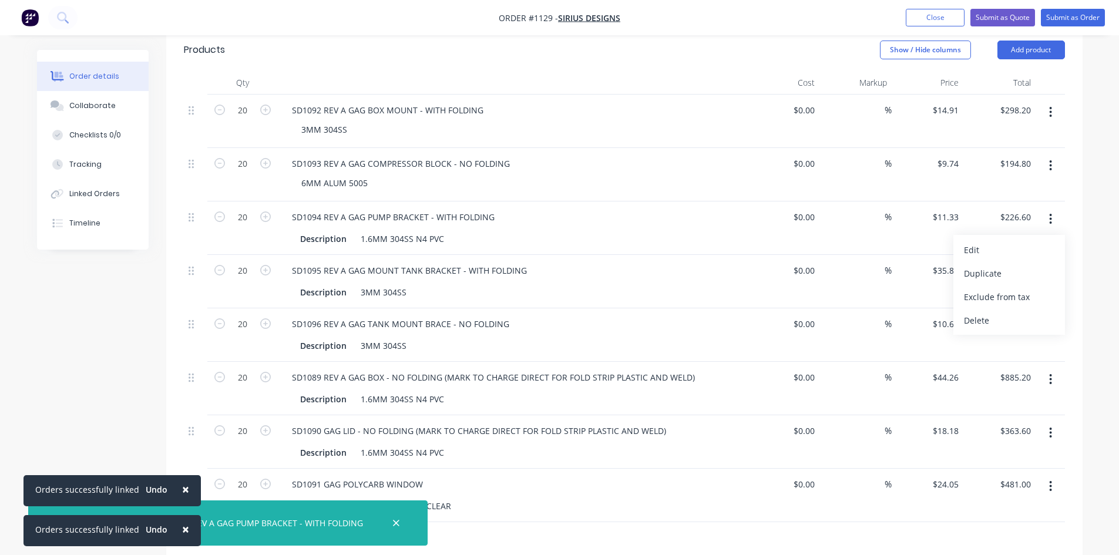
click at [1053, 208] on button "button" at bounding box center [1050, 218] width 28 height 21
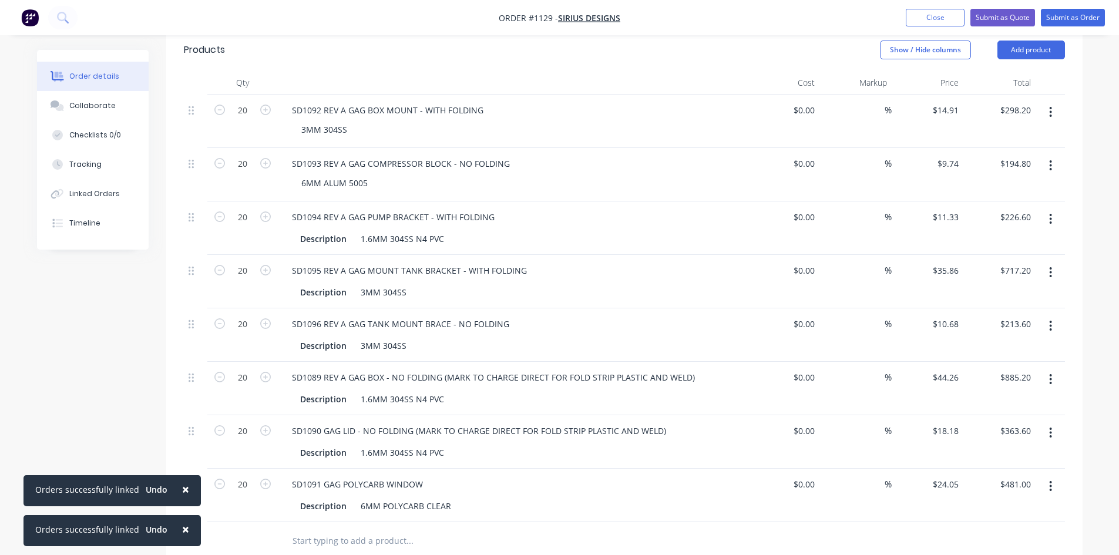
click at [1053, 208] on button "button" at bounding box center [1050, 218] width 28 height 21
click at [1046, 155] on button "button" at bounding box center [1050, 165] width 28 height 21
click at [1022, 188] on div "Save to catalogue" at bounding box center [1009, 196] width 90 height 17
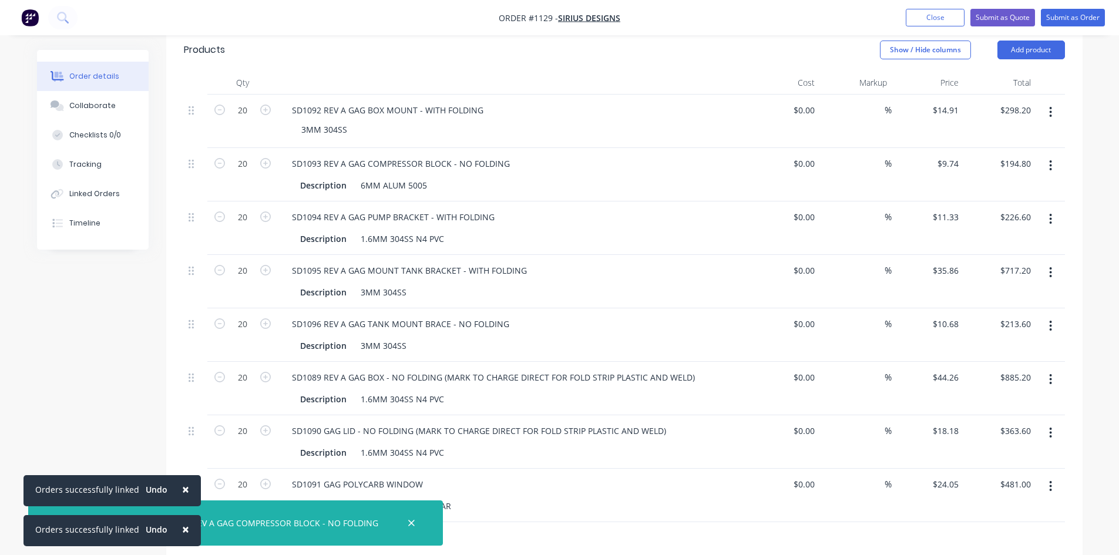
click at [1051, 106] on icon "button" at bounding box center [1050, 112] width 3 height 13
click at [1024, 134] on div "Save to catalogue" at bounding box center [1009, 142] width 90 height 17
click at [94, 105] on div "Collaborate" at bounding box center [92, 105] width 46 height 11
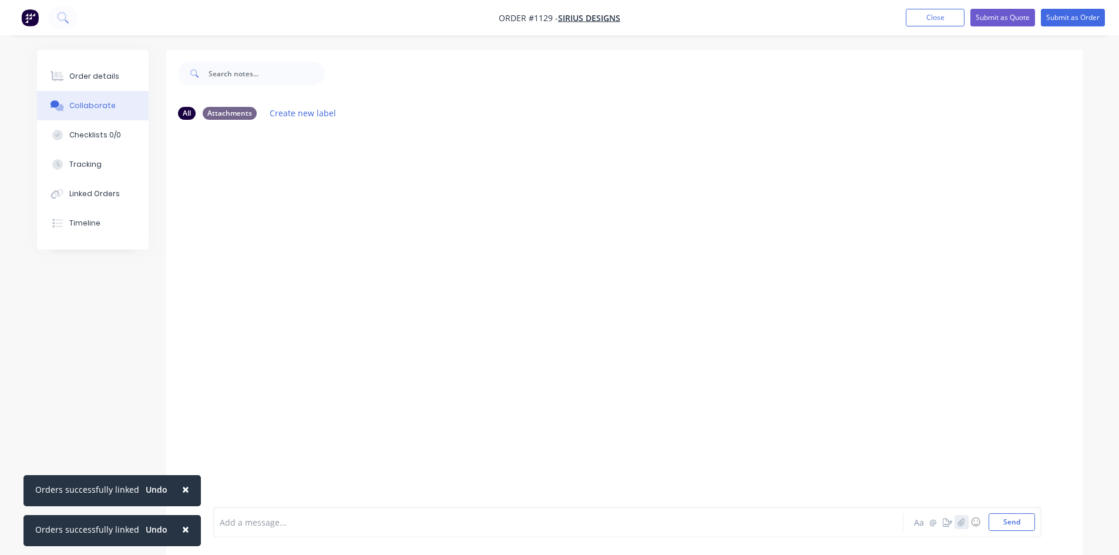
click at [962, 517] on button "button" at bounding box center [961, 522] width 14 height 14
click at [1005, 520] on button "Send" at bounding box center [1011, 522] width 46 height 18
click at [929, 20] on button "Close" at bounding box center [935, 18] width 59 height 18
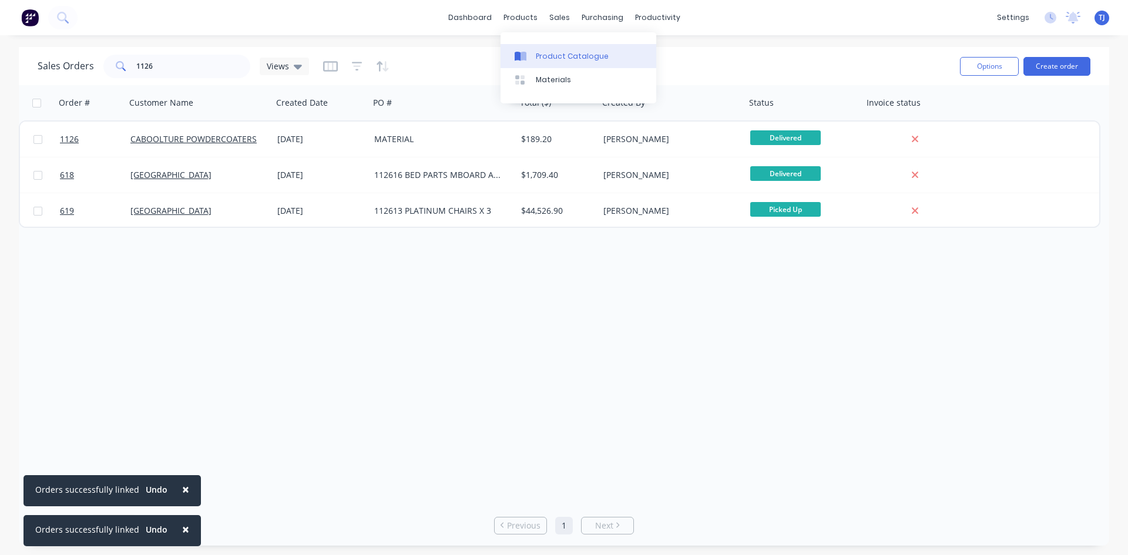
click at [546, 55] on div "Product Catalogue" at bounding box center [572, 56] width 73 height 11
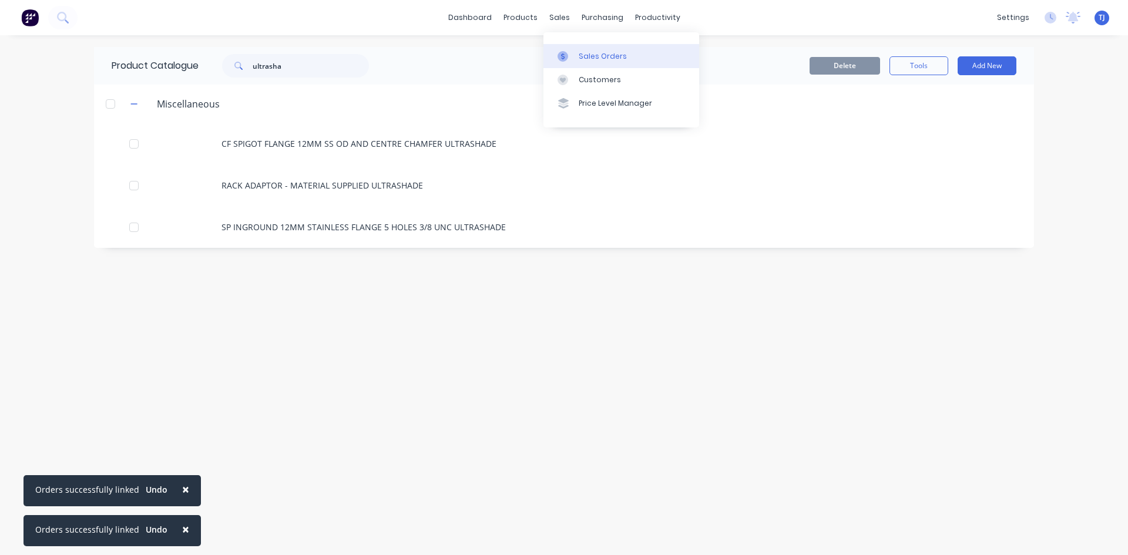
click at [591, 58] on div "Sales Orders" at bounding box center [602, 56] width 48 height 11
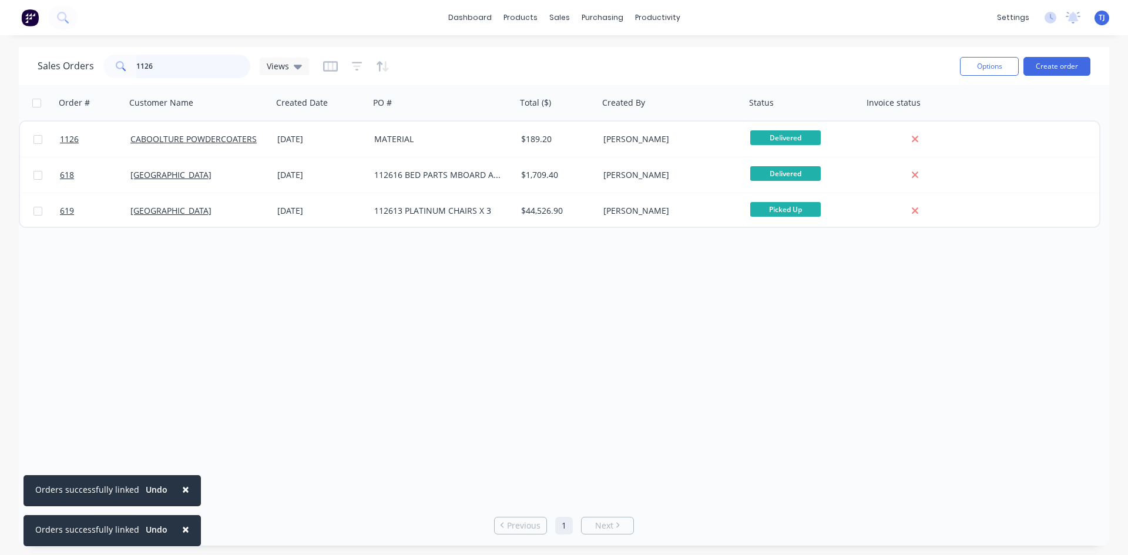
click at [172, 69] on input "1126" at bounding box center [193, 66] width 115 height 23
click at [173, 69] on input "1126" at bounding box center [193, 66] width 115 height 23
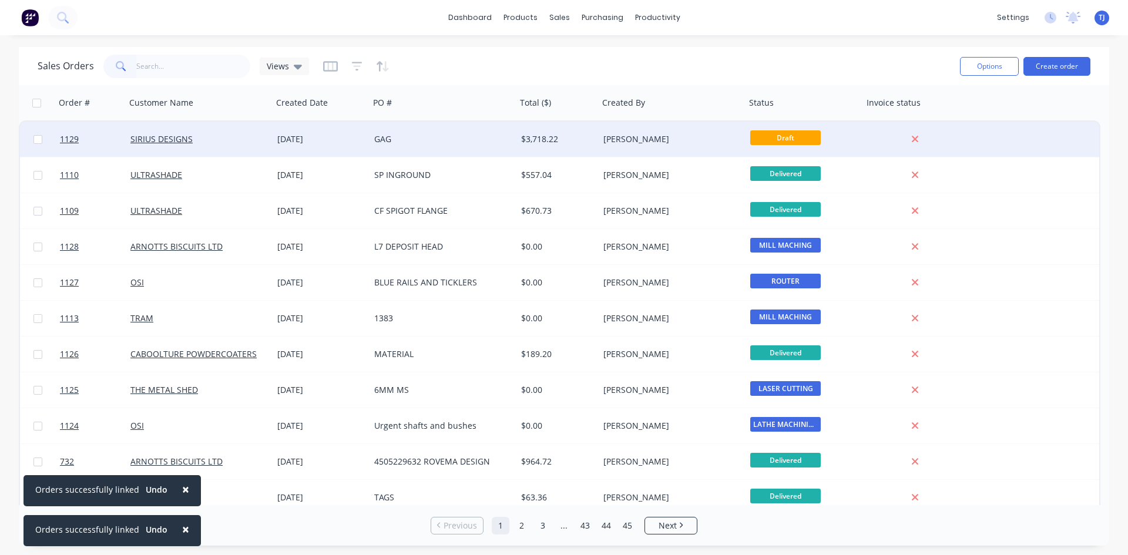
click at [196, 146] on div "SIRIUS DESIGNS" at bounding box center [199, 139] width 147 height 35
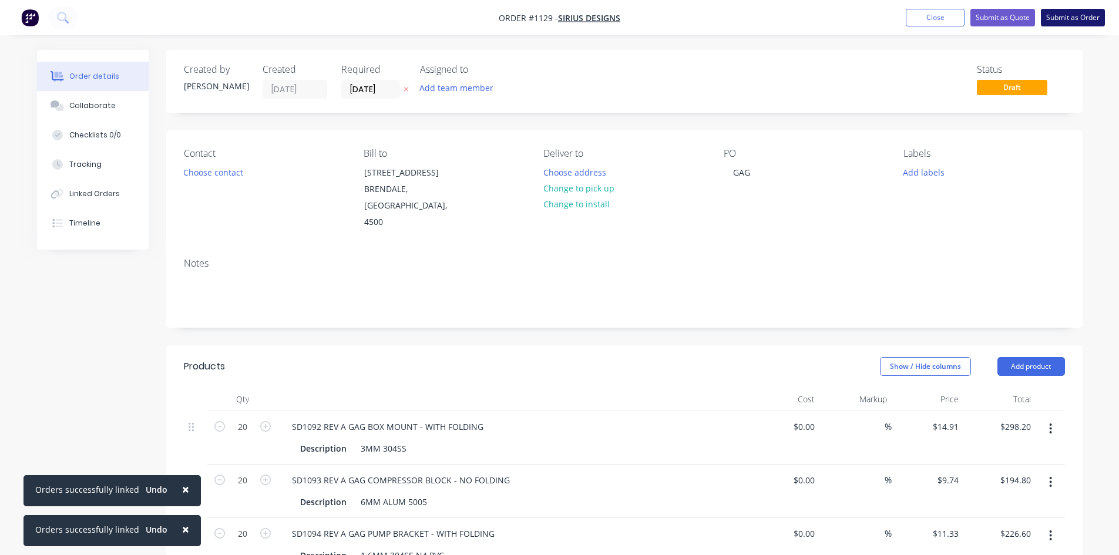
click at [1061, 13] on button "Submit as Order" at bounding box center [1073, 18] width 64 height 18
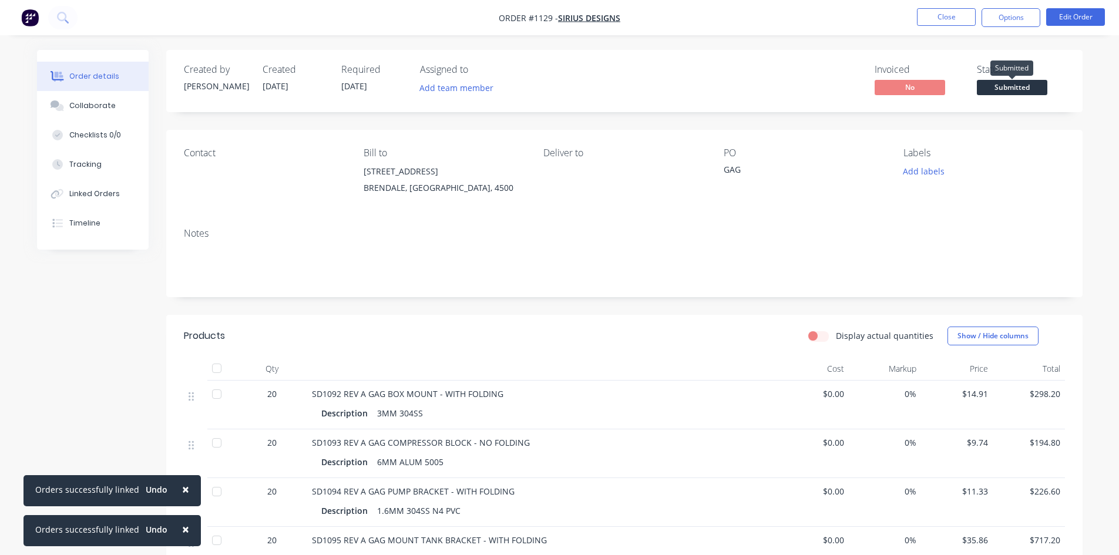
click at [1019, 84] on span "Submitted" at bounding box center [1012, 87] width 70 height 15
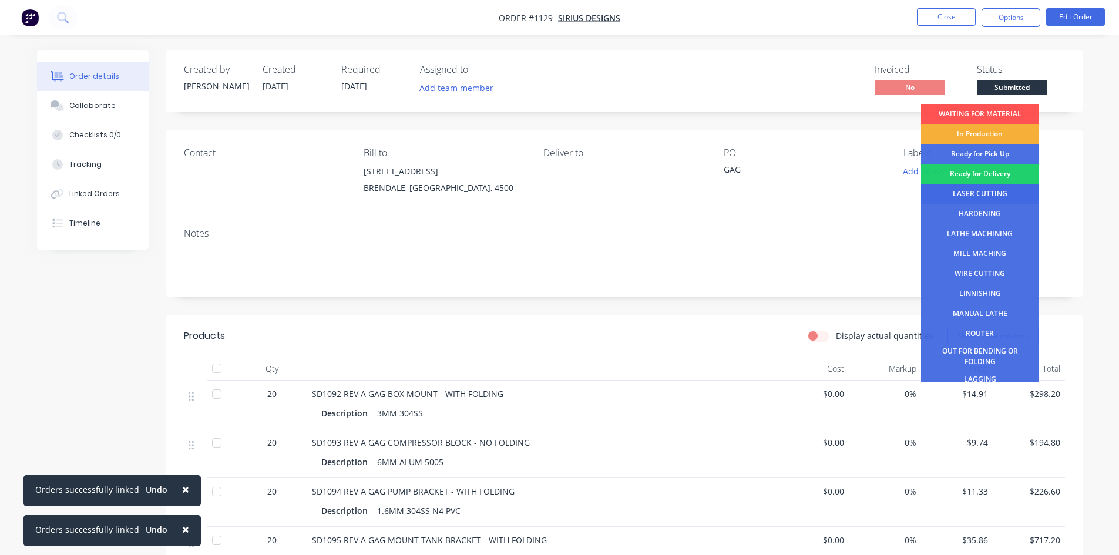
click at [956, 189] on div "LASER CUTTING" at bounding box center [979, 194] width 117 height 20
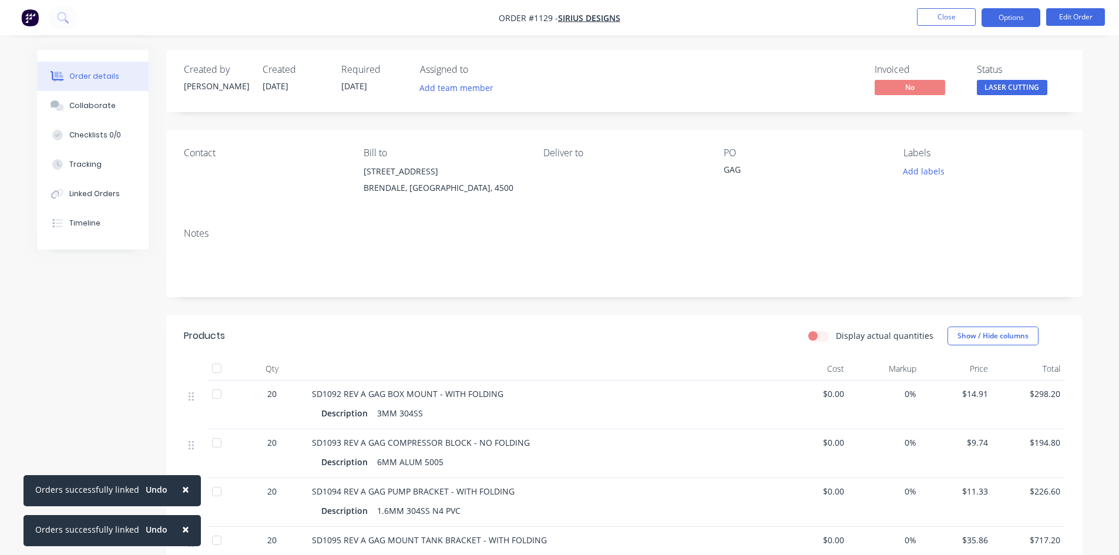
click at [998, 14] on button "Options" at bounding box center [1010, 17] width 59 height 19
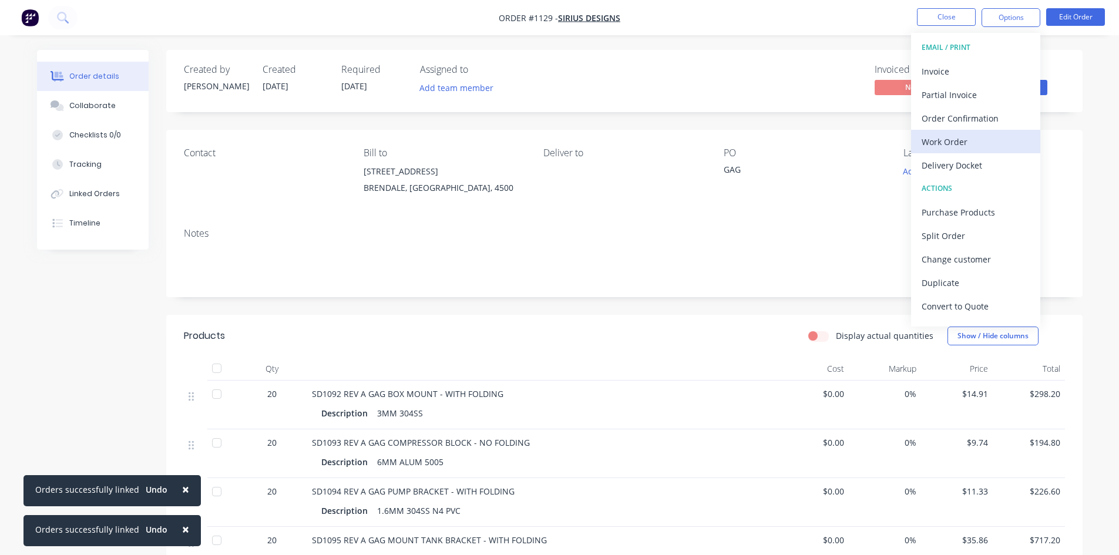
click at [955, 144] on div "Work Order" at bounding box center [975, 141] width 108 height 17
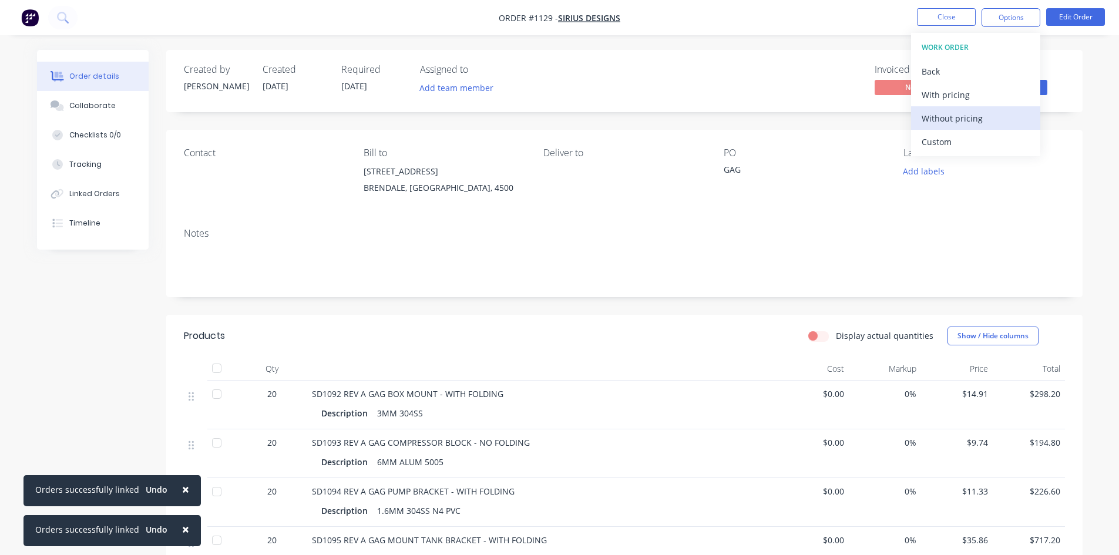
click at [965, 118] on div "Without pricing" at bounding box center [975, 118] width 108 height 17
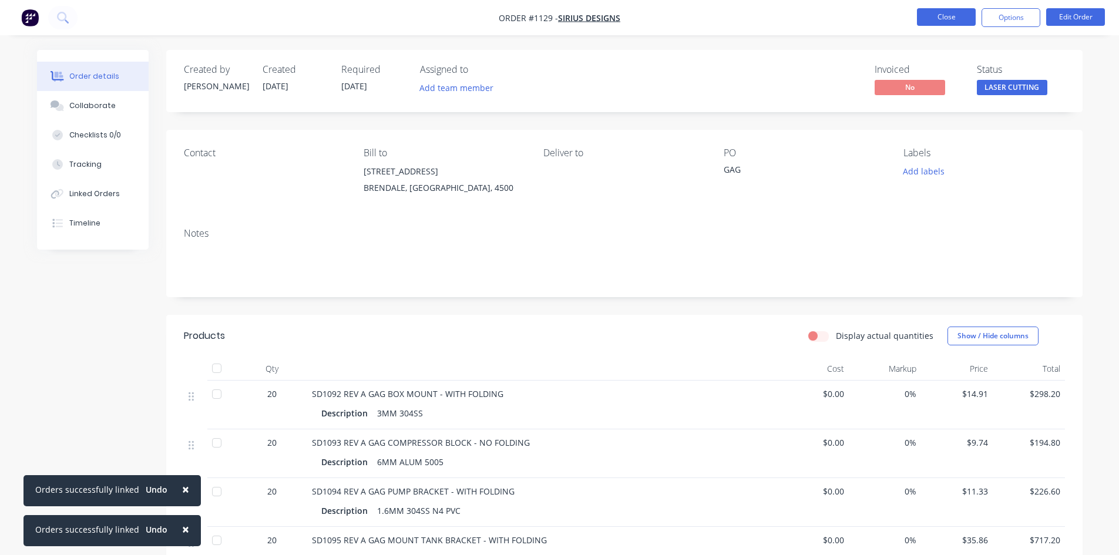
click at [947, 15] on button "Close" at bounding box center [946, 17] width 59 height 18
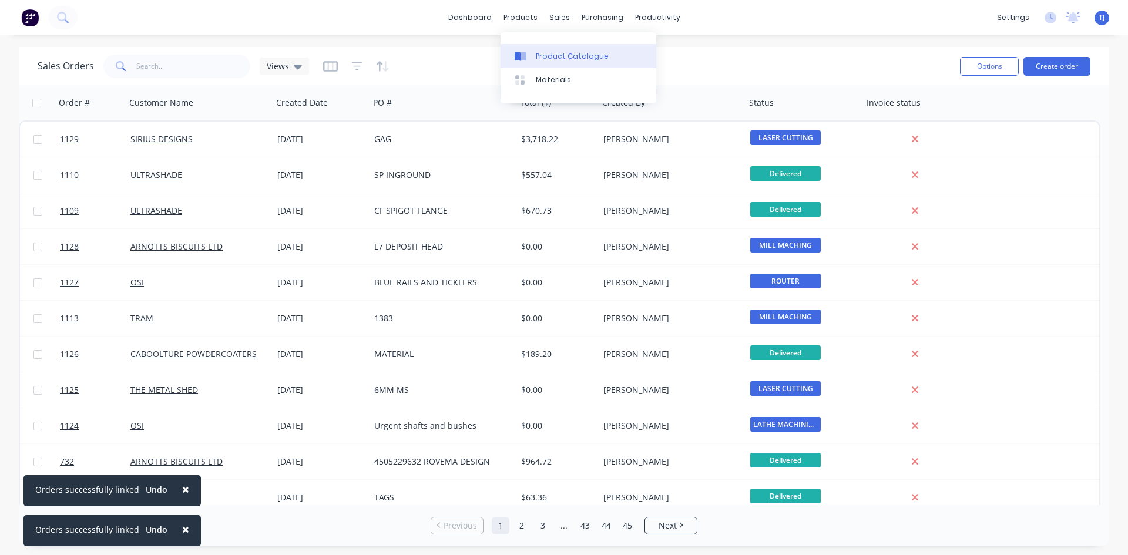
click at [544, 58] on div "Product Catalogue" at bounding box center [572, 56] width 73 height 11
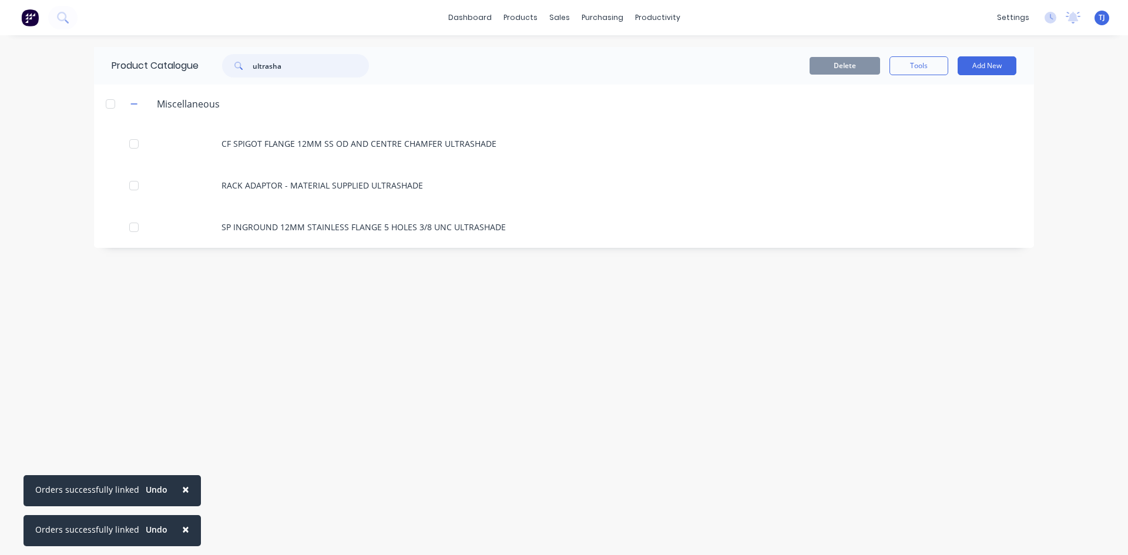
click at [301, 65] on input "ultrasha" at bounding box center [311, 65] width 116 height 23
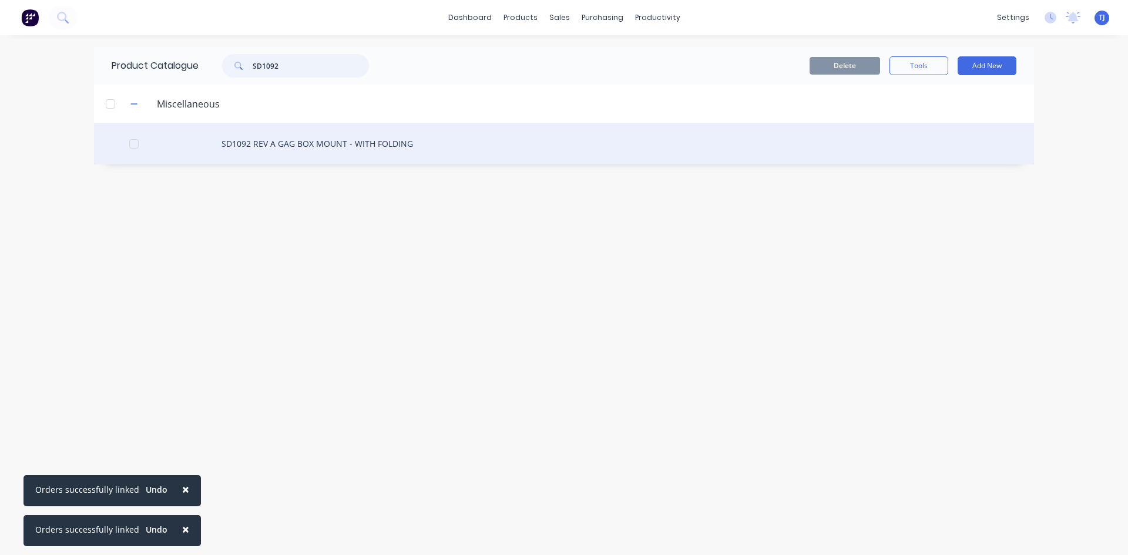
type input "SD1092"
click at [272, 146] on div "SD1092 REV A GAG BOX MOUNT - WITH FOLDING" at bounding box center [564, 144] width 940 height 42
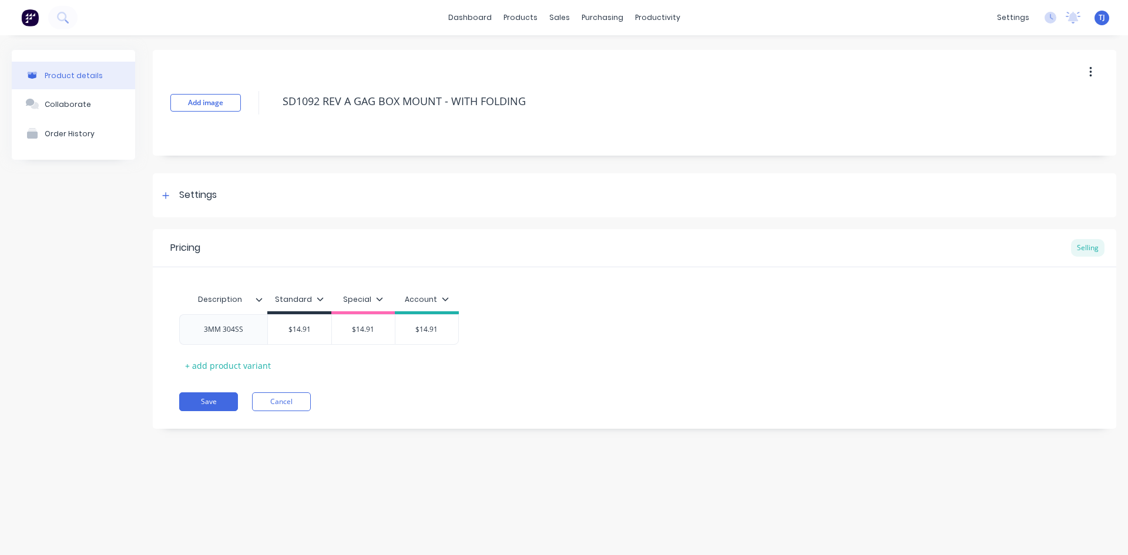
type textarea "x"
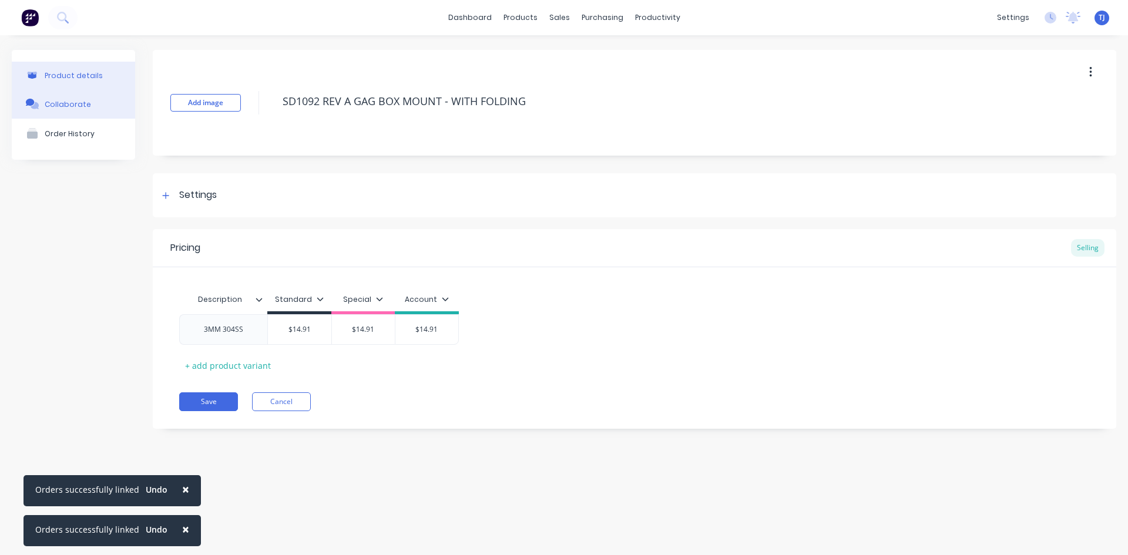
click at [85, 106] on div "Collaborate" at bounding box center [68, 104] width 46 height 9
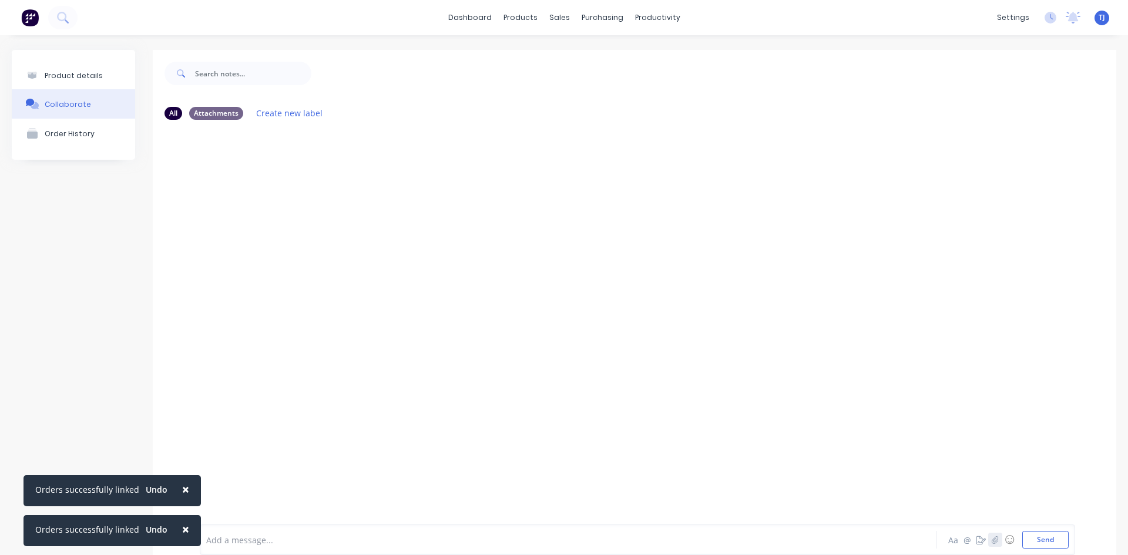
click at [991, 539] on icon "button" at bounding box center [994, 540] width 6 height 8
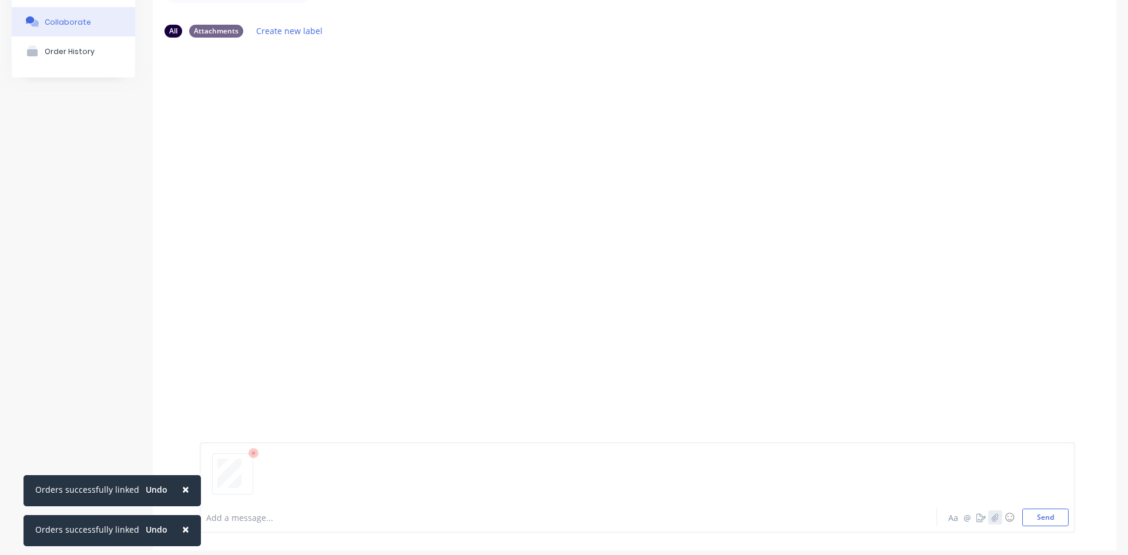
scroll to position [92, 0]
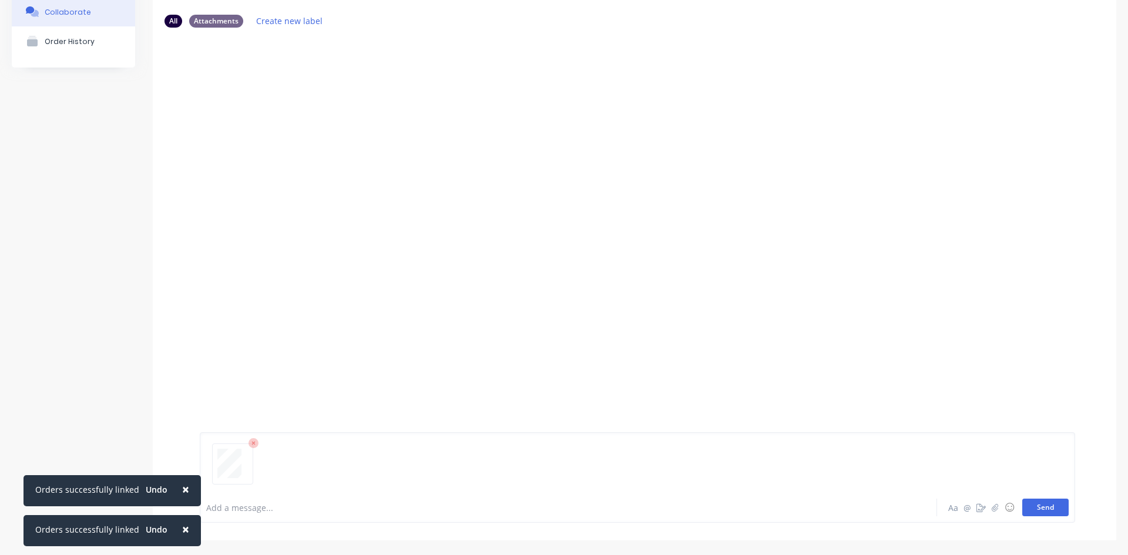
click at [1039, 504] on button "Send" at bounding box center [1045, 508] width 46 height 18
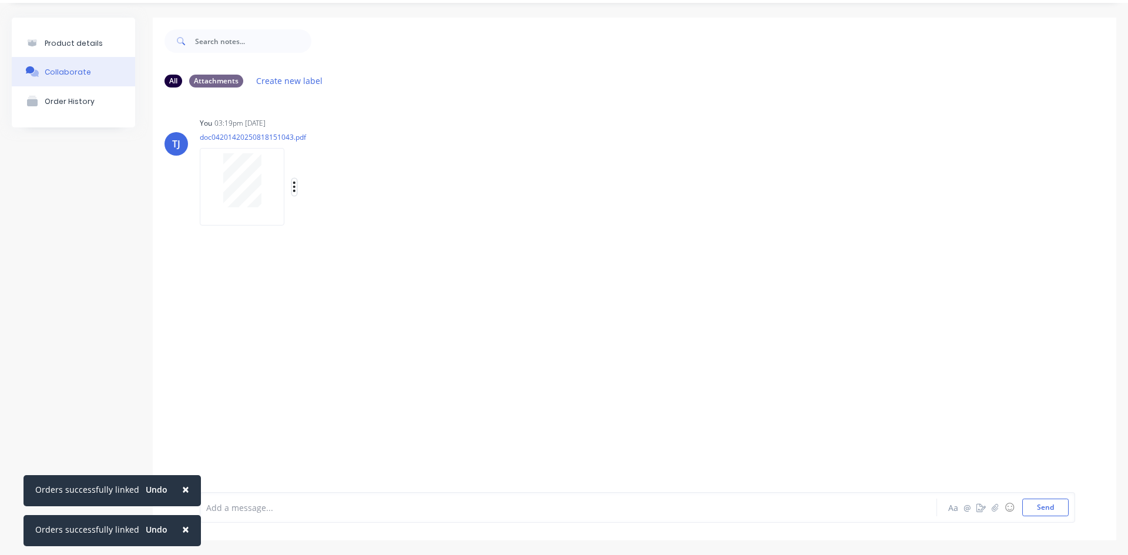
click at [293, 186] on icon "button" at bounding box center [294, 187] width 4 height 14
click at [337, 217] on button "Auto-attach to new orders" at bounding box center [371, 219] width 132 height 28
click at [477, 223] on div at bounding box center [471, 218] width 28 height 12
click at [484, 212] on label at bounding box center [484, 212] width 0 height 0
click at [466, 214] on input "checkbox" at bounding box center [461, 217] width 9 height 11
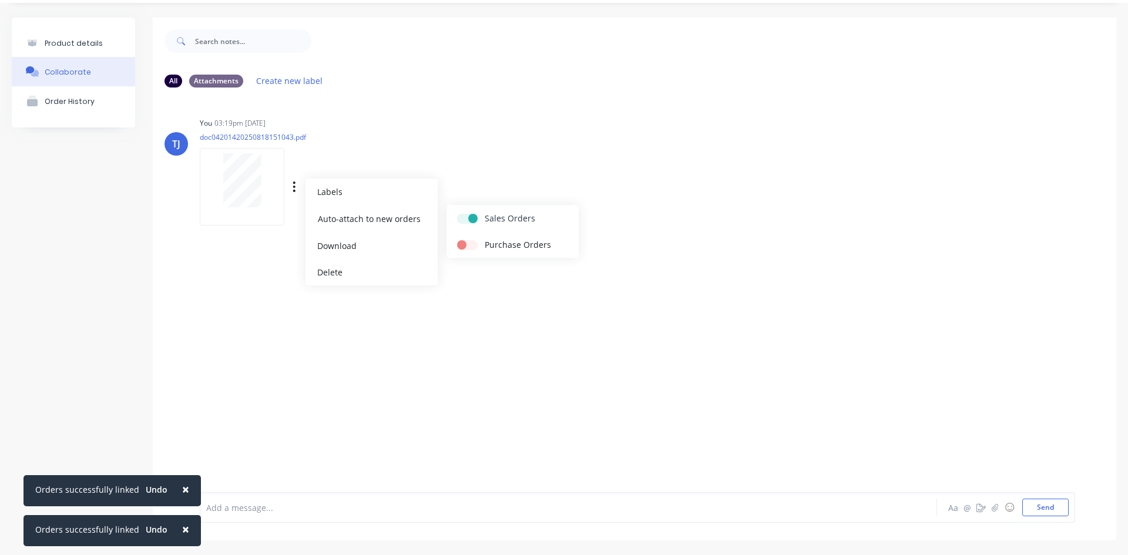
checkbox input "true"
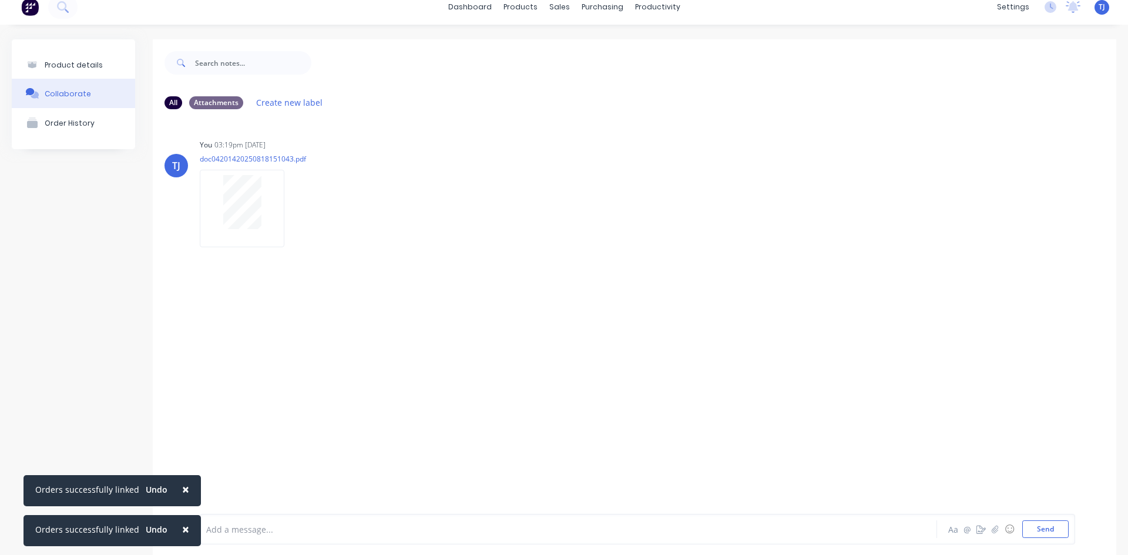
scroll to position [0, 0]
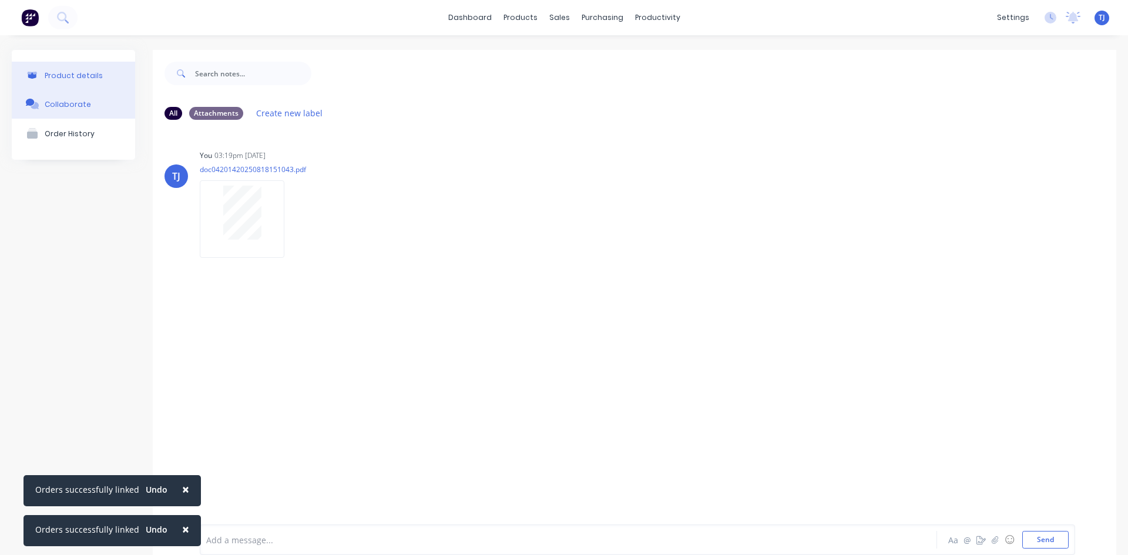
click at [95, 75] on div "Product details" at bounding box center [74, 75] width 58 height 9
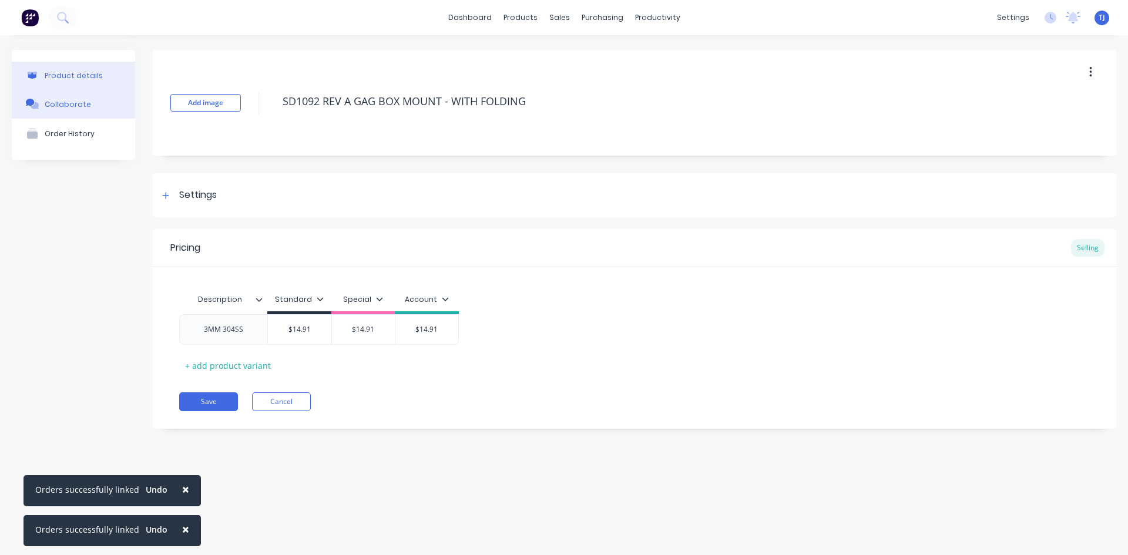
type textarea "x"
click at [251, 332] on div "3MM 304SS" at bounding box center [223, 329] width 59 height 15
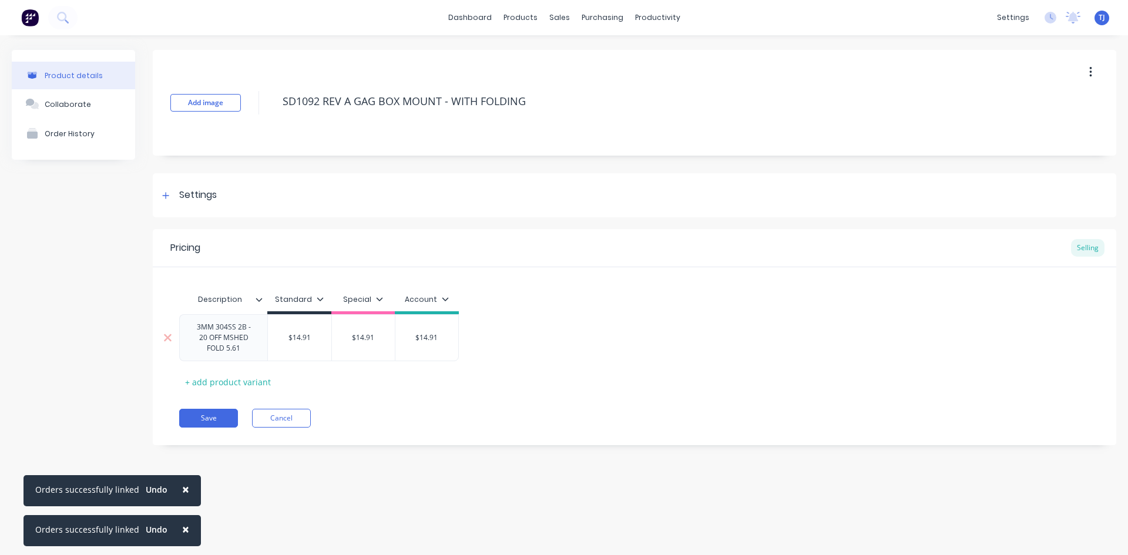
click at [233, 357] on div "3MM 304SS 2B - 20 OFF MSHED FOLD 5.61" at bounding box center [223, 337] width 88 height 47
click at [231, 356] on div "3MM 304SS 2B - 20 OFF MSHED FOLD 5.61" at bounding box center [223, 337] width 88 height 47
click at [228, 353] on div "3MM 304SS 2B - 20 OFF MSHED FOLD 5.61" at bounding box center [223, 337] width 78 height 36
type textarea "x"
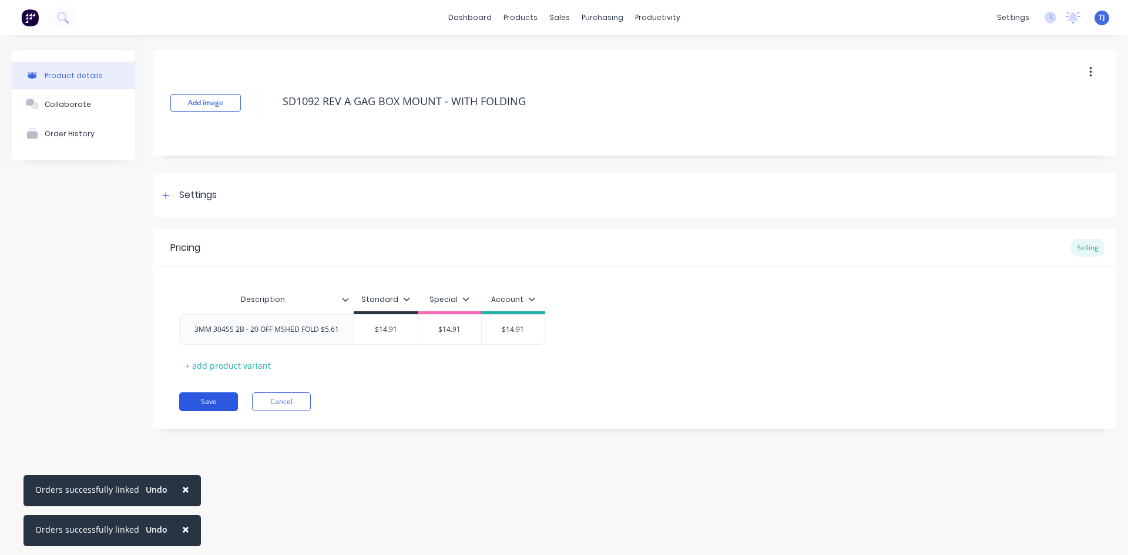
click at [223, 418] on div "Pricing Selling Description Standard Special Account 3MM 304SS 2B - 20 OFF MSHE…" at bounding box center [634, 329] width 963 height 200
click at [551, 63] on link "Product Catalogue" at bounding box center [578, 55] width 156 height 23
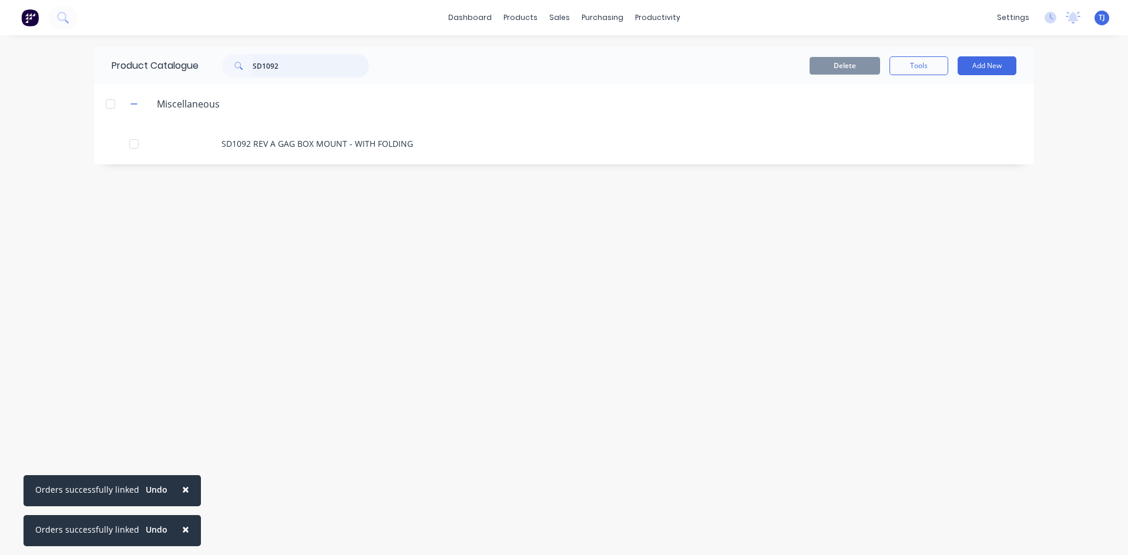
click at [280, 67] on input "SD1092" at bounding box center [311, 65] width 116 height 23
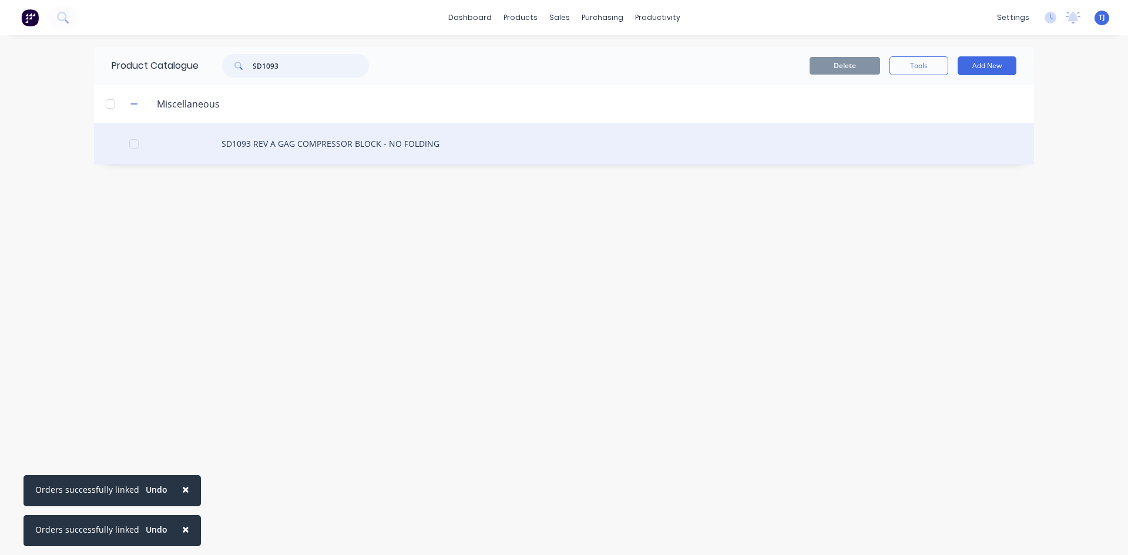
type input "SD1093"
click at [298, 146] on div "SD1093 REV A GAG COMPRESSOR BLOCK - NO FOLDING" at bounding box center [564, 144] width 940 height 42
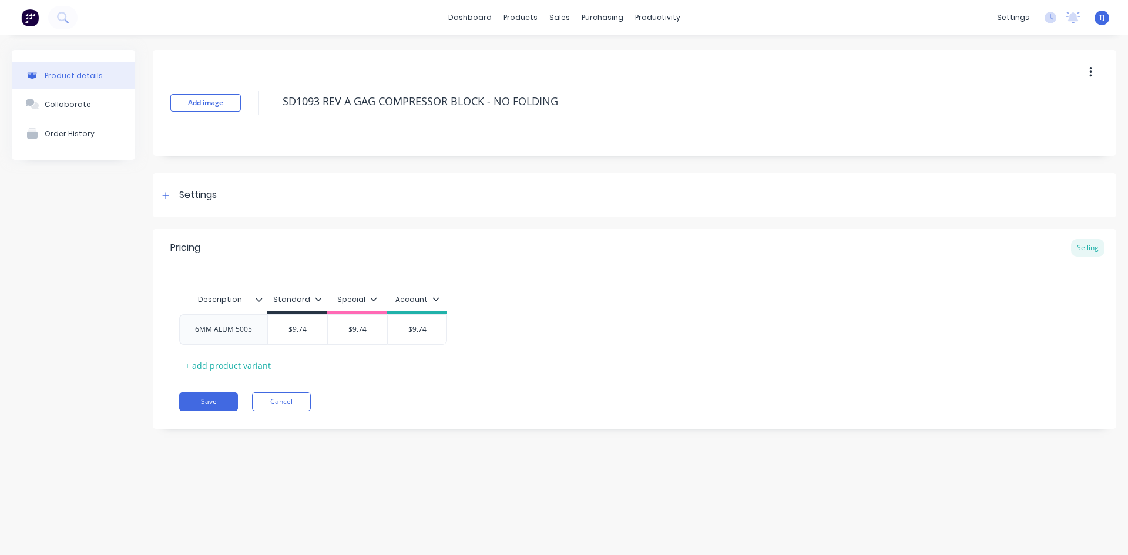
type textarea "x"
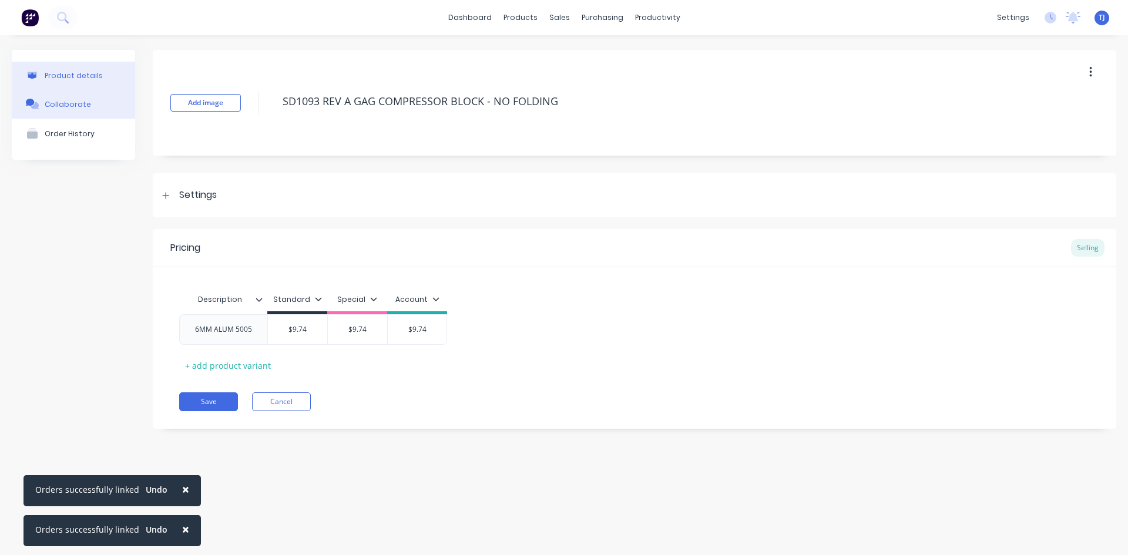
click at [79, 103] on div "Collaborate" at bounding box center [68, 104] width 46 height 9
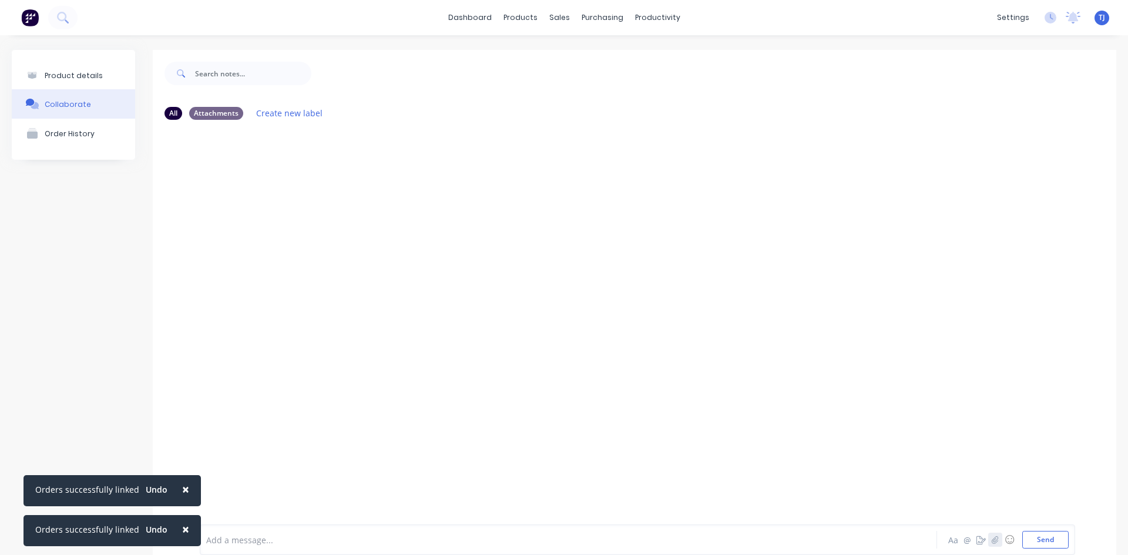
click at [991, 539] on icon "button" at bounding box center [994, 540] width 7 height 8
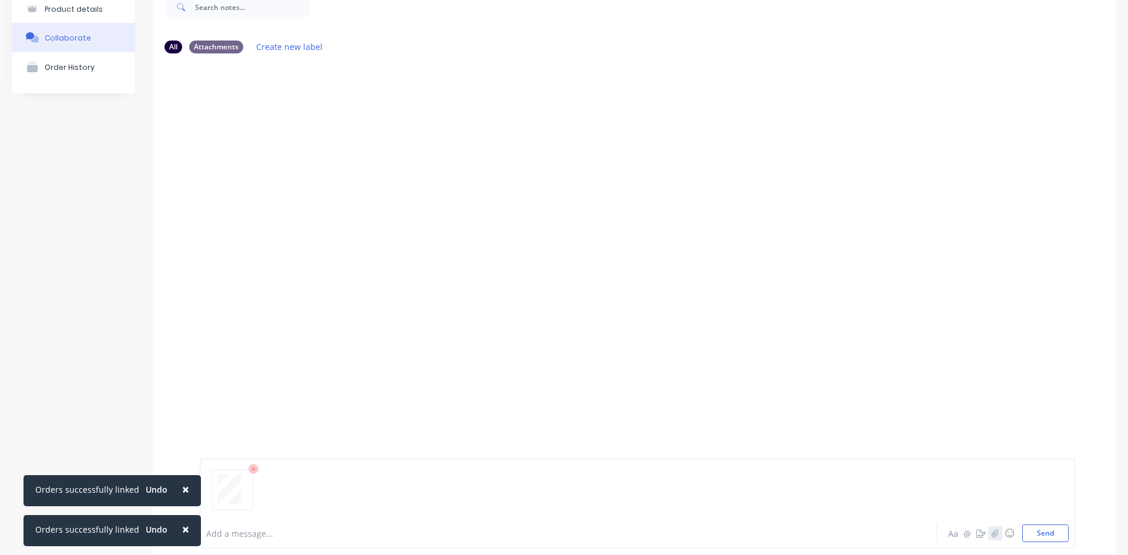
scroll to position [92, 0]
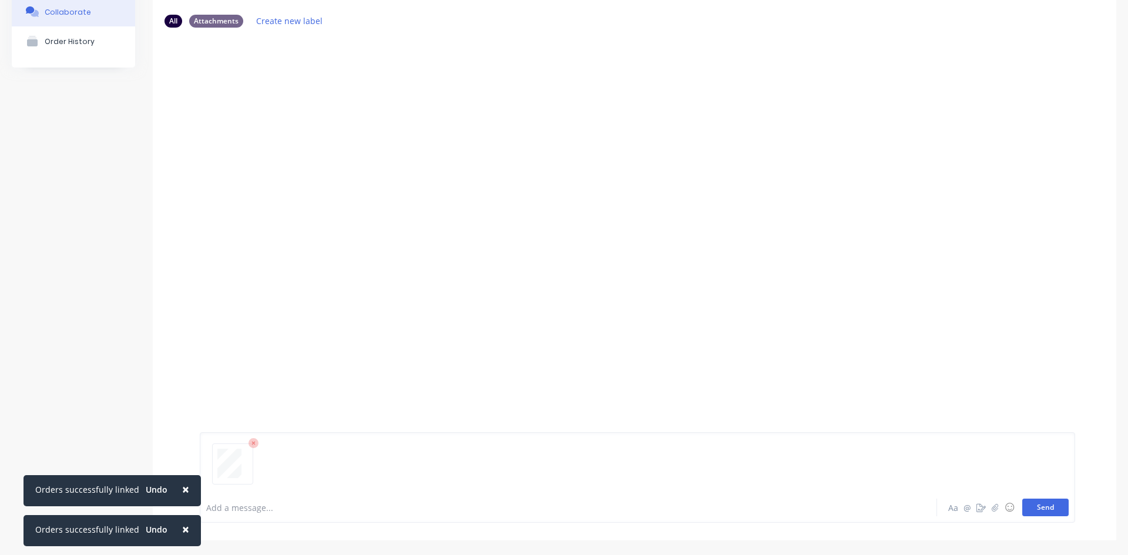
click at [1027, 507] on button "Send" at bounding box center [1045, 508] width 46 height 18
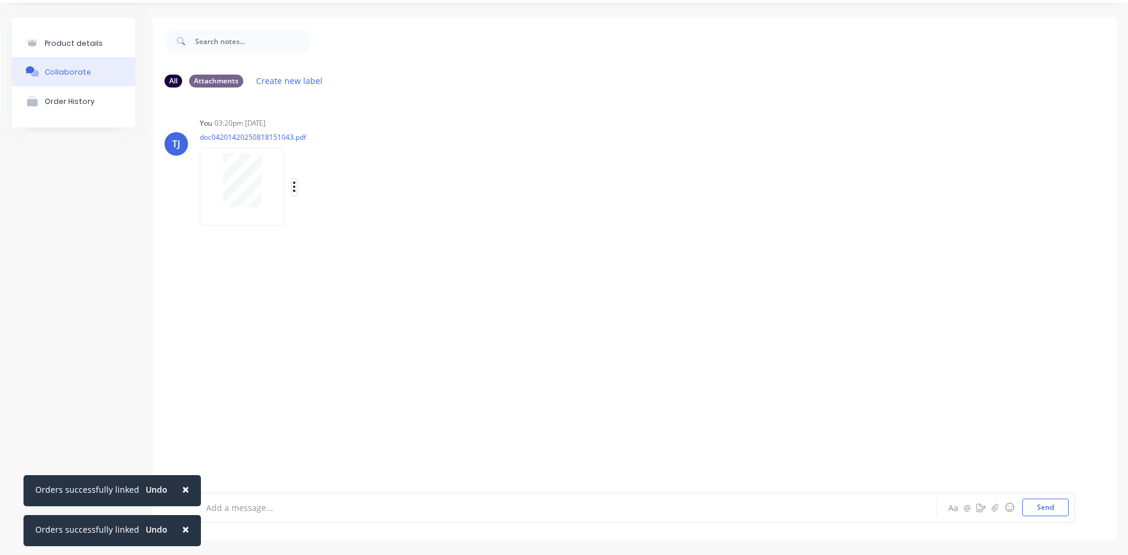
click at [295, 190] on icon "button" at bounding box center [294, 186] width 2 height 11
click at [360, 218] on button "Auto-attach to new orders" at bounding box center [371, 219] width 132 height 28
click at [484, 212] on label at bounding box center [484, 212] width 0 height 0
click at [466, 217] on input "checkbox" at bounding box center [461, 217] width 9 height 11
checkbox input "true"
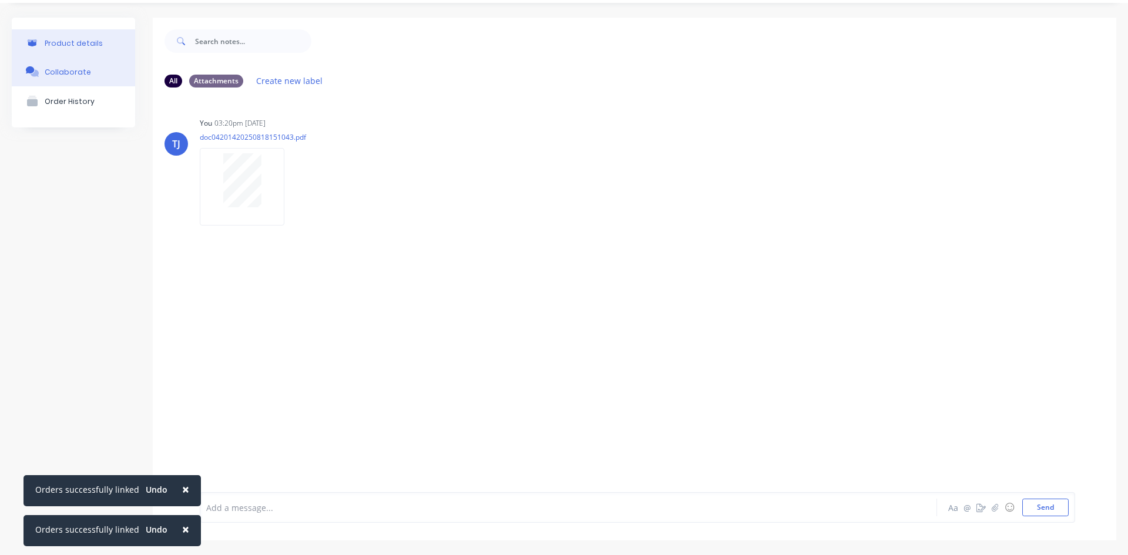
click at [88, 41] on div "Product details" at bounding box center [74, 43] width 58 height 9
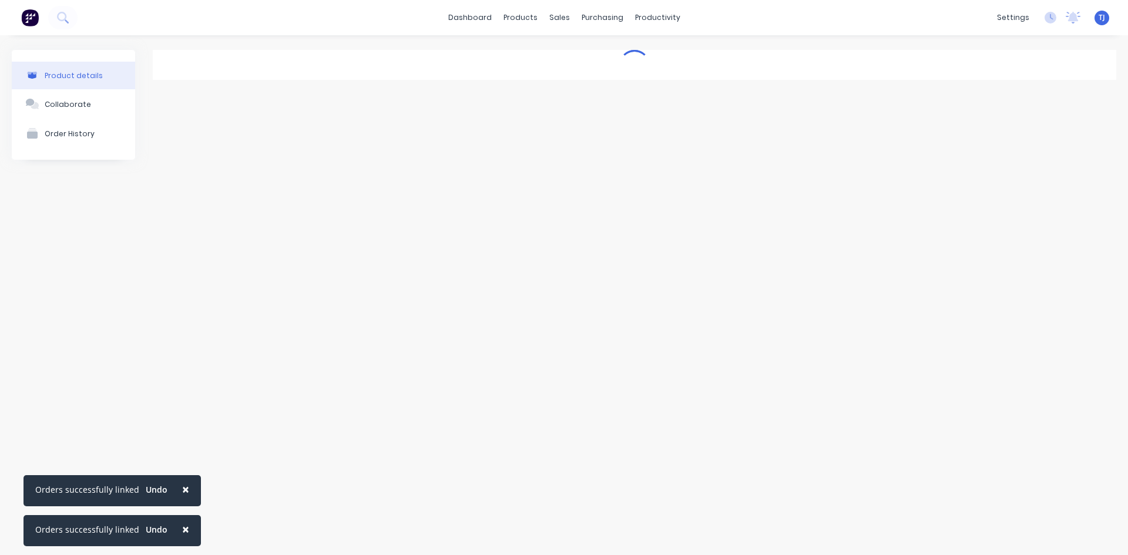
type textarea "x"
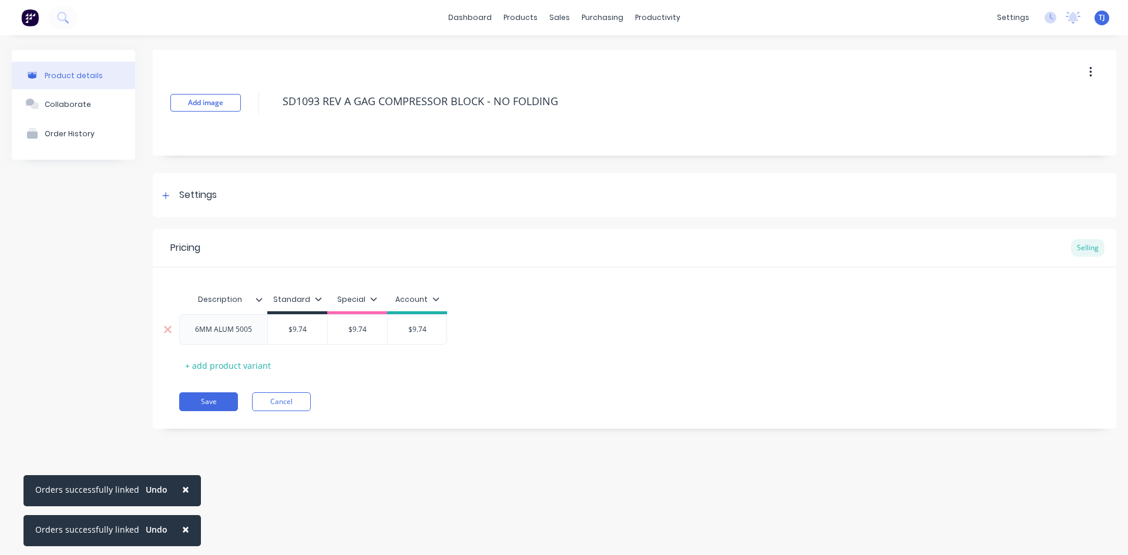
click at [252, 334] on div "6MM ALUM 5005" at bounding box center [224, 329] width 76 height 15
click at [221, 411] on button "Save" at bounding box center [208, 407] width 59 height 19
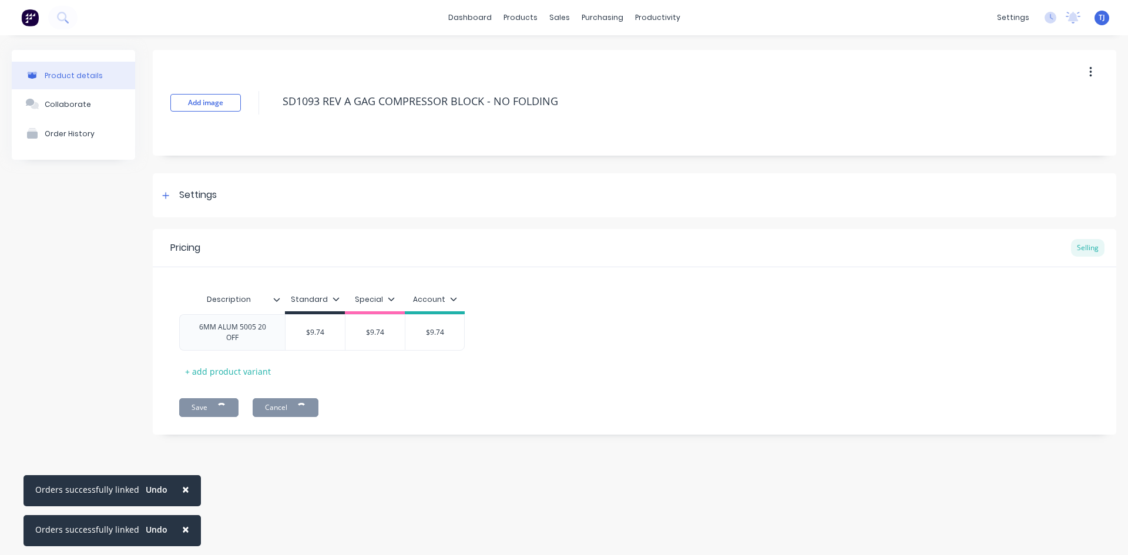
type textarea "x"
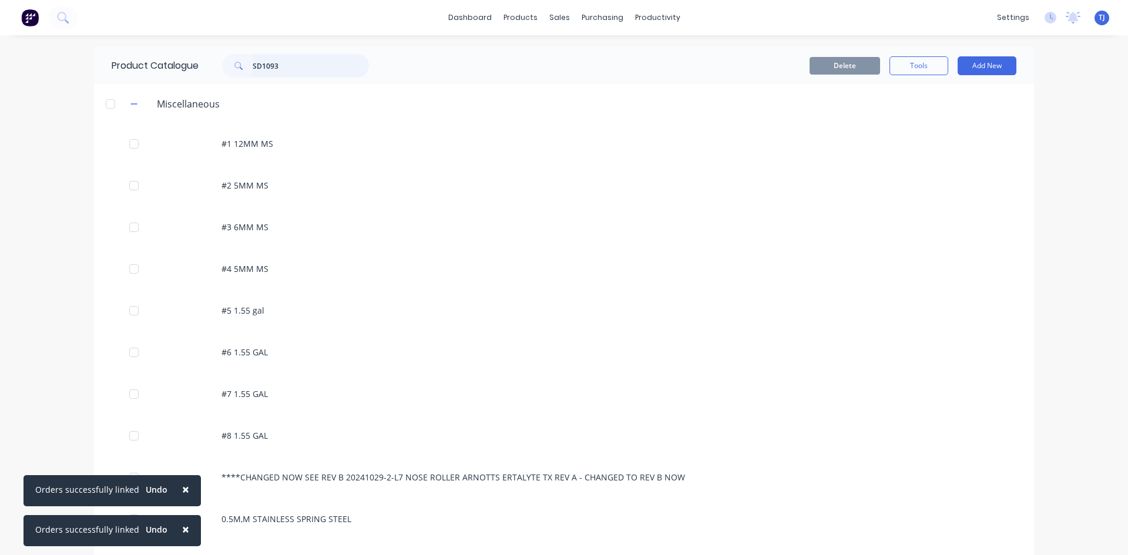
click at [304, 68] on input "SD1093" at bounding box center [311, 65] width 116 height 23
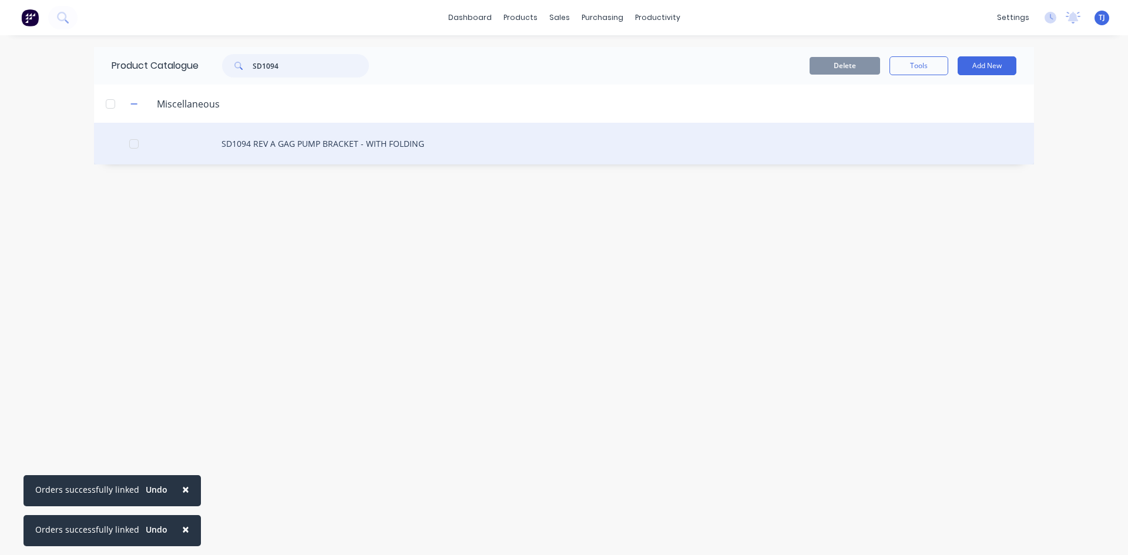
type input "SD1094"
click at [308, 143] on div "SD1094 REV A GAG PUMP BRACKET - WITH FOLDING" at bounding box center [564, 144] width 940 height 42
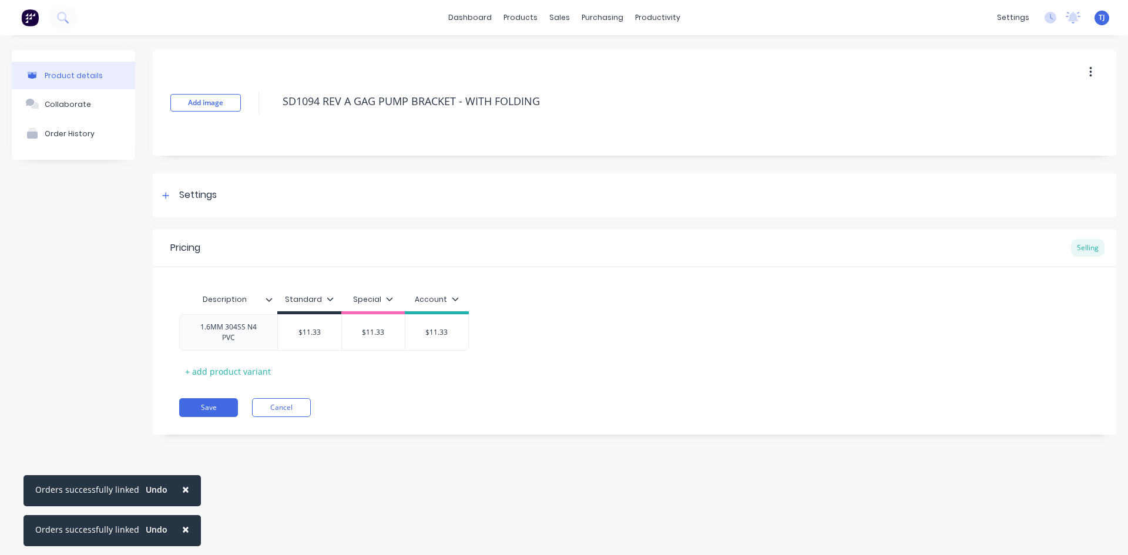
type textarea "x"
click at [260, 335] on div "1.6MM 304SS N4 PVC" at bounding box center [228, 332] width 88 height 26
click at [229, 358] on div "1.6MM 304SS N4 PVC 20 OFF MSHED FOLD$6.74" at bounding box center [228, 337] width 98 height 47
click at [228, 356] on div "1.6MM 304SS N4 PVC 20 OFF MSHED FOLD$6.74" at bounding box center [228, 337] width 98 height 47
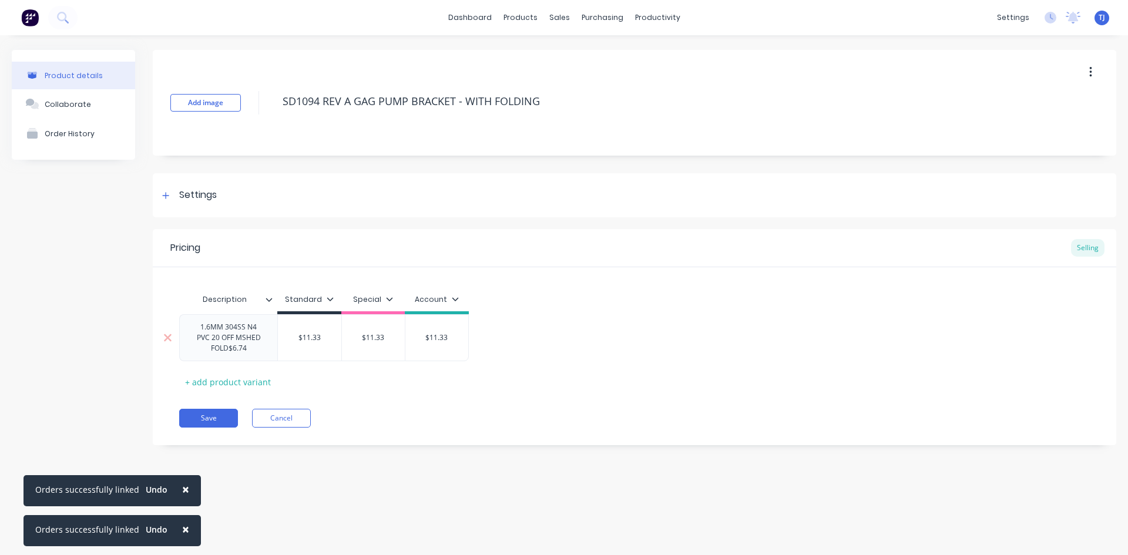
click at [227, 354] on div "1.6MM 304SS N4 PVC 20 OFF MSHED FOLD$6.74" at bounding box center [228, 337] width 88 height 36
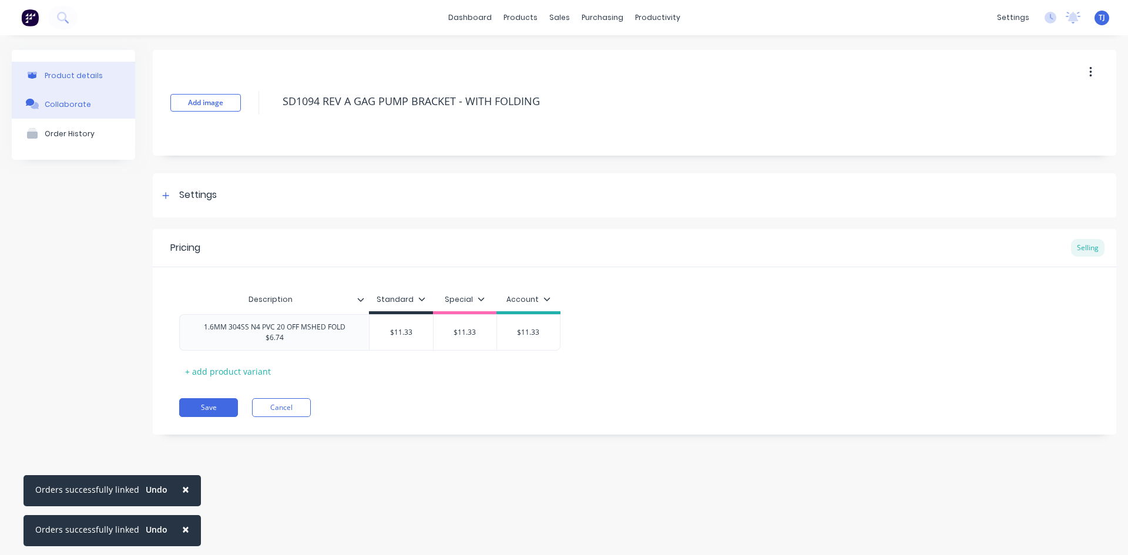
click at [78, 105] on div "Collaborate" at bounding box center [68, 104] width 46 height 9
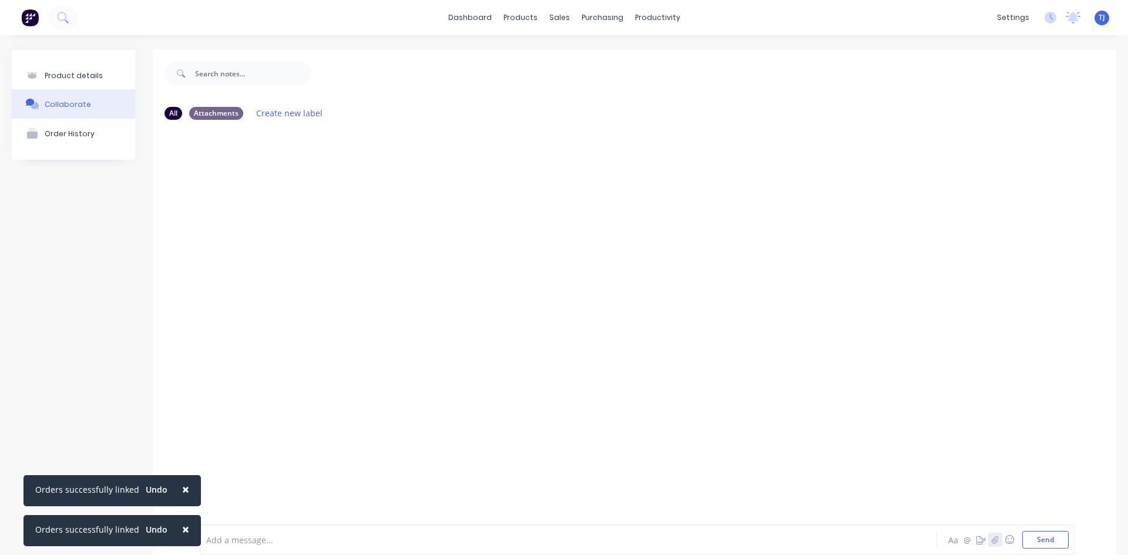
click at [991, 540] on icon "button" at bounding box center [994, 540] width 7 height 8
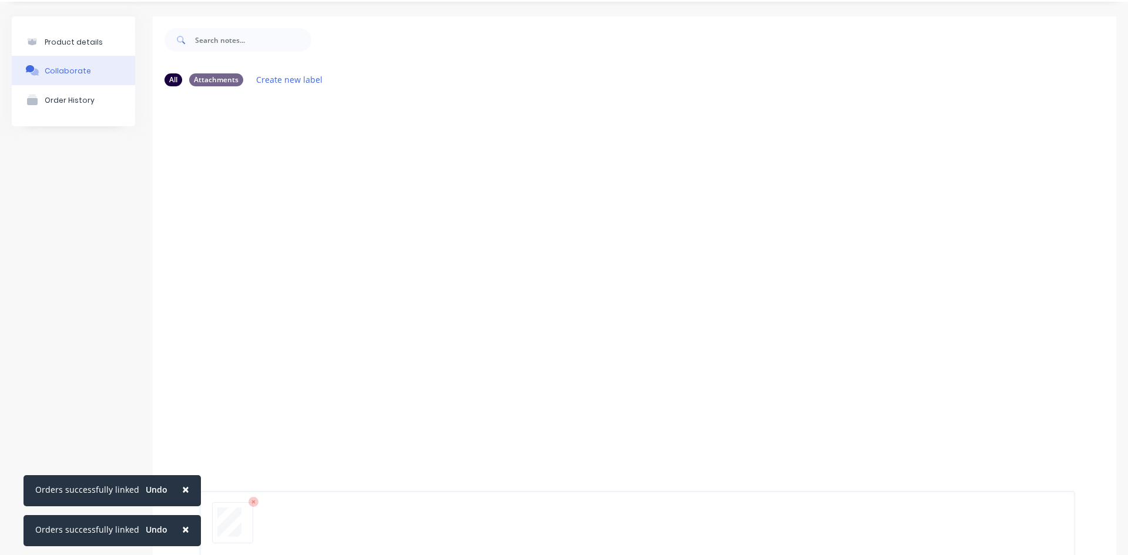
scroll to position [92, 0]
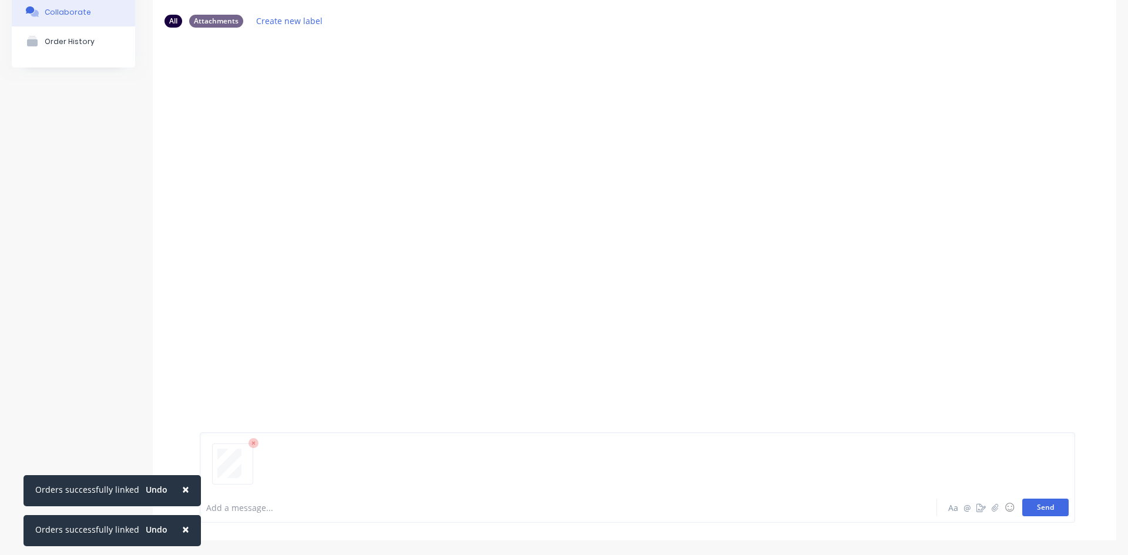
click at [1051, 506] on button "Send" at bounding box center [1045, 508] width 46 height 18
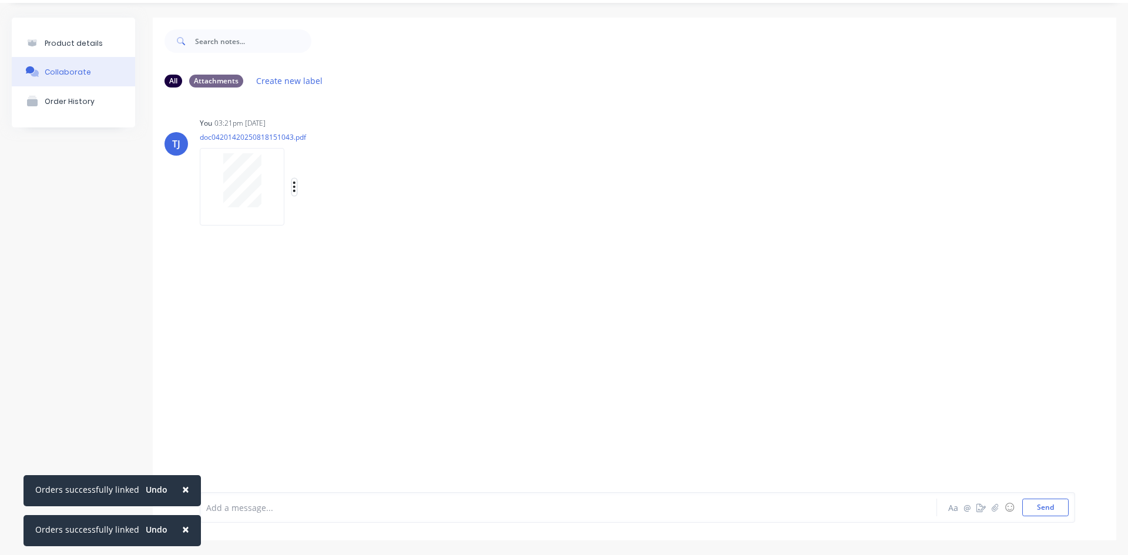
click at [294, 186] on icon "button" at bounding box center [294, 187] width 4 height 14
click at [386, 214] on button "Auto-attach to new orders" at bounding box center [371, 219] width 132 height 28
click at [479, 221] on div at bounding box center [471, 218] width 28 height 12
click at [484, 212] on label at bounding box center [484, 212] width 0 height 0
click at [466, 219] on input "checkbox" at bounding box center [461, 217] width 9 height 11
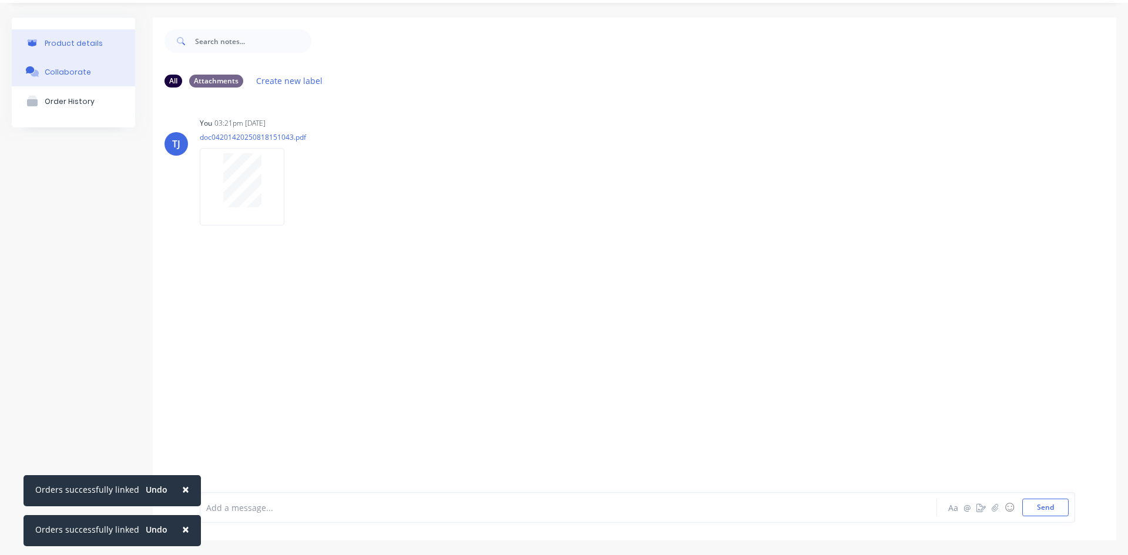
click at [67, 41] on div "Product details" at bounding box center [74, 43] width 58 height 9
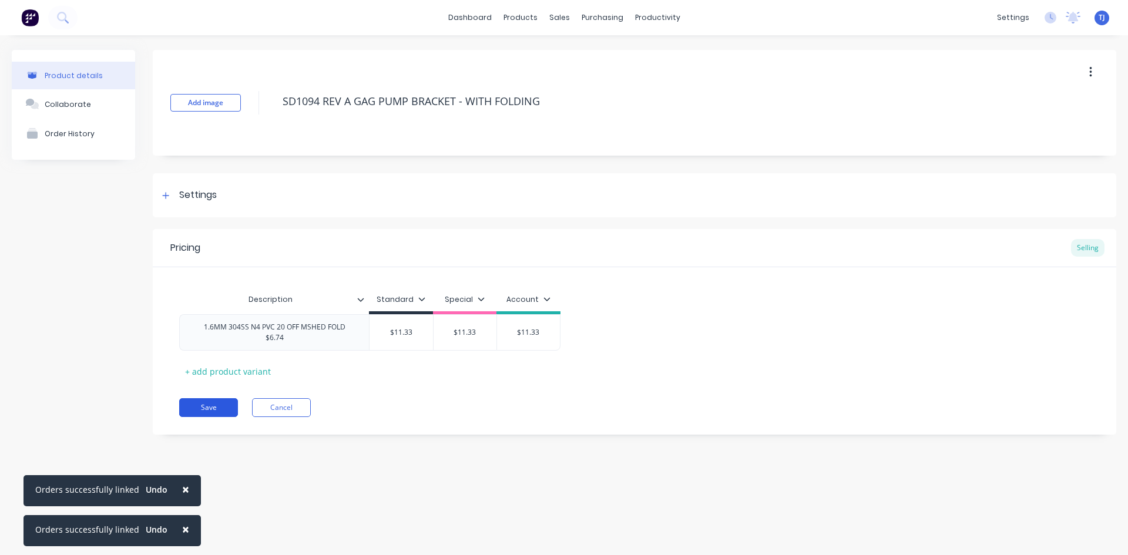
click at [206, 399] on button "Save" at bounding box center [208, 407] width 59 height 19
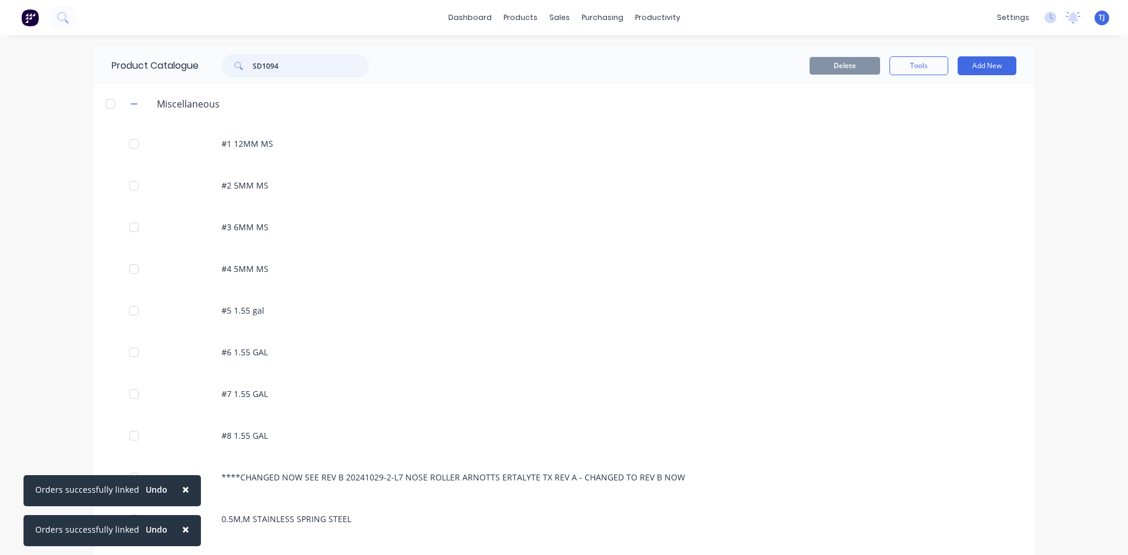
click at [272, 70] on input "SD1094" at bounding box center [311, 65] width 116 height 23
click at [274, 70] on input "SD1094" at bounding box center [311, 65] width 116 height 23
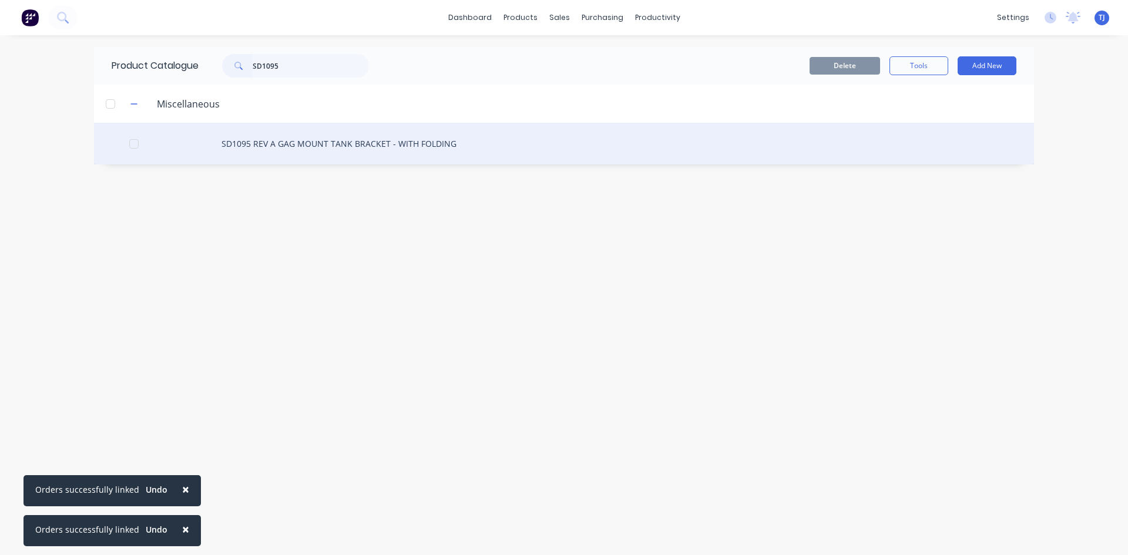
click at [318, 145] on div "SD1095 REV A GAG MOUNT TANK BRACKET - WITH FOLDING" at bounding box center [564, 144] width 940 height 42
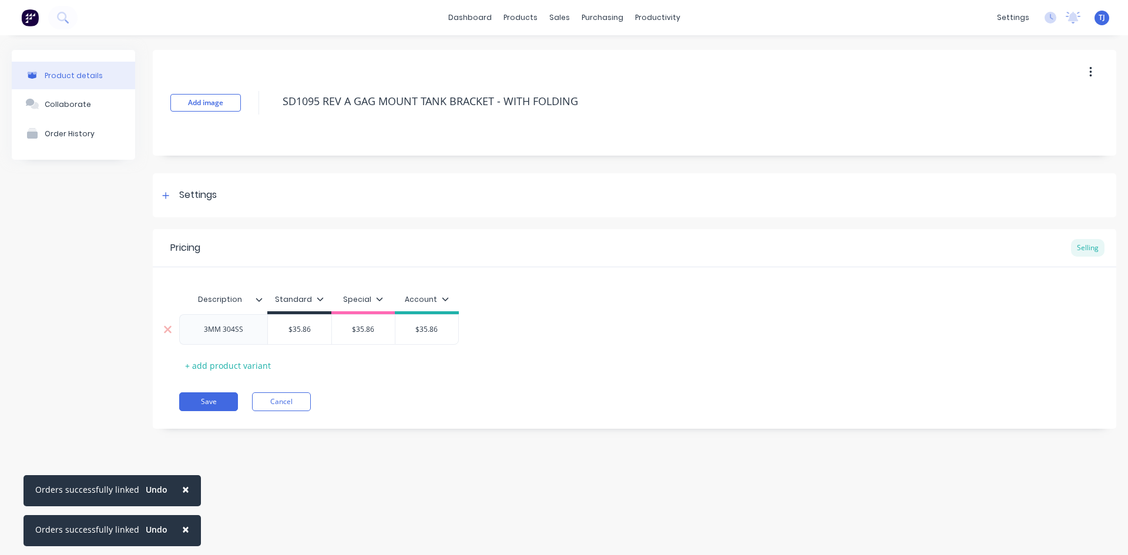
click at [260, 336] on div "3MM 304SS" at bounding box center [223, 329] width 88 height 31
click at [247, 334] on div "3MM 304SS" at bounding box center [223, 329] width 59 height 15
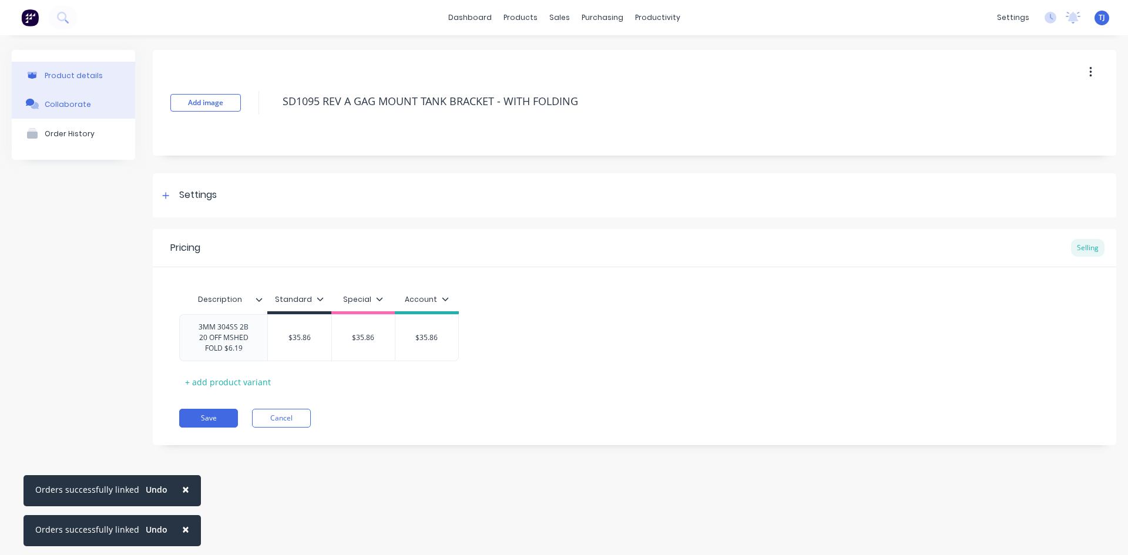
click at [75, 104] on div "Collaborate" at bounding box center [68, 104] width 46 height 9
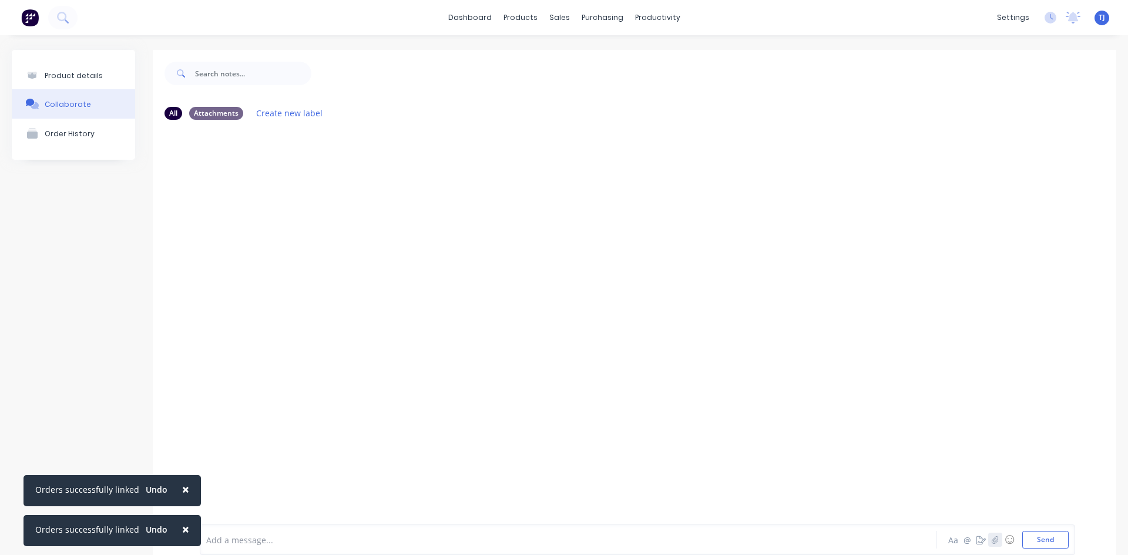
click at [991, 543] on icon "button" at bounding box center [994, 540] width 7 height 8
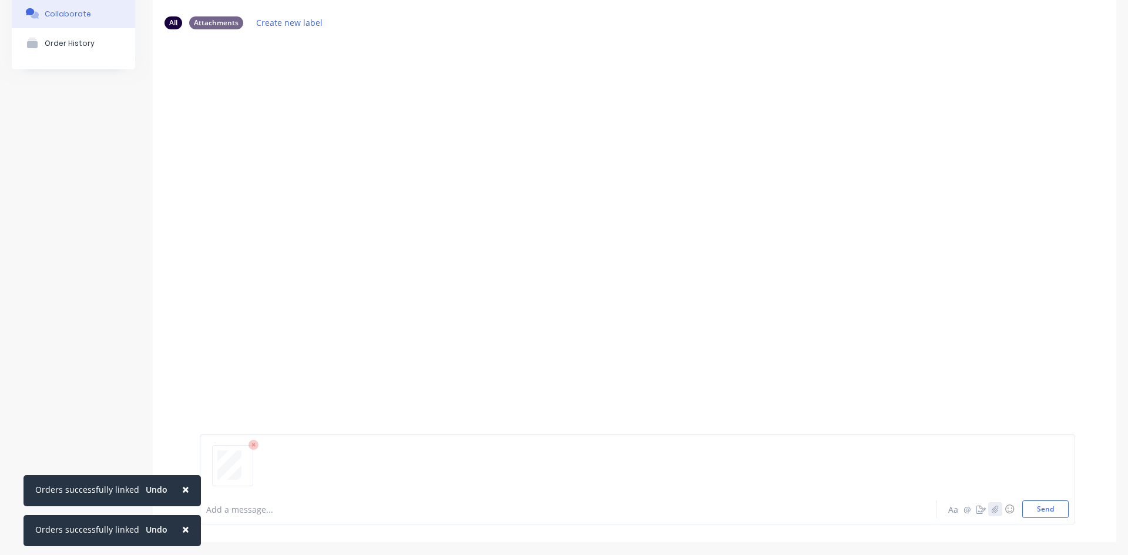
scroll to position [92, 0]
click at [1043, 506] on button "Send" at bounding box center [1045, 508] width 46 height 18
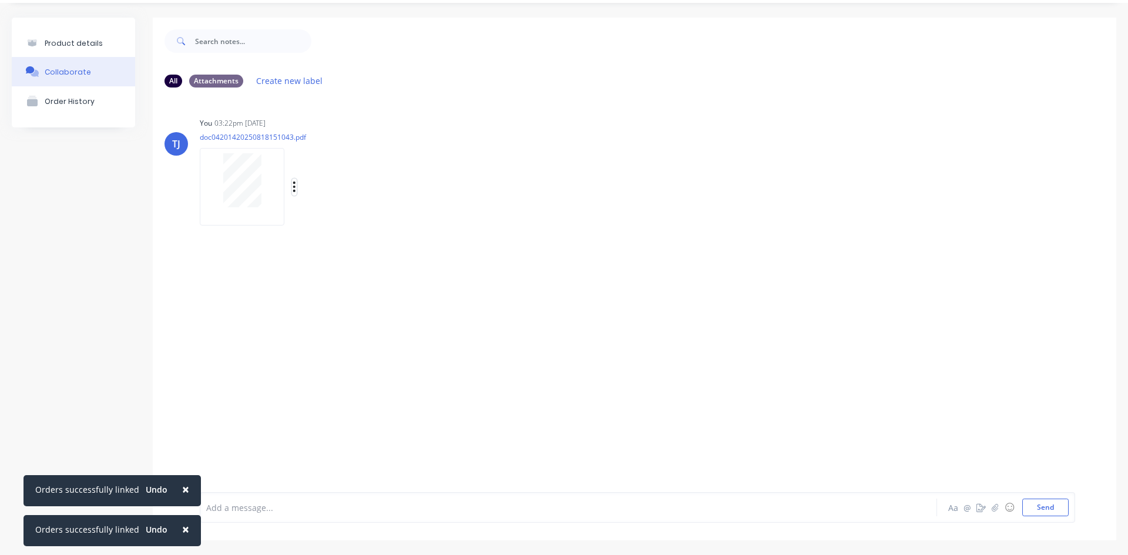
click at [294, 187] on icon "button" at bounding box center [294, 186] width 2 height 11
click at [348, 213] on button "Auto-attach to new orders" at bounding box center [371, 219] width 132 height 28
click at [484, 212] on label at bounding box center [484, 212] width 0 height 0
click at [466, 220] on input "checkbox" at bounding box center [461, 217] width 9 height 11
click at [88, 42] on div "Product details" at bounding box center [74, 43] width 58 height 9
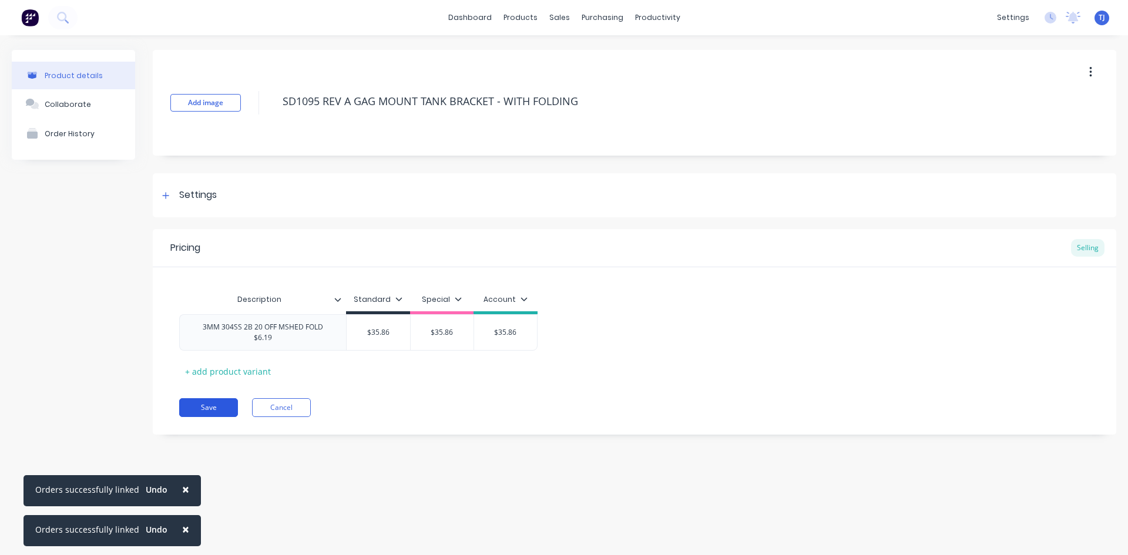
click at [211, 405] on button "Save" at bounding box center [208, 407] width 59 height 19
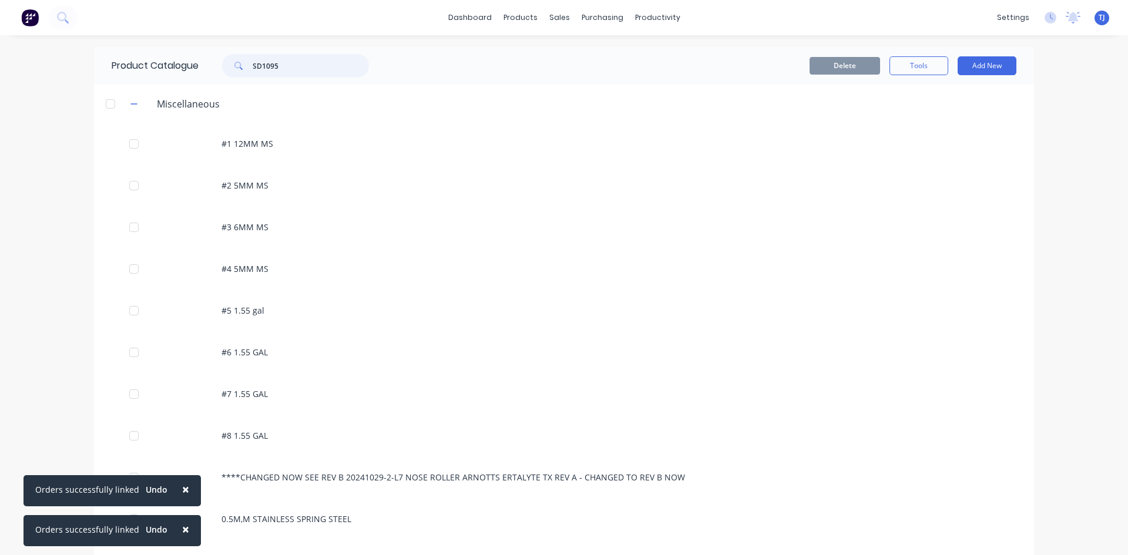
click at [296, 69] on input "SD1095" at bounding box center [311, 65] width 116 height 23
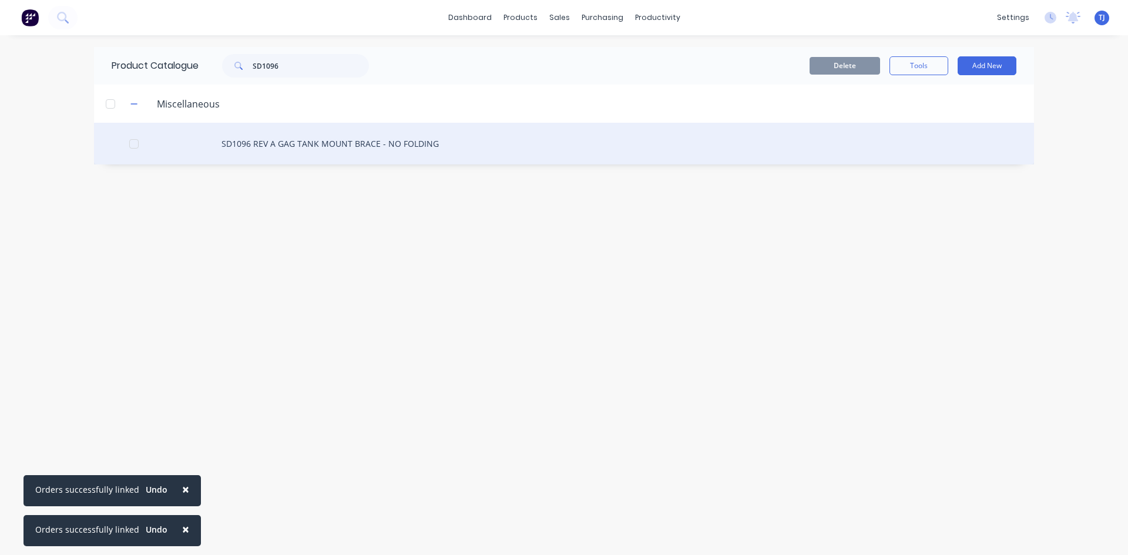
click at [284, 147] on div "SD1096 REV A GAG TANK MOUNT BRACE - NO FOLDING" at bounding box center [564, 144] width 940 height 42
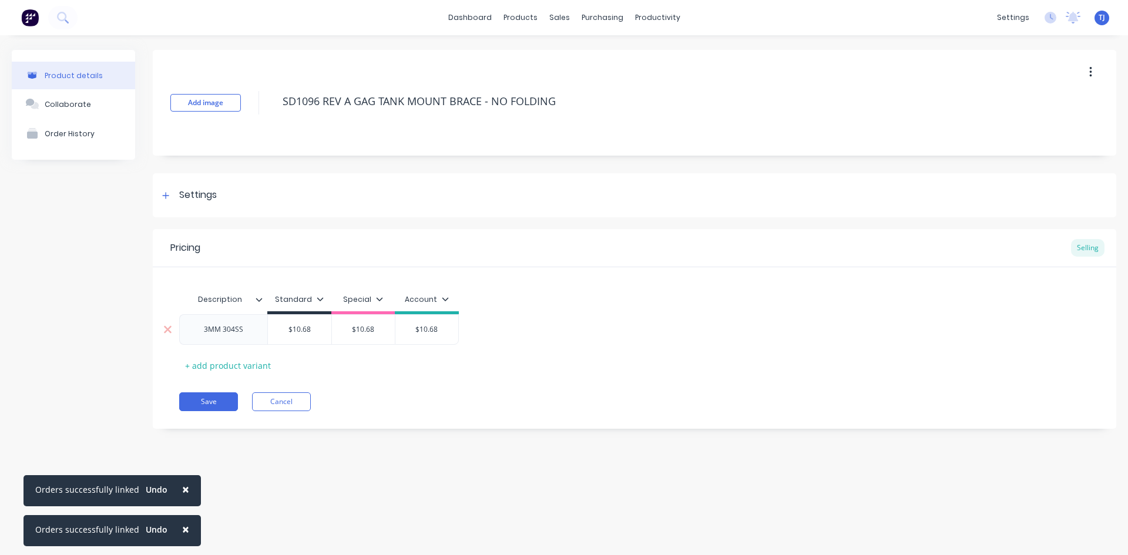
click at [247, 332] on div "3MM 304SS" at bounding box center [223, 329] width 59 height 15
click at [63, 106] on div "Collaborate" at bounding box center [68, 104] width 46 height 9
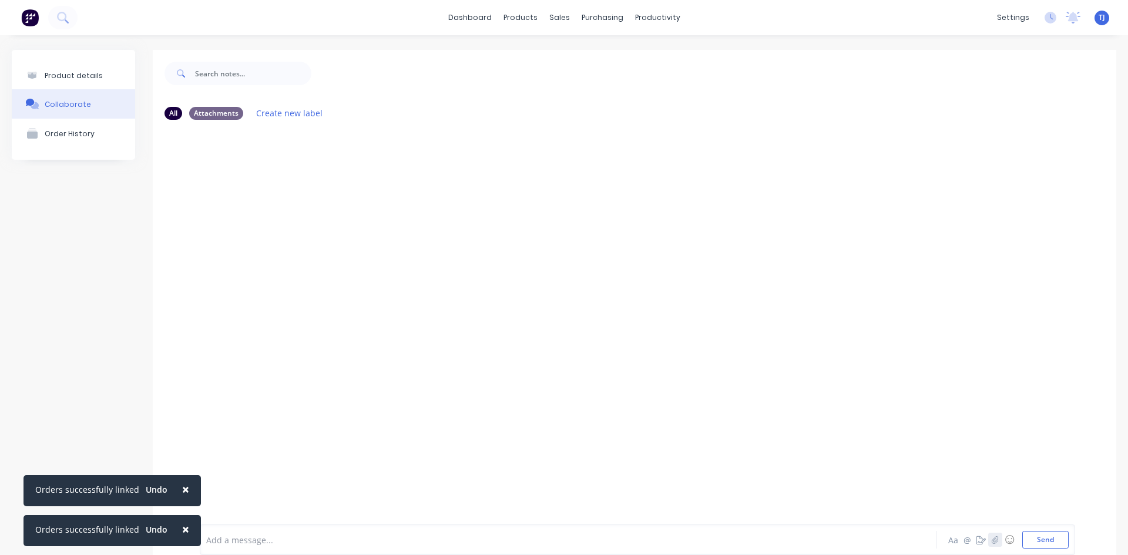
click at [988, 540] on button "button" at bounding box center [995, 540] width 14 height 14
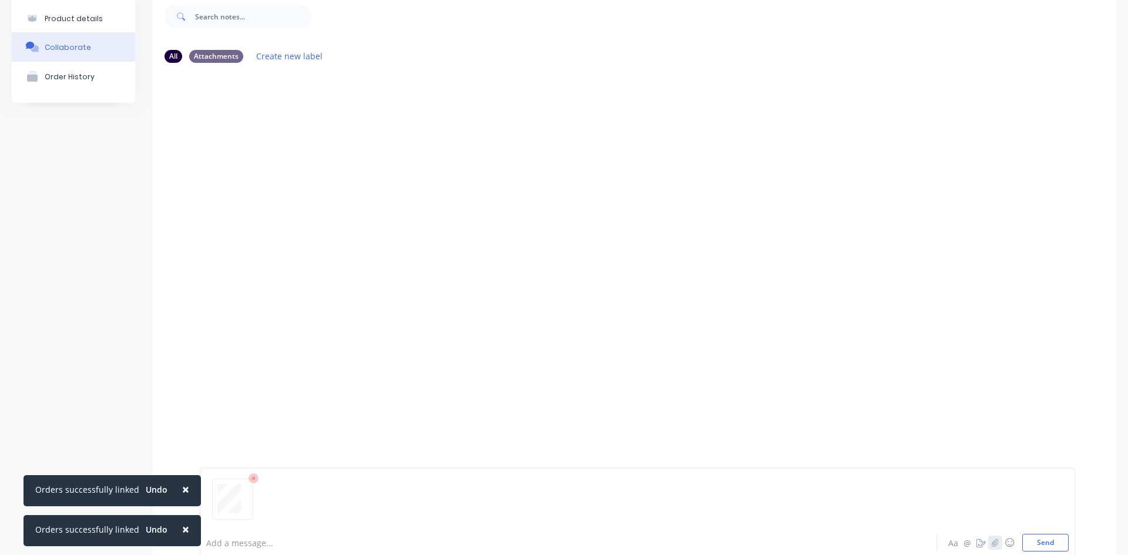
scroll to position [92, 0]
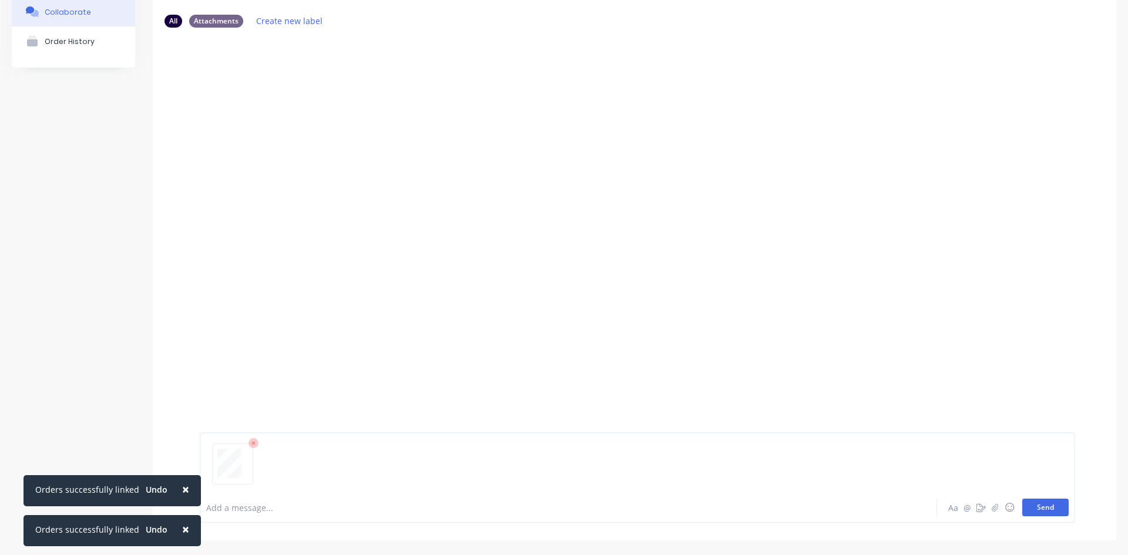
click at [1035, 509] on button "Send" at bounding box center [1045, 508] width 46 height 18
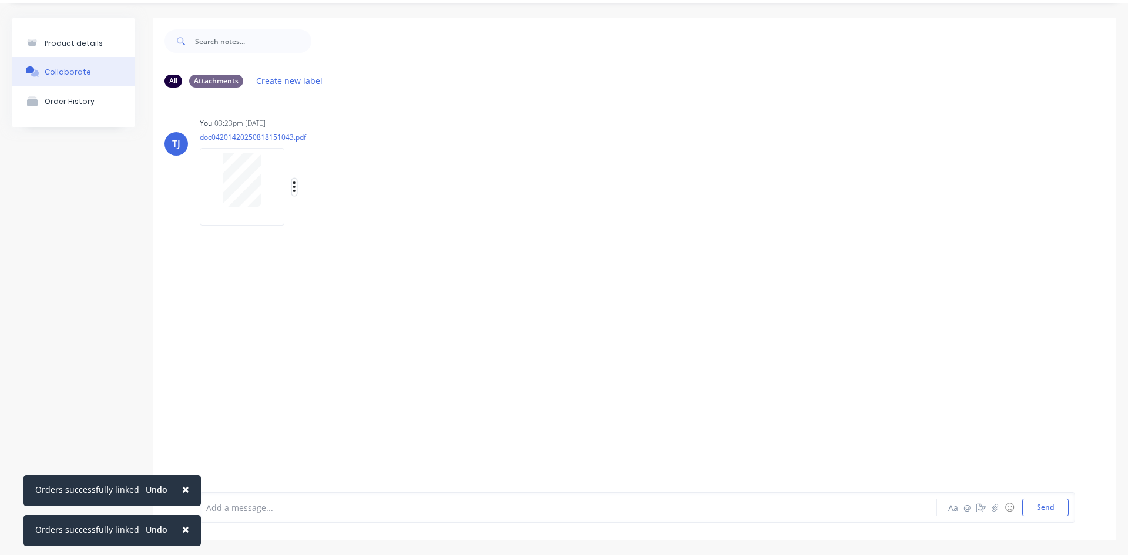
click at [293, 186] on icon "button" at bounding box center [294, 187] width 4 height 14
click at [335, 218] on button "Auto-attach to new orders" at bounding box center [371, 219] width 132 height 28
click at [484, 212] on label at bounding box center [484, 212] width 0 height 0
click at [466, 218] on input "checkbox" at bounding box center [461, 217] width 9 height 11
click at [69, 40] on div "Product details" at bounding box center [74, 43] width 58 height 9
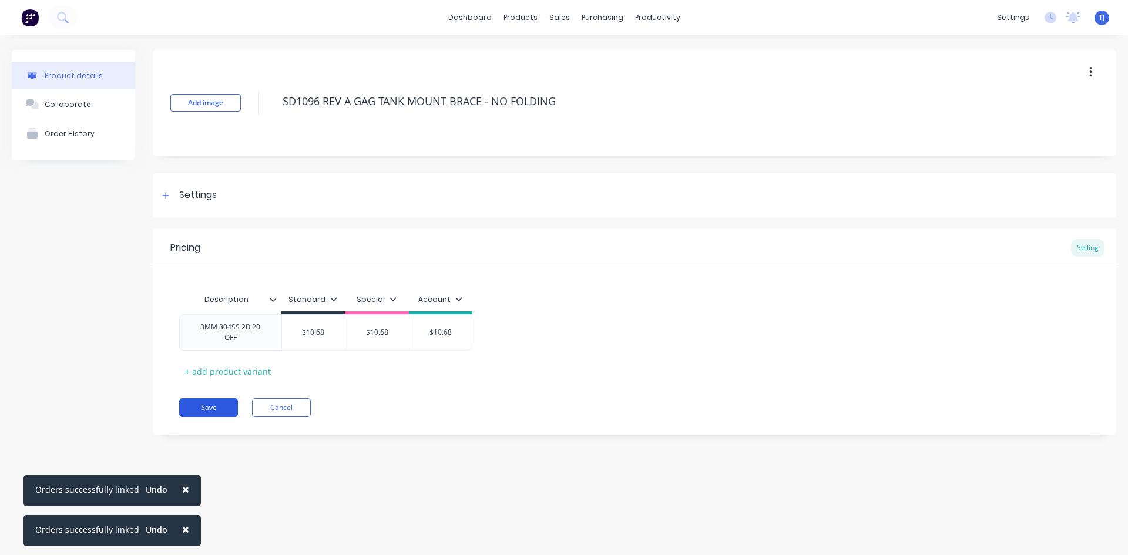
click at [205, 405] on button "Save" at bounding box center [208, 407] width 59 height 19
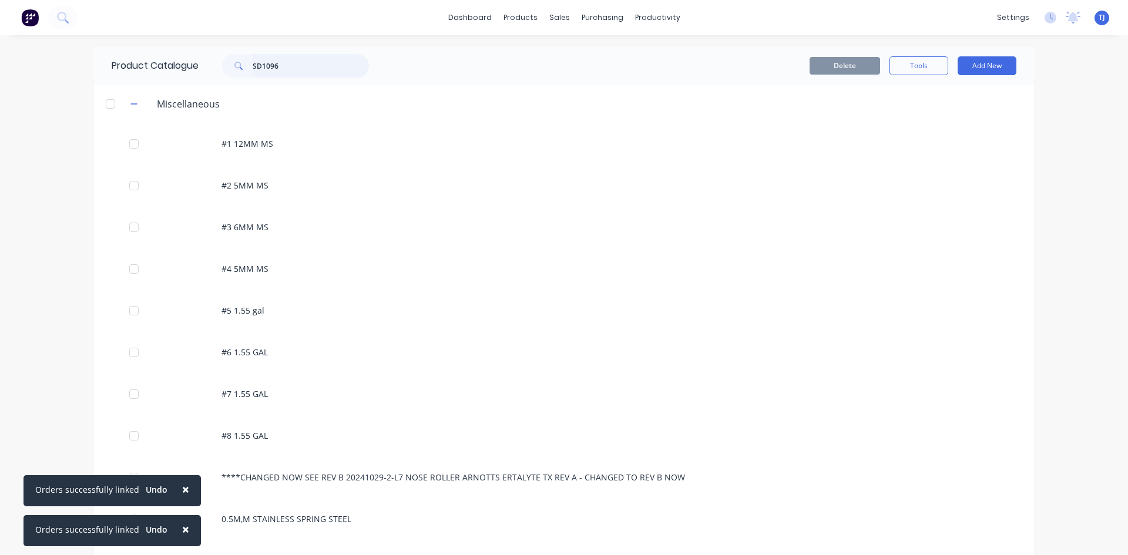
click at [290, 70] on input "SD1096" at bounding box center [311, 65] width 116 height 23
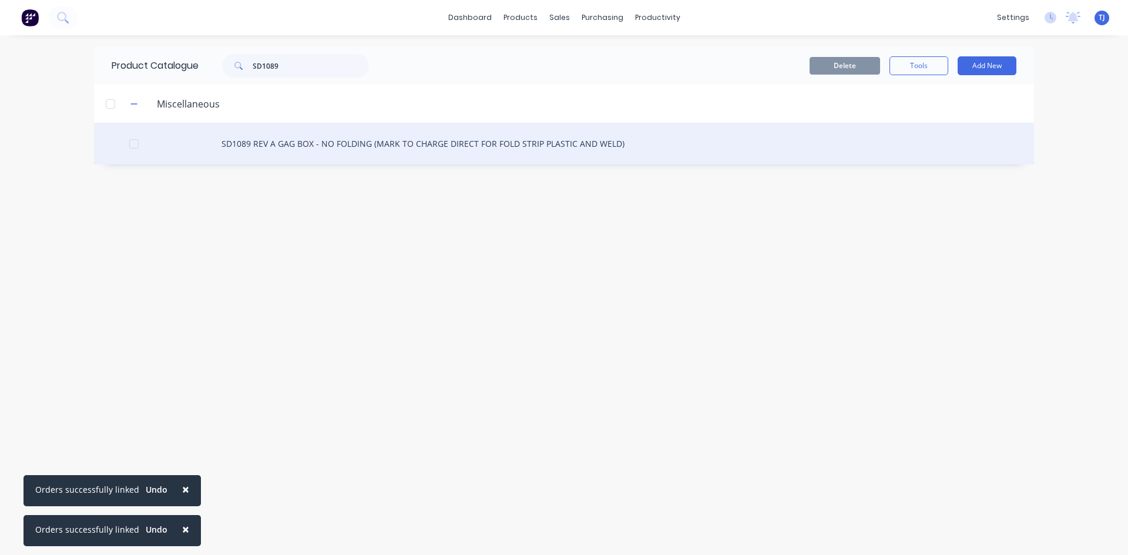
click at [319, 154] on div "SD1089 REV A GAG BOX - NO FOLDING (MARK TO CHARGE DIRECT FOR FOLD STRIP PLASTIC…" at bounding box center [564, 144] width 940 height 42
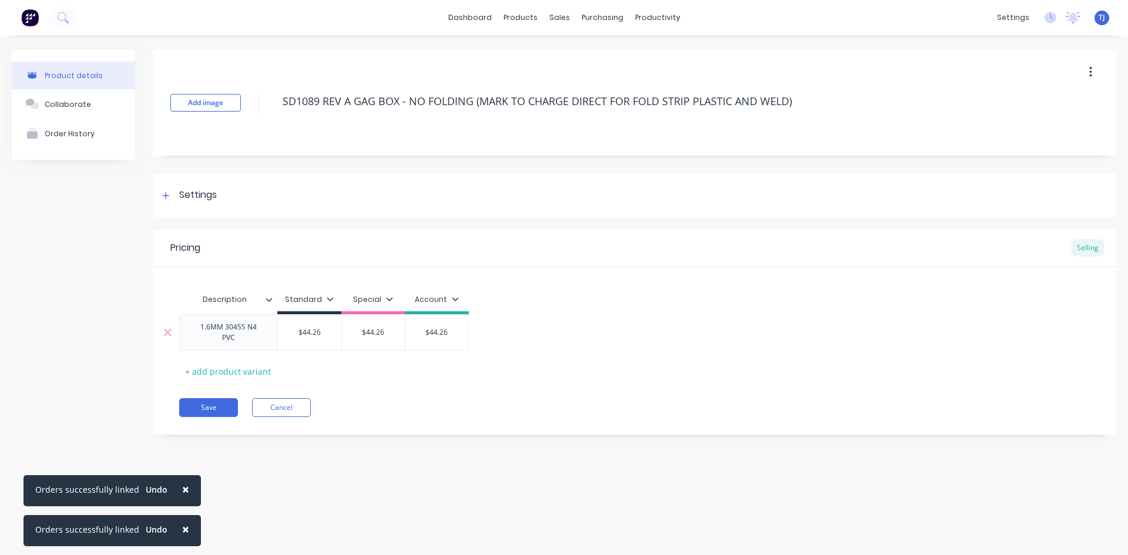
click at [243, 336] on div "1.6MM 304SS N4 PVC" at bounding box center [228, 332] width 88 height 26
click at [56, 102] on div "Collaborate" at bounding box center [68, 104] width 46 height 9
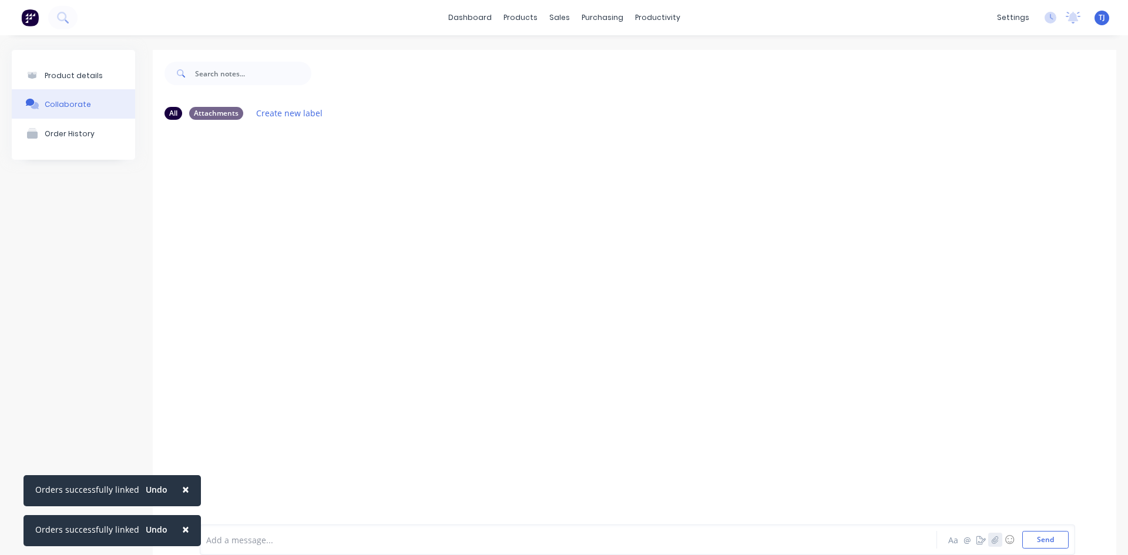
click at [991, 540] on icon "button" at bounding box center [994, 540] width 7 height 8
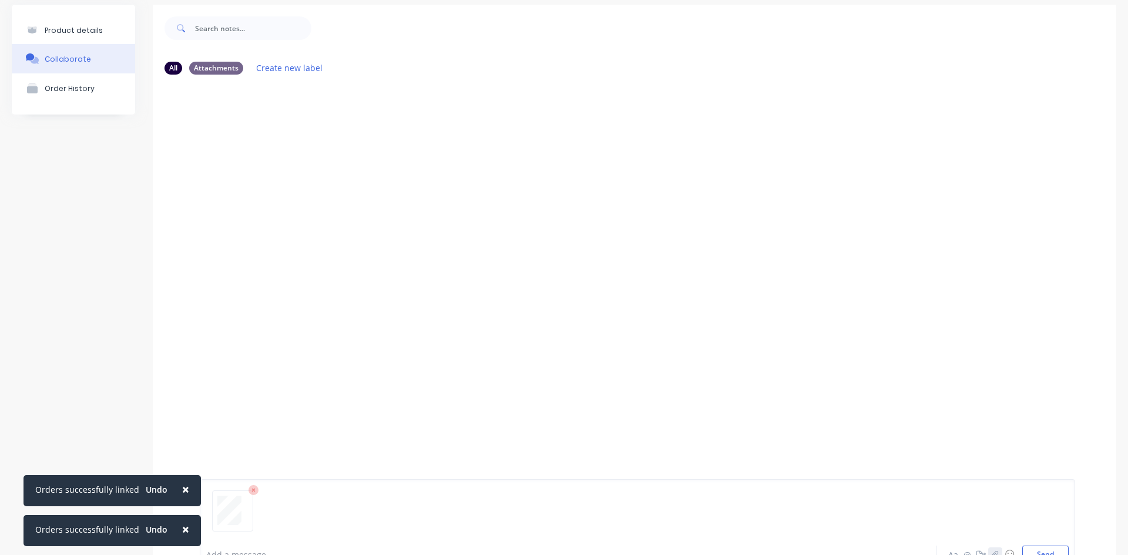
scroll to position [92, 0]
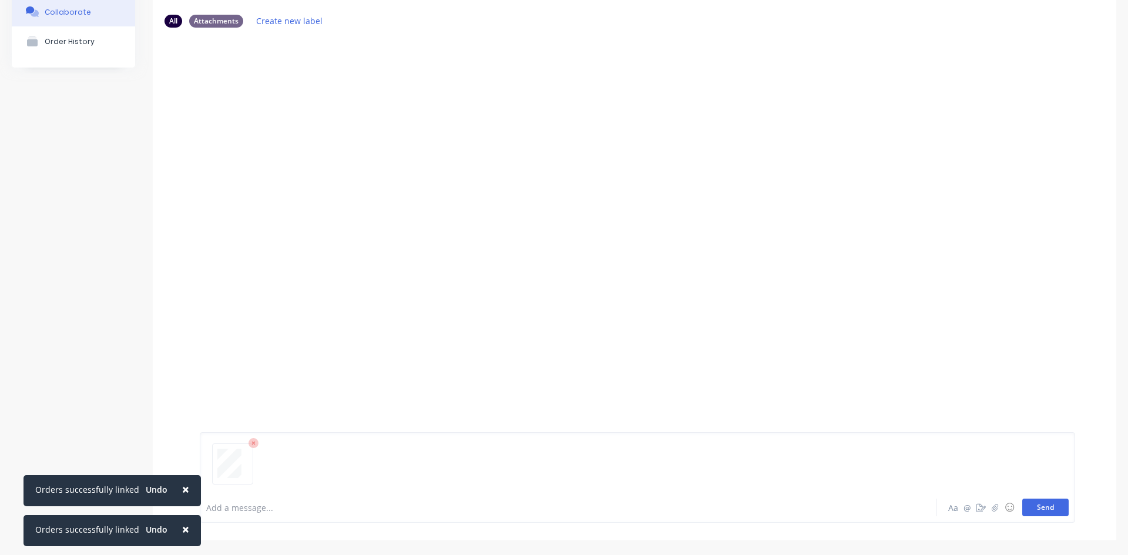
click at [1039, 509] on button "Send" at bounding box center [1045, 508] width 46 height 18
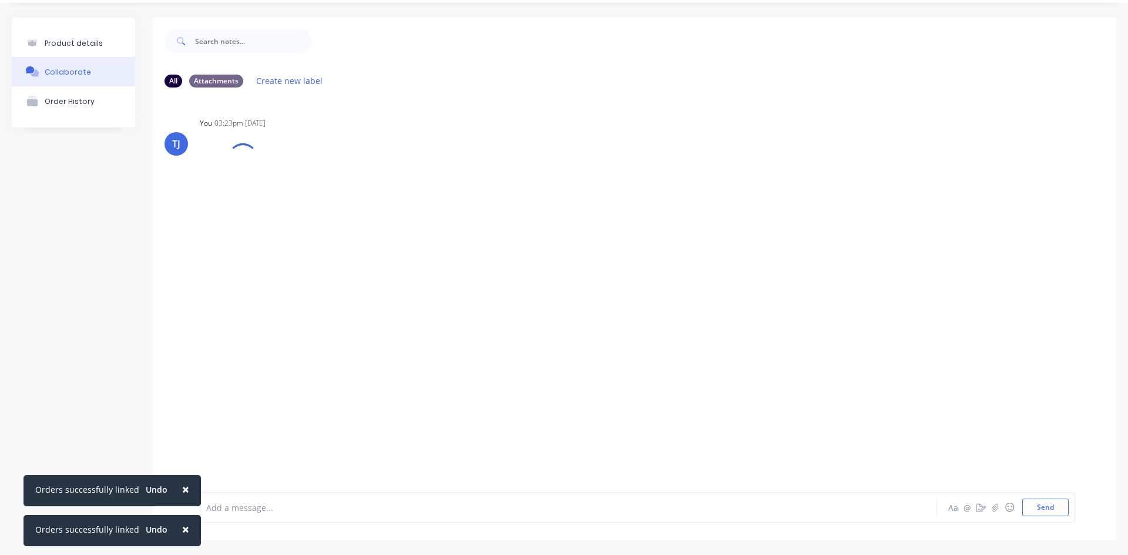
scroll to position [32, 0]
click at [291, 190] on div "Labels Auto-attach to new orders Sales Orders Purchase Orders Download Delete" at bounding box center [355, 187] width 132 height 17
click at [295, 189] on icon "button" at bounding box center [294, 187] width 4 height 14
click at [373, 219] on button "Auto-attach to new orders" at bounding box center [371, 219] width 132 height 28
click at [484, 212] on label at bounding box center [484, 212] width 0 height 0
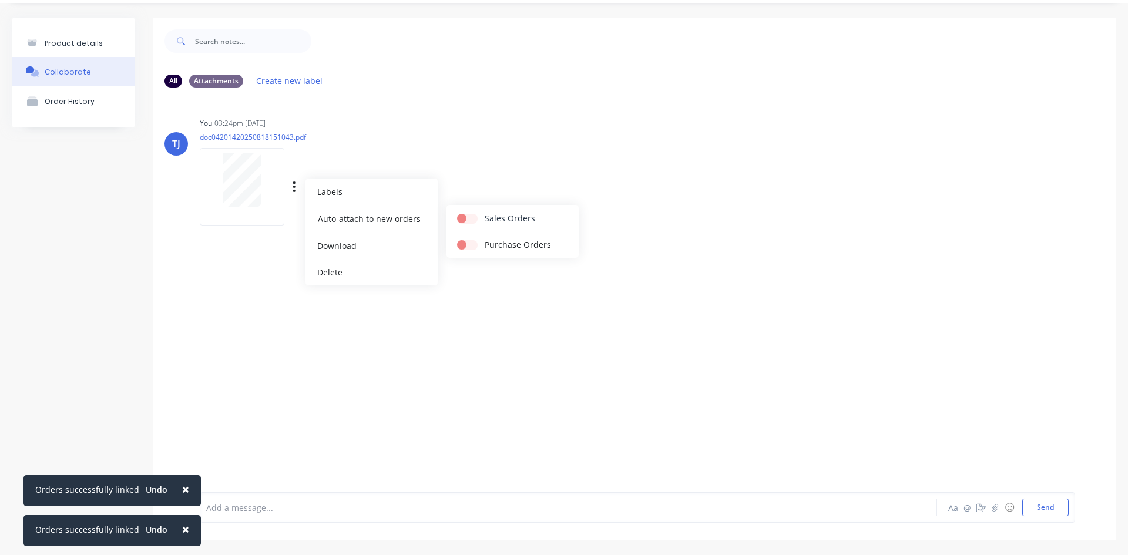
click at [466, 218] on input "checkbox" at bounding box center [461, 217] width 9 height 11
click at [86, 42] on div "Product details" at bounding box center [74, 43] width 58 height 9
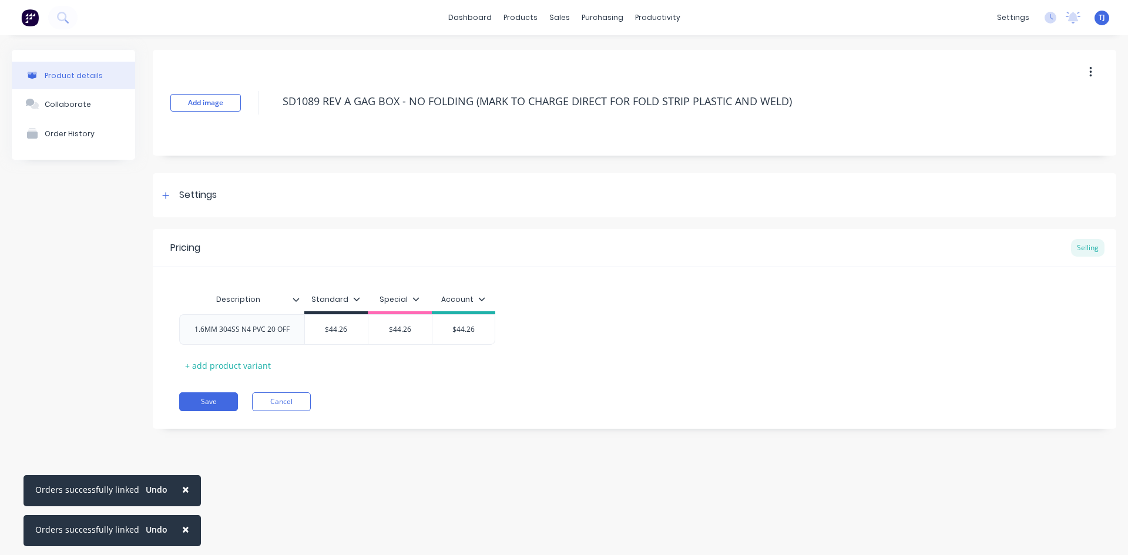
drag, startPoint x: 208, startPoint y: 411, endPoint x: 207, endPoint y: 417, distance: 6.0
click at [207, 416] on div "Pricing Selling Description Standard Special Account 1.6MM 304SS N4 PVC 20 OFF …" at bounding box center [634, 329] width 963 height 200
click at [201, 403] on button "Save" at bounding box center [208, 401] width 59 height 19
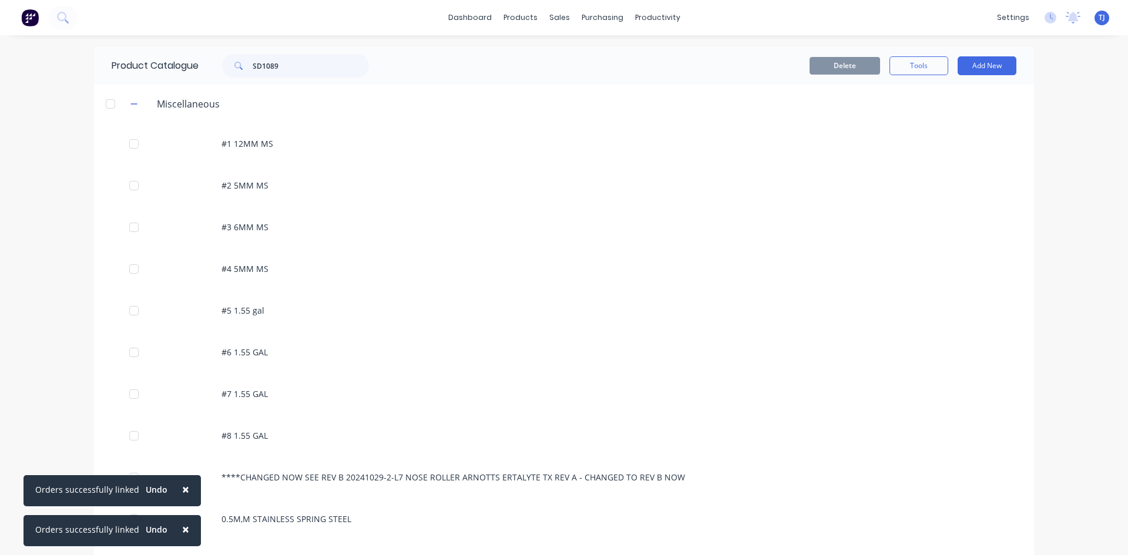
click at [313, 78] on div "Product Catalogue SD1089" at bounding box center [246, 66] width 304 height 38
click at [290, 67] on input "SD1089" at bounding box center [311, 65] width 116 height 23
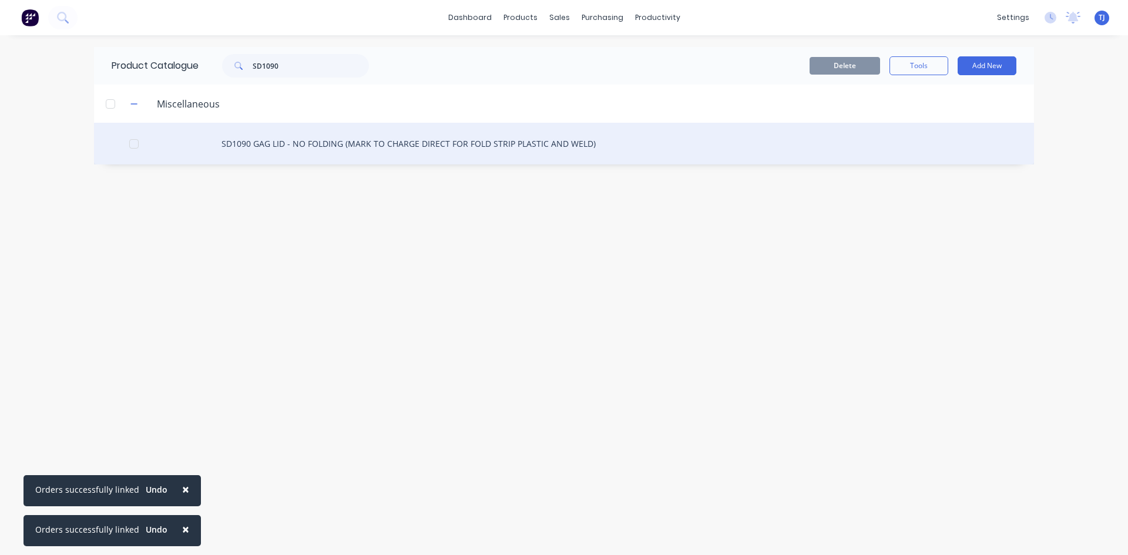
click at [274, 151] on div "SD1090 GAG LID - NO FOLDING (MARK TO CHARGE DIRECT FOR FOLD STRIP PLASTIC AND W…" at bounding box center [564, 144] width 940 height 42
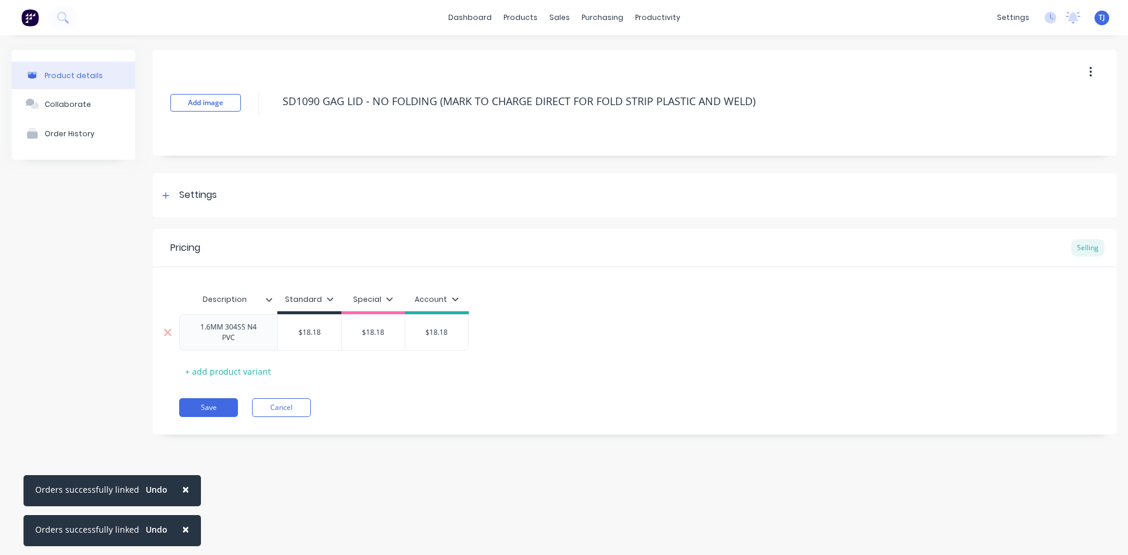
click at [248, 338] on div "1.6MM 304SS N4 PVC" at bounding box center [228, 332] width 88 height 26
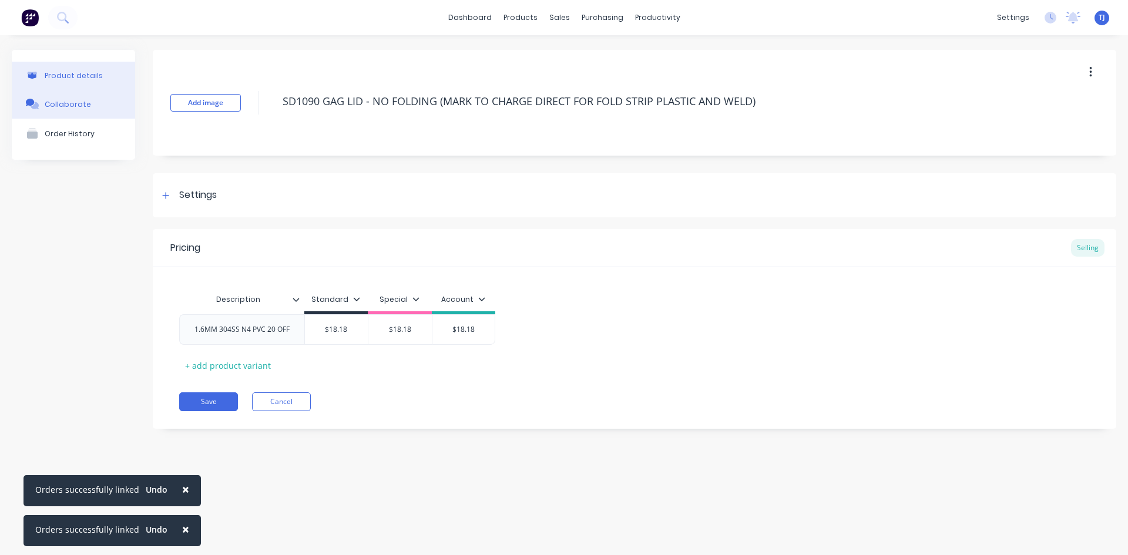
click at [85, 97] on button "Collaborate" at bounding box center [73, 103] width 123 height 29
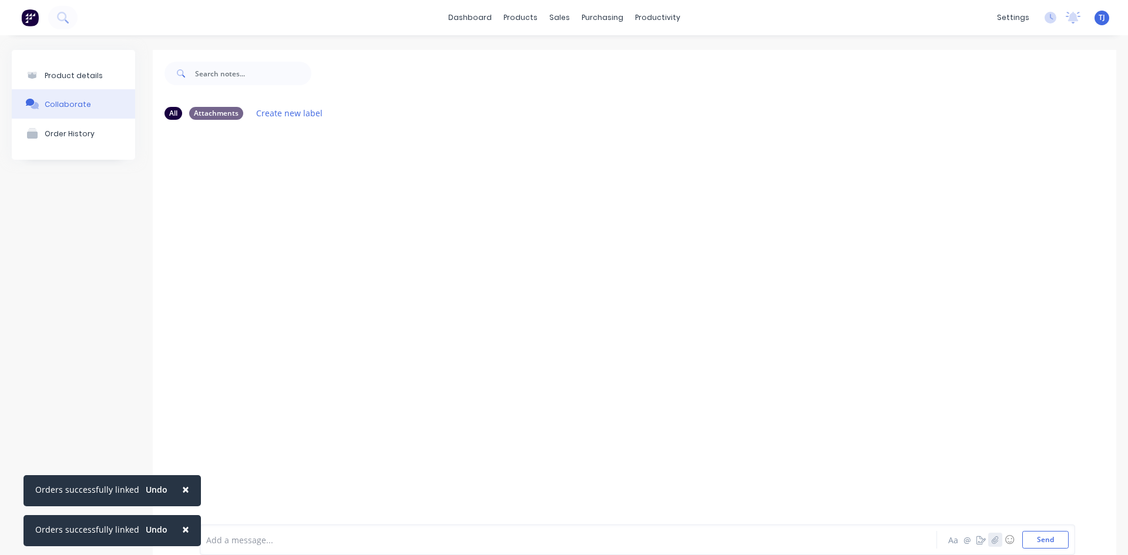
click at [991, 539] on icon "button" at bounding box center [994, 540] width 7 height 8
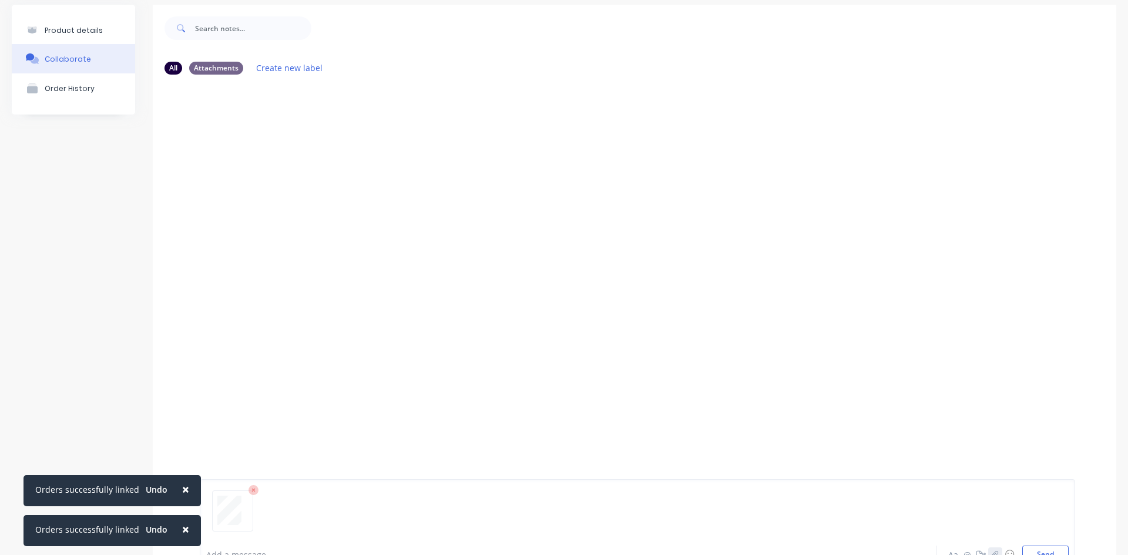
scroll to position [92, 0]
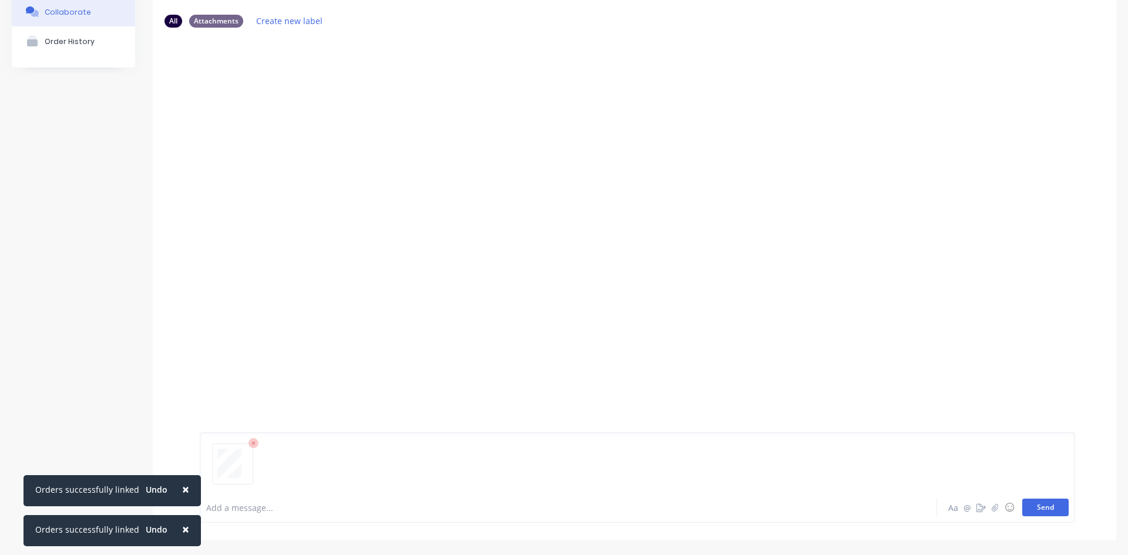
click at [1045, 500] on button "Send" at bounding box center [1045, 508] width 46 height 18
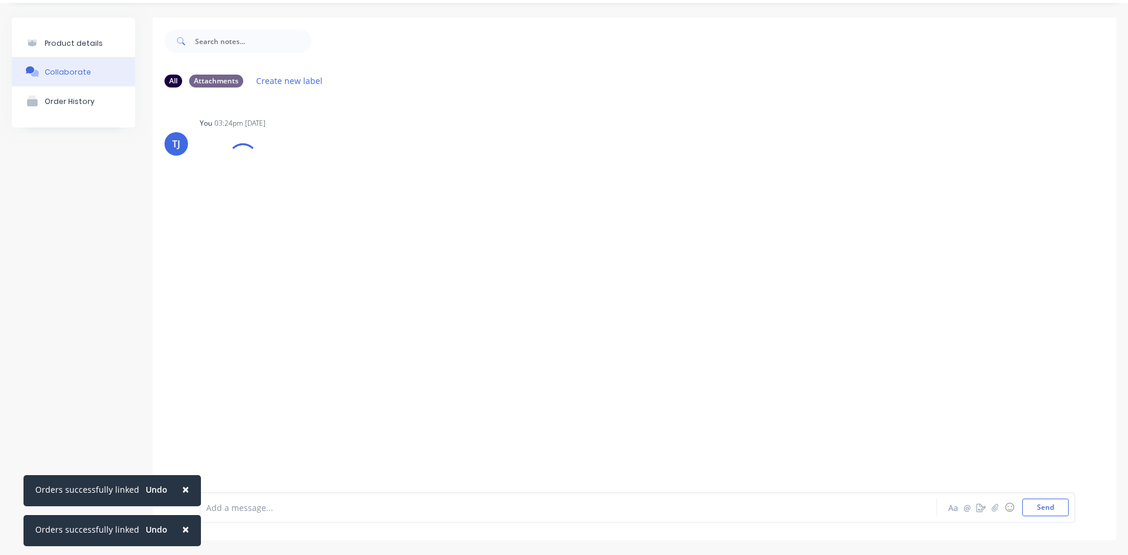
scroll to position [32, 0]
click at [295, 189] on icon "button" at bounding box center [294, 187] width 4 height 14
click at [368, 220] on button "Auto-attach to new orders" at bounding box center [371, 219] width 132 height 28
click at [484, 212] on label at bounding box center [484, 212] width 0 height 0
click at [466, 216] on input "checkbox" at bounding box center [461, 217] width 9 height 11
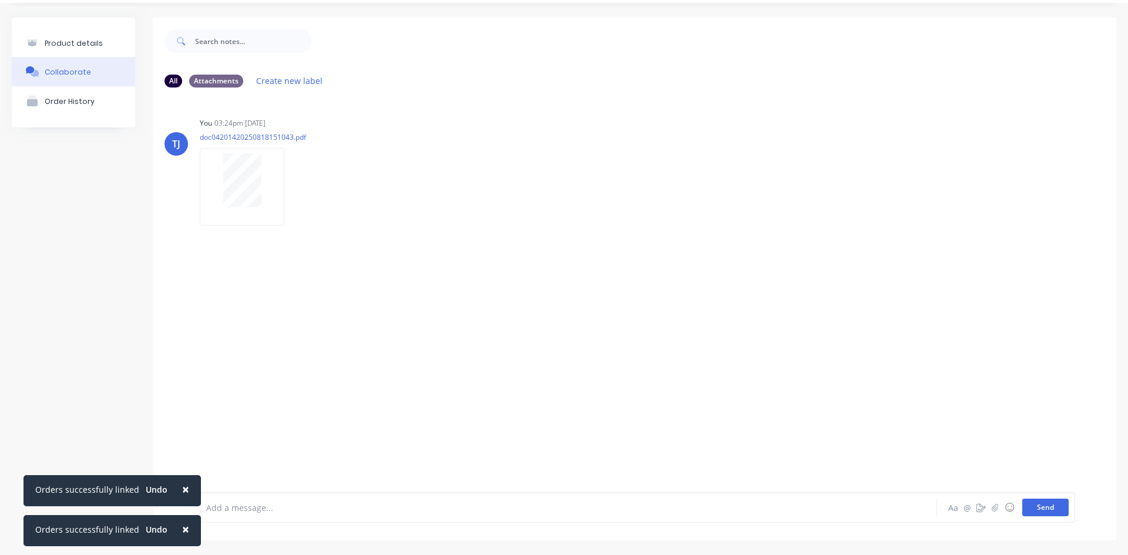
click at [1034, 507] on button "Send" at bounding box center [1045, 508] width 46 height 18
click at [1038, 510] on button "Send" at bounding box center [1045, 508] width 46 height 18
click at [295, 184] on icon "button" at bounding box center [294, 187] width 4 height 14
click at [373, 225] on button "Auto-attach to new orders" at bounding box center [371, 219] width 132 height 28
click at [73, 42] on div "Product details" at bounding box center [74, 43] width 58 height 9
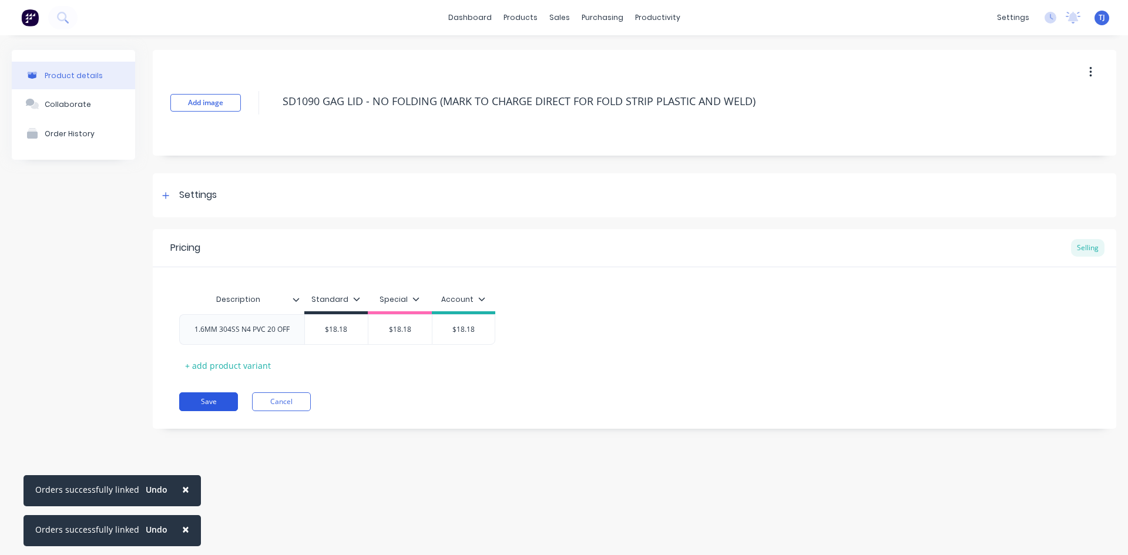
click at [214, 406] on button "Save" at bounding box center [208, 401] width 59 height 19
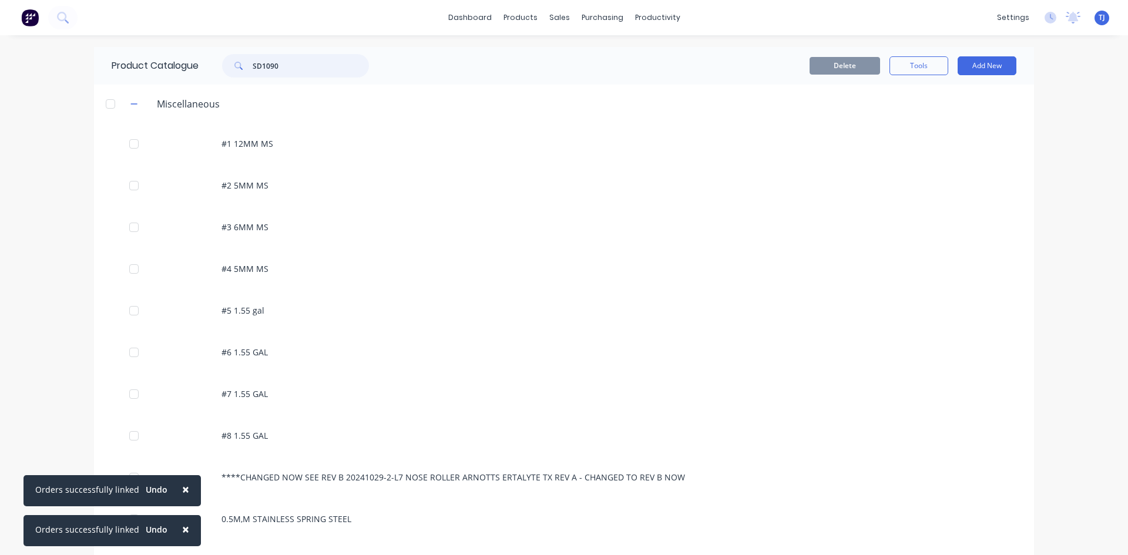
click at [288, 70] on input "SD1090" at bounding box center [311, 65] width 116 height 23
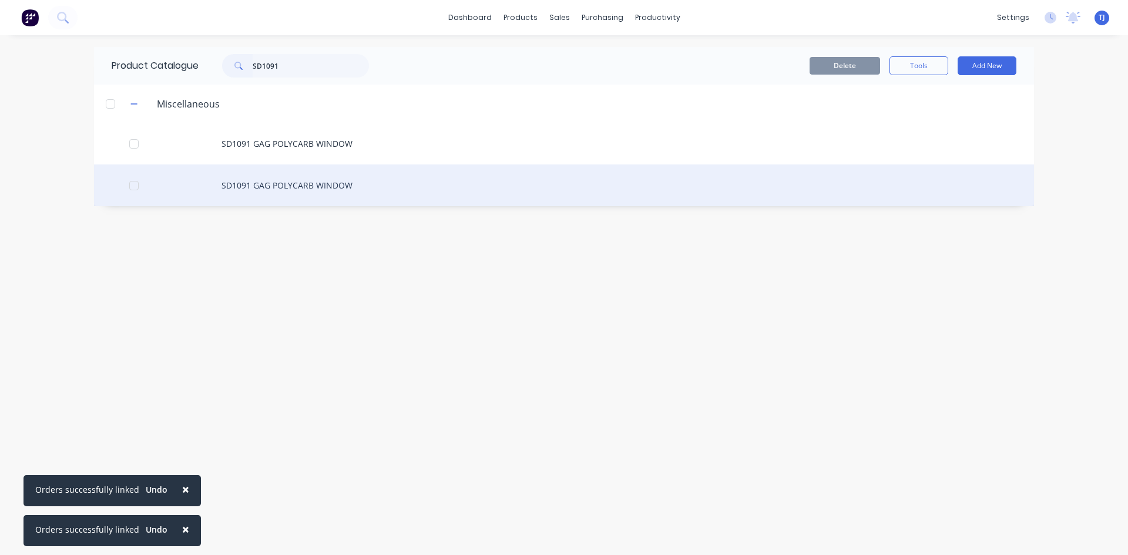
click at [297, 184] on div "SD1091 GAG POLYCARB WINDOW" at bounding box center [564, 185] width 940 height 42
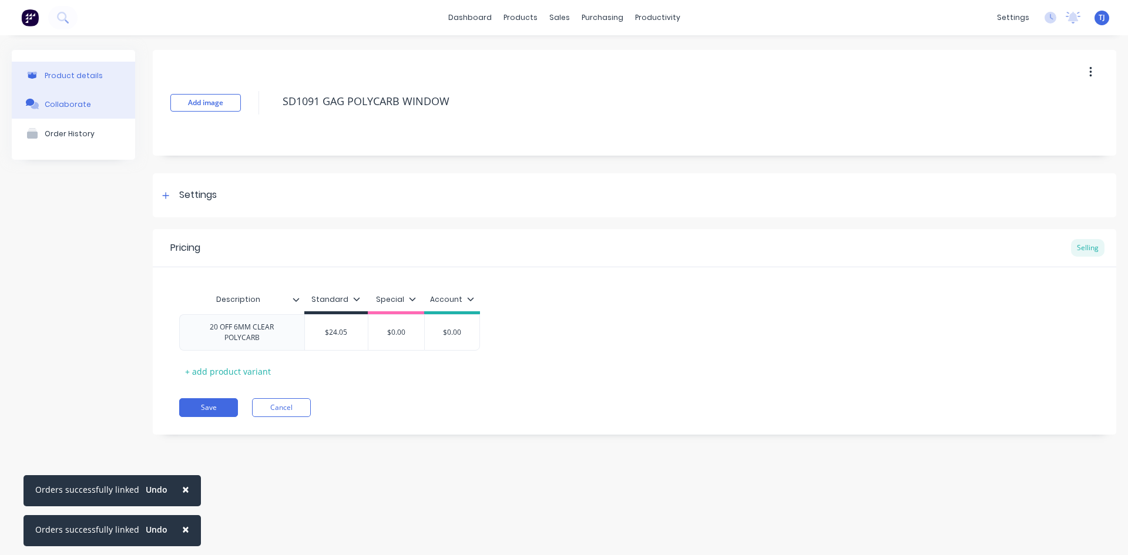
click at [53, 106] on div "Collaborate" at bounding box center [68, 104] width 46 height 9
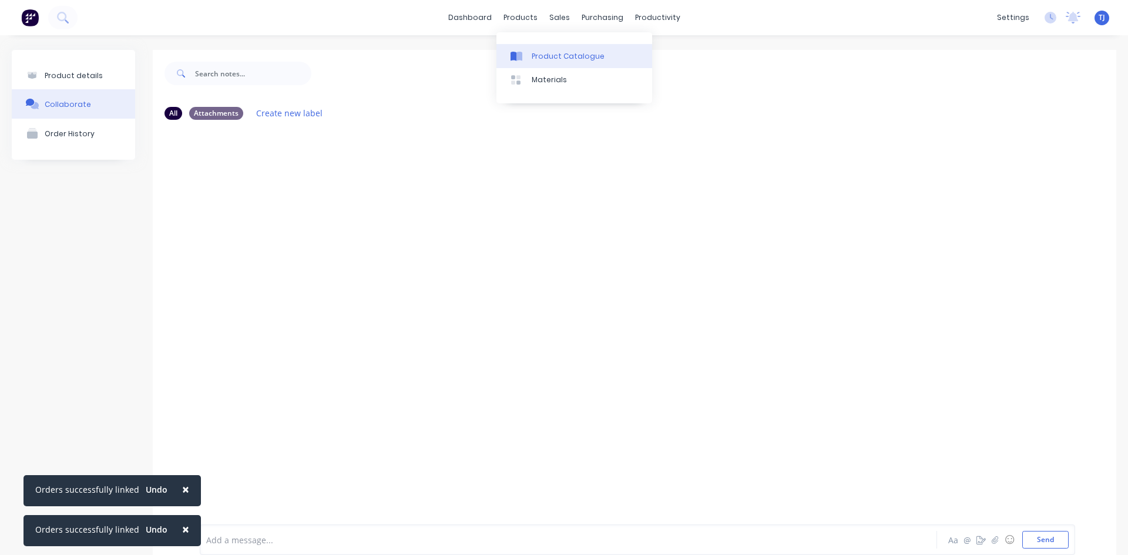
click at [549, 58] on div "Product Catalogue" at bounding box center [567, 56] width 73 height 11
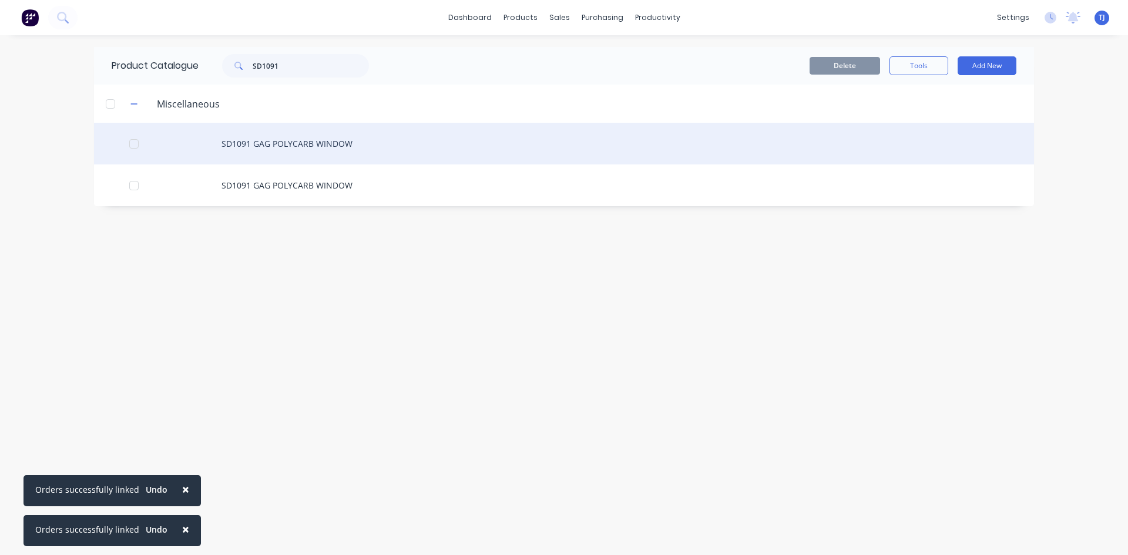
click at [318, 146] on div "SD1091 GAG POLYCARB WINDOW" at bounding box center [564, 144] width 940 height 42
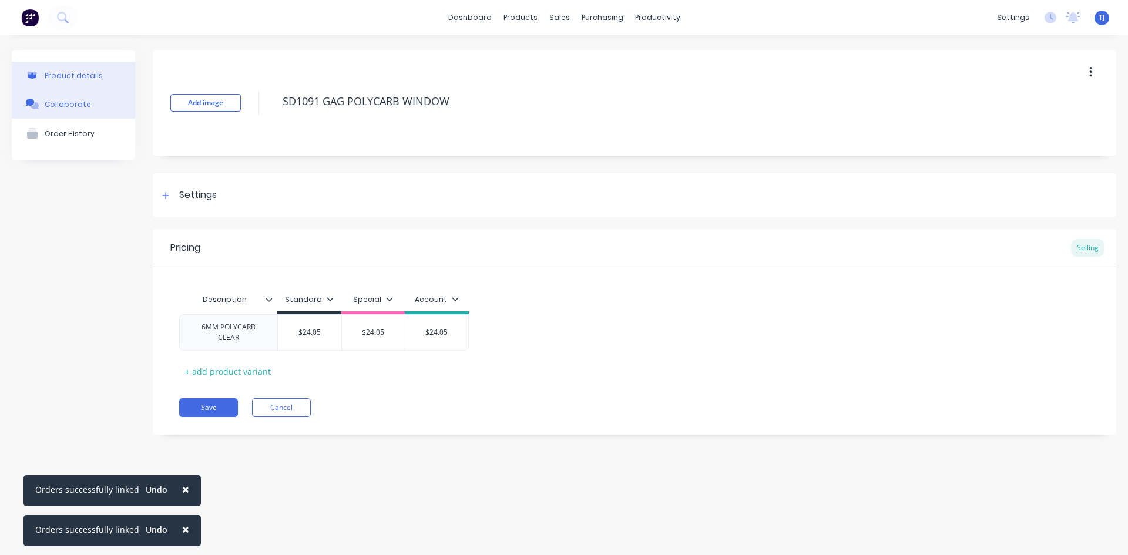
click at [64, 109] on div "Collaborate" at bounding box center [68, 104] width 46 height 9
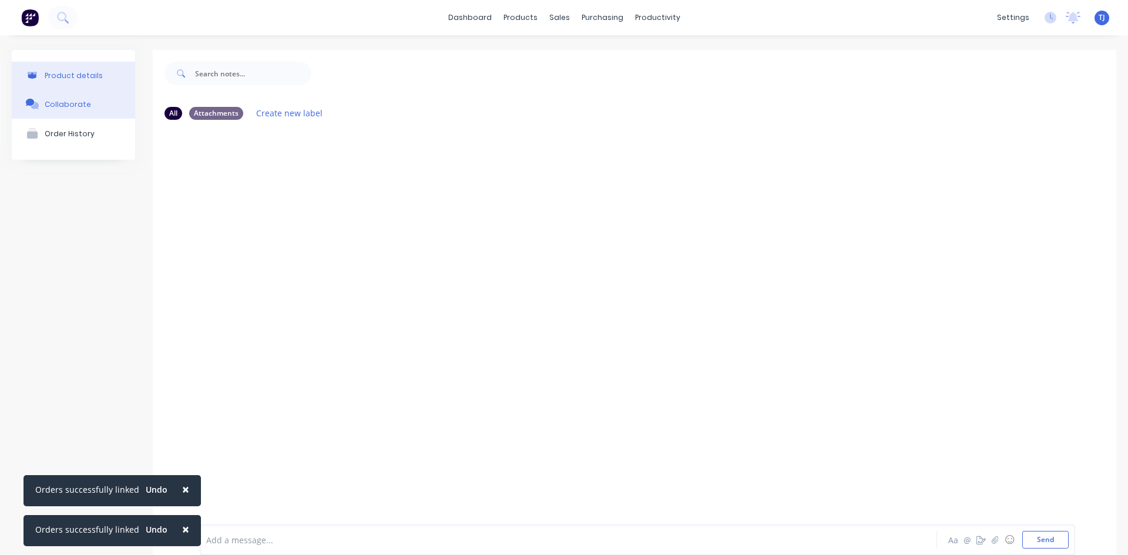
click at [89, 75] on div "Product details" at bounding box center [74, 75] width 58 height 9
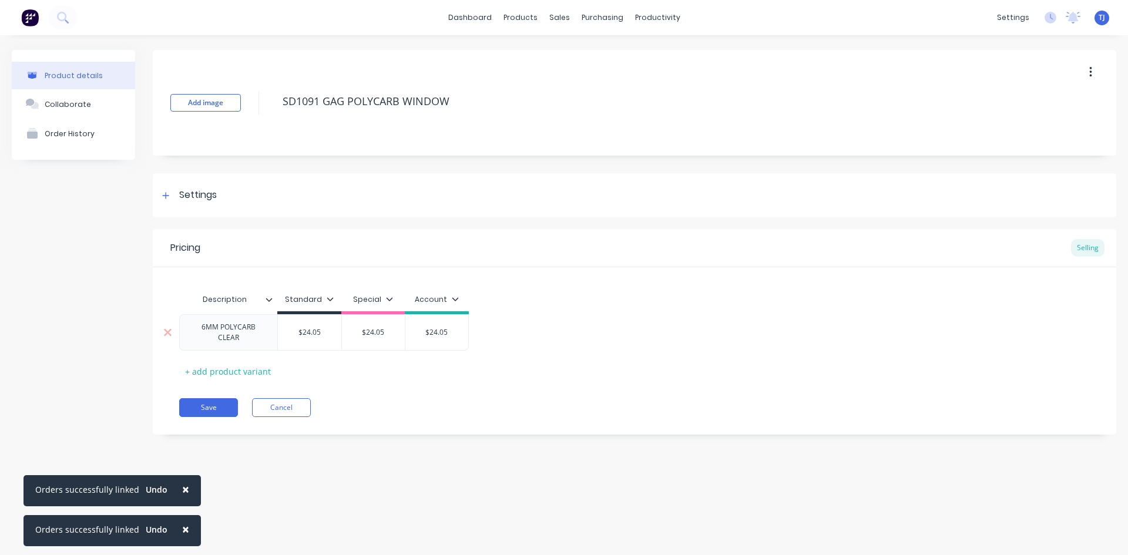
click at [254, 340] on div "6MM POLYCARB CLEAR" at bounding box center [228, 332] width 88 height 26
click at [83, 104] on div "Collaborate" at bounding box center [68, 104] width 46 height 9
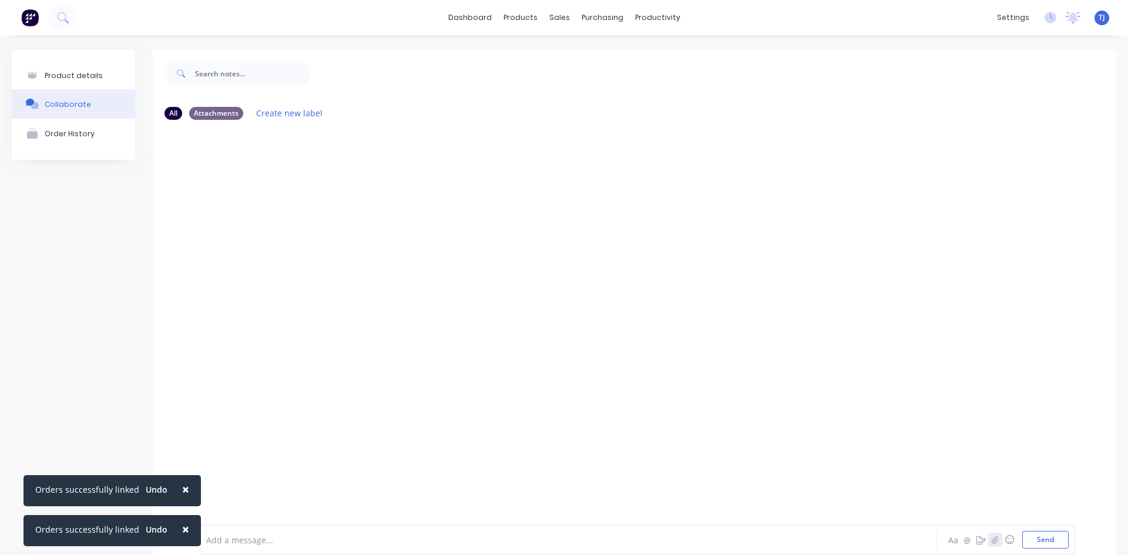
click at [988, 540] on button "button" at bounding box center [995, 540] width 14 height 14
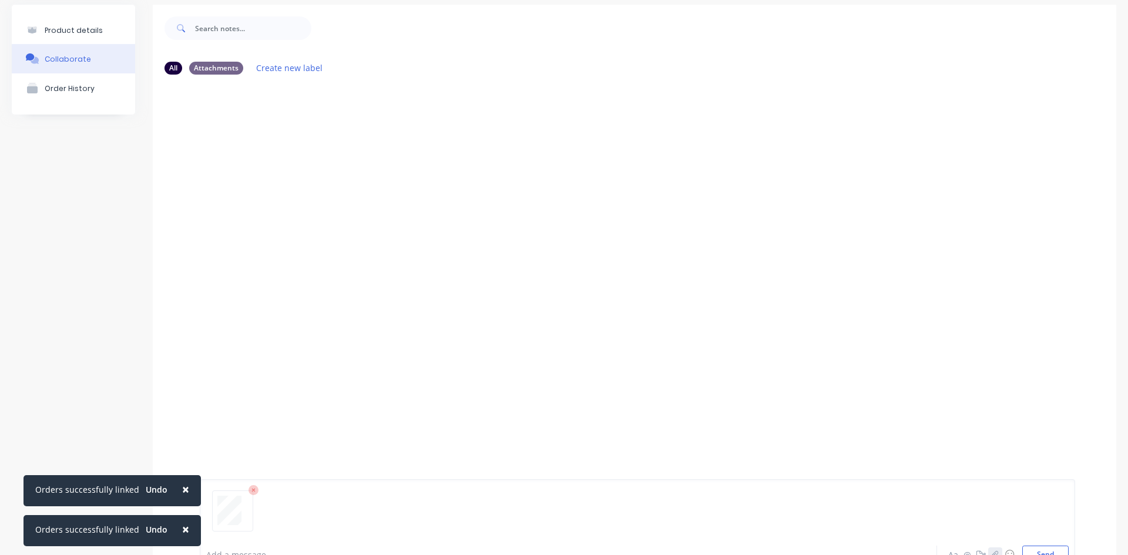
scroll to position [92, 0]
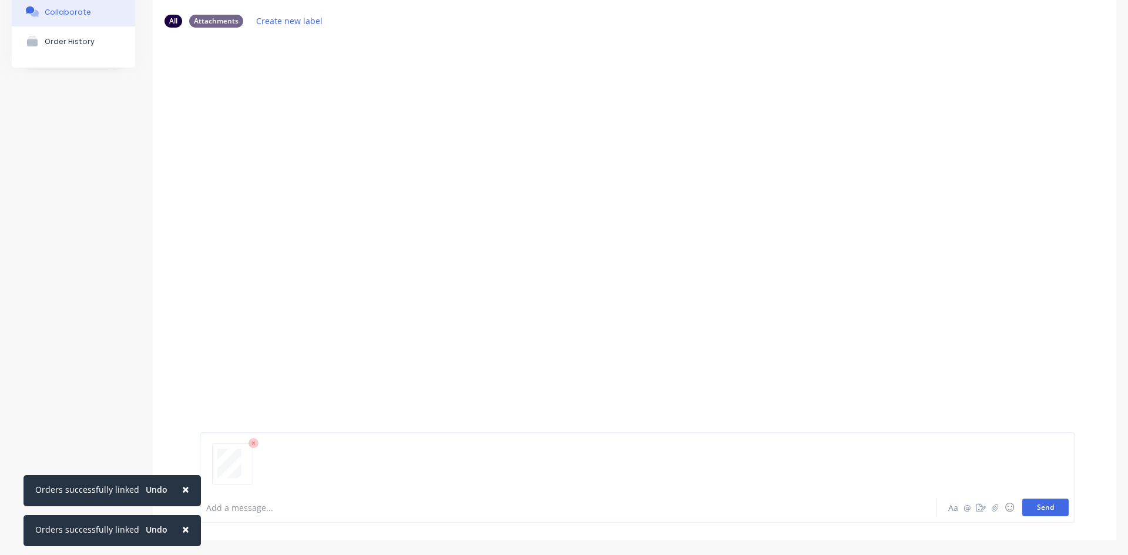
click at [1034, 510] on button "Send" at bounding box center [1045, 508] width 46 height 18
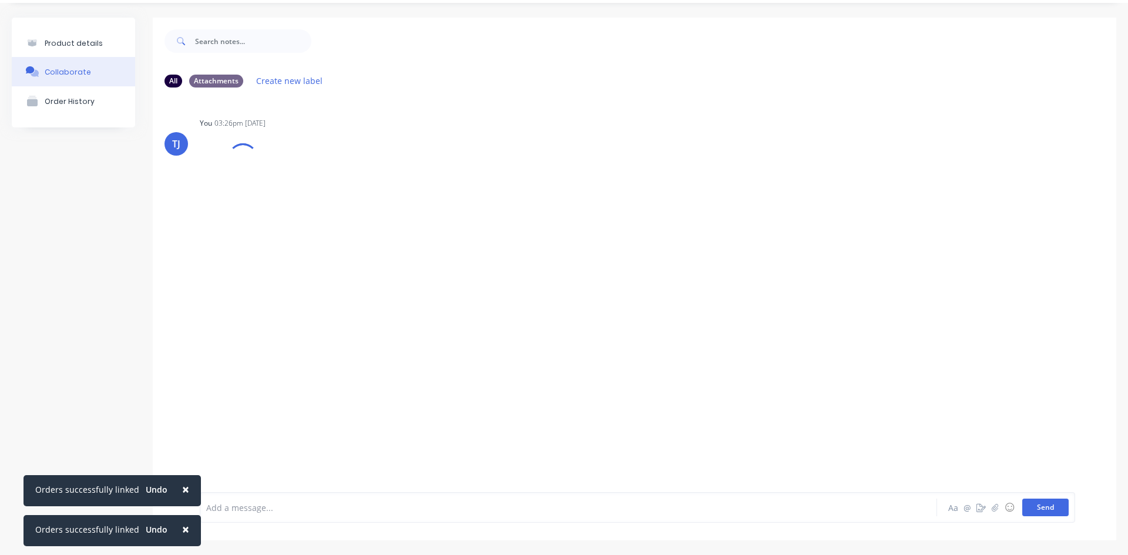
scroll to position [32, 0]
click at [291, 188] on div "Labels Auto-attach to new orders Sales Orders Purchase Orders Download Delete" at bounding box center [355, 187] width 132 height 17
click at [297, 190] on div "Labels Auto-attach to new orders Sales Orders Purchase Orders Download Delete" at bounding box center [355, 187] width 132 height 17
click at [290, 190] on div "Labels Auto-attach to new orders Sales Orders Purchase Orders Download Delete" at bounding box center [355, 187] width 132 height 17
click at [295, 185] on icon "button" at bounding box center [294, 187] width 4 height 14
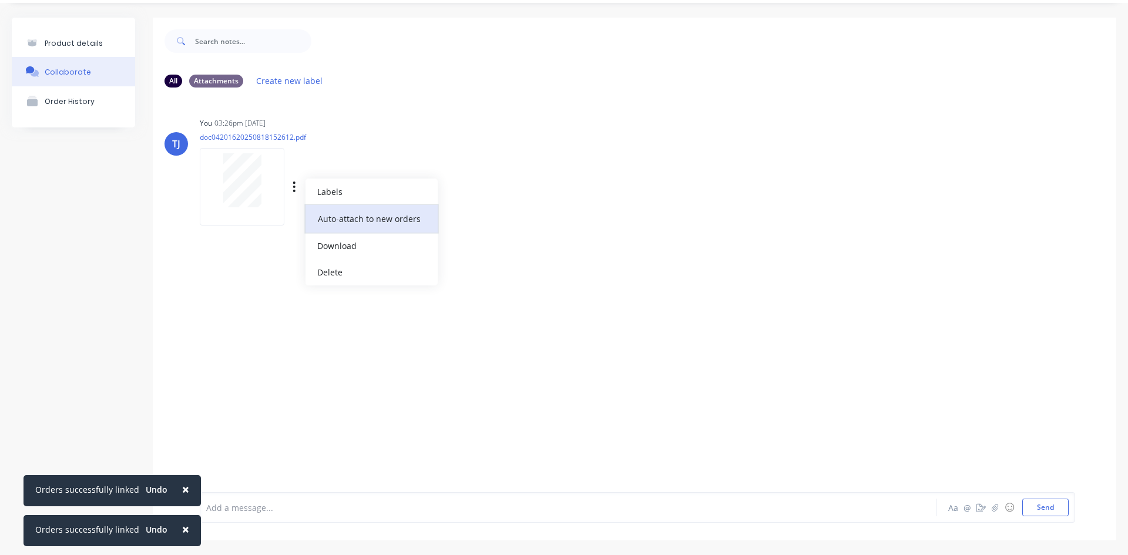
click at [349, 215] on button "Auto-attach to new orders" at bounding box center [371, 219] width 132 height 28
click at [484, 212] on label at bounding box center [484, 212] width 0 height 0
click at [466, 216] on input "checkbox" at bounding box center [461, 217] width 9 height 11
click at [70, 39] on div "Product details" at bounding box center [74, 43] width 58 height 9
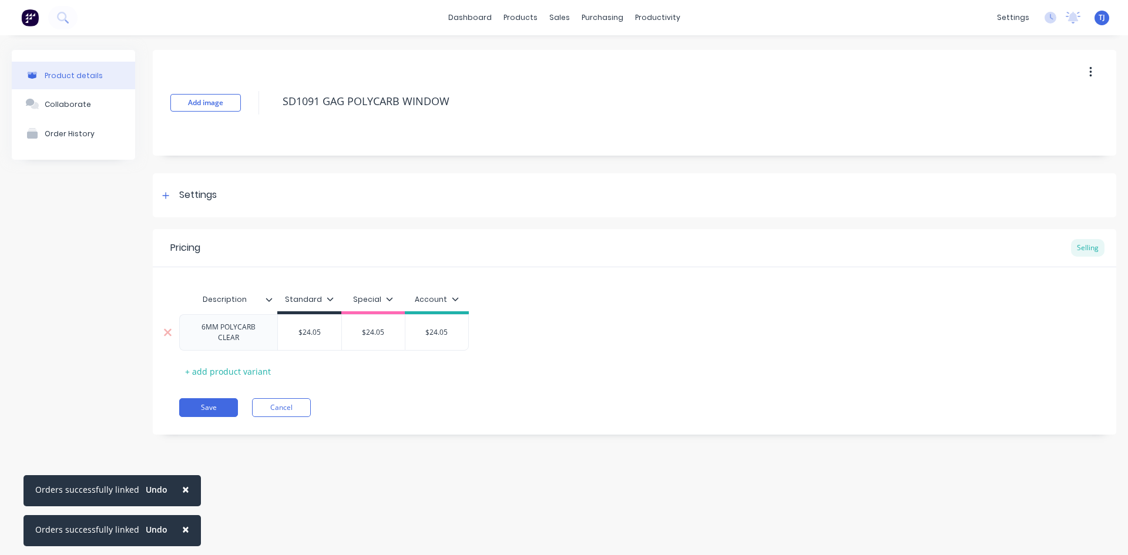
click at [265, 339] on div "6MM POLYCARB CLEAR" at bounding box center [228, 332] width 88 height 26
click at [226, 403] on button "Save" at bounding box center [208, 407] width 59 height 19
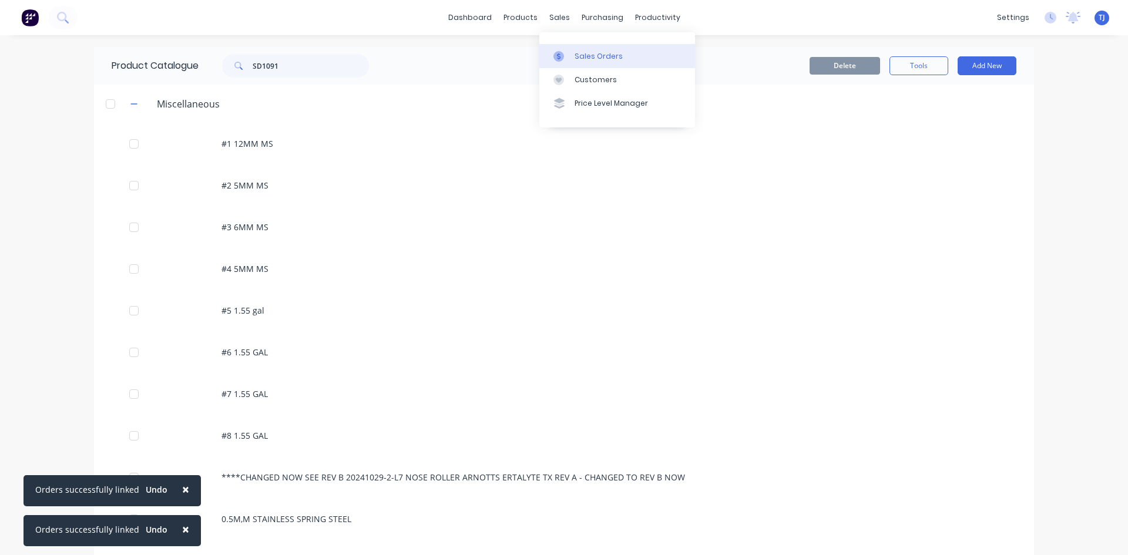
click at [587, 53] on div "Sales Orders" at bounding box center [598, 56] width 48 height 11
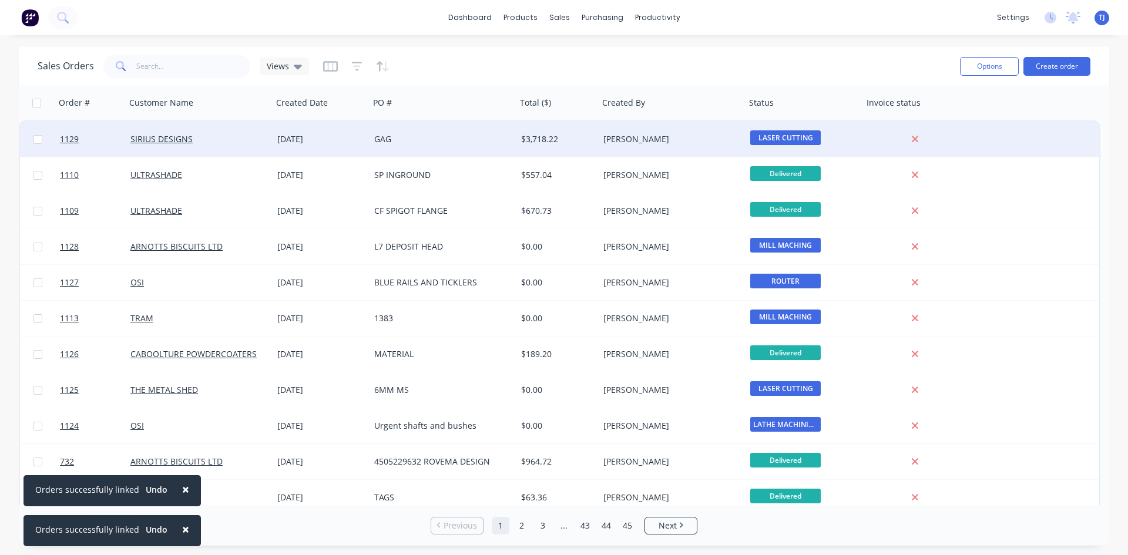
click at [298, 138] on div "[DATE]" at bounding box center [320, 139] width 87 height 12
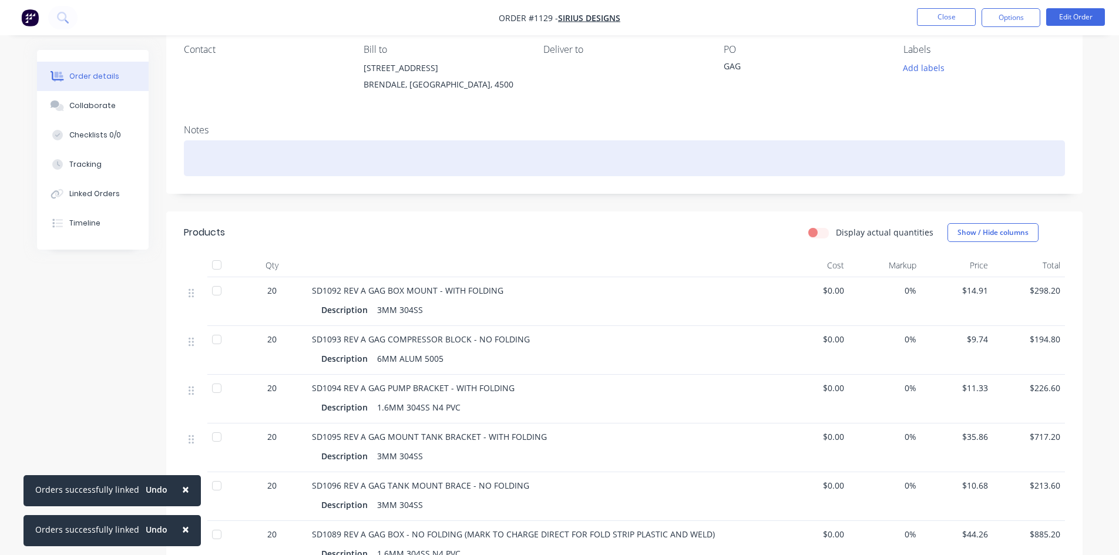
scroll to position [59, 0]
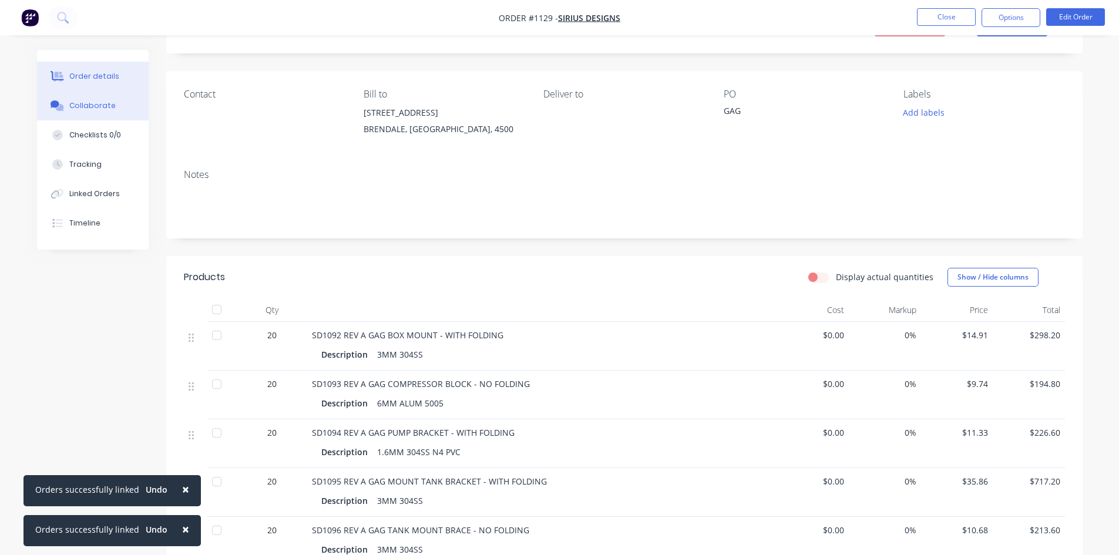
click at [87, 100] on button "Collaborate" at bounding box center [93, 105] width 112 height 29
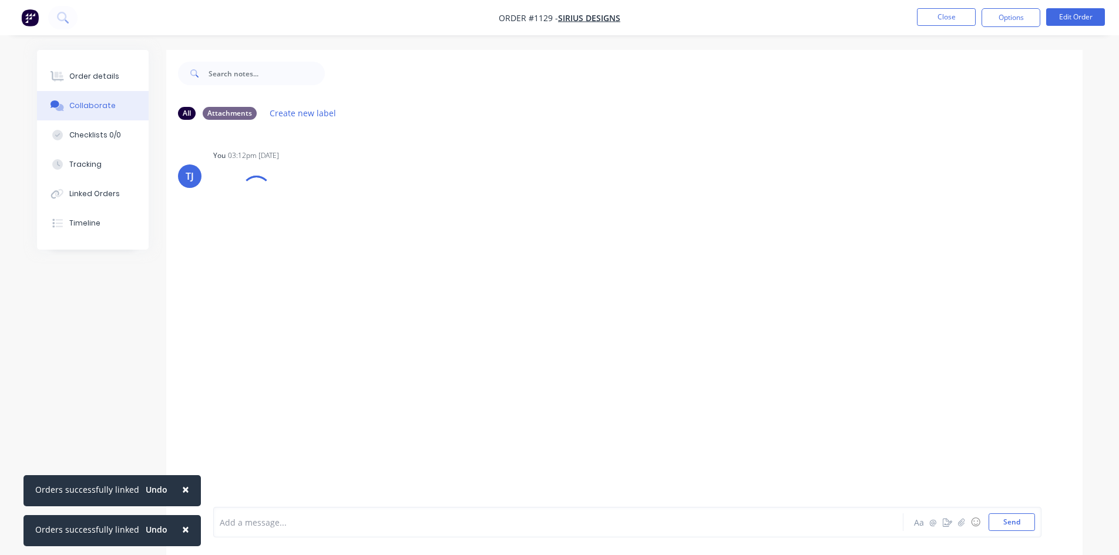
click at [960, 529] on div "Aa @ ☺ Send" at bounding box center [973, 522] width 123 height 18
click at [960, 523] on icon "button" at bounding box center [960, 522] width 7 height 8
click at [1005, 531] on div "Add a message... Aa @ ☺ Send" at bounding box center [627, 492] width 828 height 90
click at [1011, 523] on button "Send" at bounding box center [1011, 522] width 46 height 18
click at [88, 79] on div "Order details" at bounding box center [94, 76] width 50 height 11
